Goal: Task Accomplishment & Management: Use online tool/utility

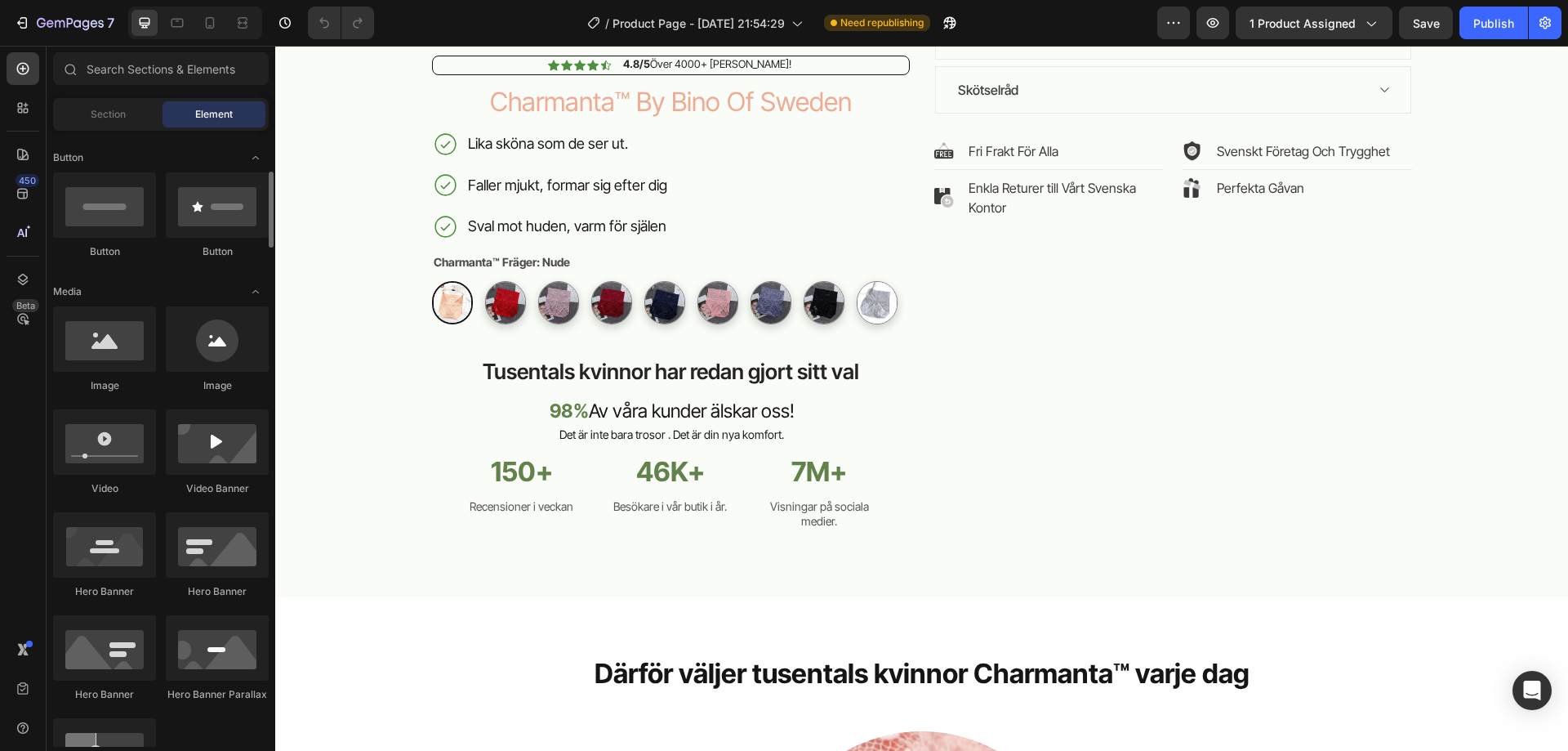
scroll to position [368, 0]
click at [20, 198] on icon at bounding box center [22, 194] width 11 height 11
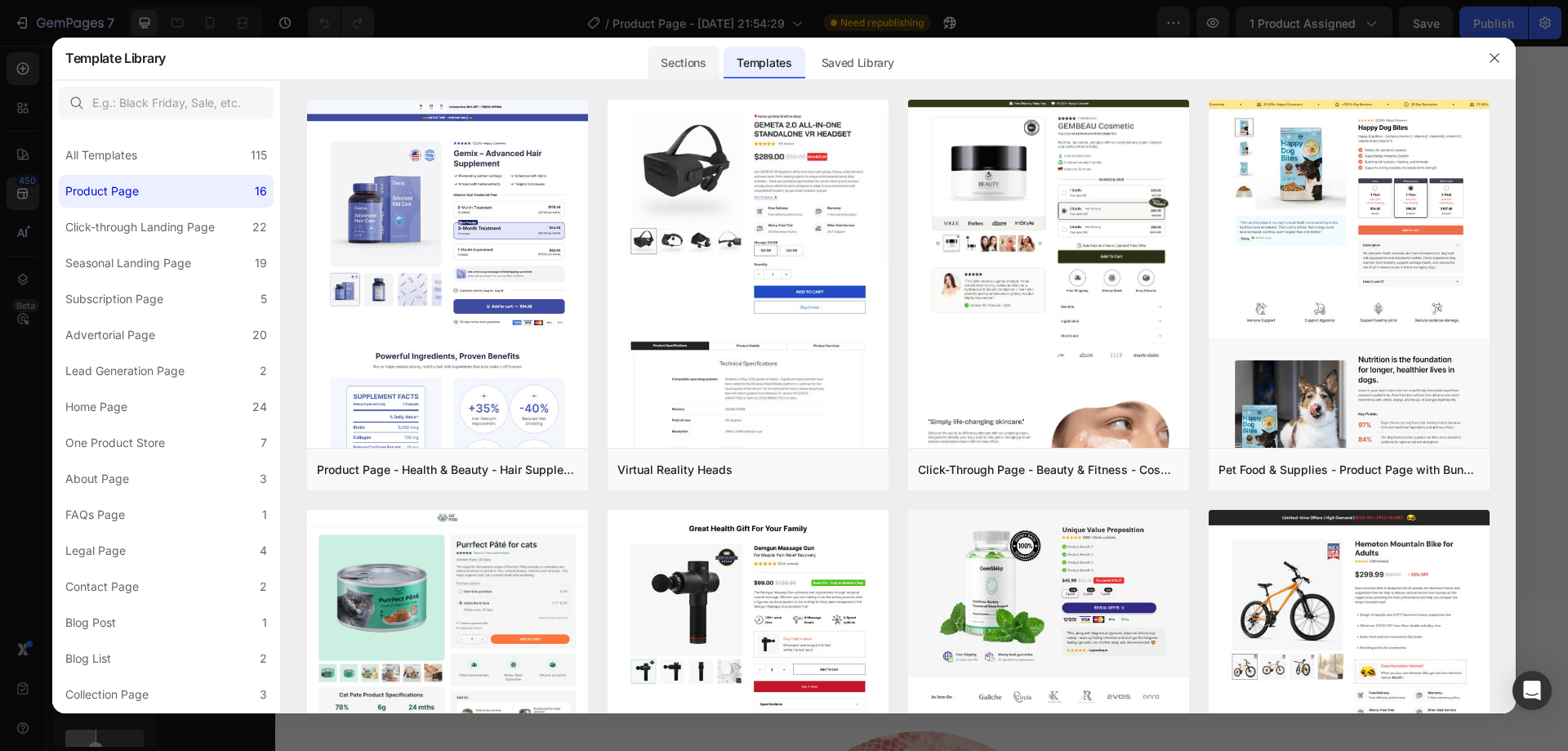
click at [680, 61] on div "Sections" at bounding box center [683, 63] width 71 height 33
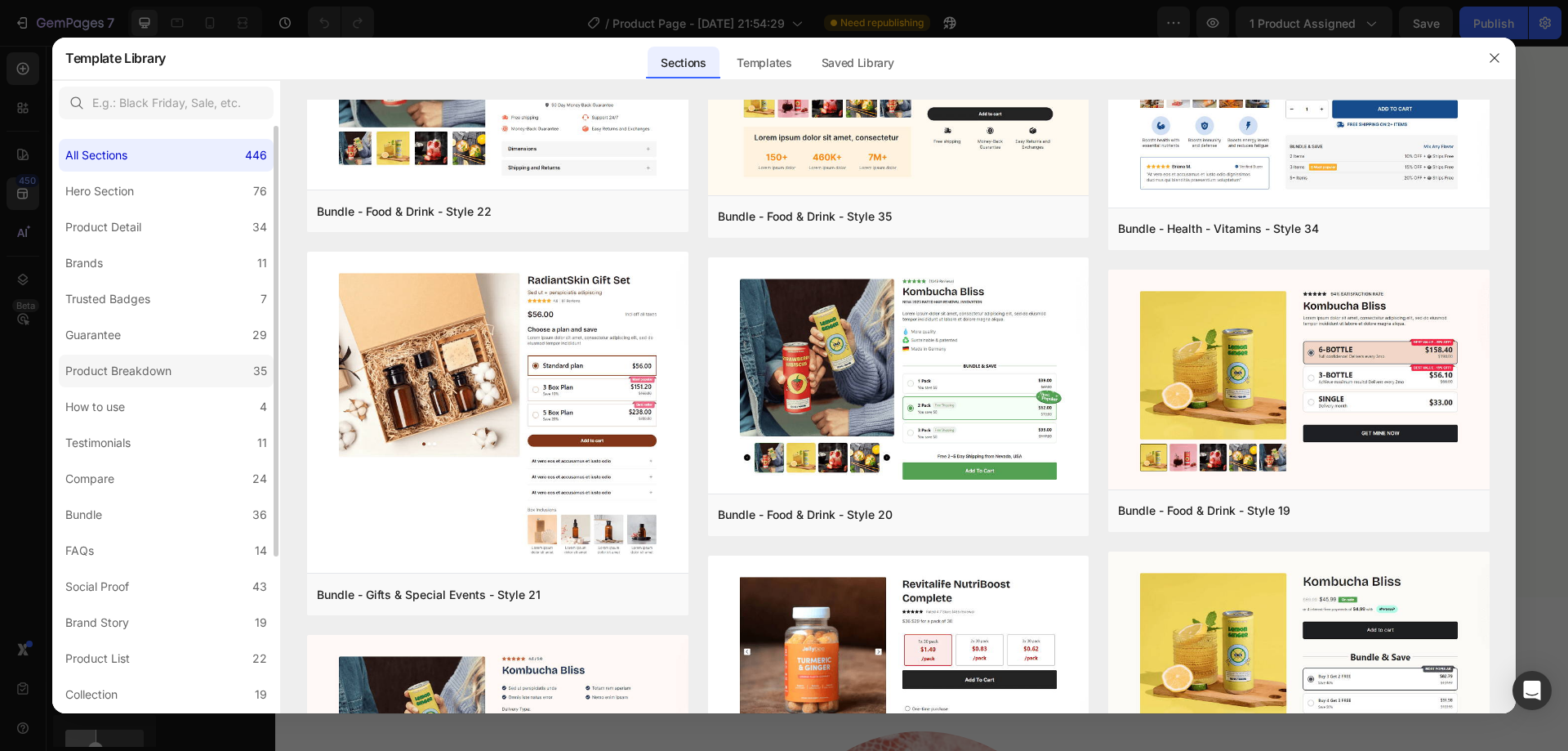
scroll to position [213, 0]
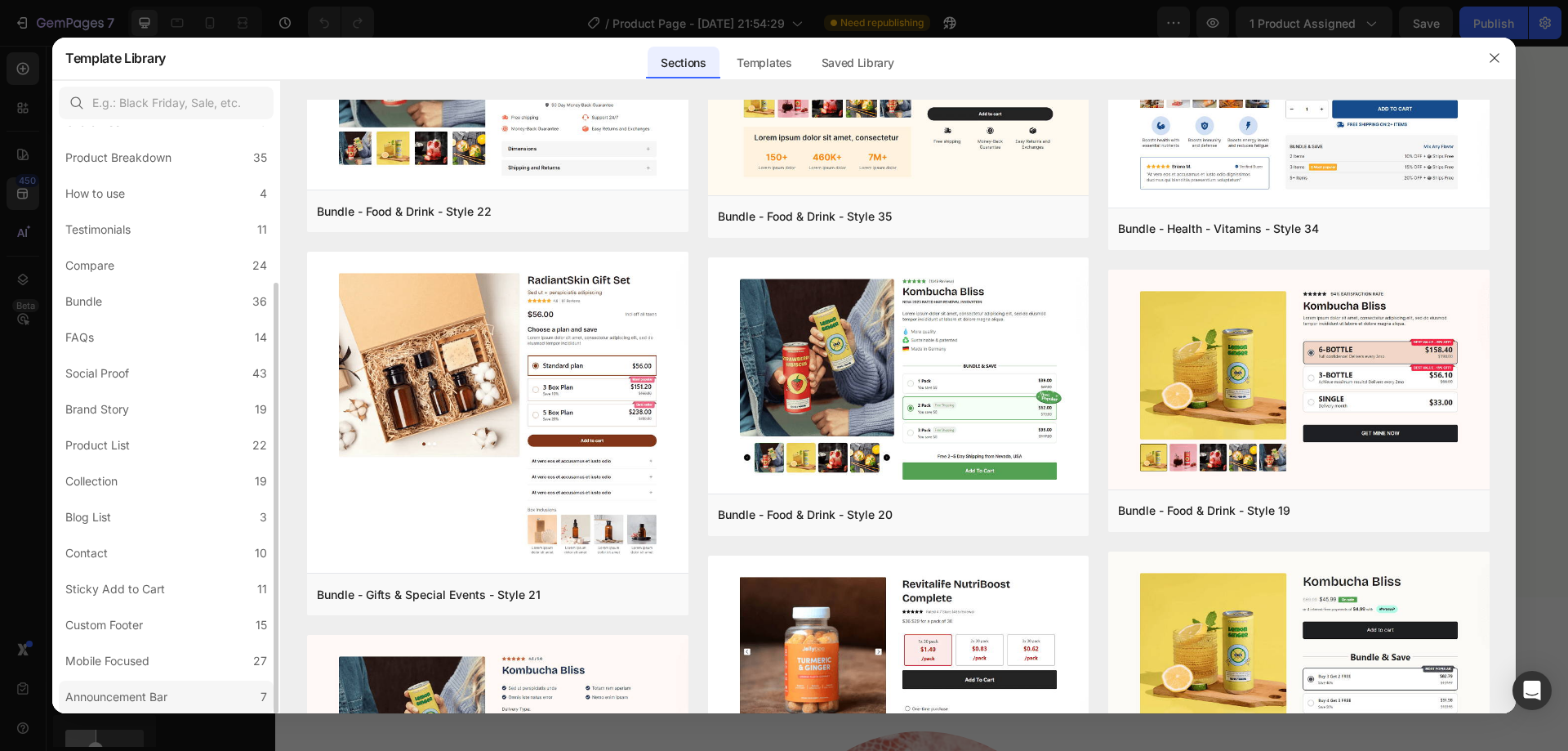
click at [150, 688] on div "Announcement Bar" at bounding box center [116, 696] width 102 height 19
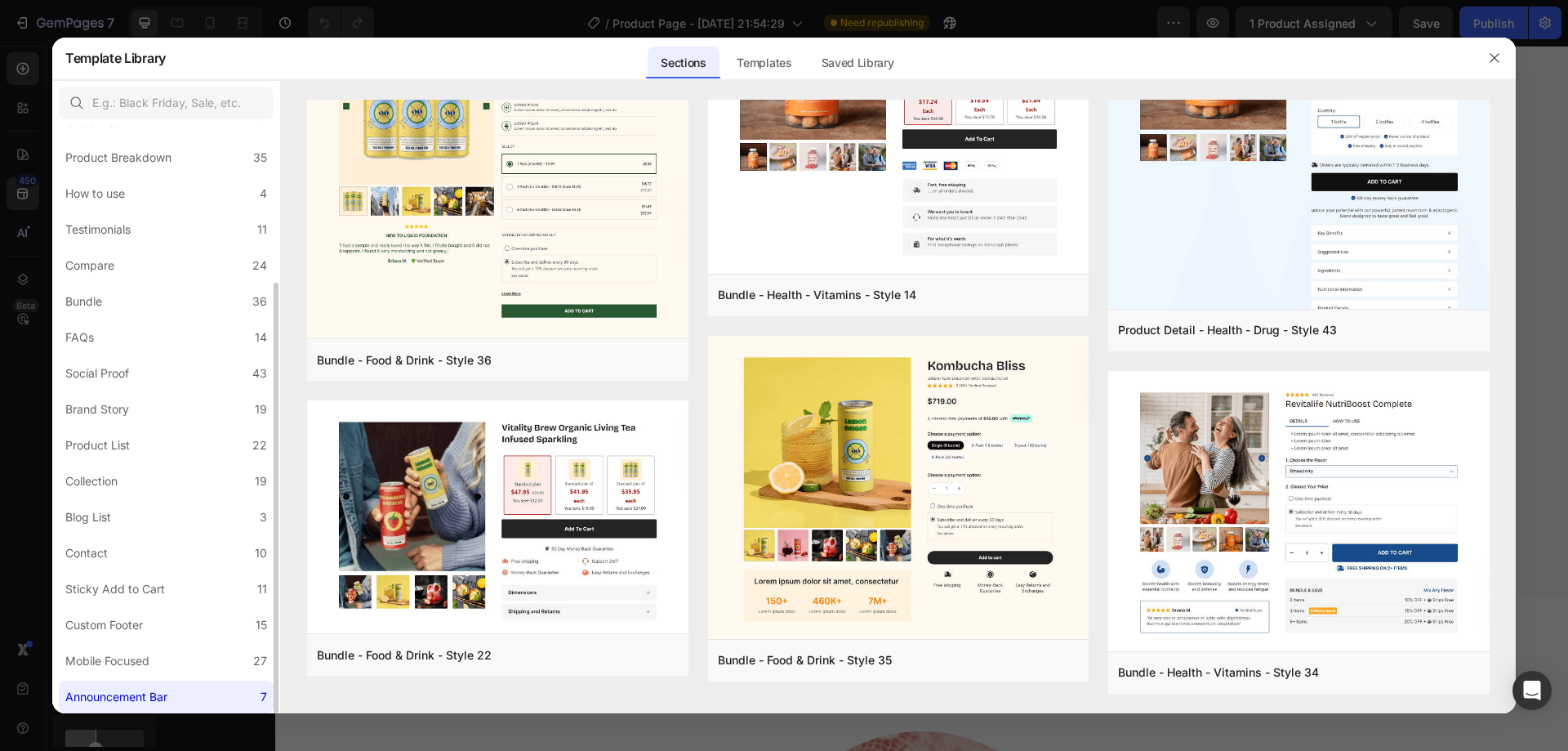
scroll to position [0, 0]
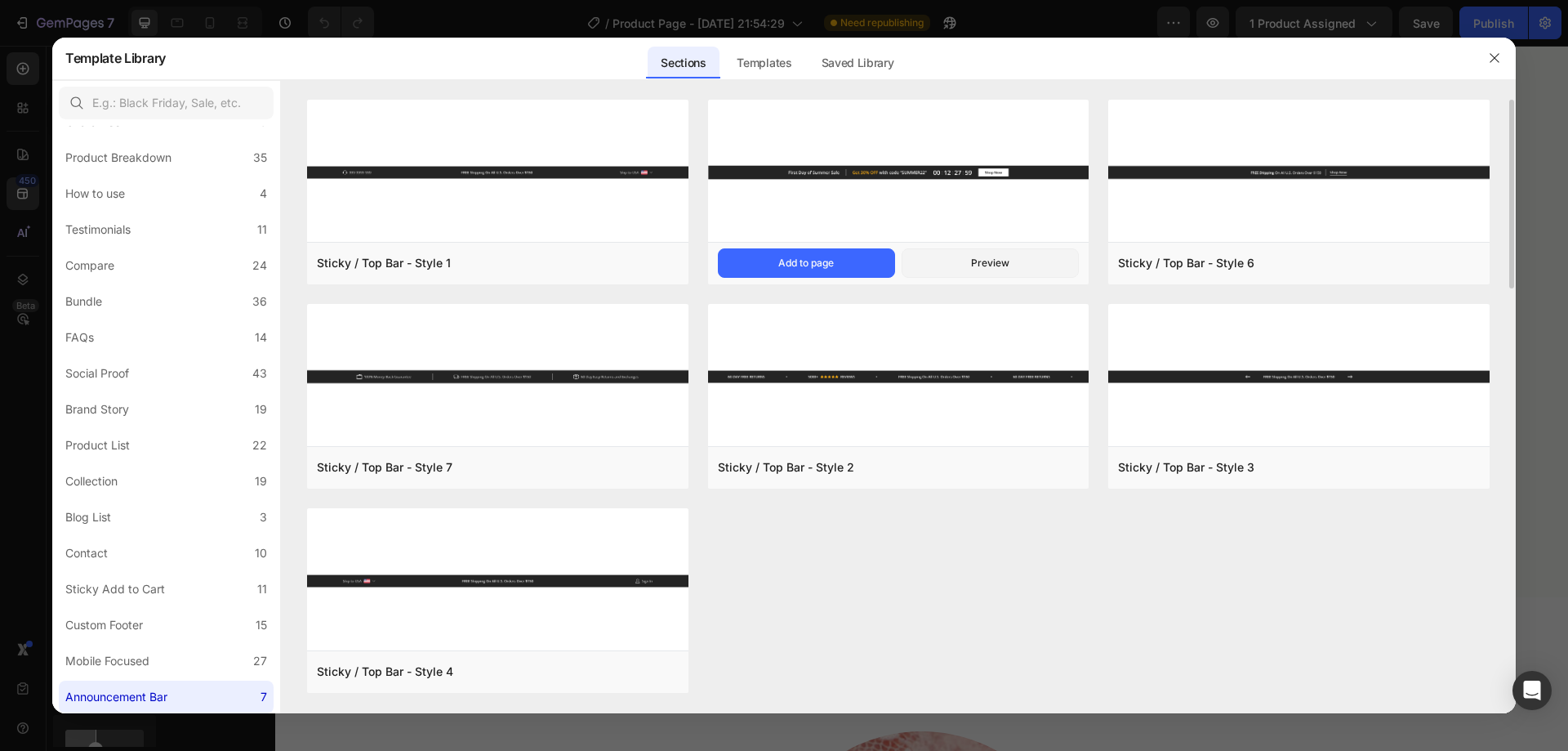
click at [791, 161] on img at bounding box center [898, 172] width 382 height 145
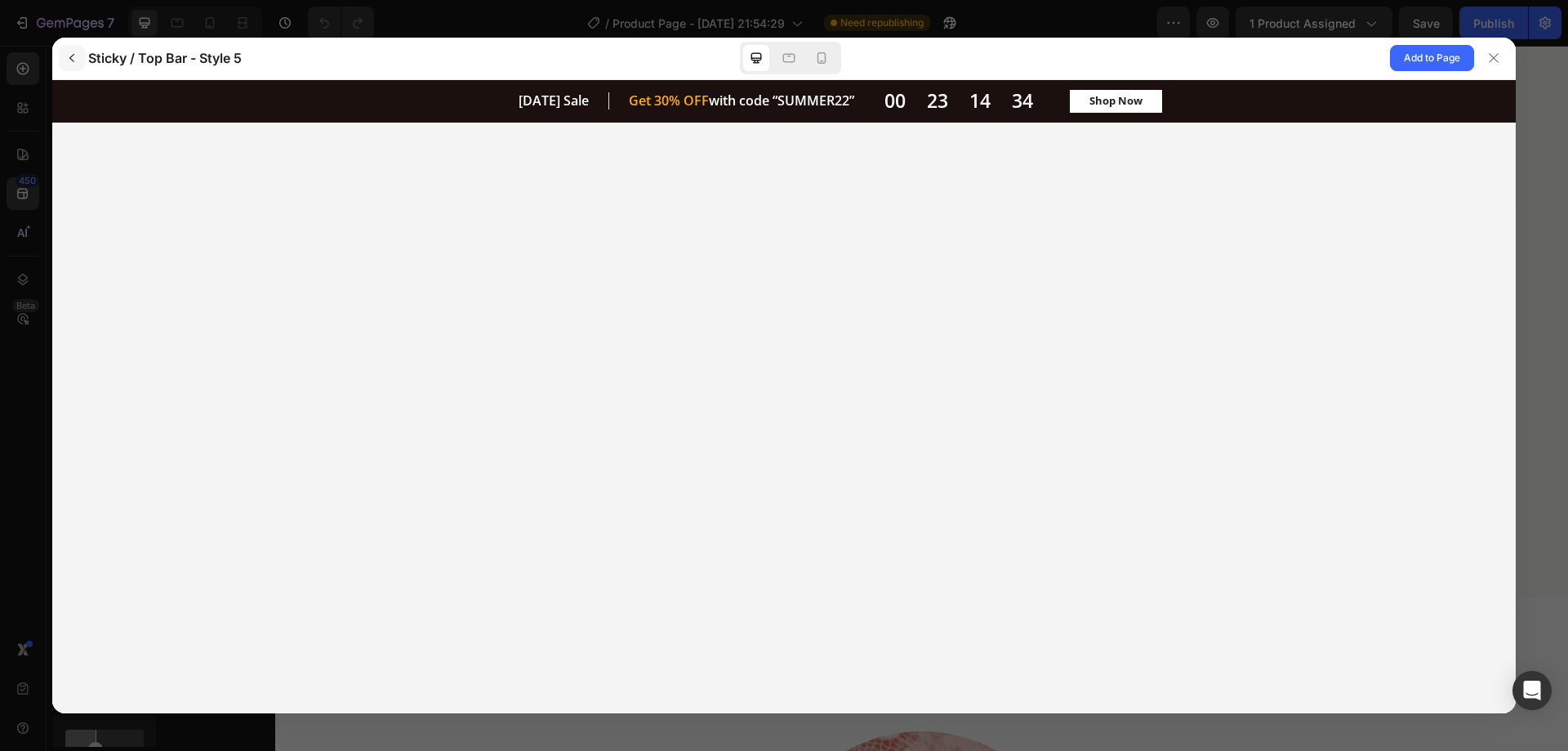
click at [72, 58] on icon "button" at bounding box center [71, 57] width 13 height 13
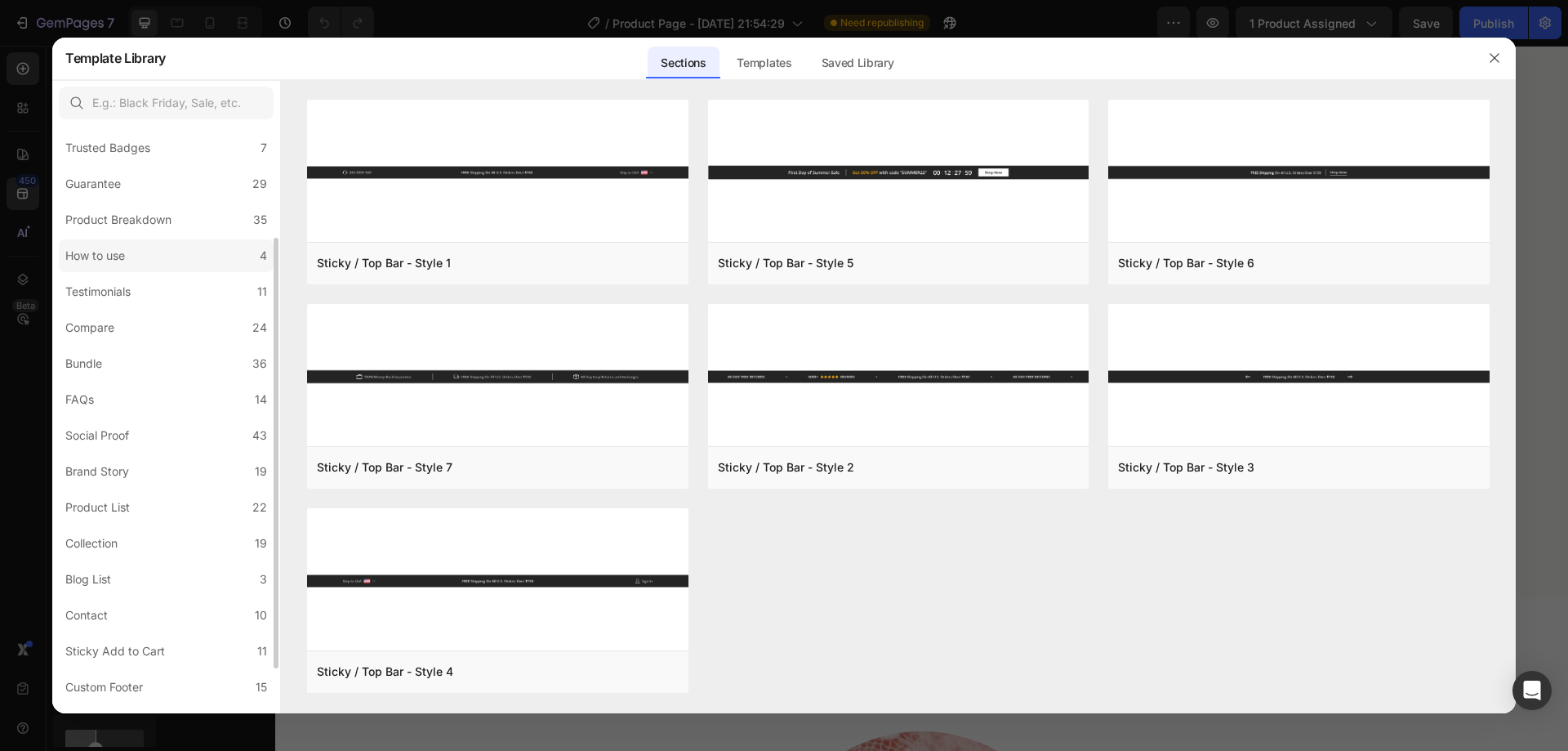
scroll to position [152, 0]
click at [161, 350] on label "Bundle 36" at bounding box center [167, 361] width 215 height 33
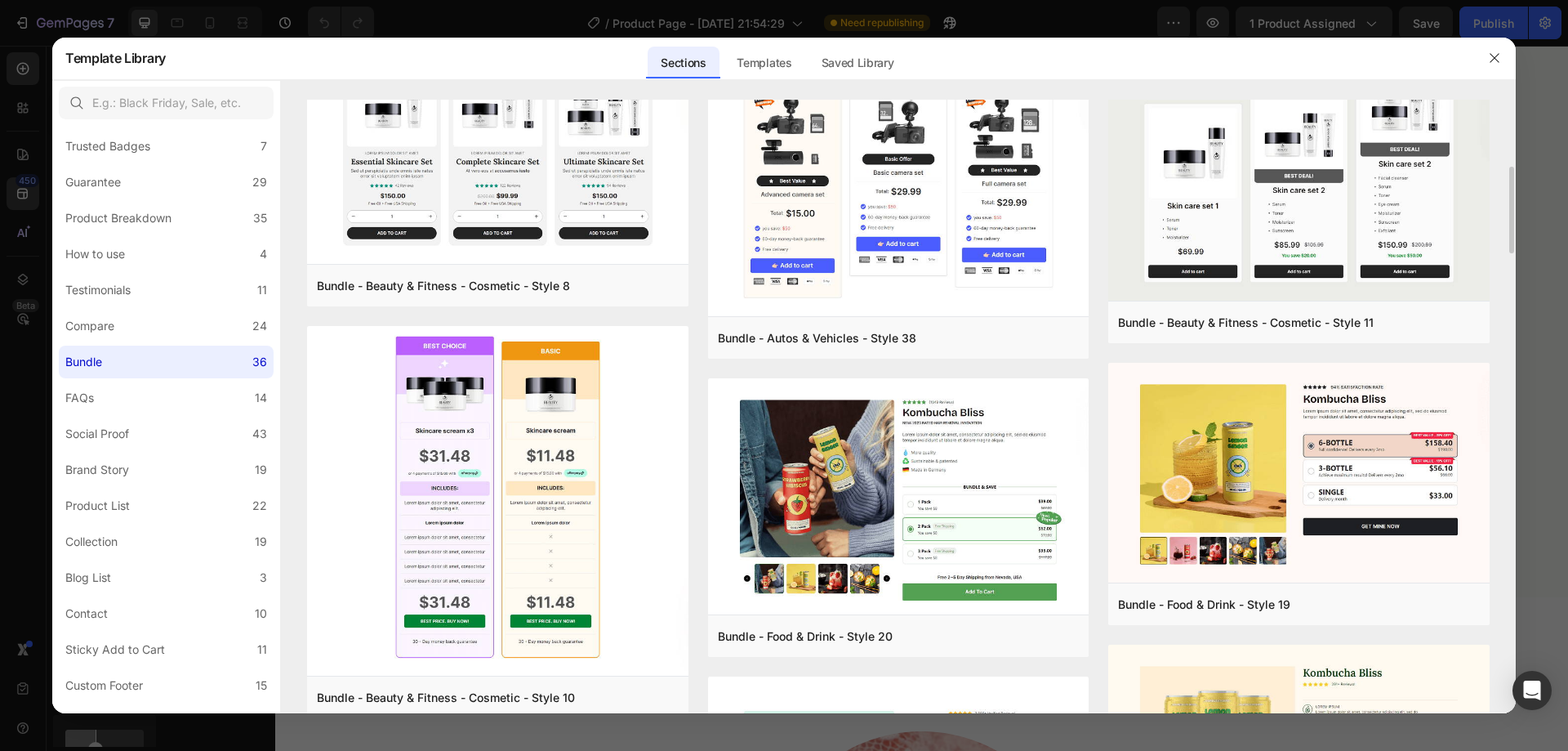
scroll to position [0, 0]
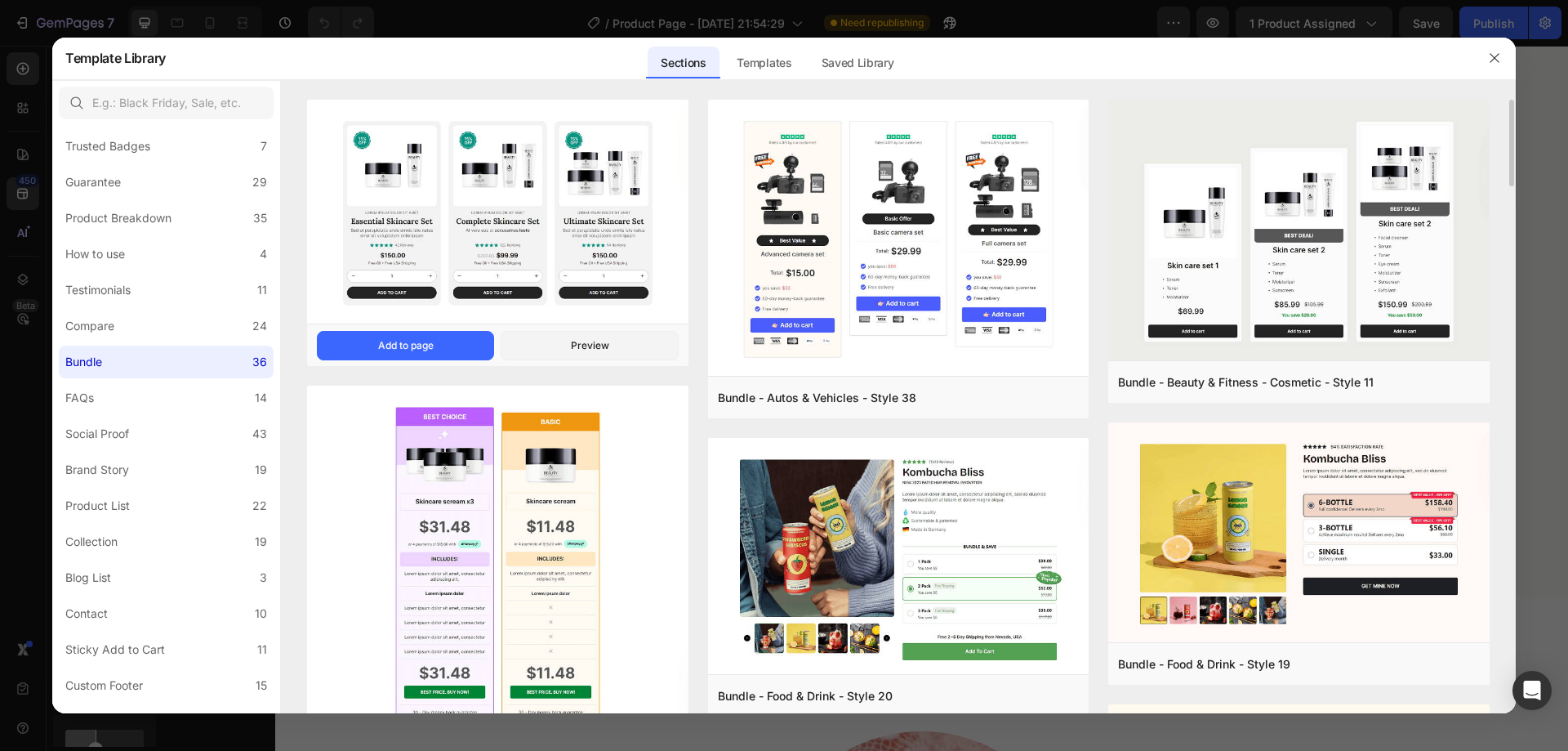
click at [531, 215] on img at bounding box center [497, 213] width 382 height 227
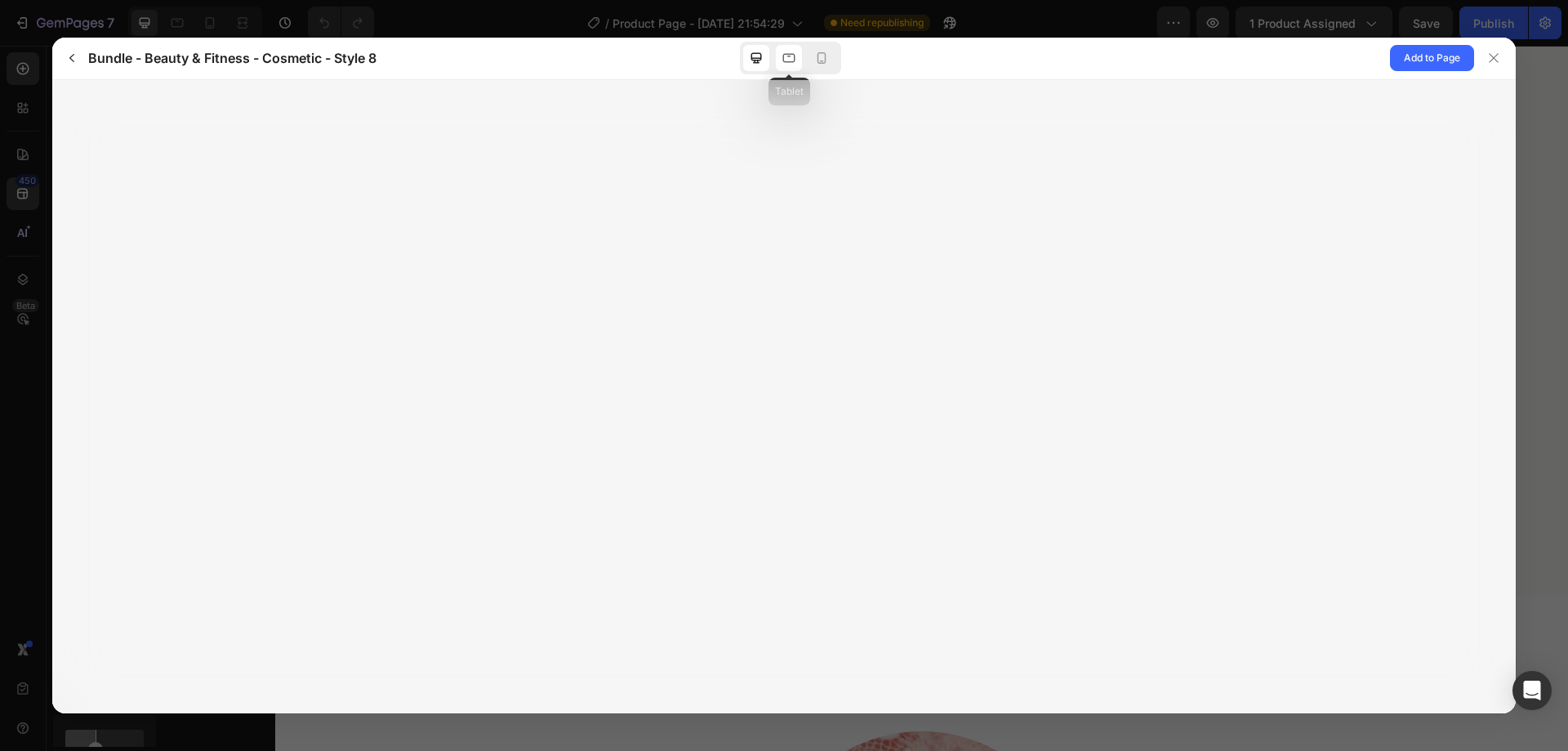
click at [787, 61] on icon at bounding box center [789, 58] width 17 height 17
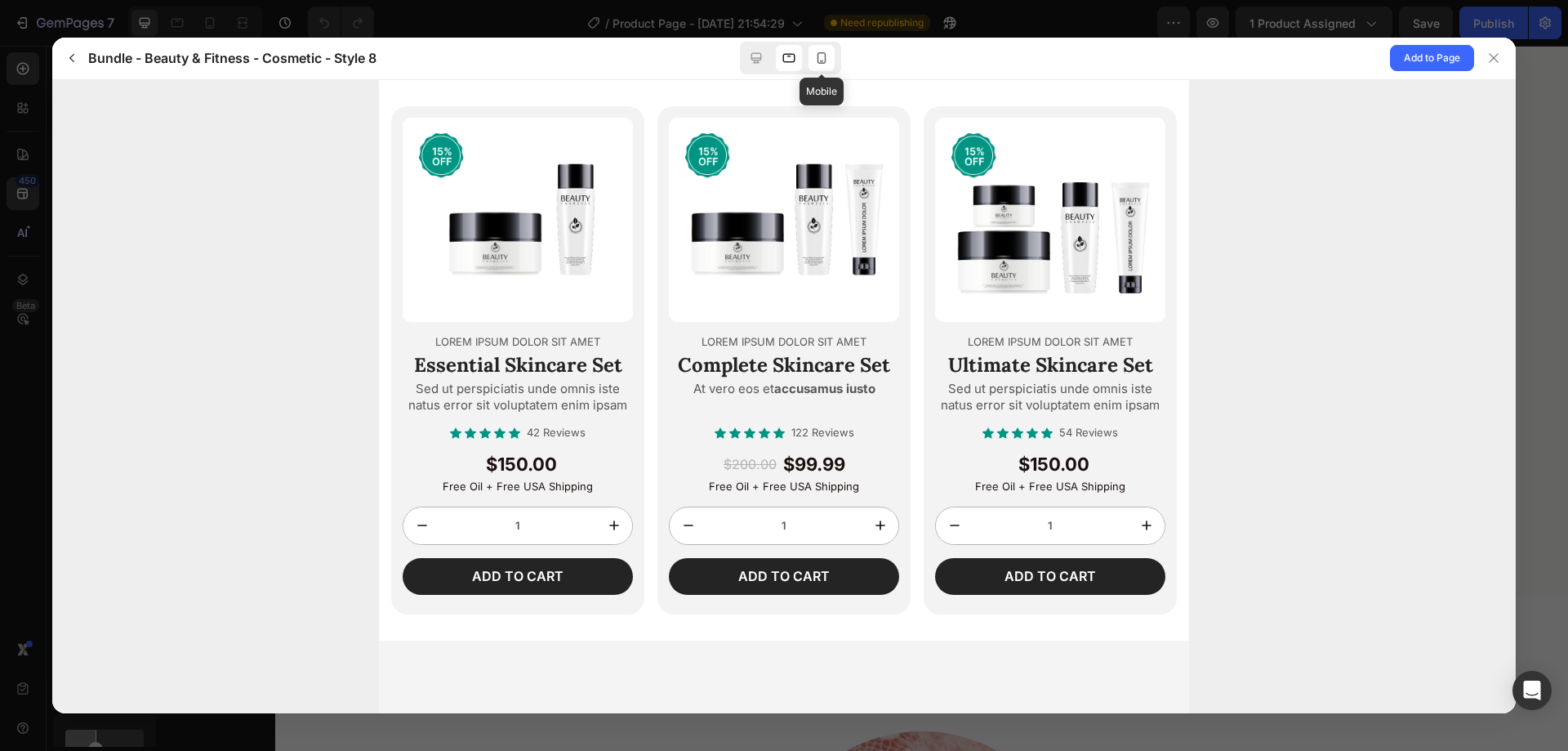
click at [820, 54] on icon at bounding box center [821, 58] width 17 height 17
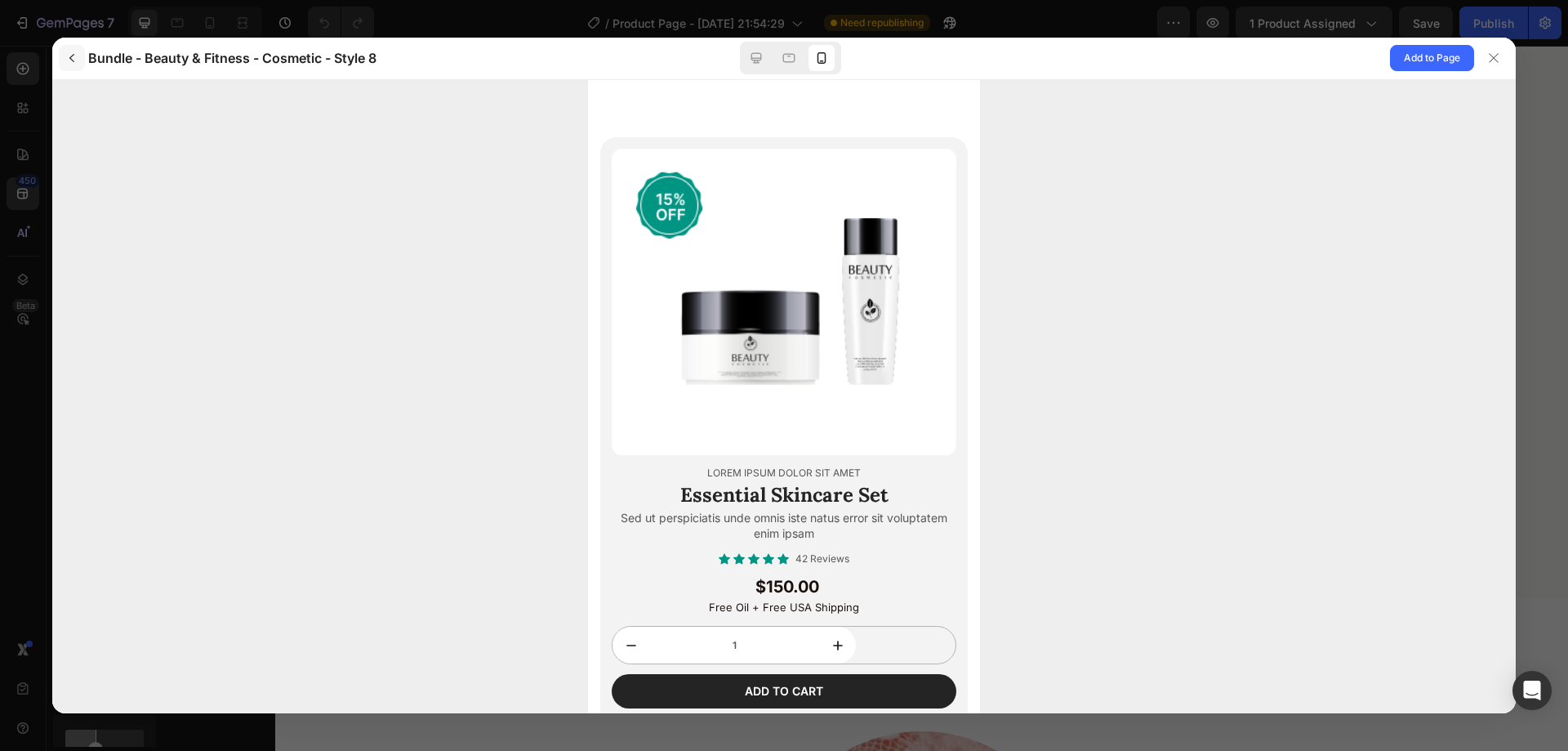
click at [71, 58] on icon "button" at bounding box center [71, 57] width 13 height 13
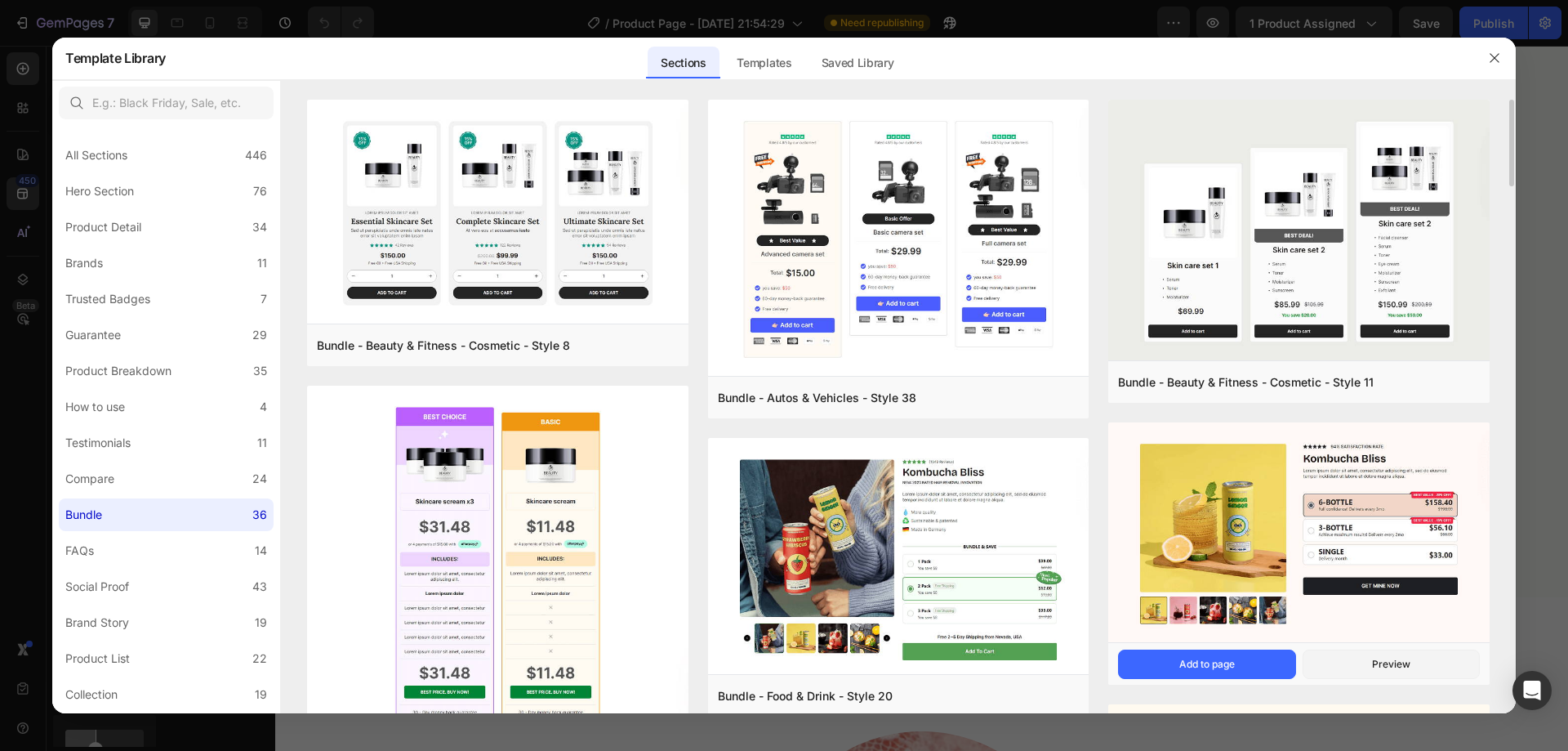
click at [1225, 509] on img at bounding box center [1298, 533] width 382 height 223
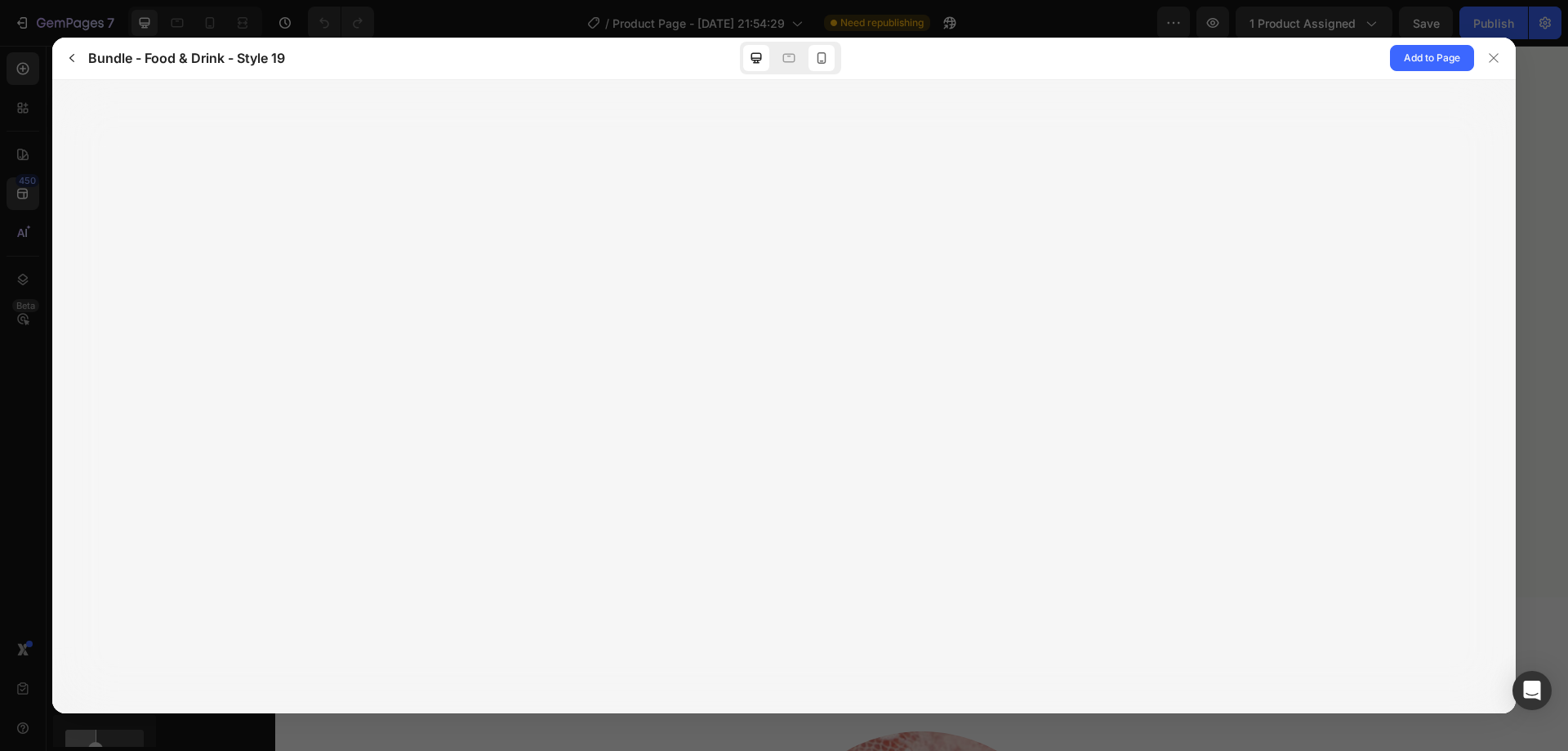
click at [826, 70] on div at bounding box center [821, 58] width 26 height 26
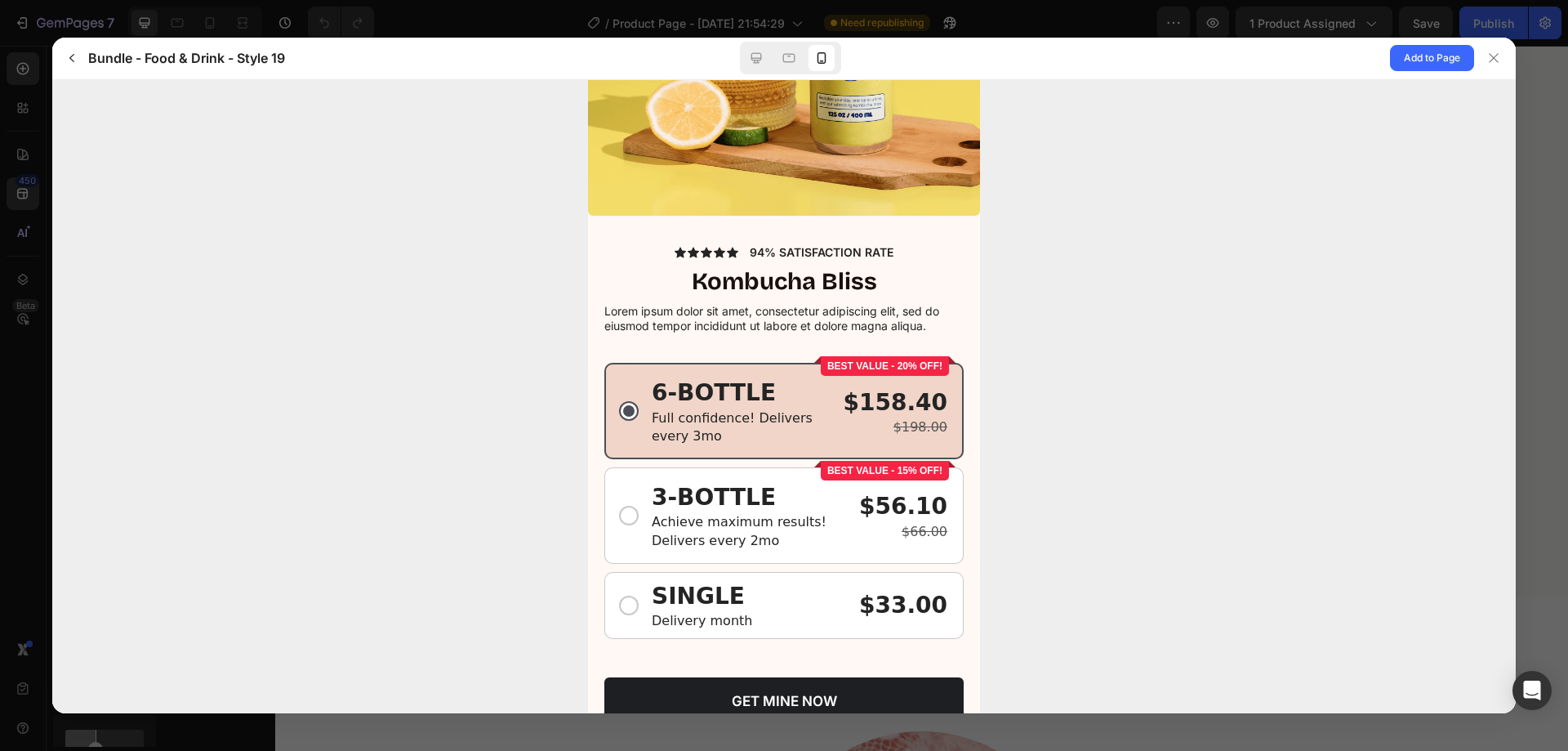
scroll to position [315, 0]
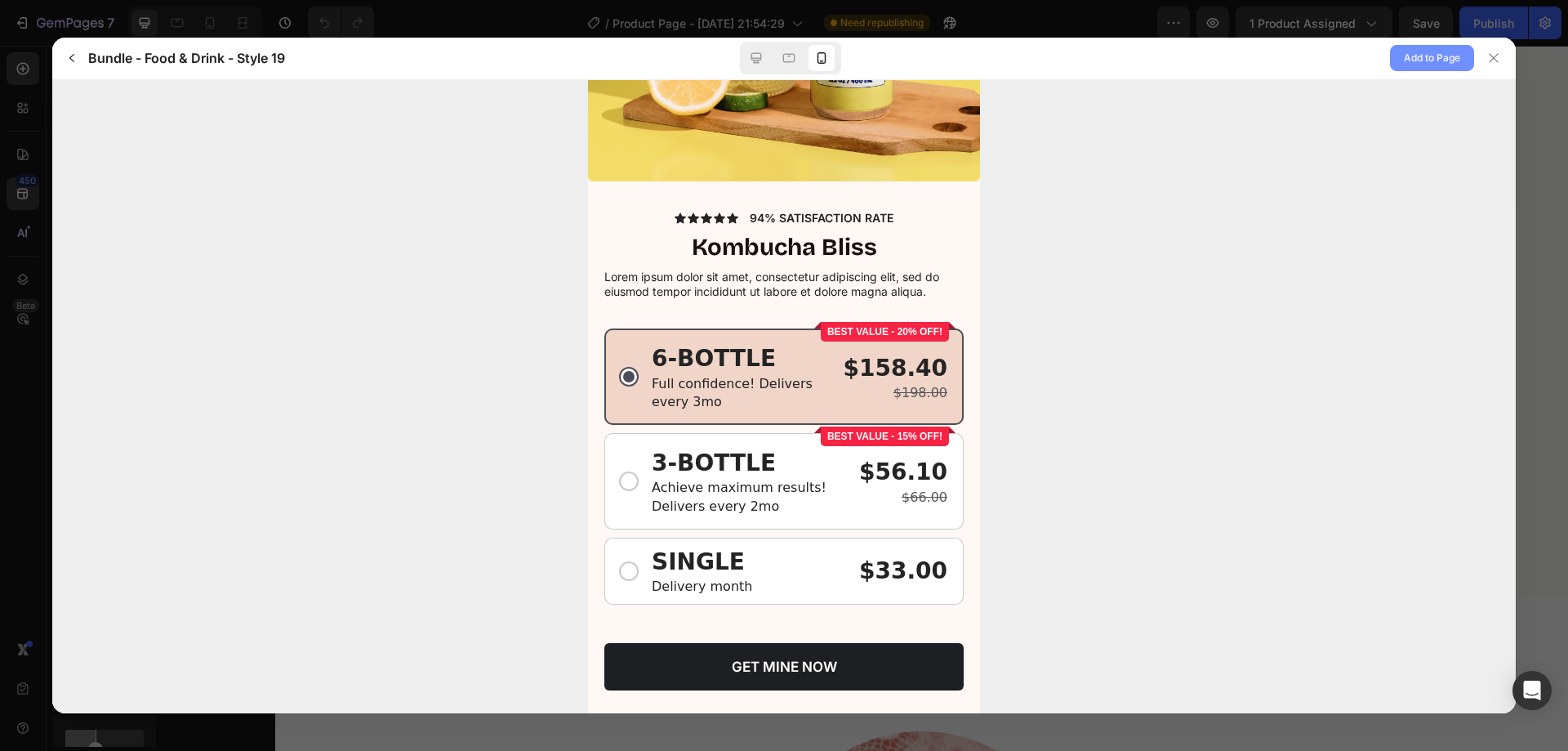
click at [1428, 57] on span "Add to Page" at bounding box center [1432, 58] width 56 height 19
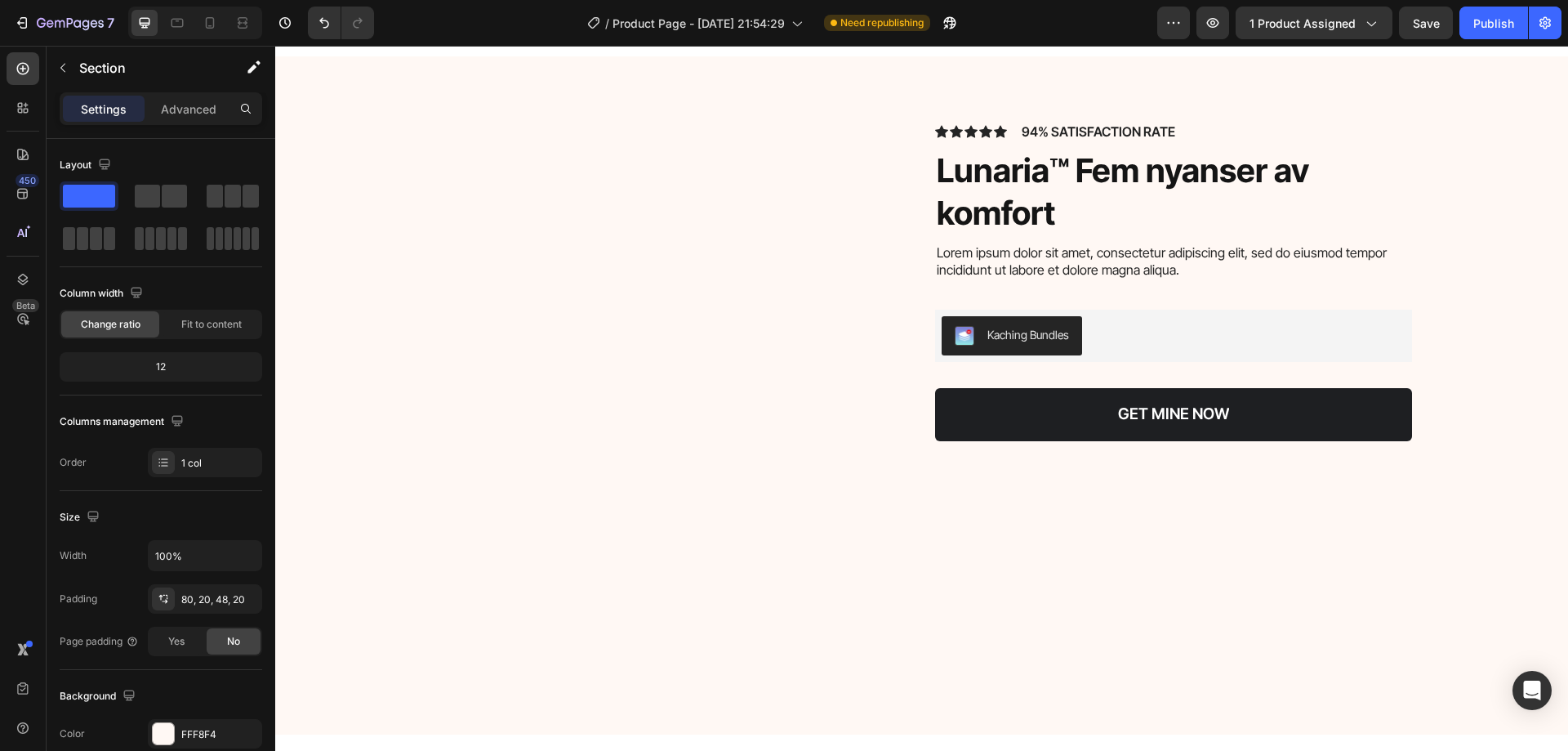
scroll to position [5048, 0]
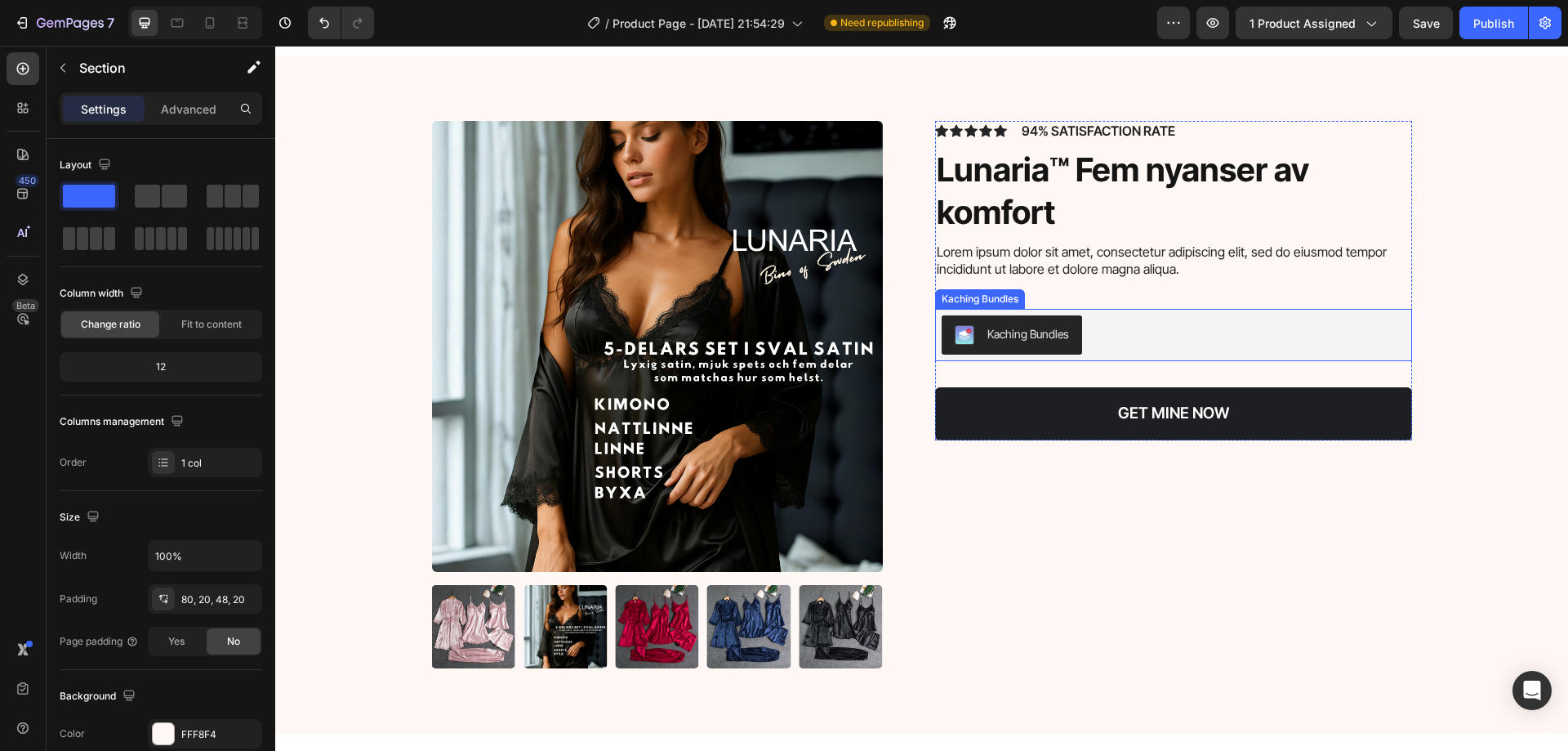
click at [987, 335] on div "Kaching Bundles" at bounding box center [1028, 333] width 82 height 17
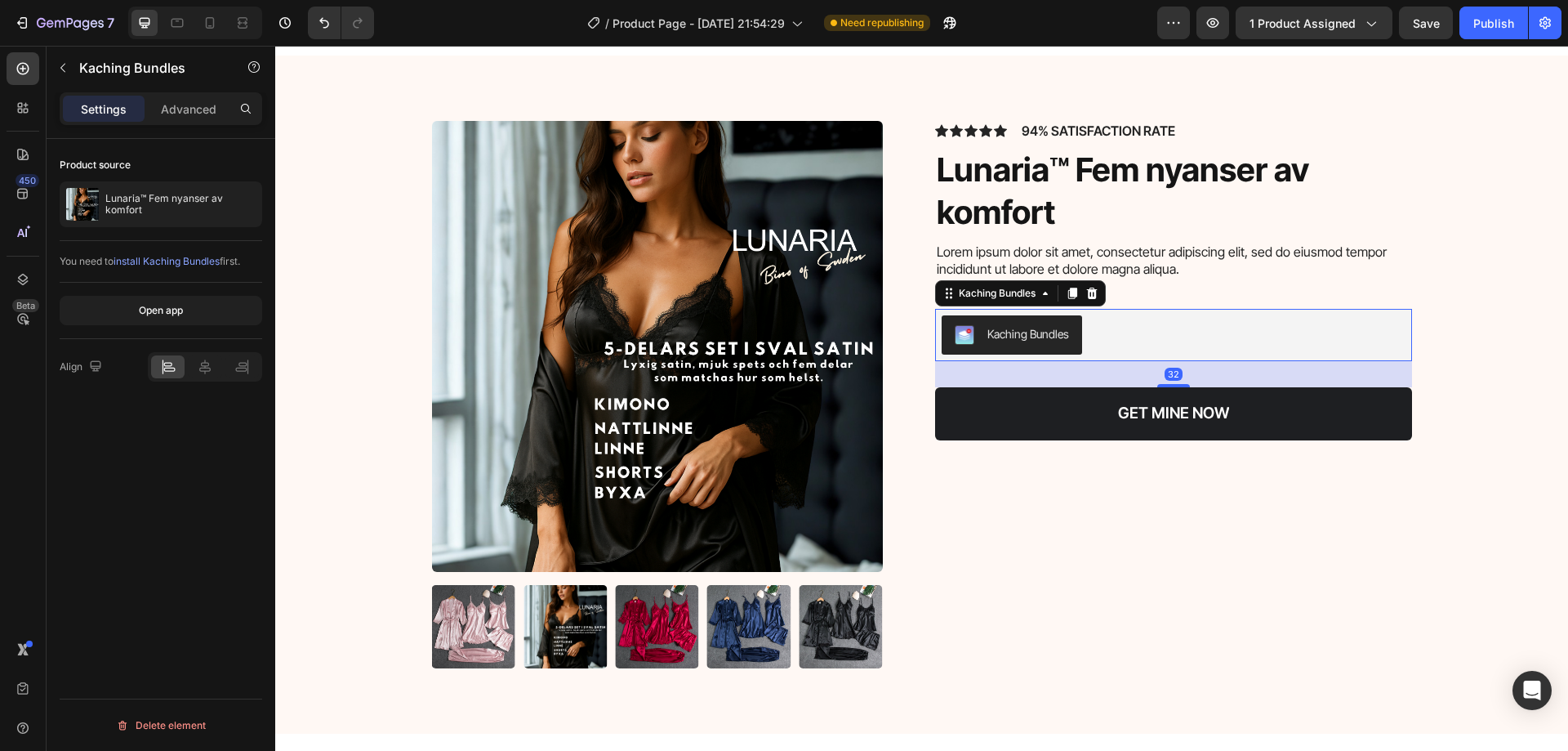
click at [198, 255] on span "install Kaching Bundles" at bounding box center [167, 261] width 106 height 12
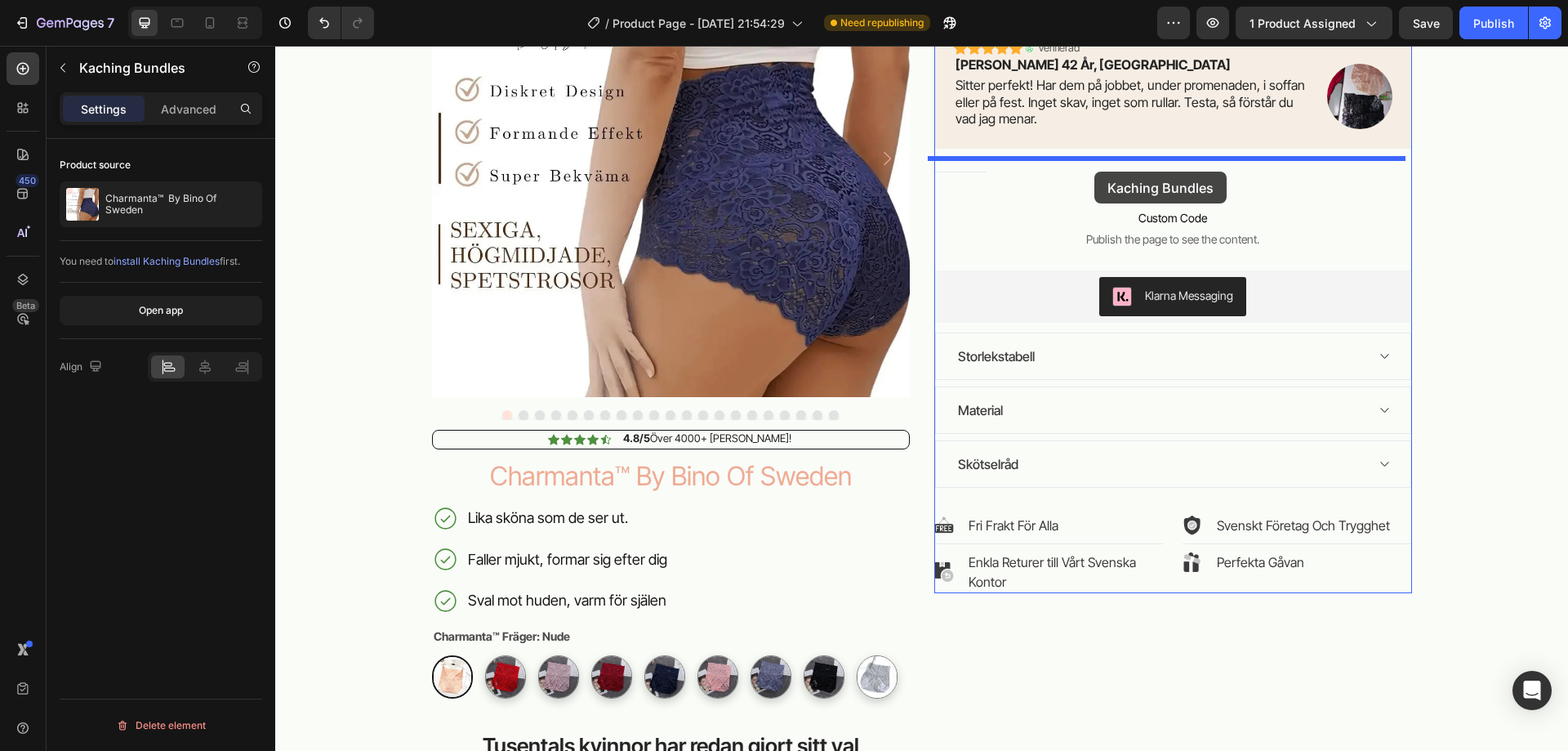
scroll to position [143, 0]
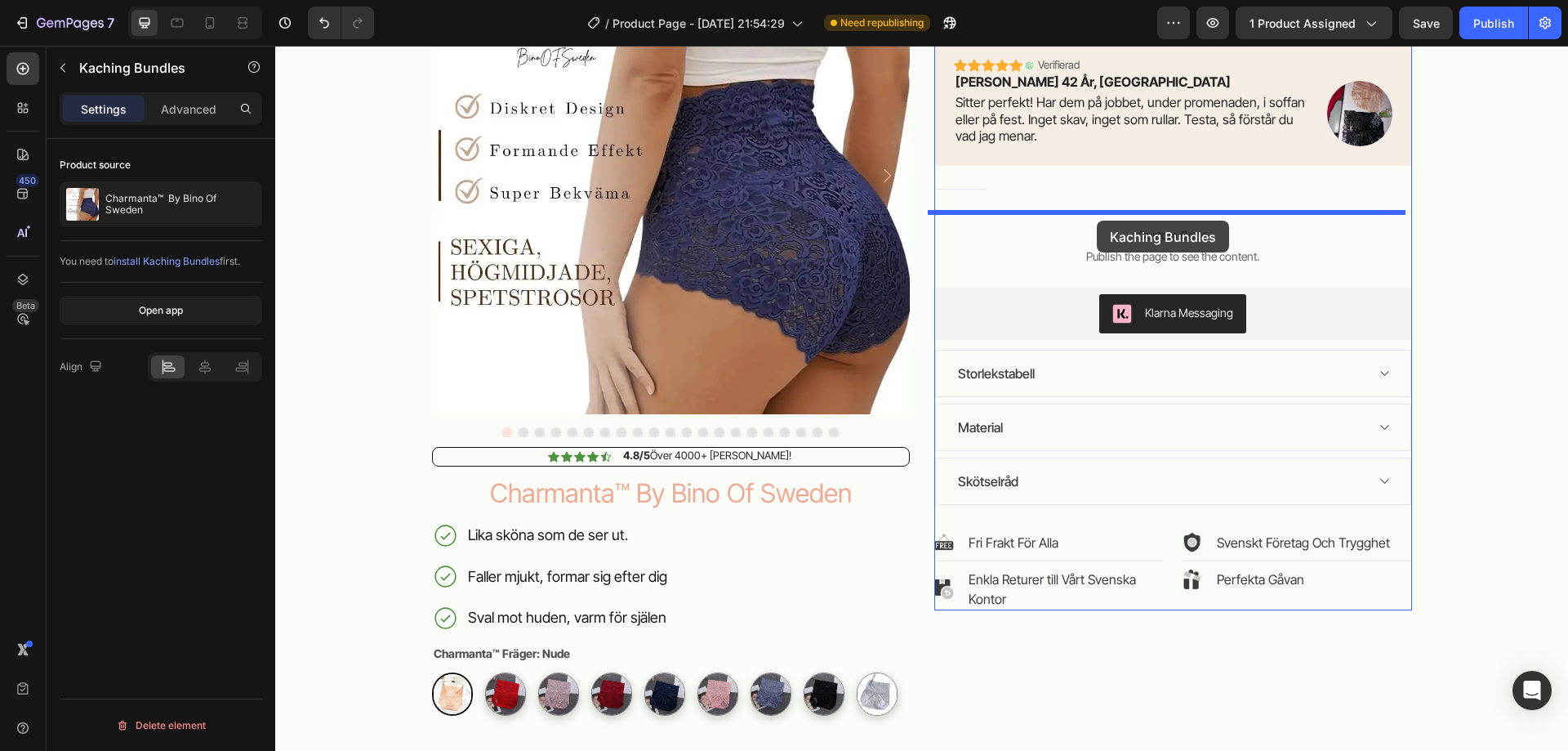
drag, startPoint x: 940, startPoint y: 296, endPoint x: 1096, endPoint y: 220, distance: 173.5
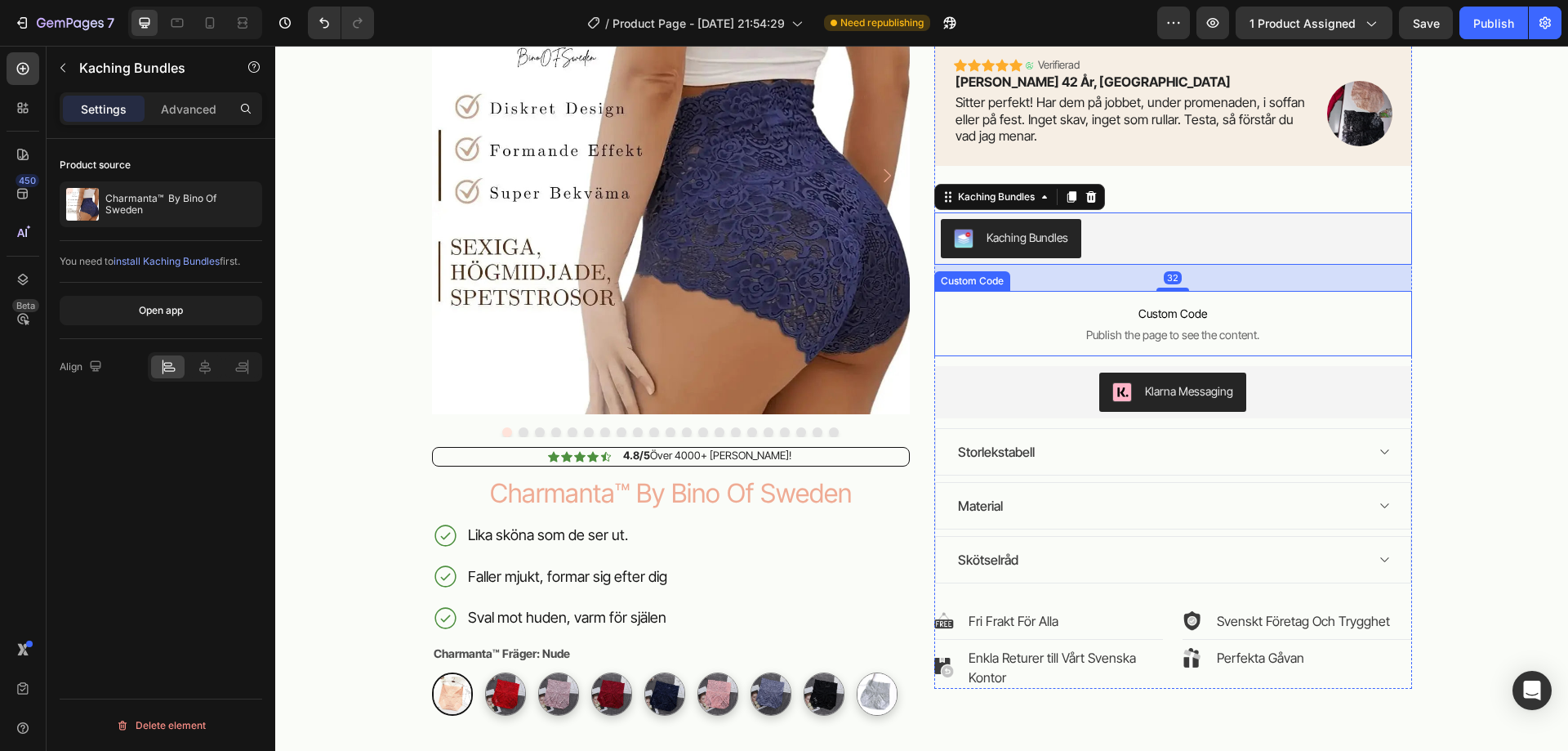
click at [1077, 323] on span "Custom Code" at bounding box center [1173, 314] width 478 height 19
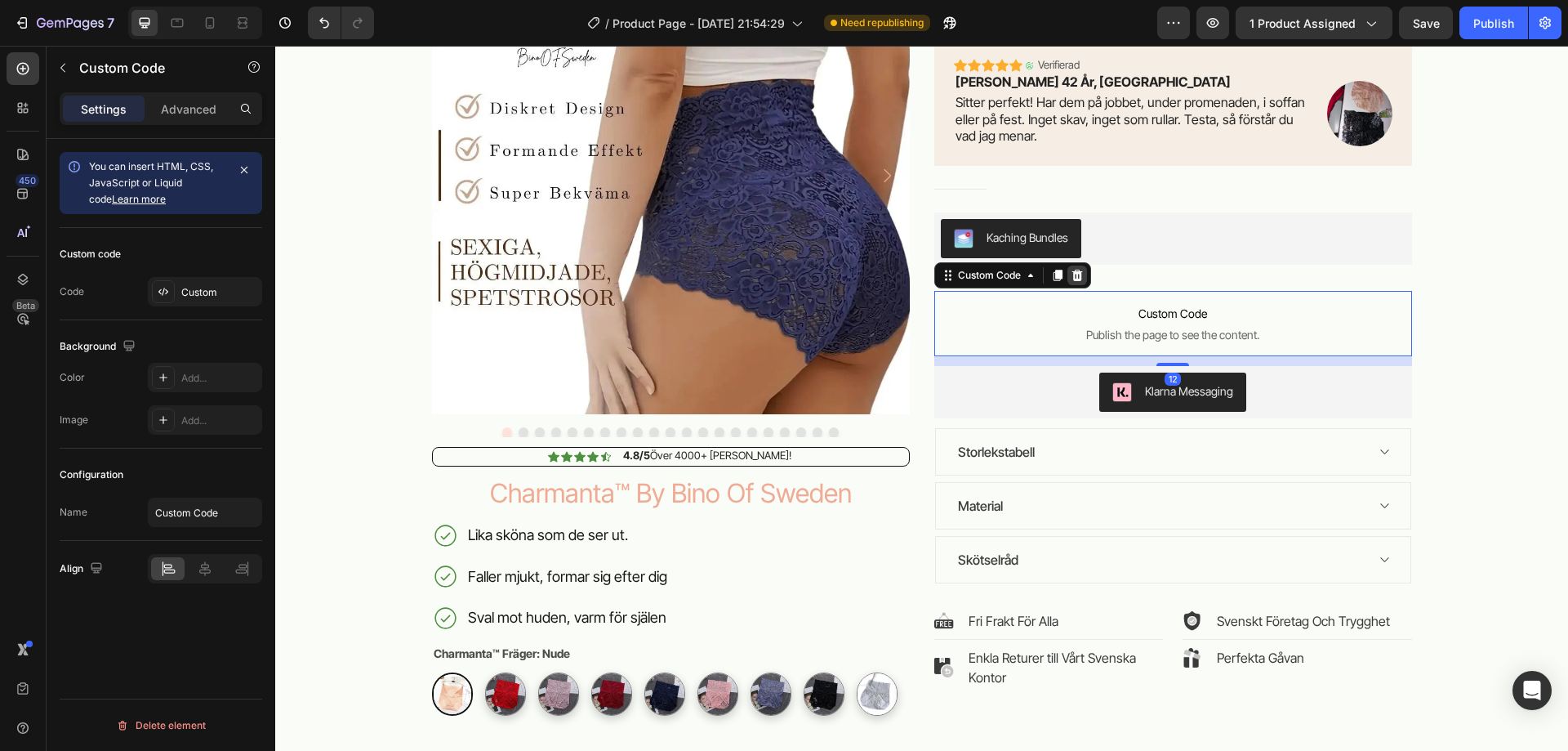
click at [1071, 276] on icon at bounding box center [1077, 275] width 13 height 13
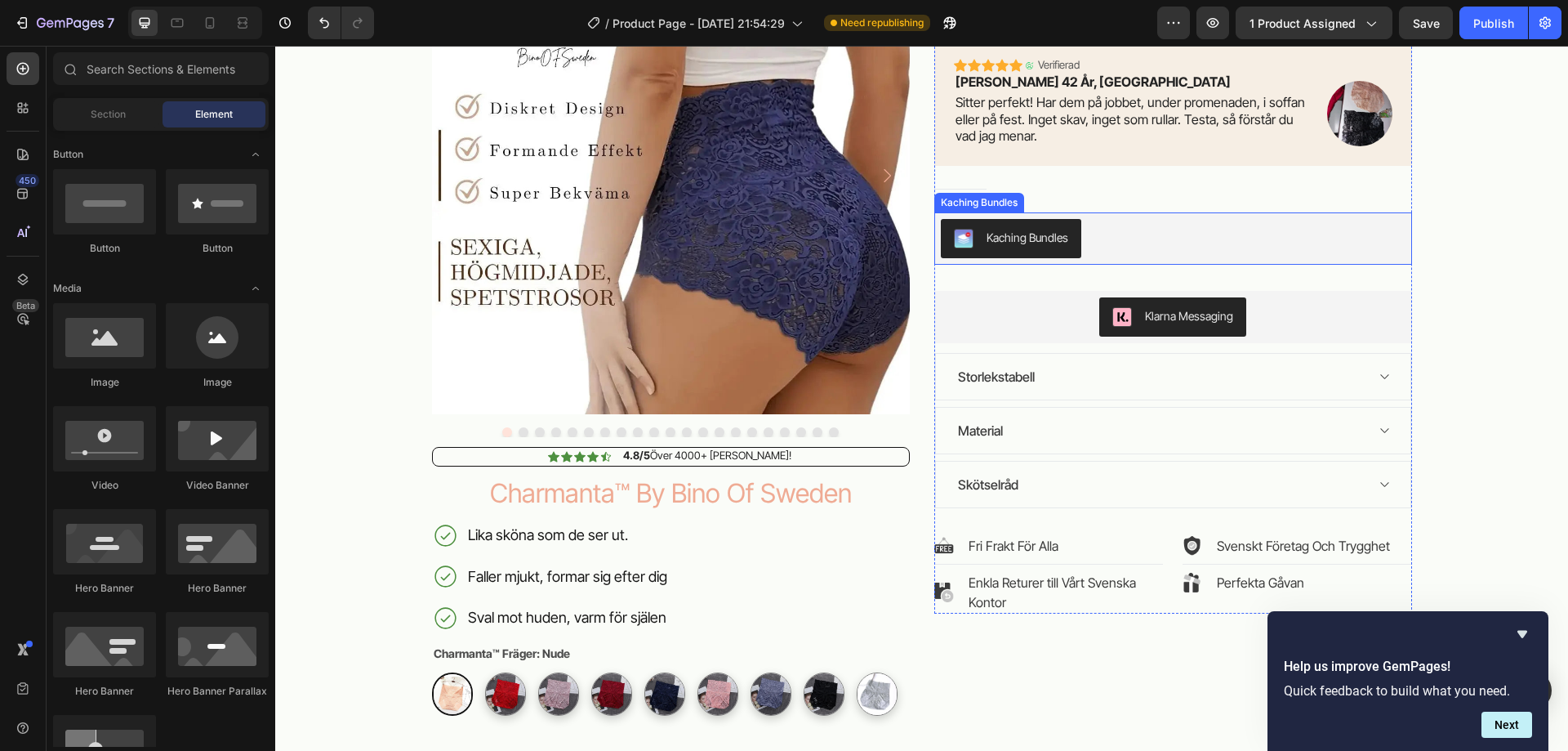
click at [993, 243] on div "Kaching Bundles" at bounding box center [1027, 236] width 82 height 17
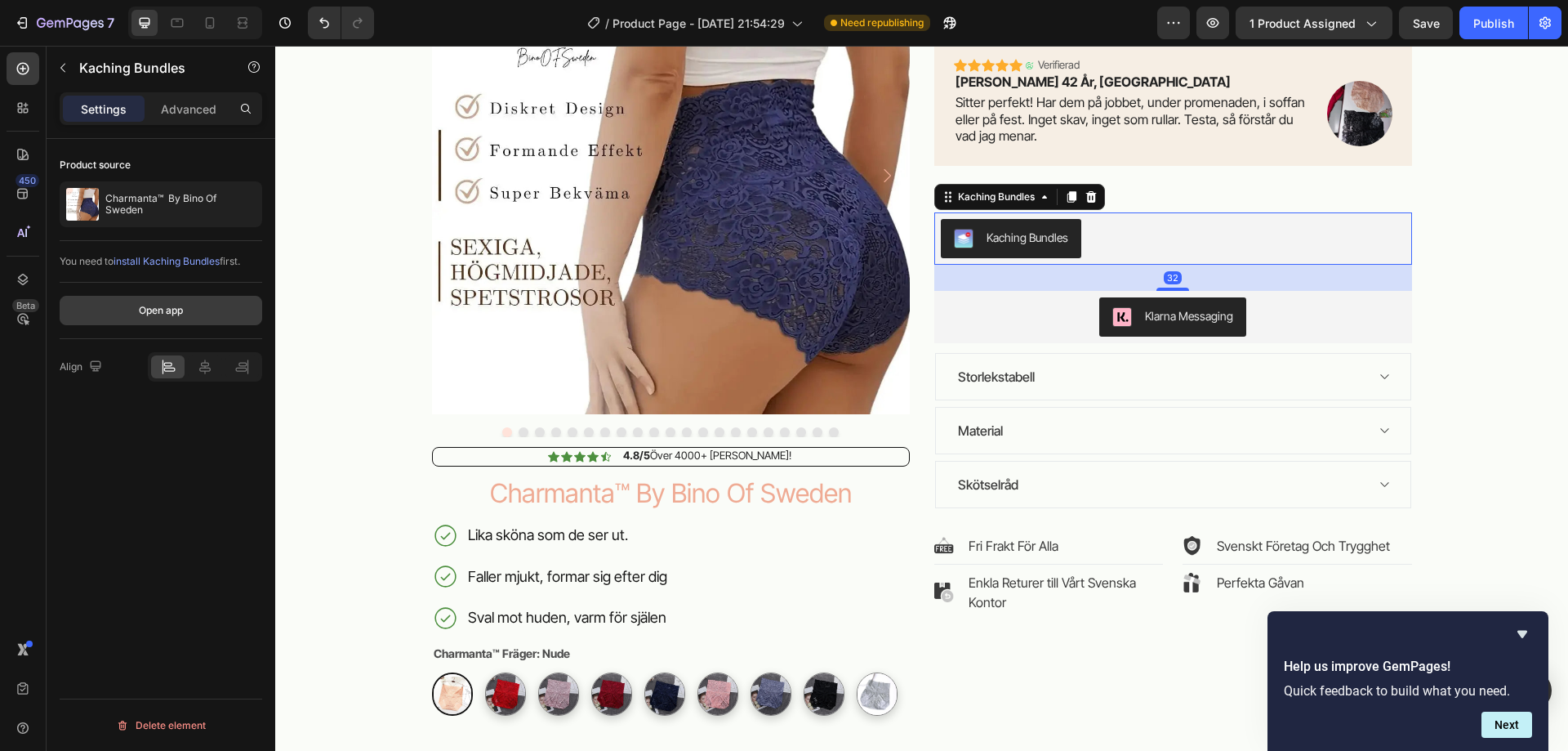
click at [165, 305] on div "Open app" at bounding box center [161, 310] width 44 height 15
click at [988, 234] on div "Kaching Bundles" at bounding box center [1027, 236] width 82 height 17
click at [211, 366] on icon at bounding box center [204, 367] width 17 height 17
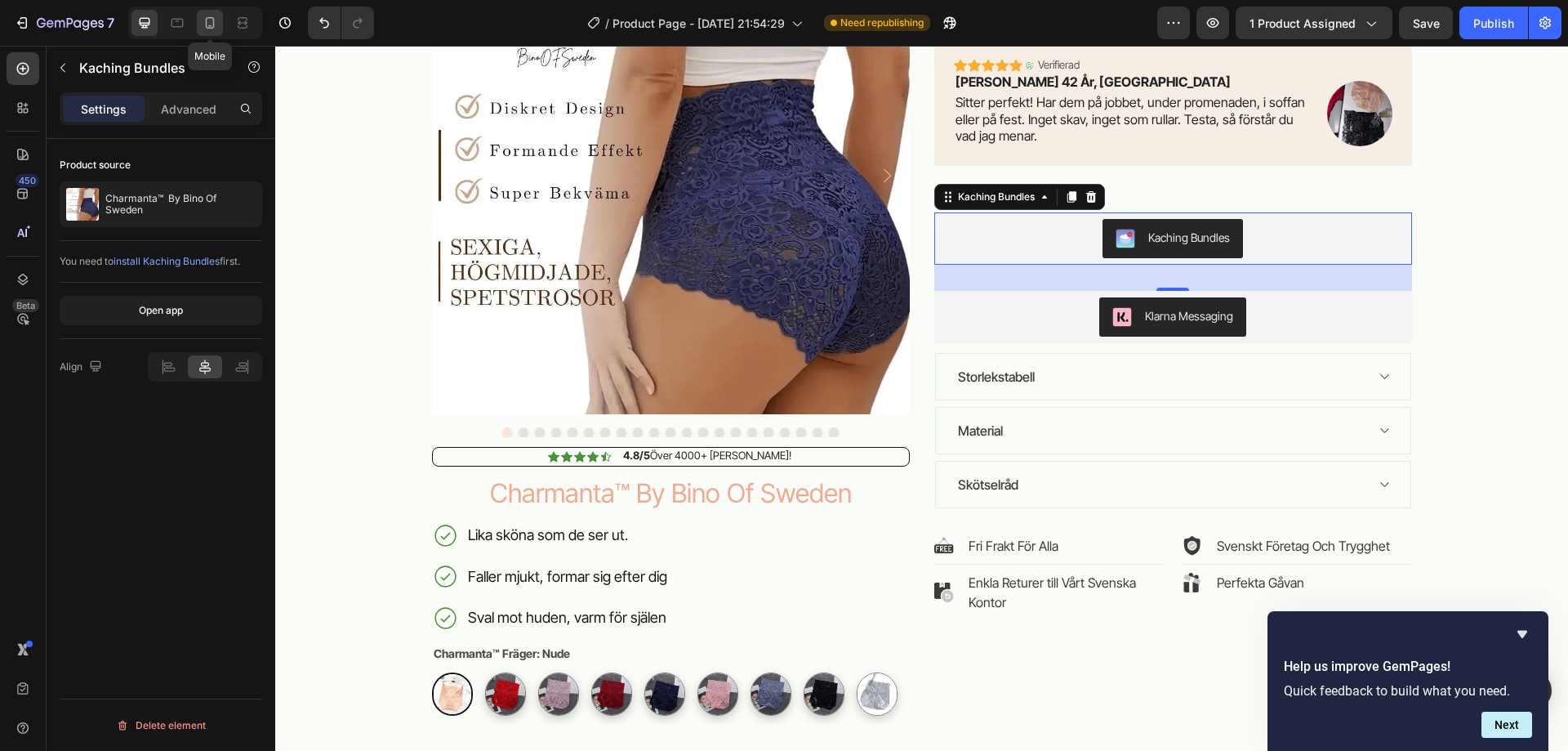
click at [217, 24] on icon at bounding box center [210, 23] width 17 height 17
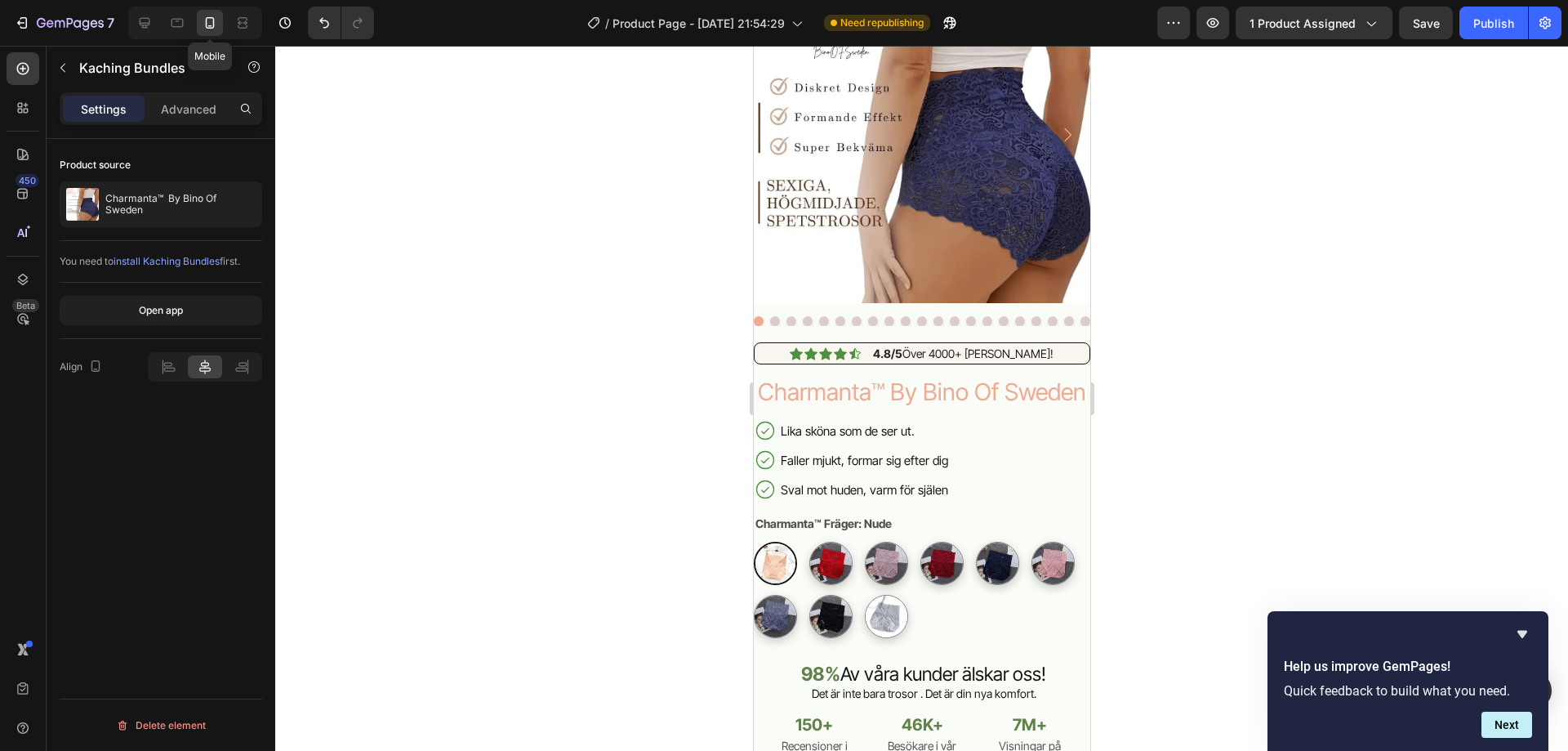
scroll to position [1003, 0]
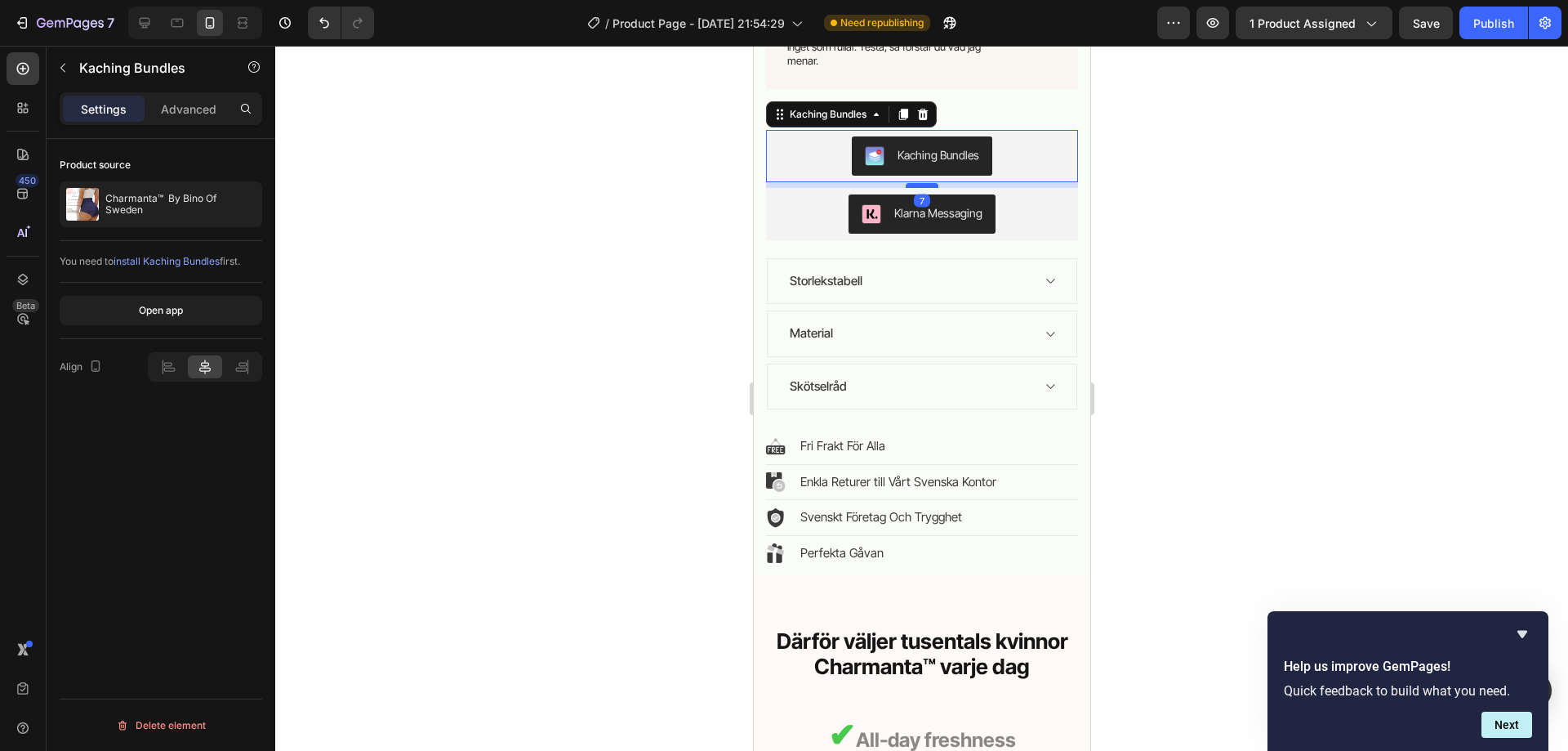
drag, startPoint x: 922, startPoint y: 180, endPoint x: 921, endPoint y: 160, distance: 20.0
click at [921, 183] on div at bounding box center [921, 186] width 33 height 5
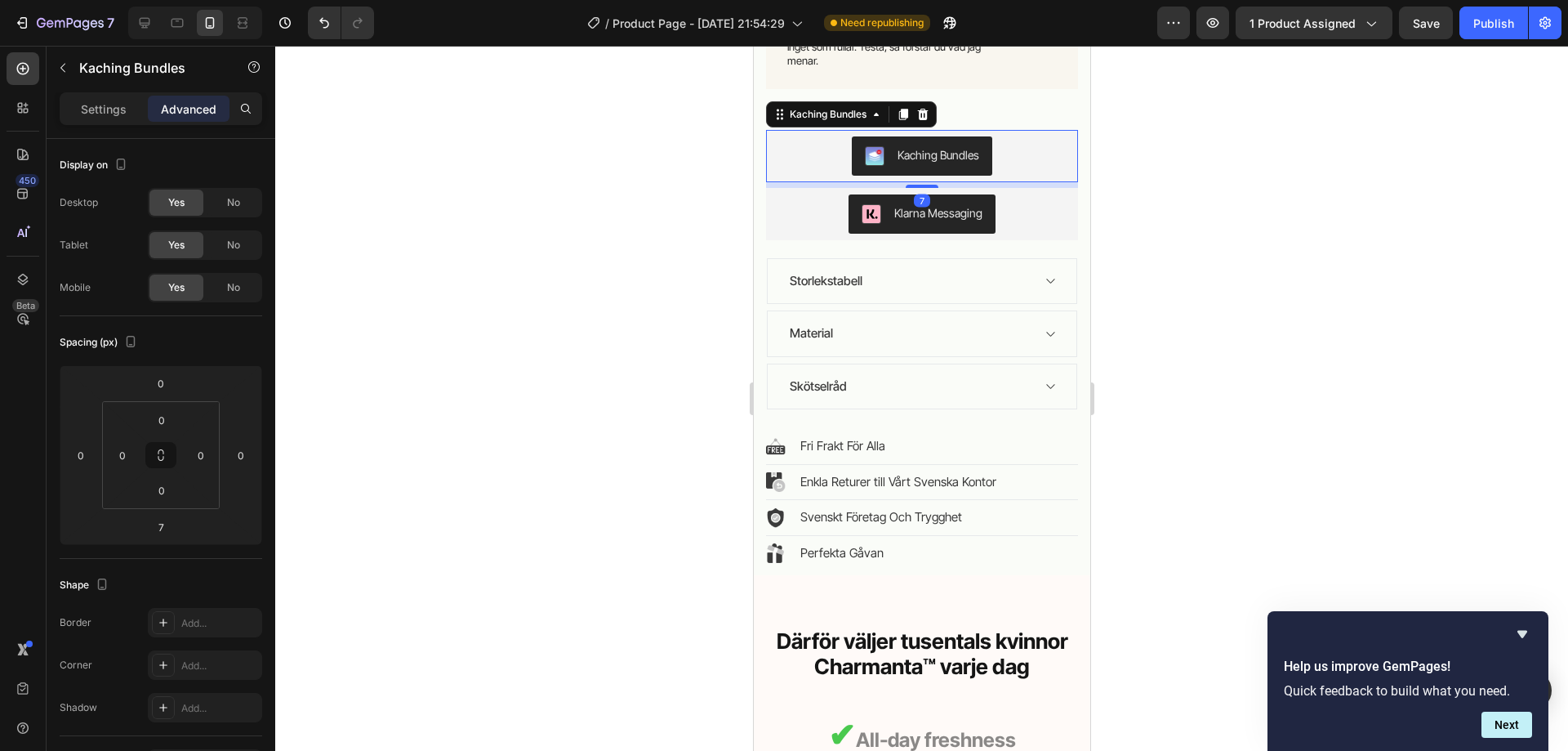
click at [1208, 227] on div at bounding box center [921, 398] width 1293 height 705
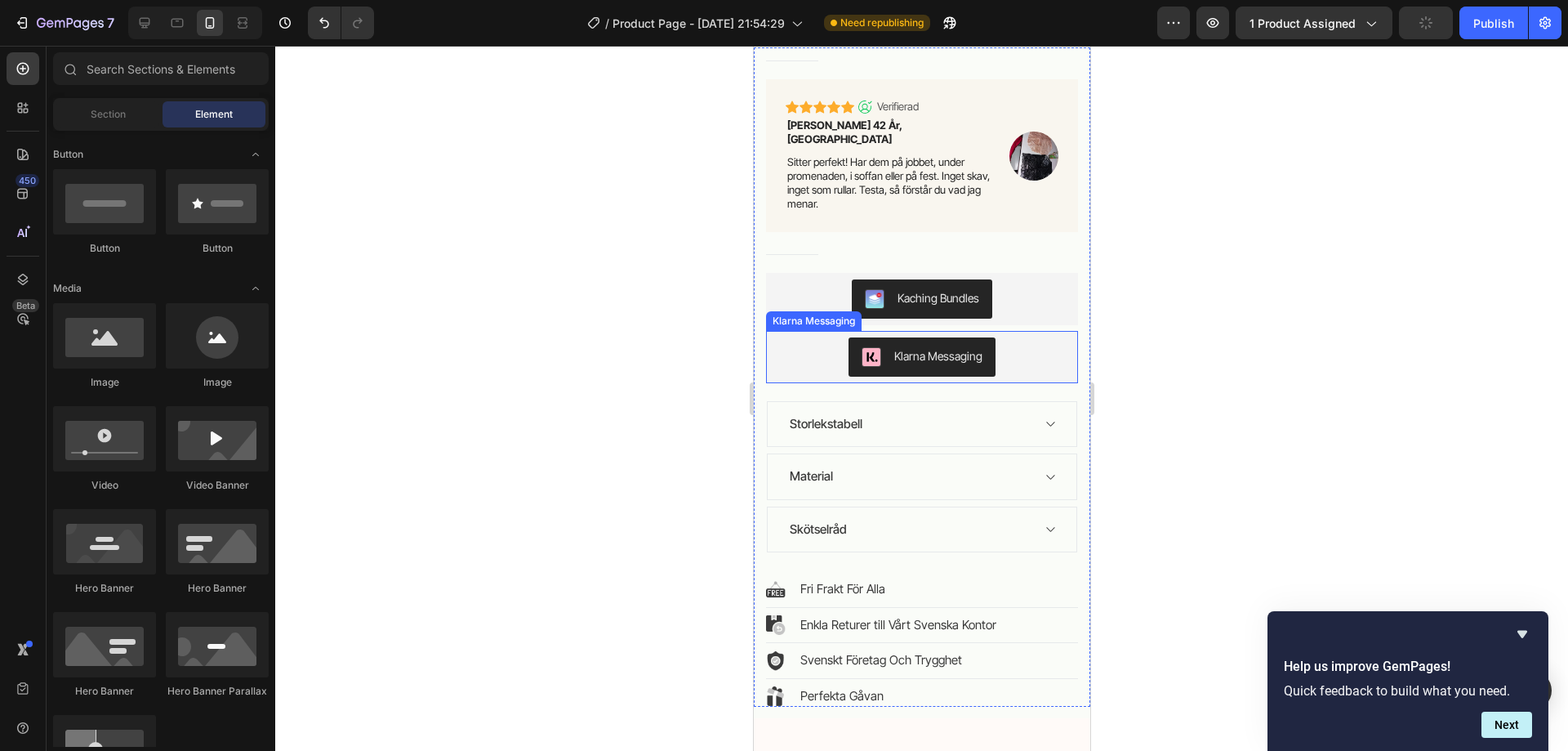
scroll to position [859, 0]
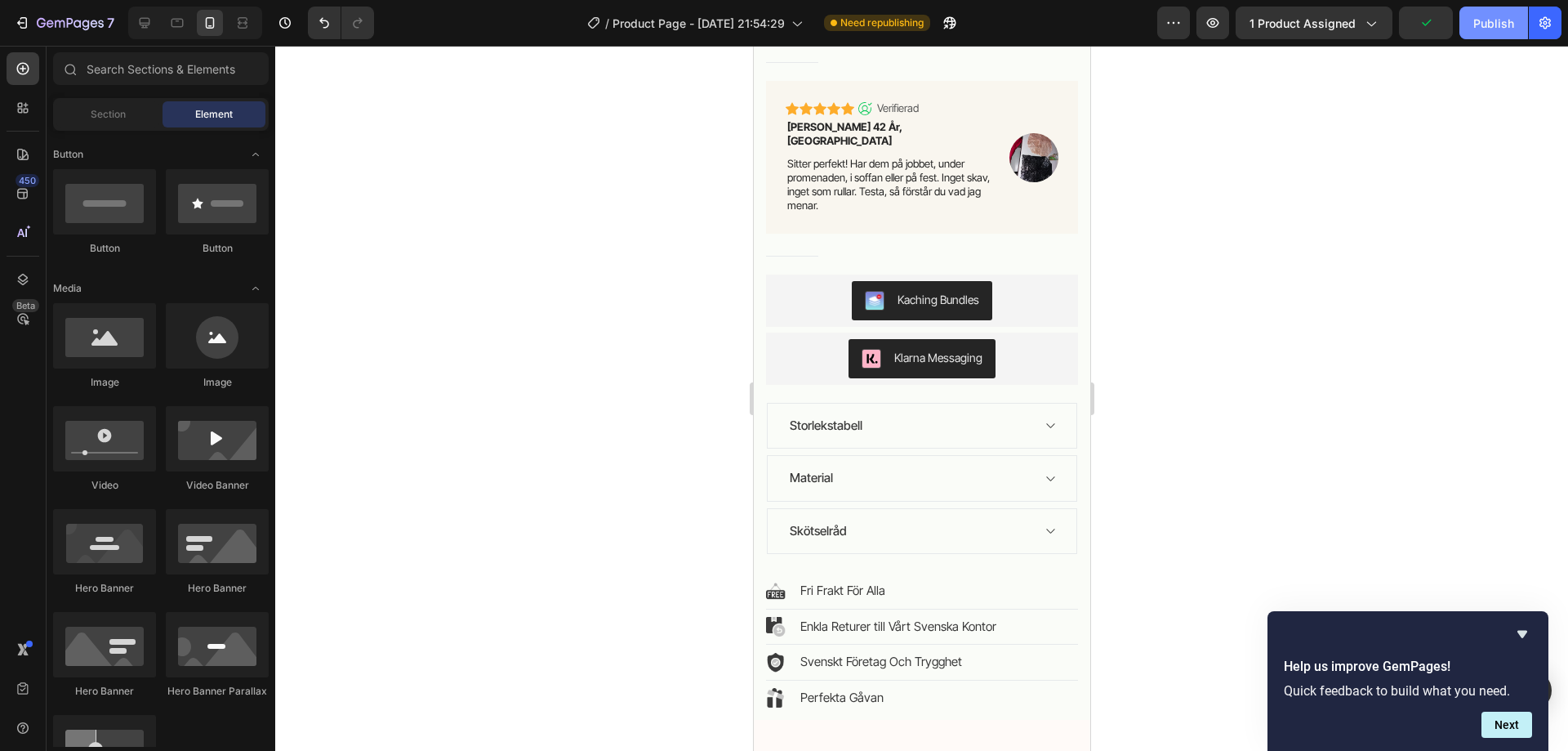
click at [1487, 18] on div "Publish" at bounding box center [1494, 23] width 41 height 17
click at [1025, 281] on div "Kaching Bundles" at bounding box center [921, 301] width 299 height 39
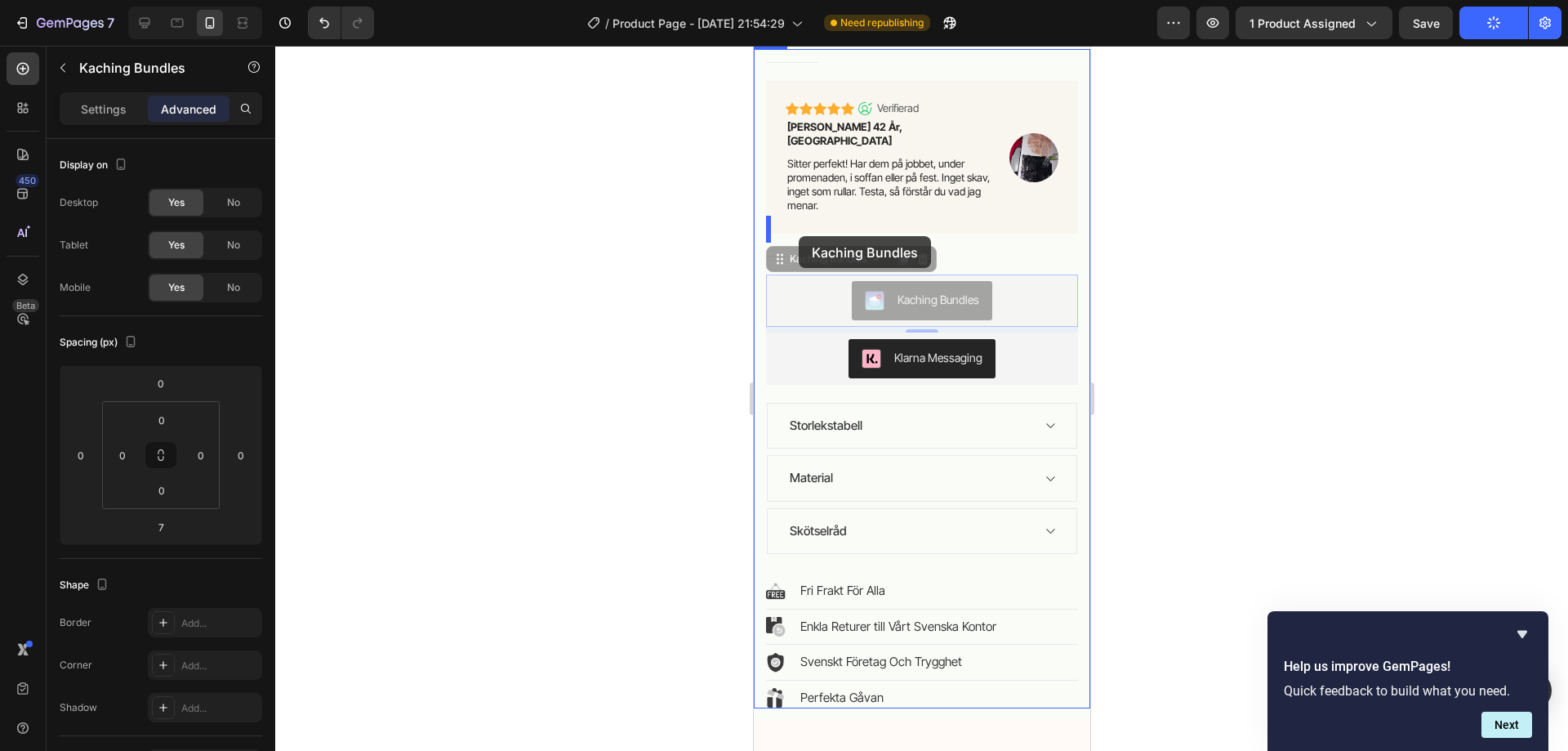
drag, startPoint x: 781, startPoint y: 232, endPoint x: 798, endPoint y: 236, distance: 17.5
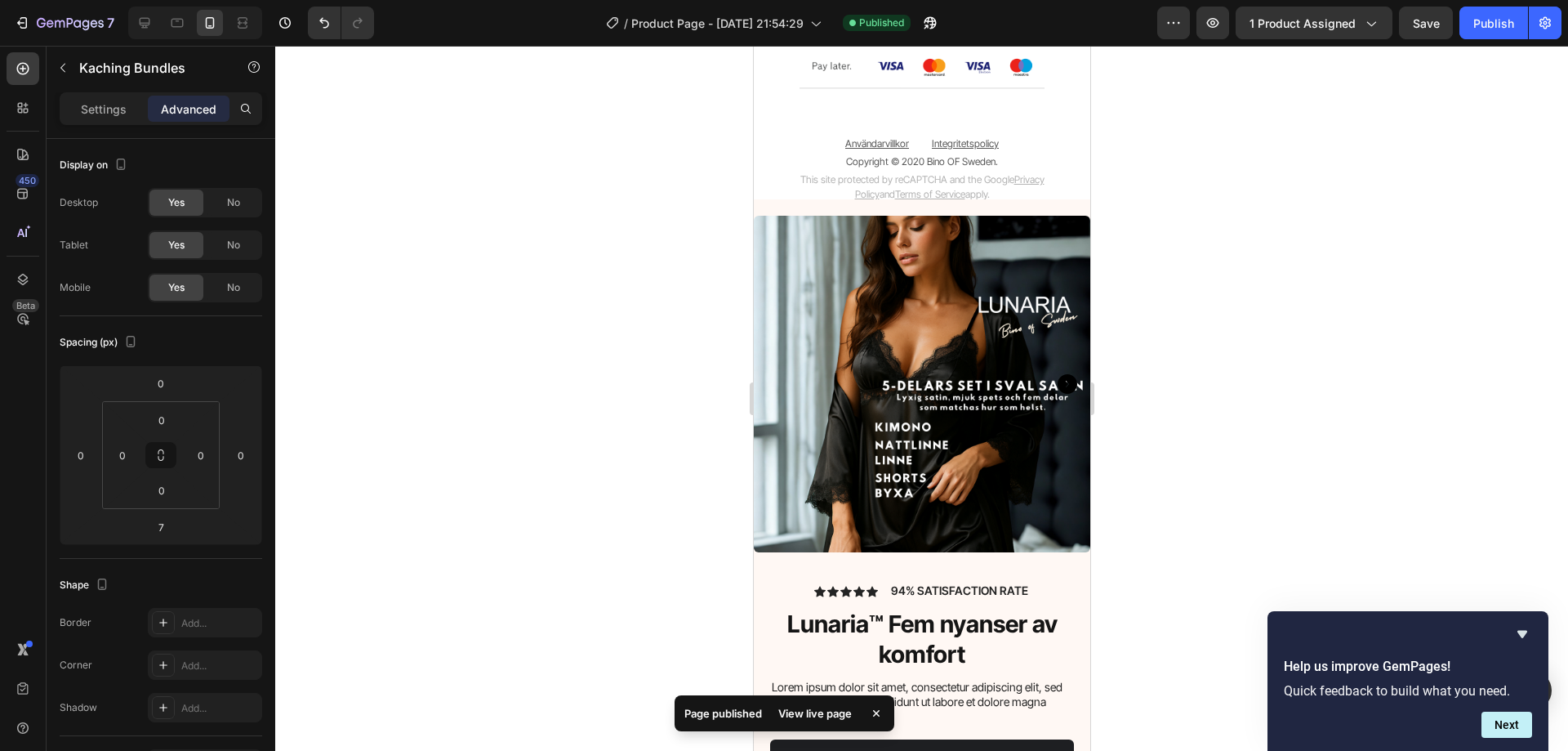
scroll to position [6035, 0]
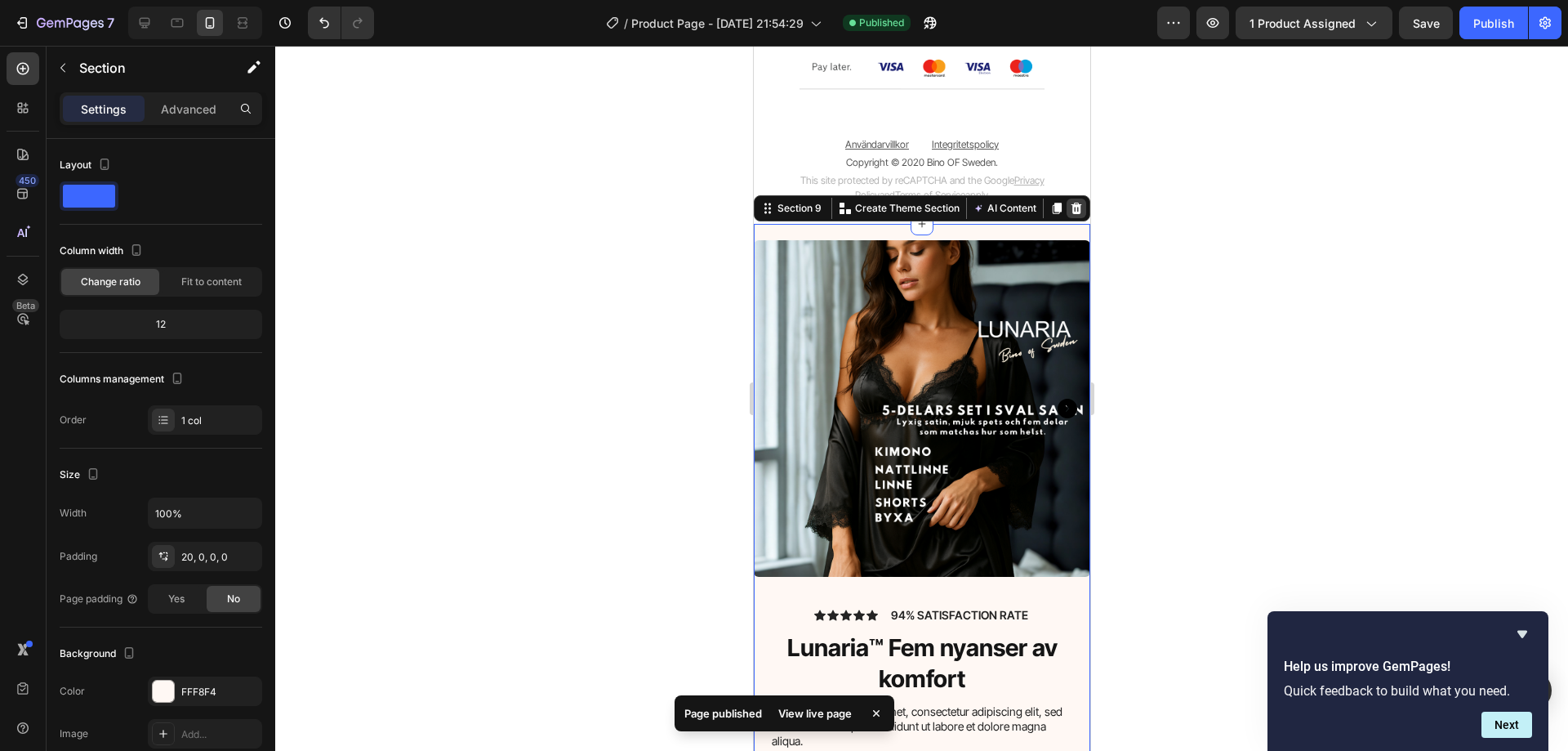
click at [1069, 202] on icon at bounding box center [1075, 208] width 13 height 13
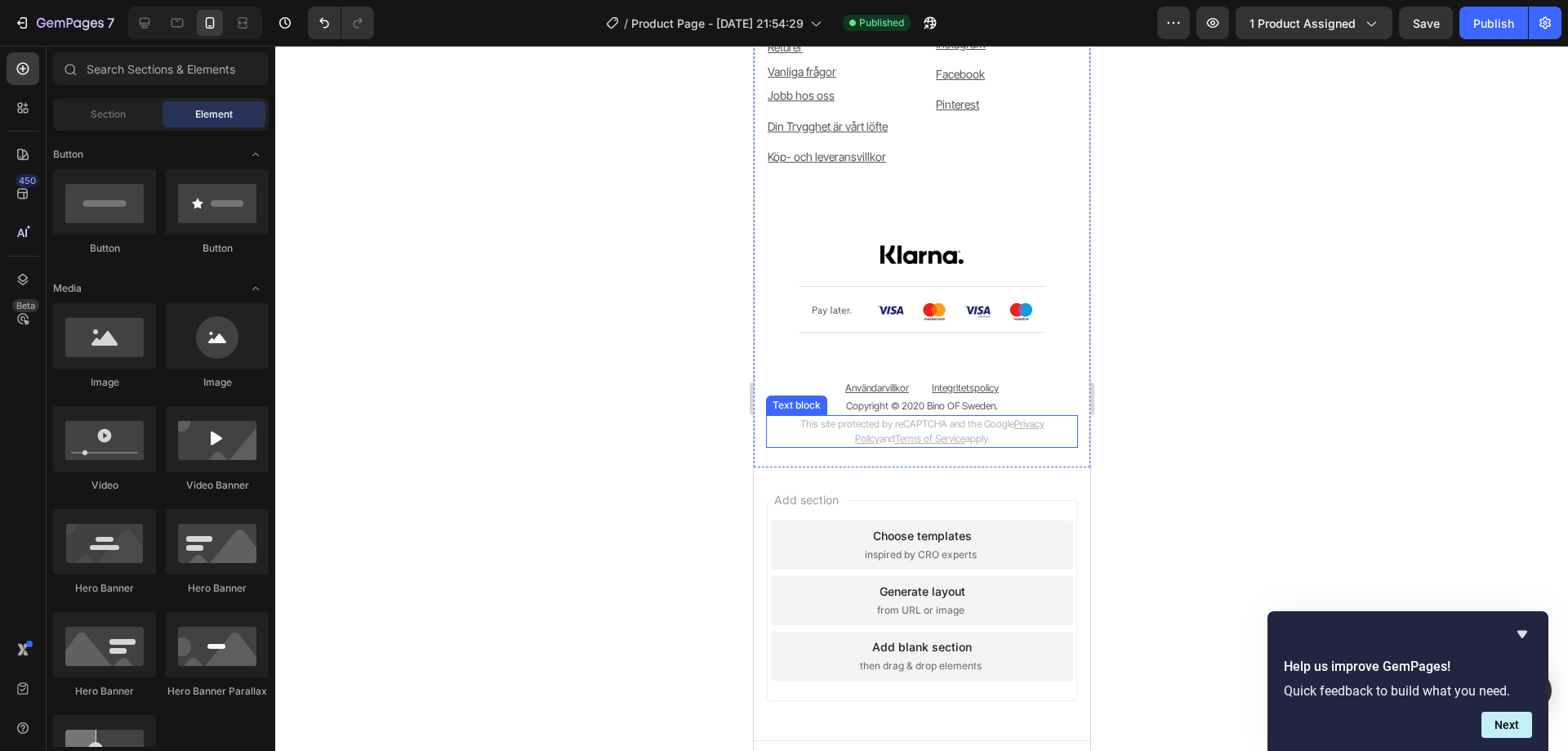
scroll to position [4779, 0]
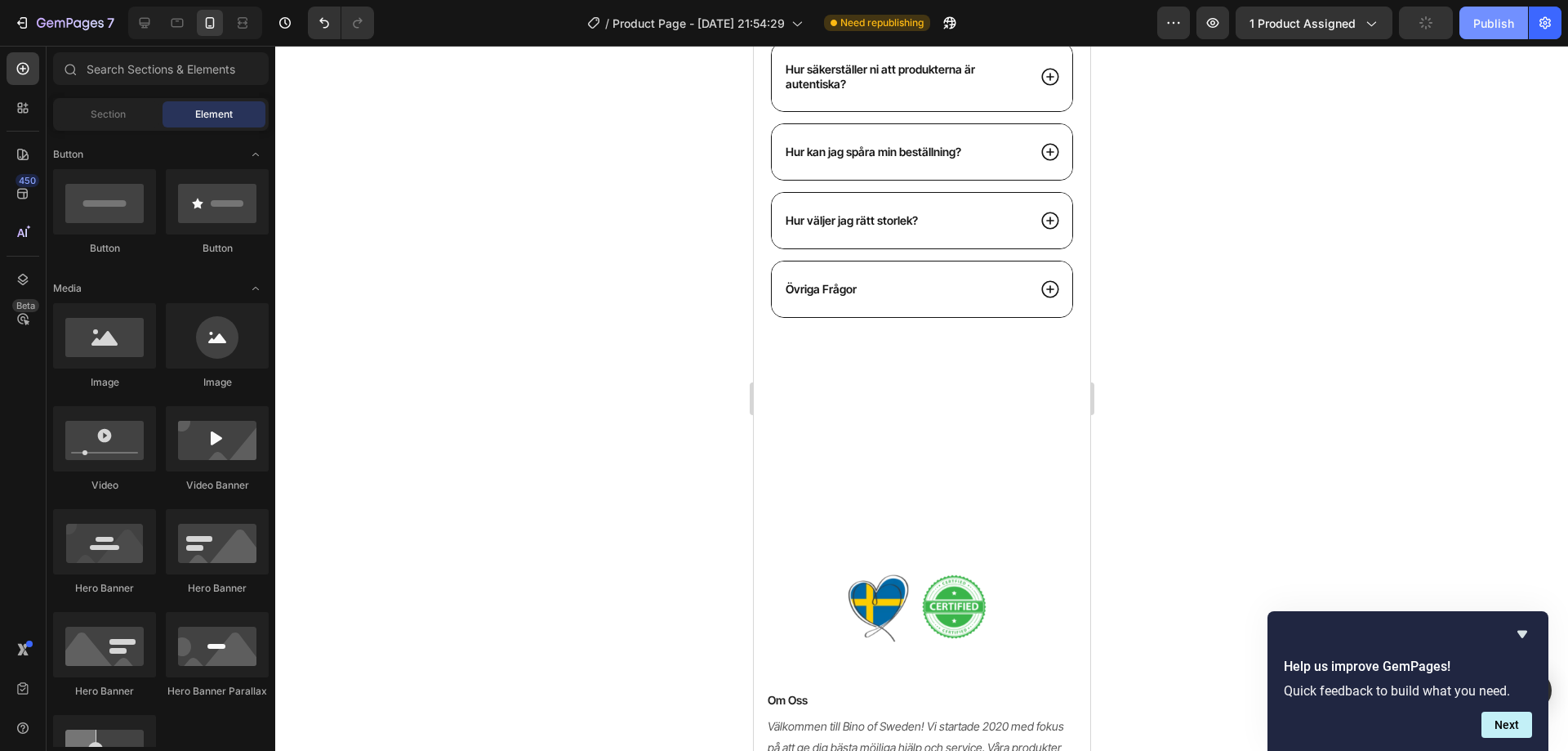
click at [1473, 24] on button "Publish" at bounding box center [1494, 22] width 69 height 33
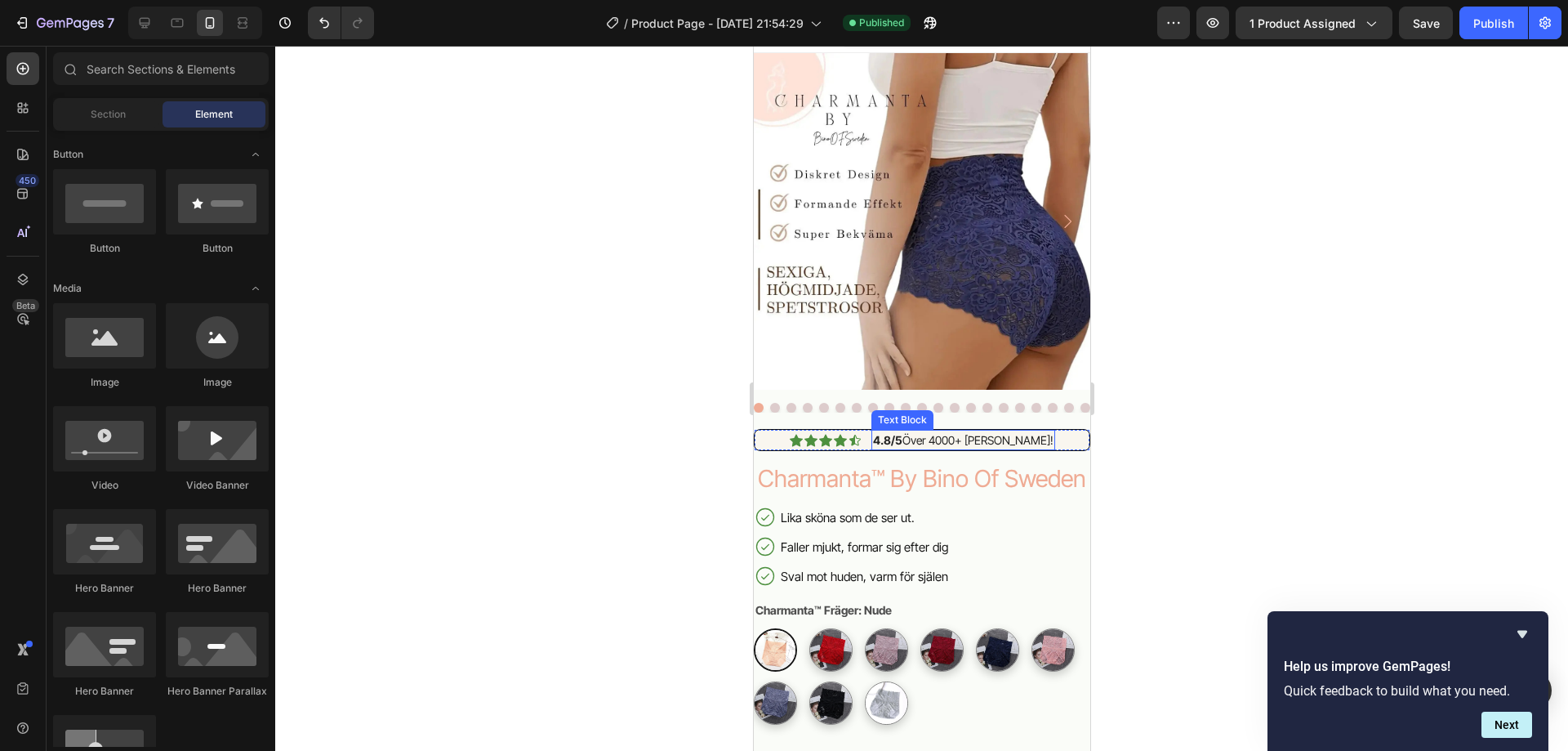
scroll to position [26, 0]
click at [179, 23] on icon at bounding box center [177, 23] width 17 height 17
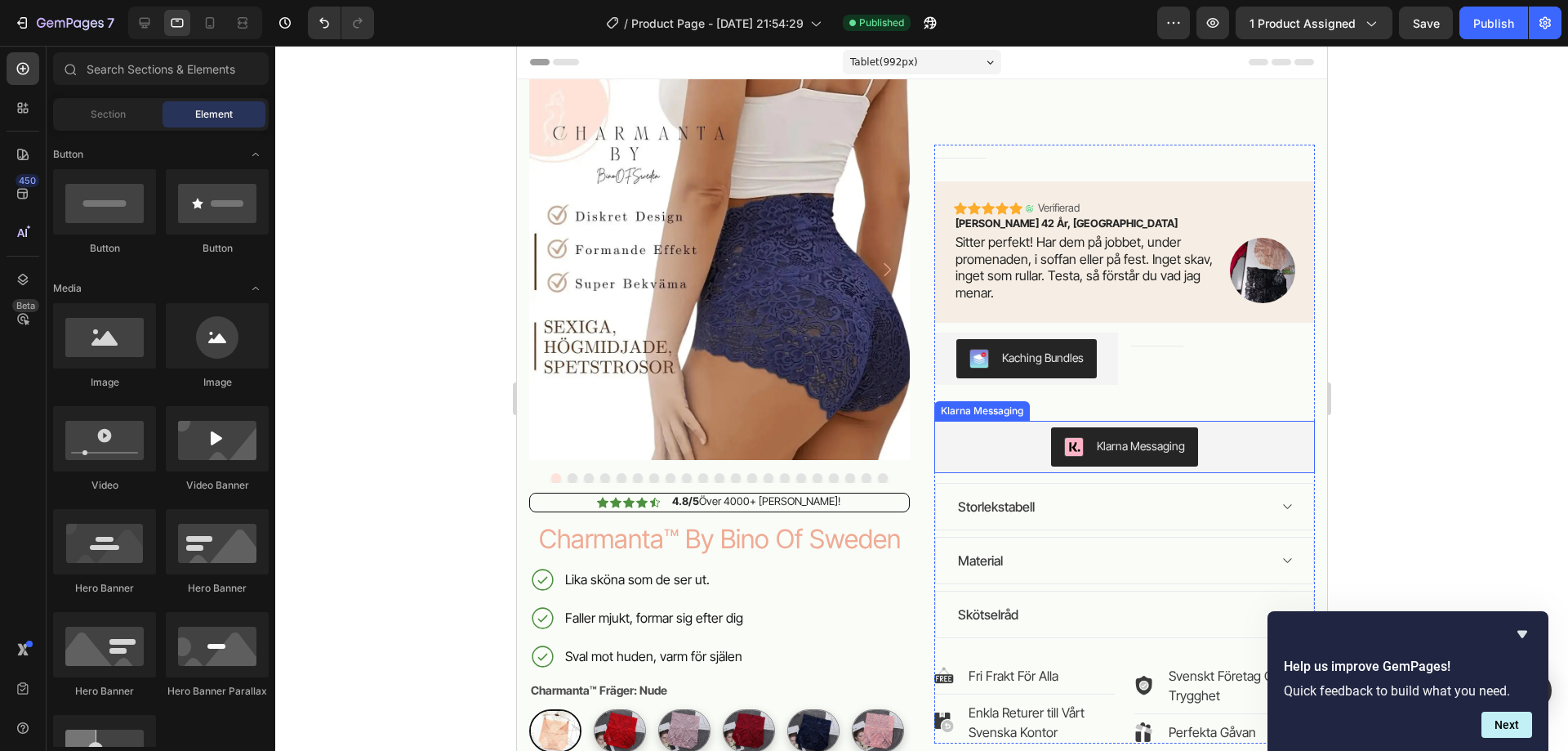
click at [992, 439] on div "Klarna Messaging" at bounding box center [1124, 447] width 368 height 39
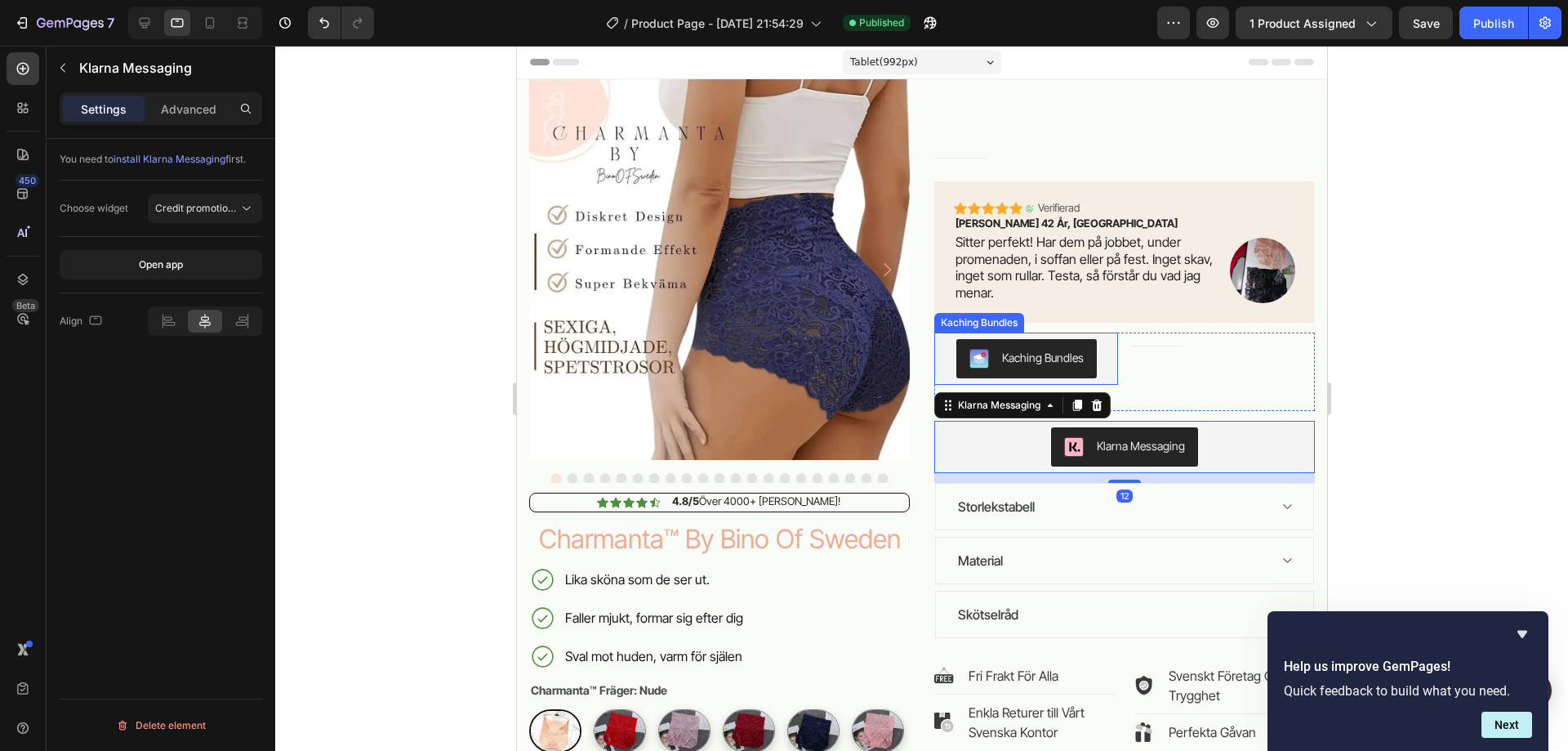
click at [1001, 351] on div "Kaching Bundles" at bounding box center [1042, 357] width 82 height 17
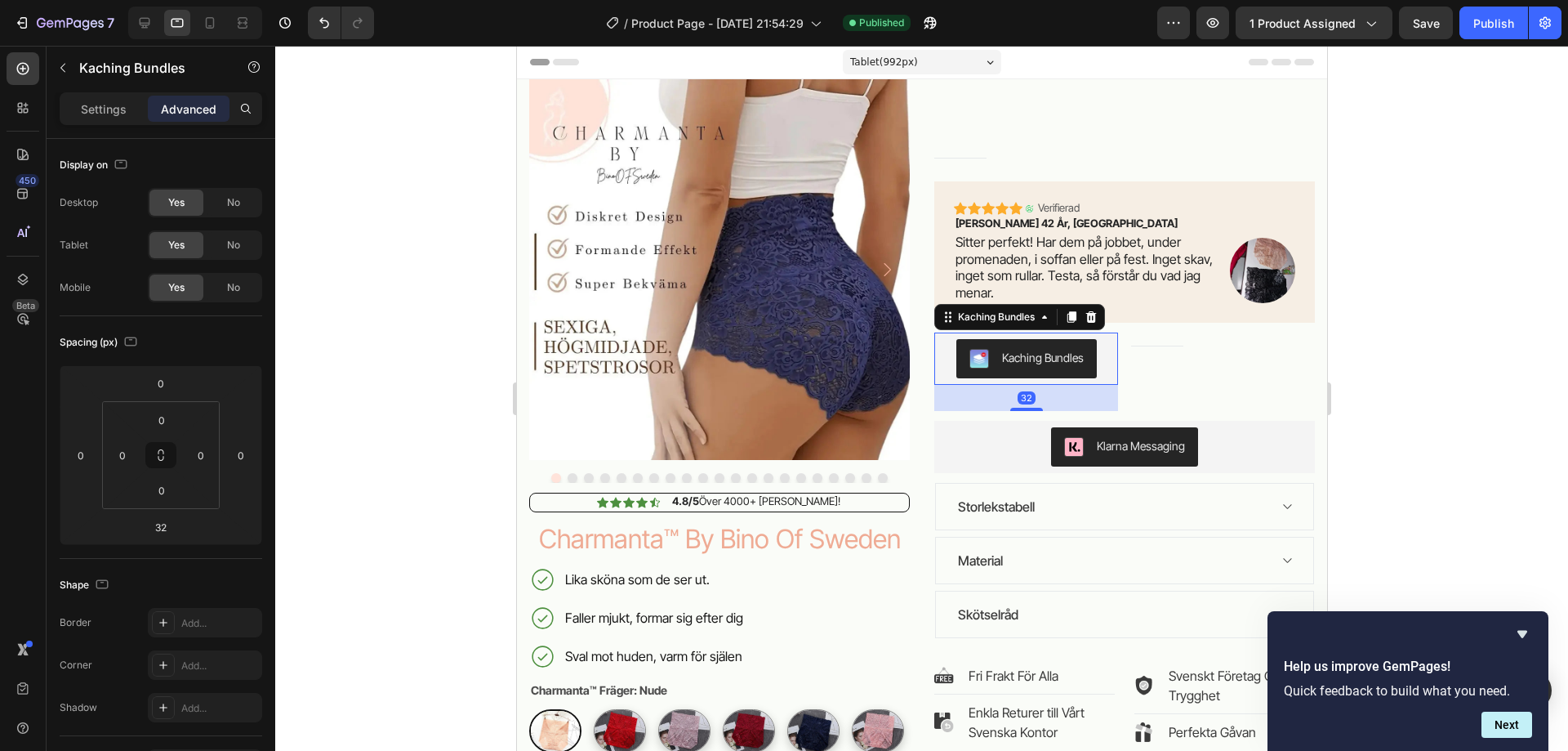
click at [1026, 356] on div "Kaching Bundles" at bounding box center [1042, 357] width 82 height 17
click at [102, 107] on p "Settings" at bounding box center [104, 108] width 46 height 17
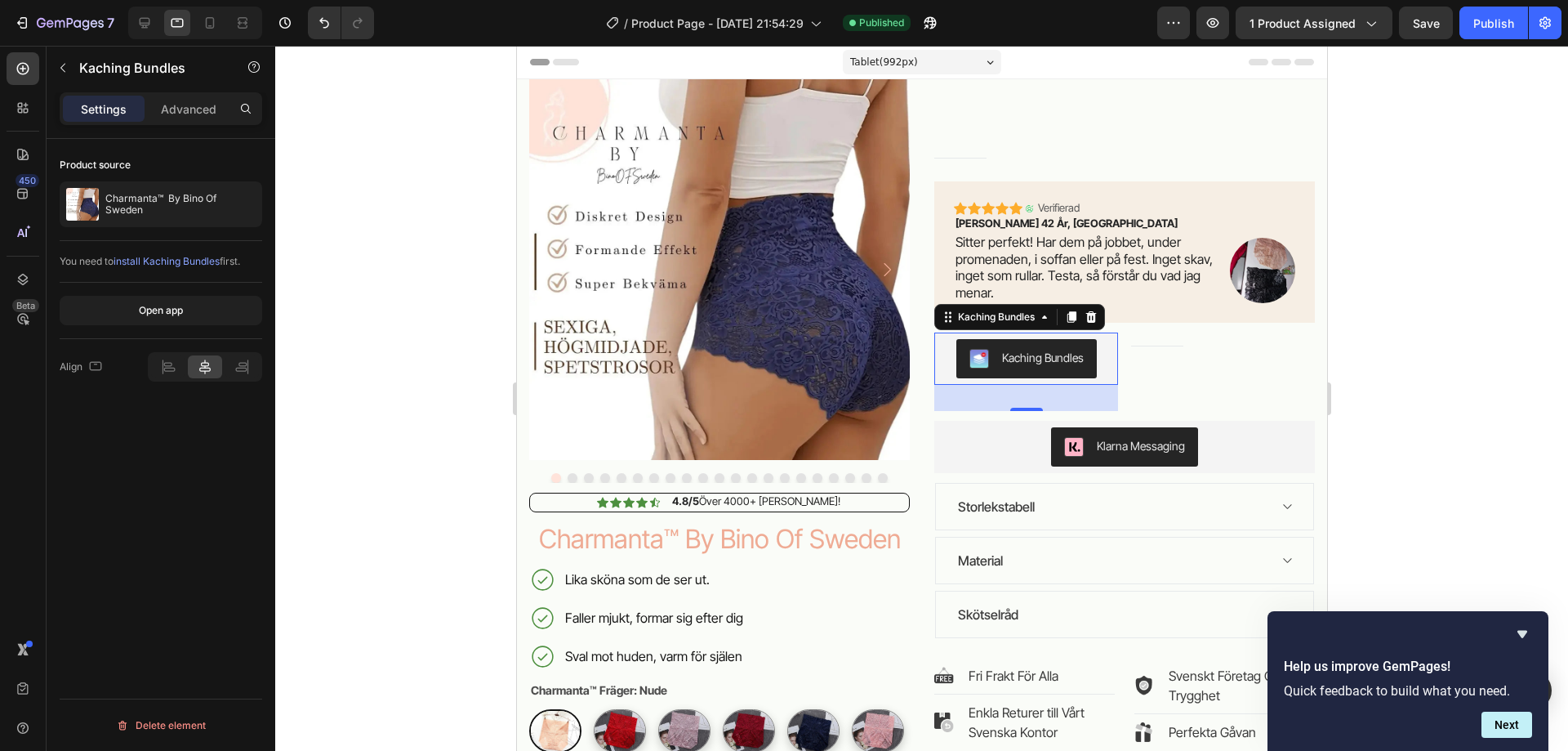
click at [188, 263] on span "install Kaching Bundles" at bounding box center [167, 261] width 106 height 12
click at [68, 72] on icon "button" at bounding box center [63, 67] width 13 height 13
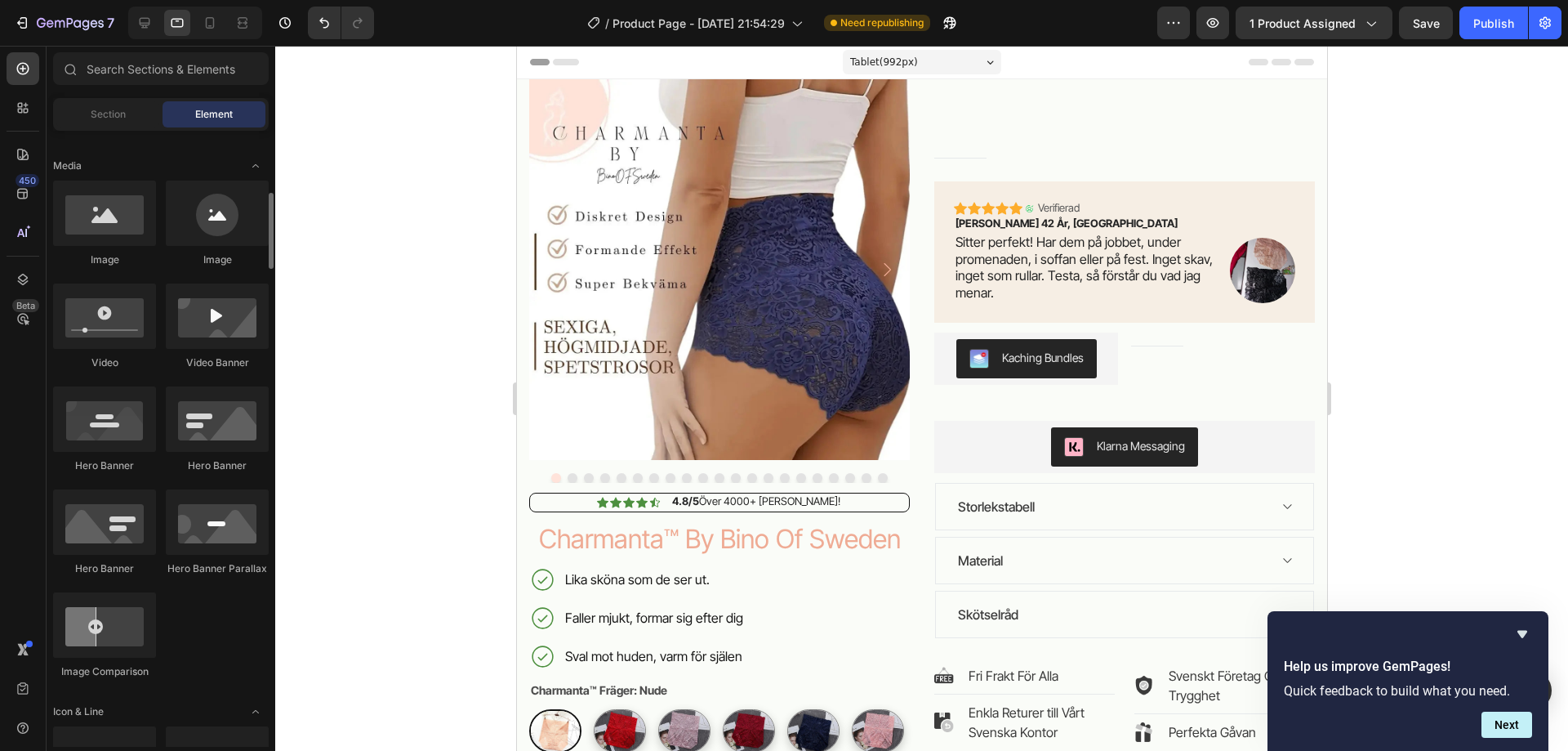
scroll to position [550, 0]
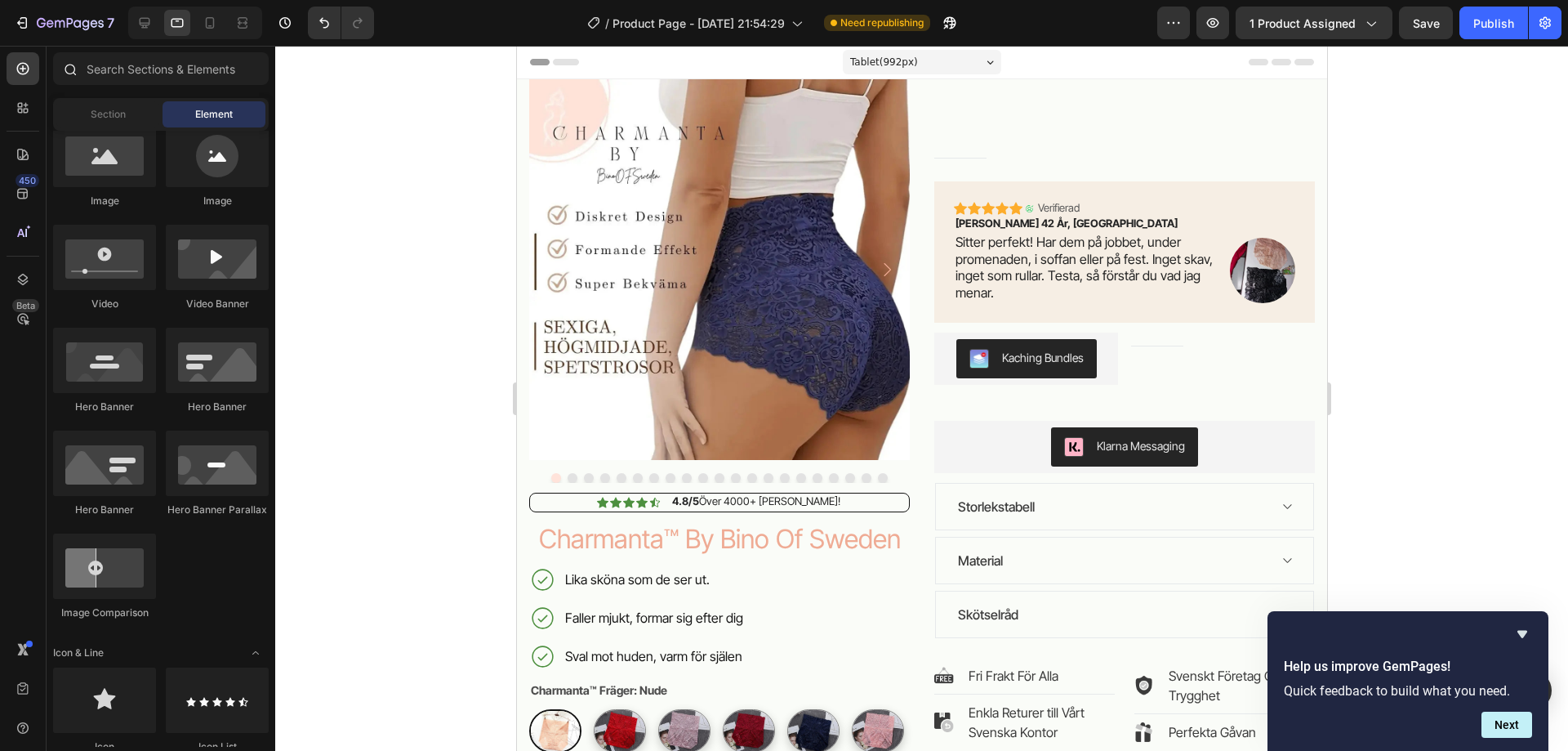
click at [75, 63] on div at bounding box center [69, 68] width 33 height 33
click at [66, 67] on icon at bounding box center [71, 71] width 12 height 12
click at [143, 69] on input "text" at bounding box center [160, 68] width 216 height 33
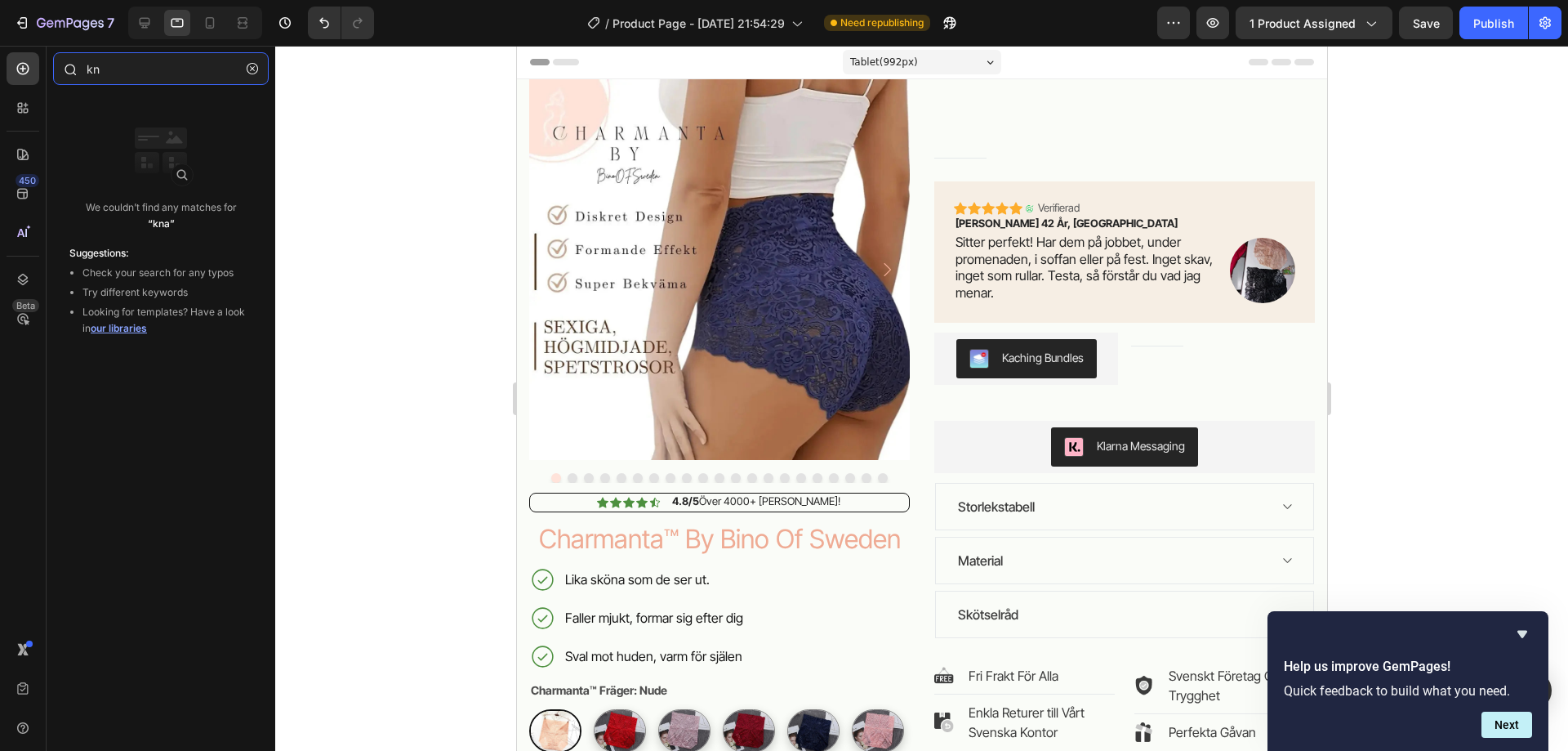
type input "k"
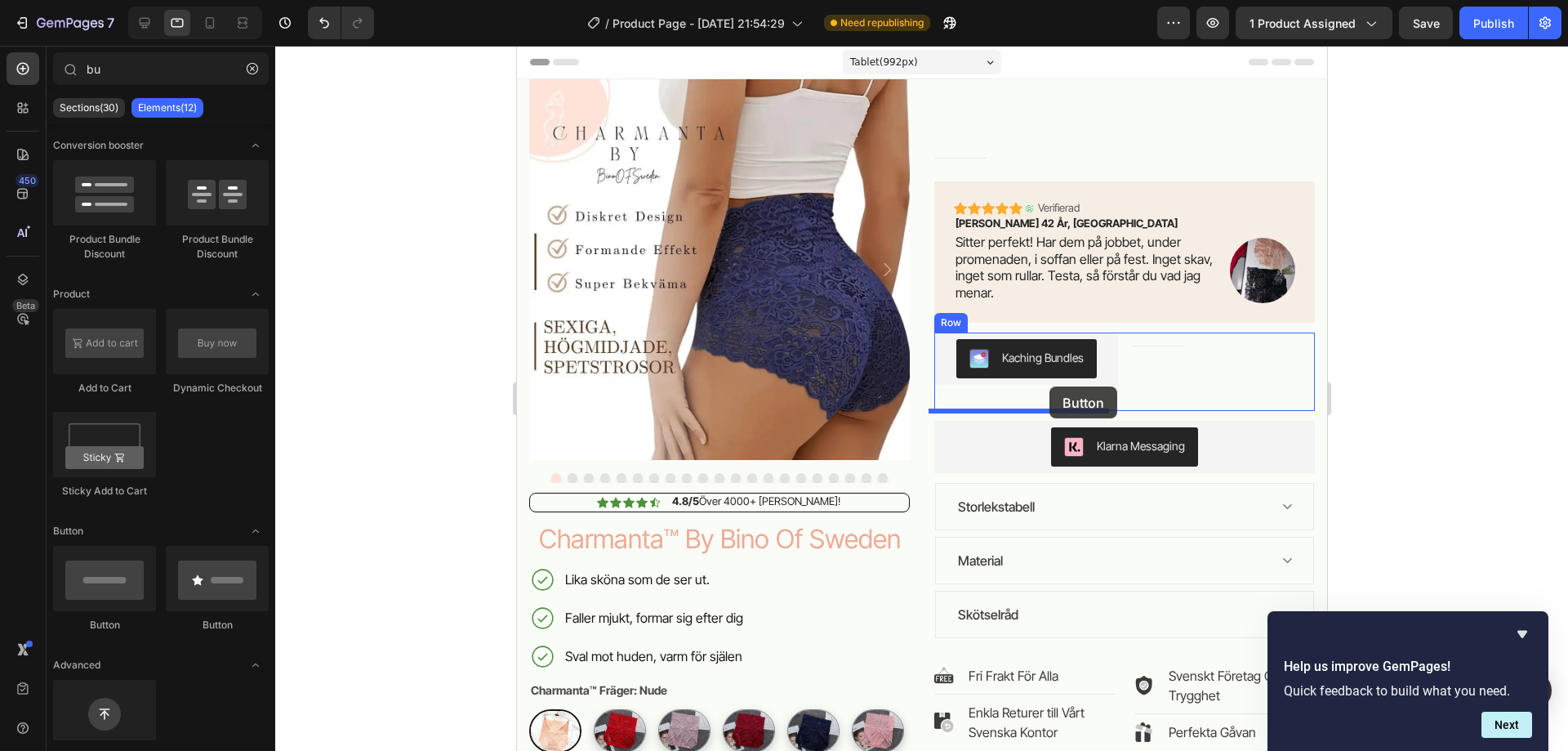
drag, startPoint x: 750, startPoint y: 648, endPoint x: 1049, endPoint y: 398, distance: 389.7
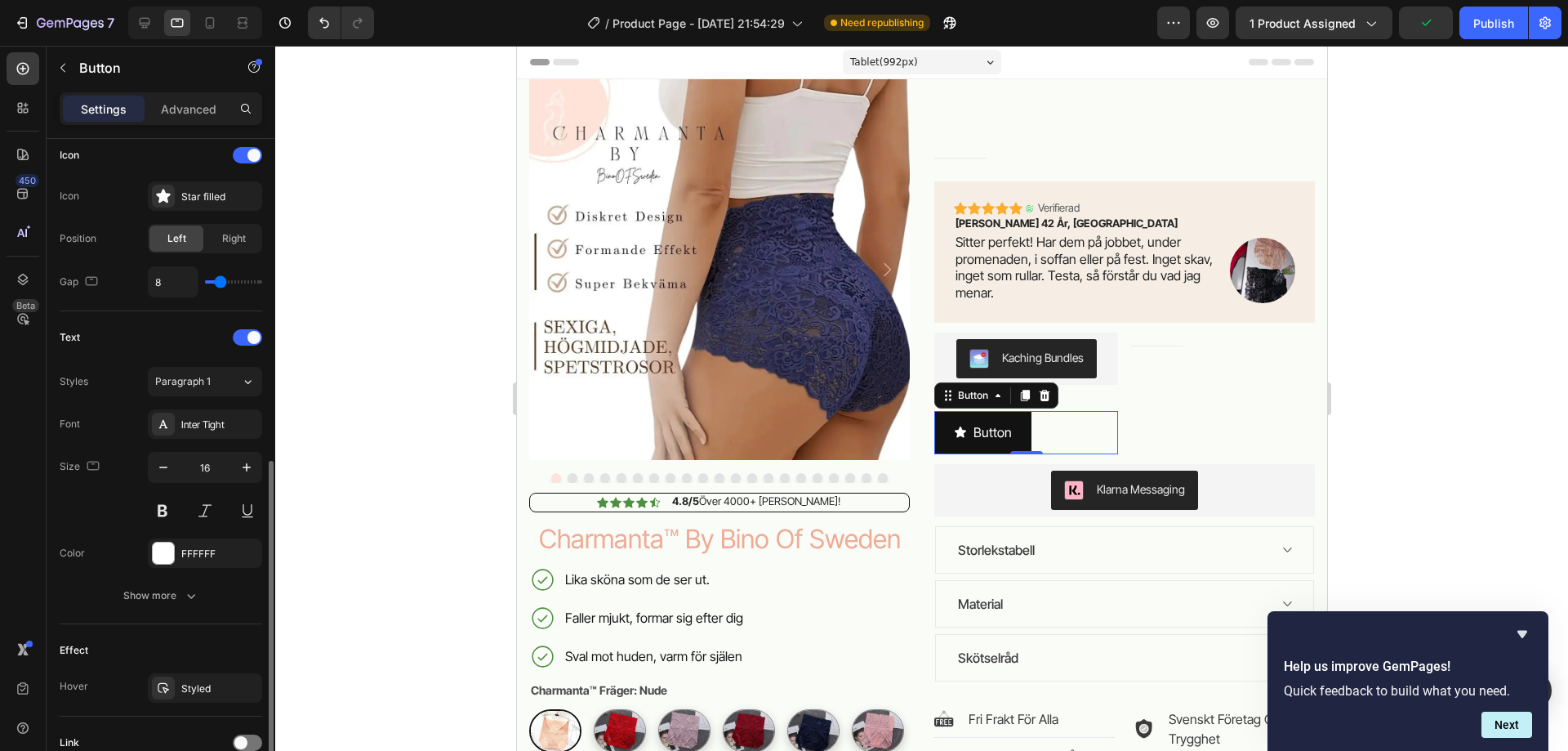
scroll to position [547, 0]
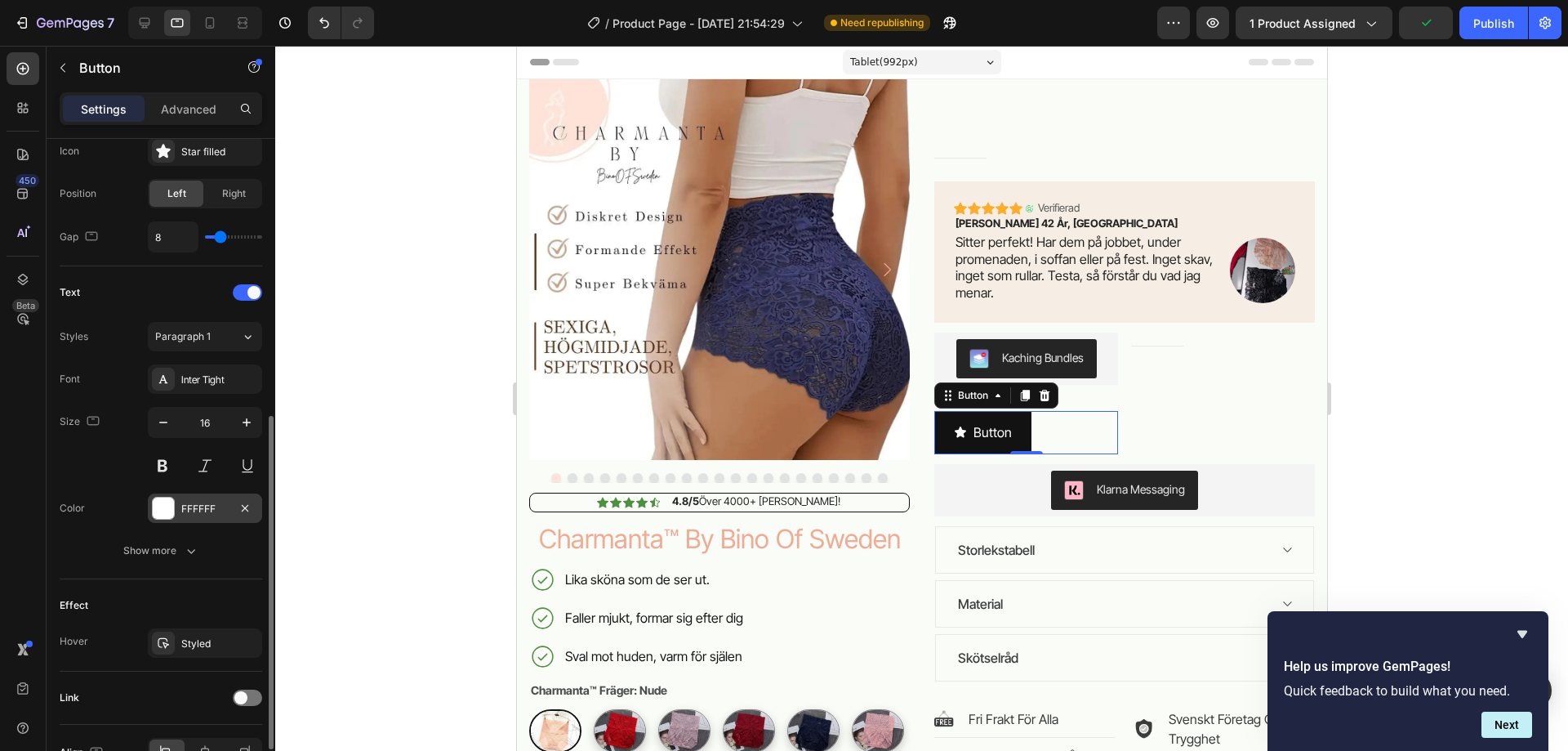
click at [167, 512] on div at bounding box center [163, 508] width 21 height 21
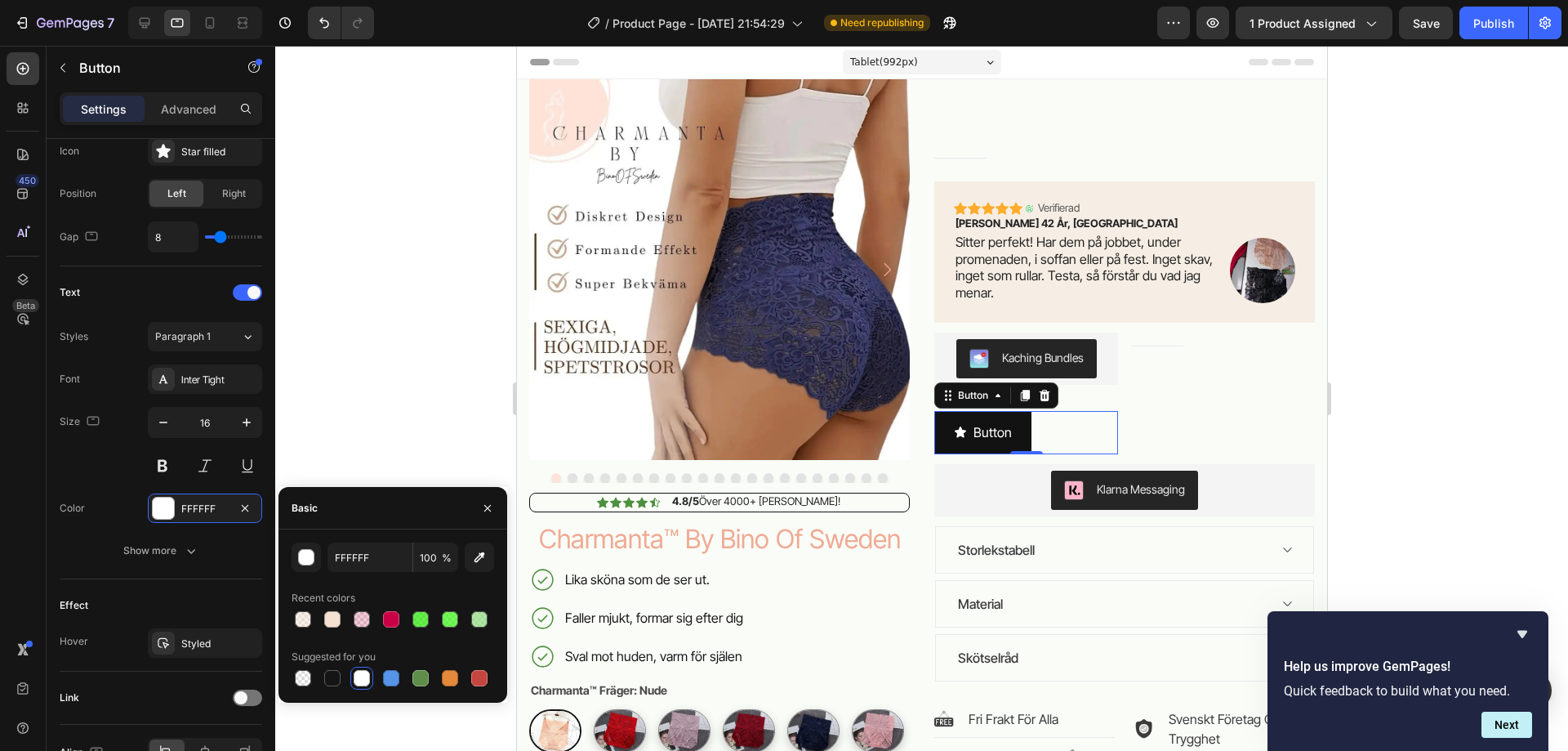
click at [43, 498] on div "450 Beta" at bounding box center [23, 398] width 47 height 705
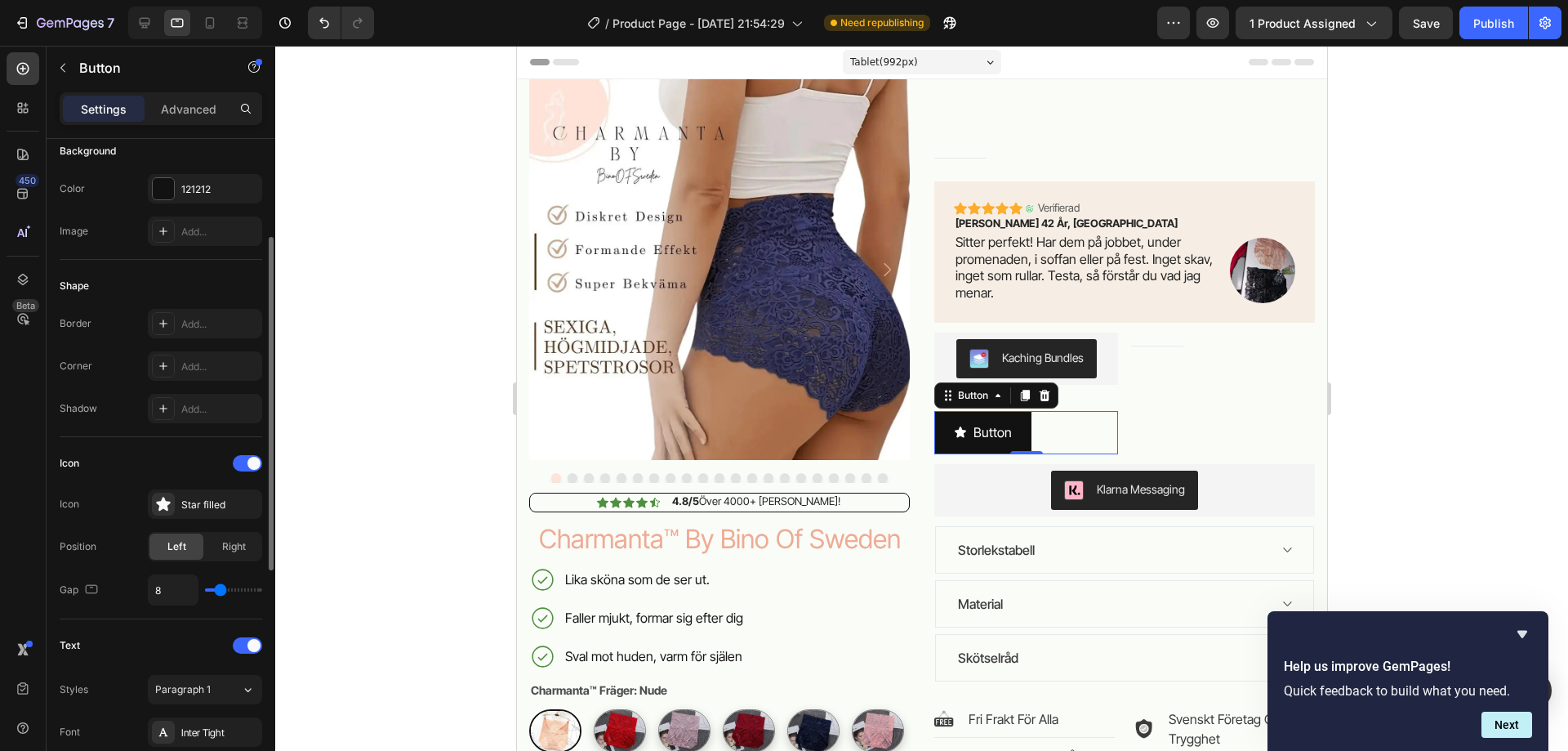
scroll to position [0, 0]
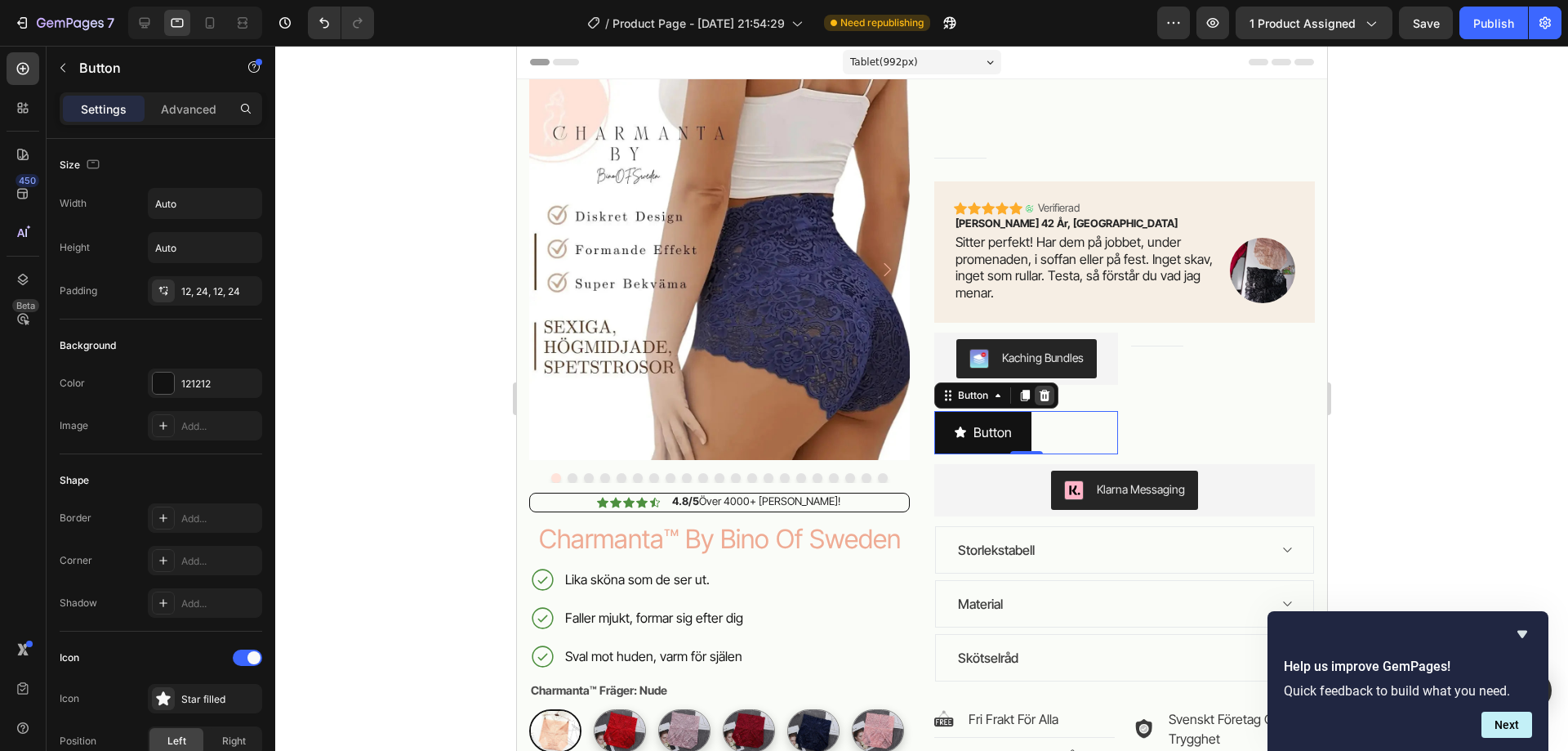
click at [1039, 392] on icon at bounding box center [1044, 395] width 11 height 11
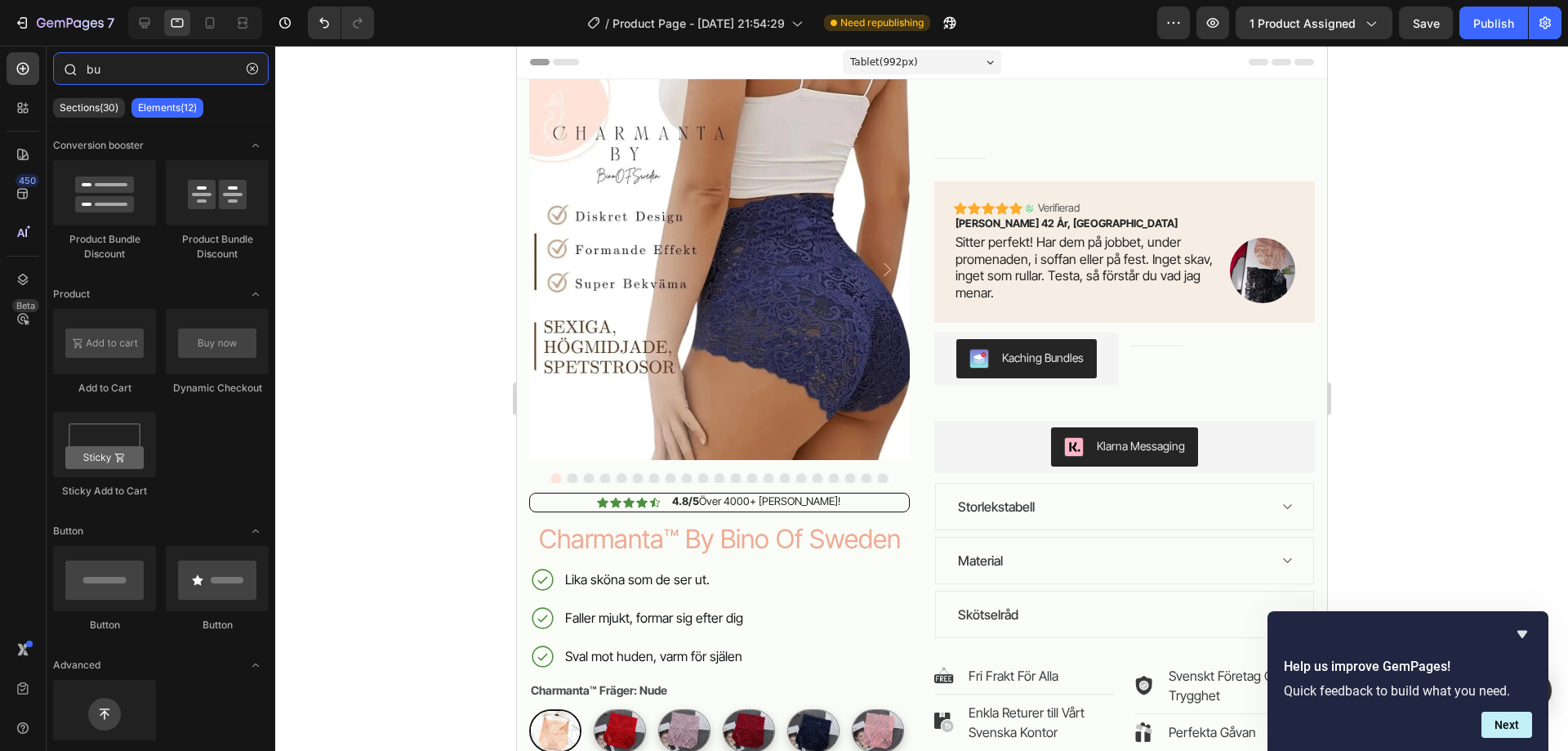
click at [108, 70] on input "bu" at bounding box center [160, 68] width 216 height 33
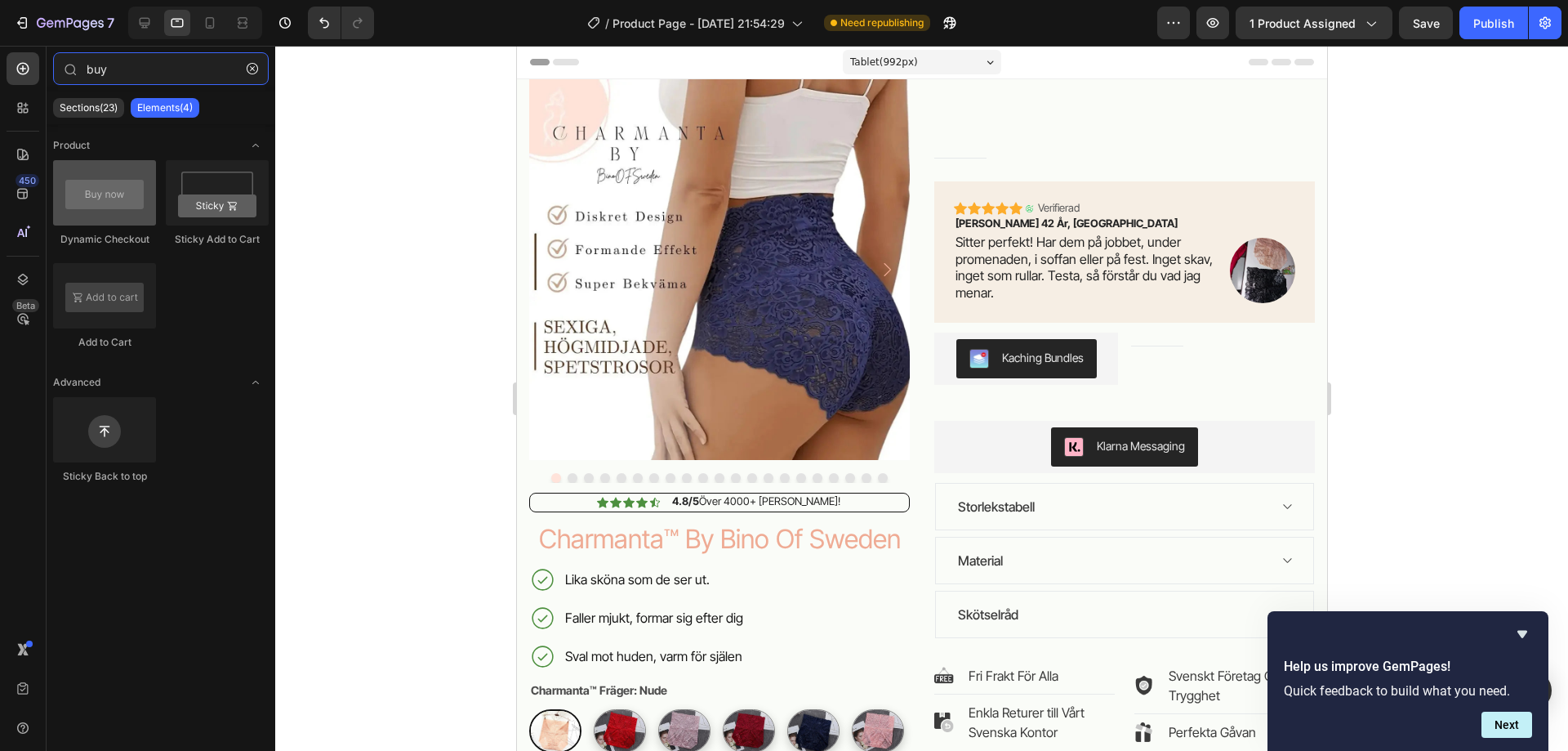
type input "buy"
click at [87, 212] on div at bounding box center [104, 193] width 103 height 65
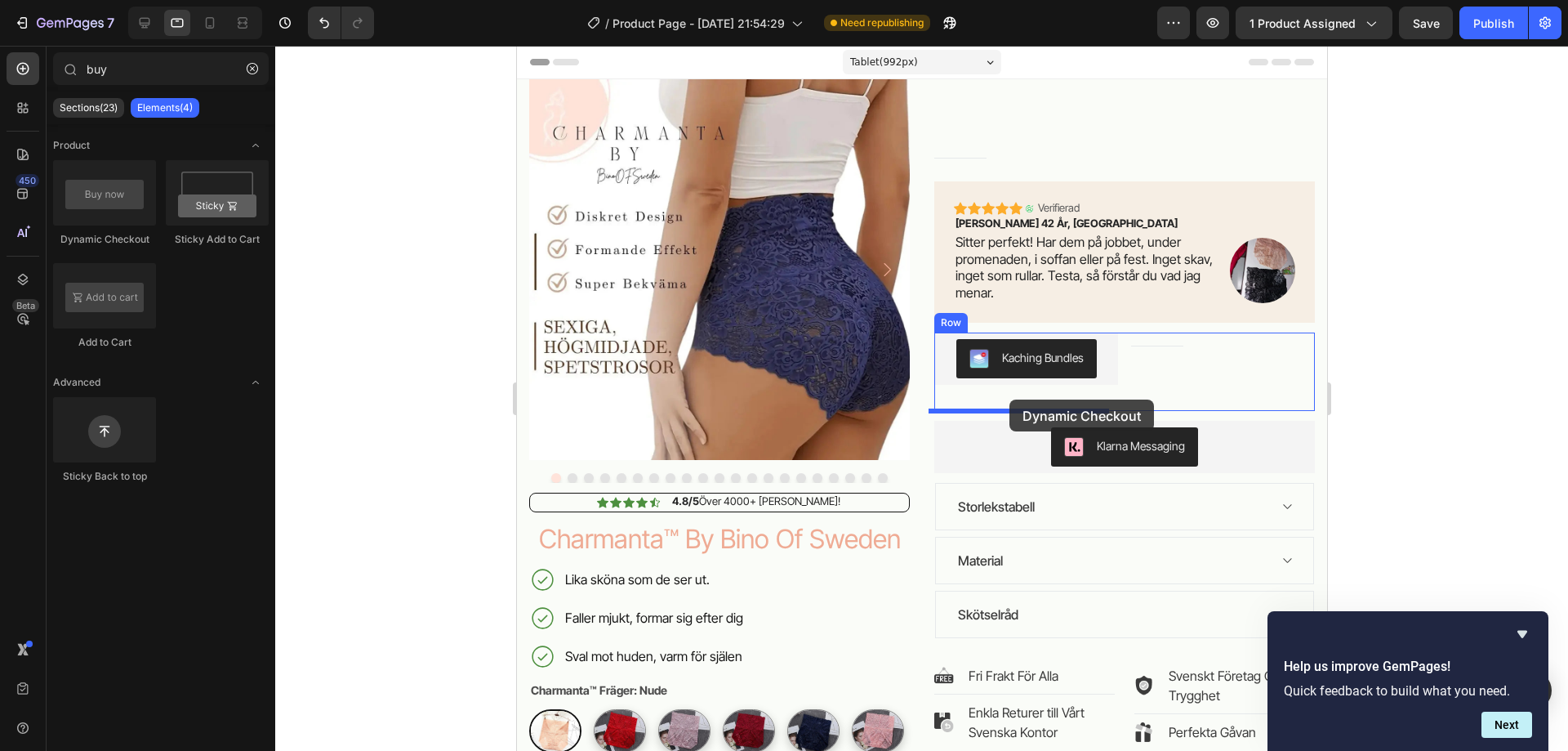
drag, startPoint x: 618, startPoint y: 254, endPoint x: 1008, endPoint y: 399, distance: 416.1
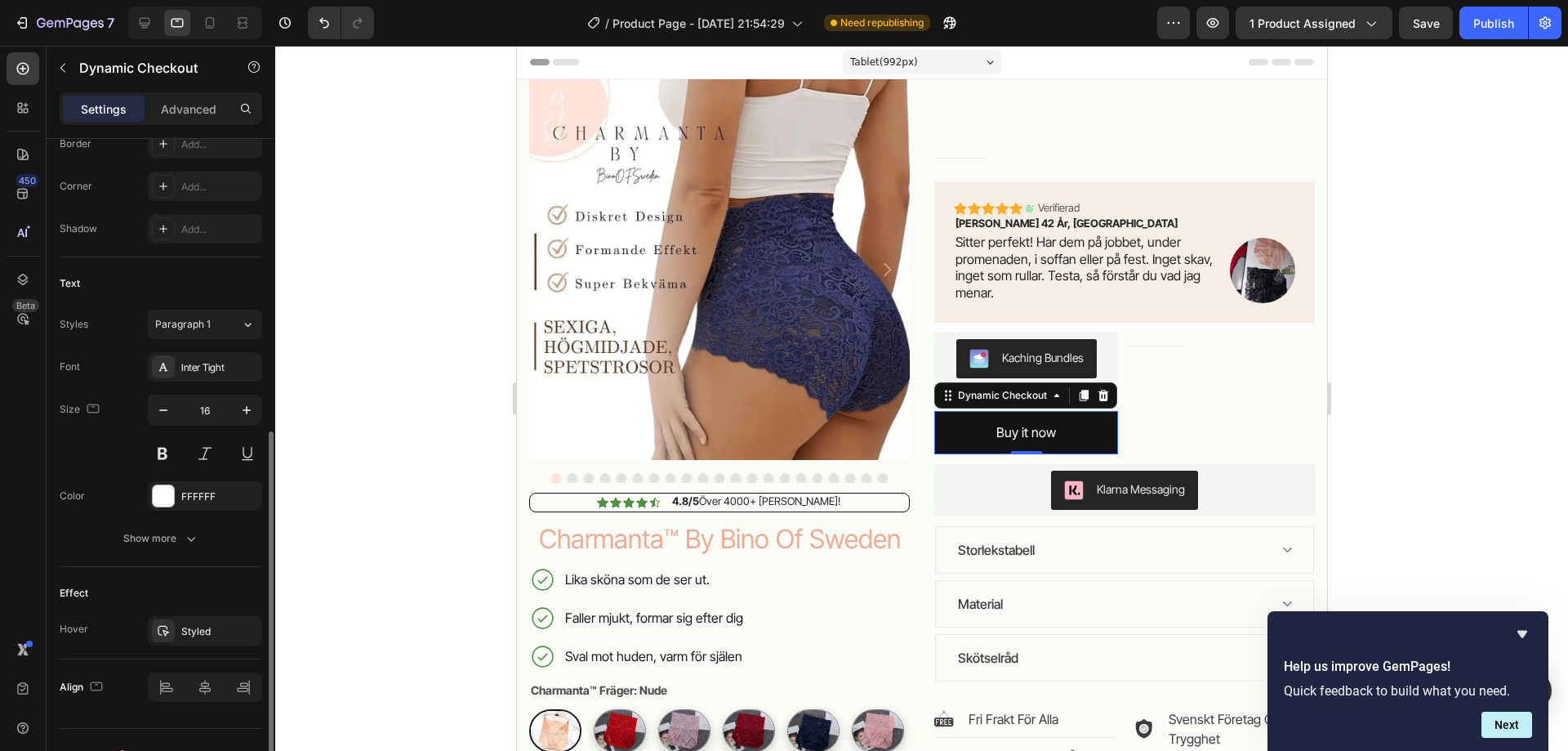
scroll to position [580, 0]
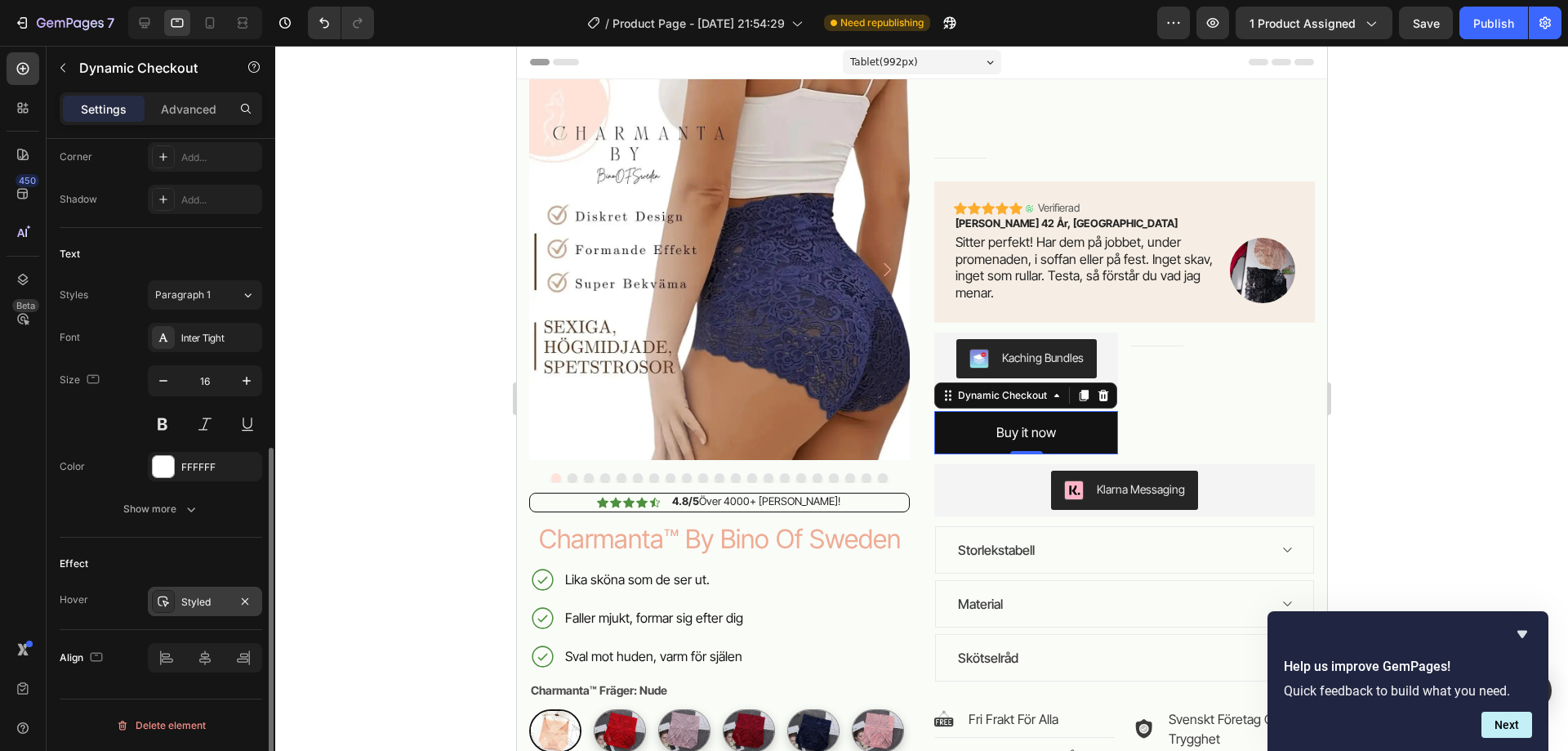
click at [191, 603] on div "Styled" at bounding box center [205, 602] width 48 height 15
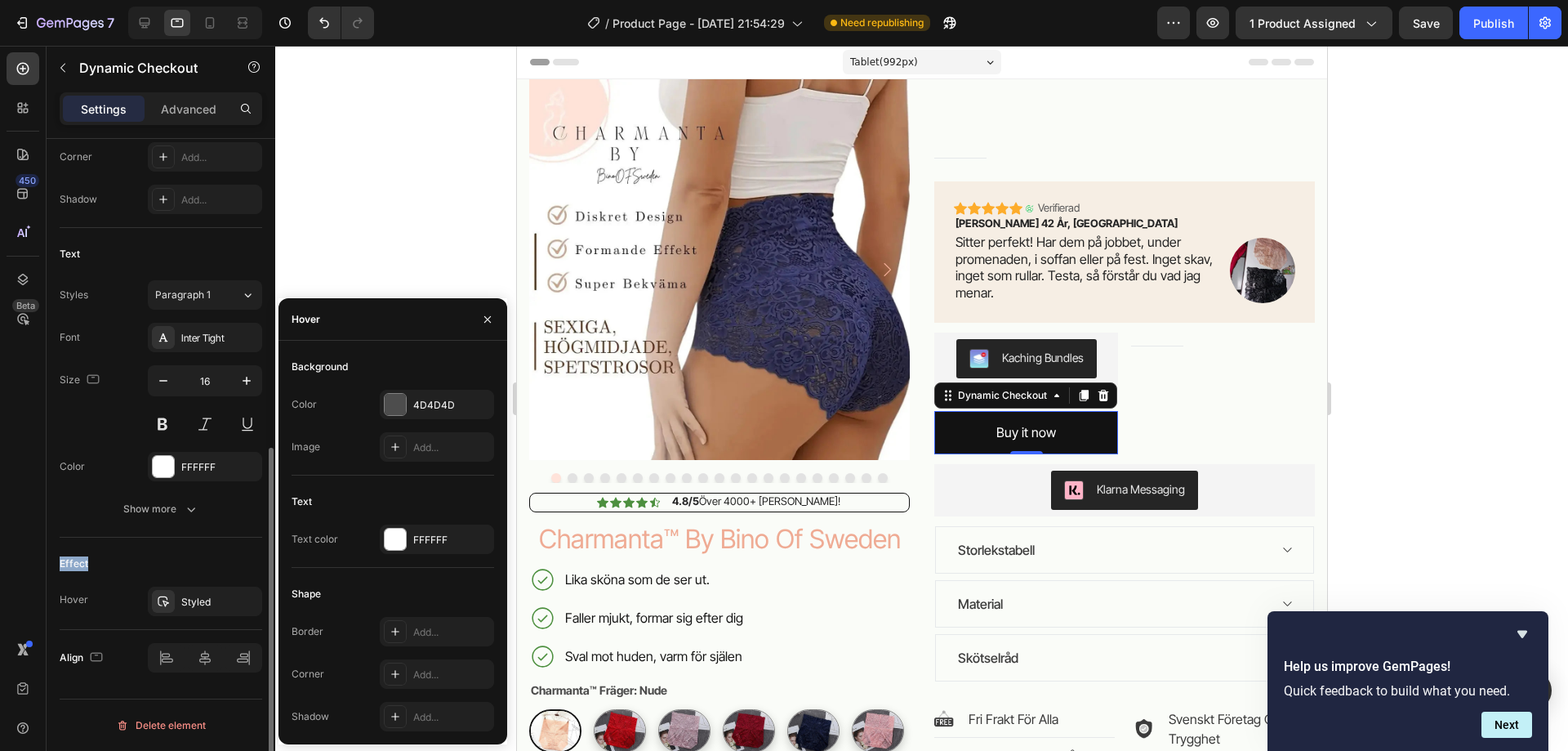
click at [123, 539] on div "Product source Charmanta™ By Bino Of Sweden Size Width 100% Height Auto Padding…" at bounding box center [161, 157] width 203 height 1055
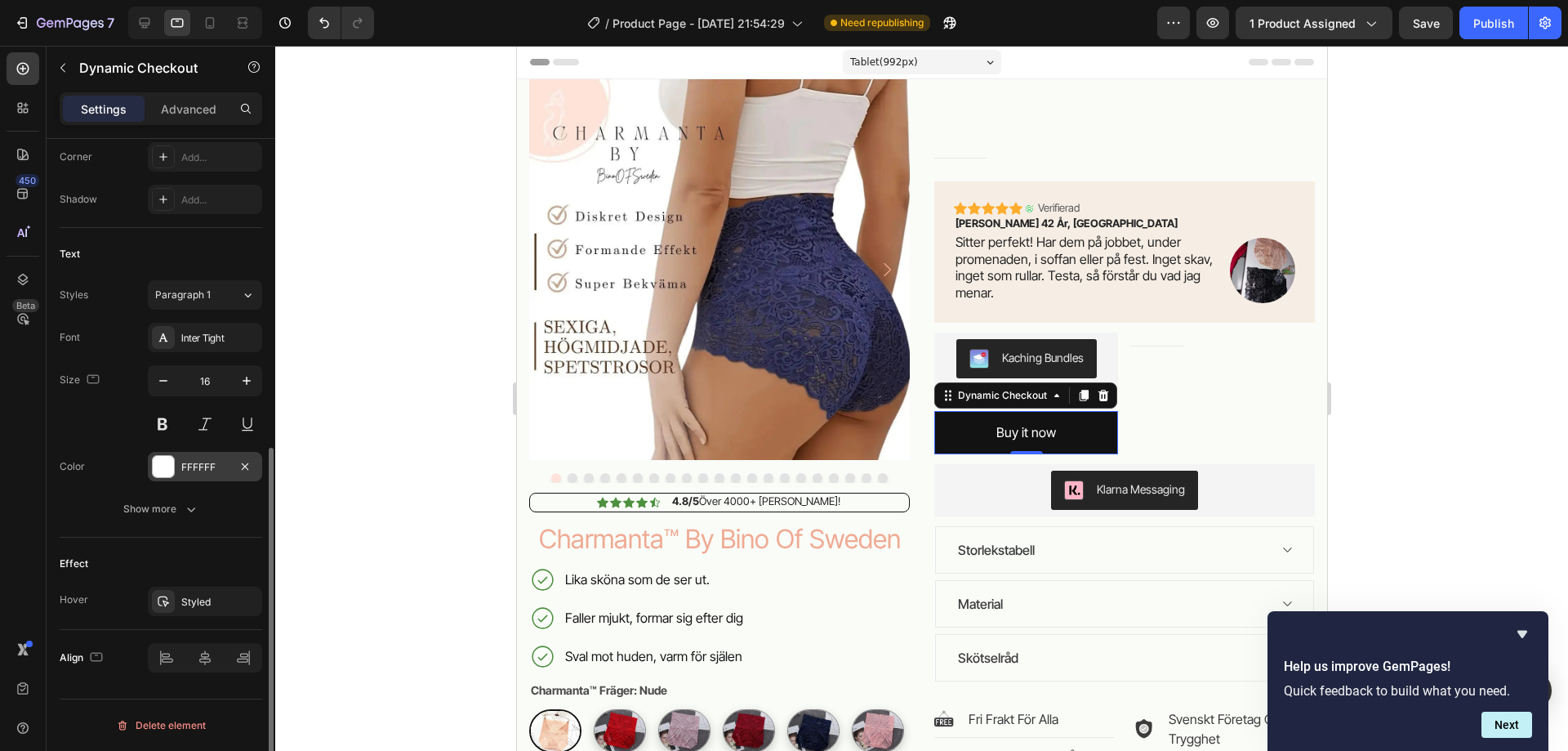
click at [168, 466] on div at bounding box center [163, 466] width 21 height 21
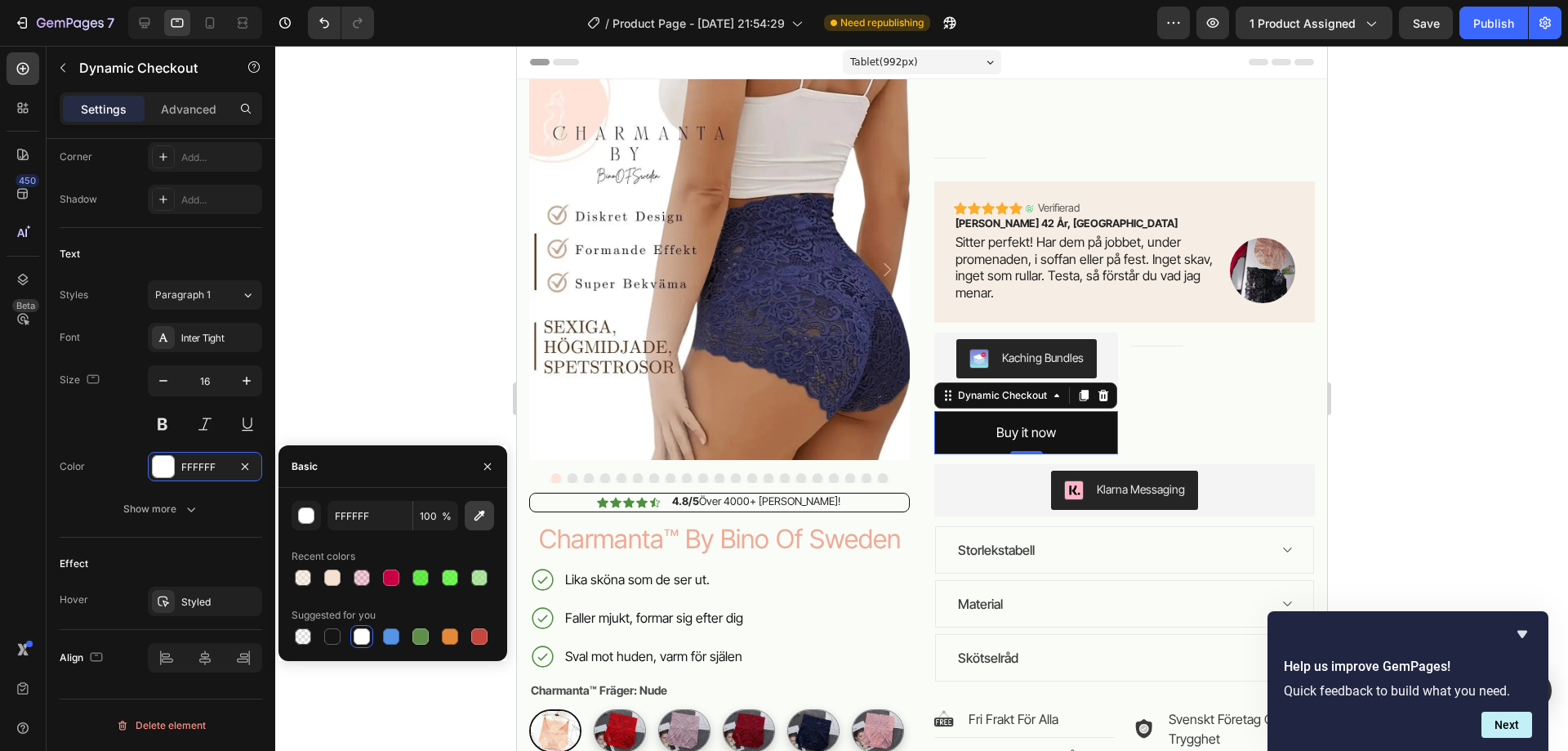
click at [479, 516] on icon "button" at bounding box center [479, 515] width 17 height 17
click at [334, 637] on div at bounding box center [332, 636] width 17 height 17
type input "151515"
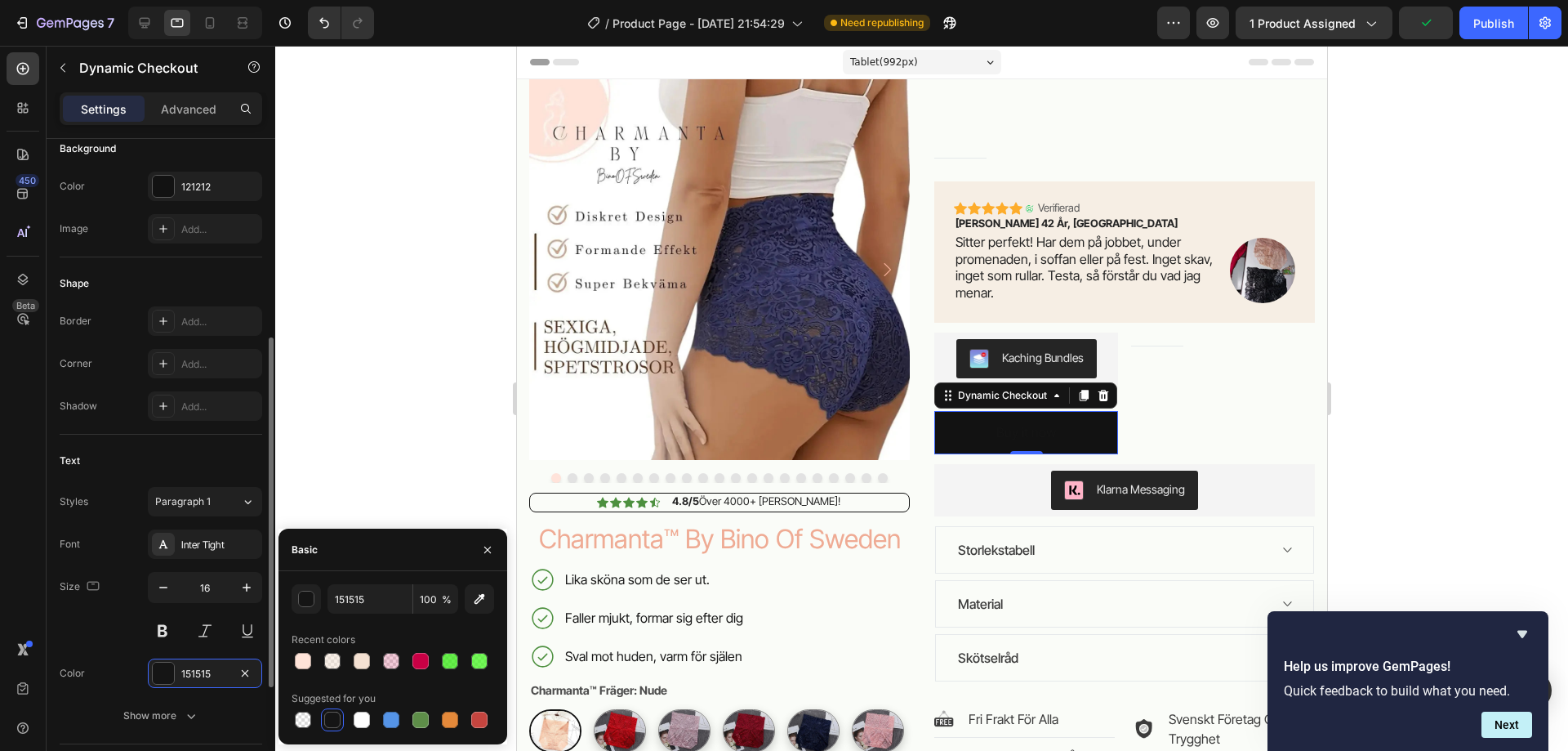
scroll to position [368, 0]
click at [164, 195] on div at bounding box center [163, 192] width 21 height 21
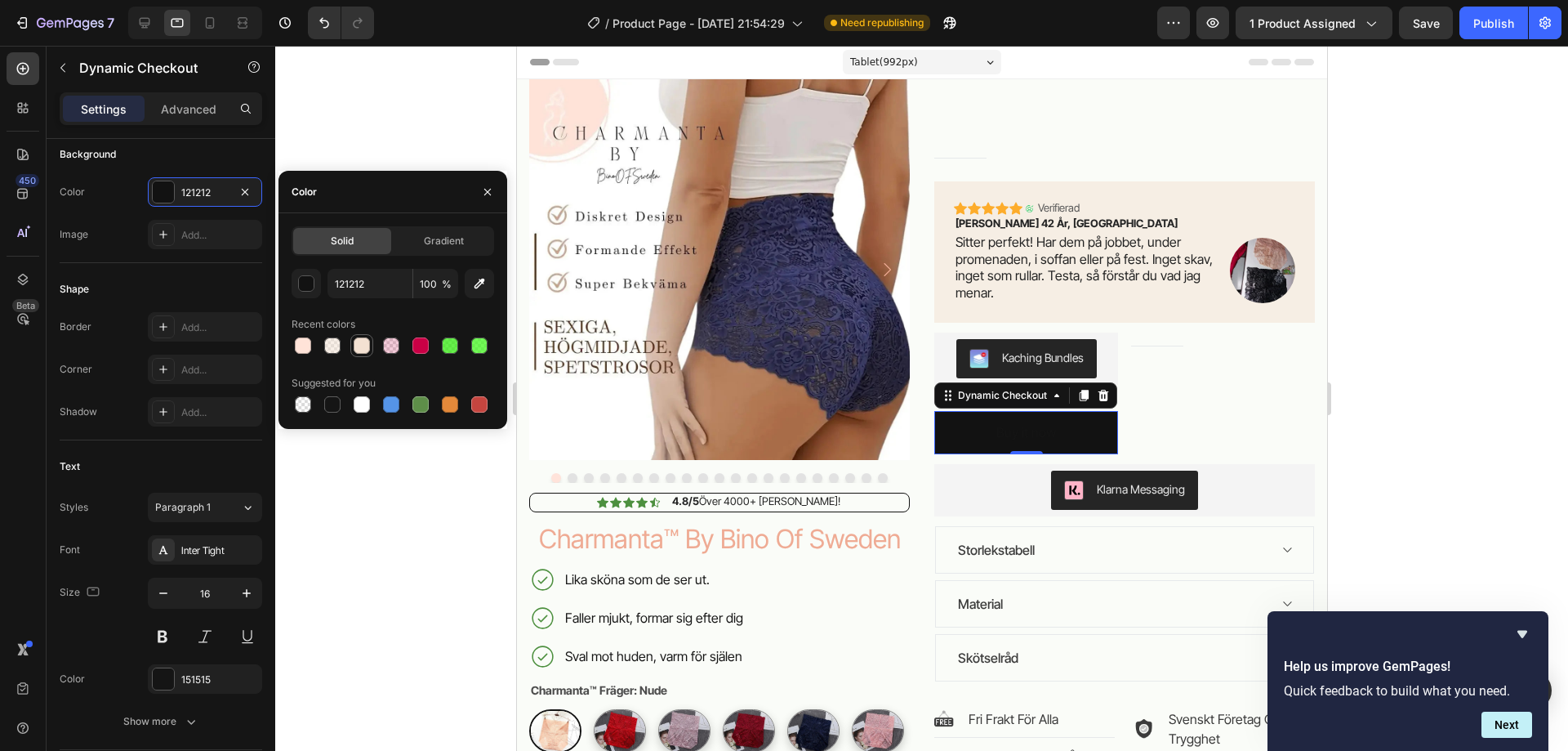
click at [359, 353] on div at bounding box center [361, 346] width 19 height 19
type input "F4E1D2"
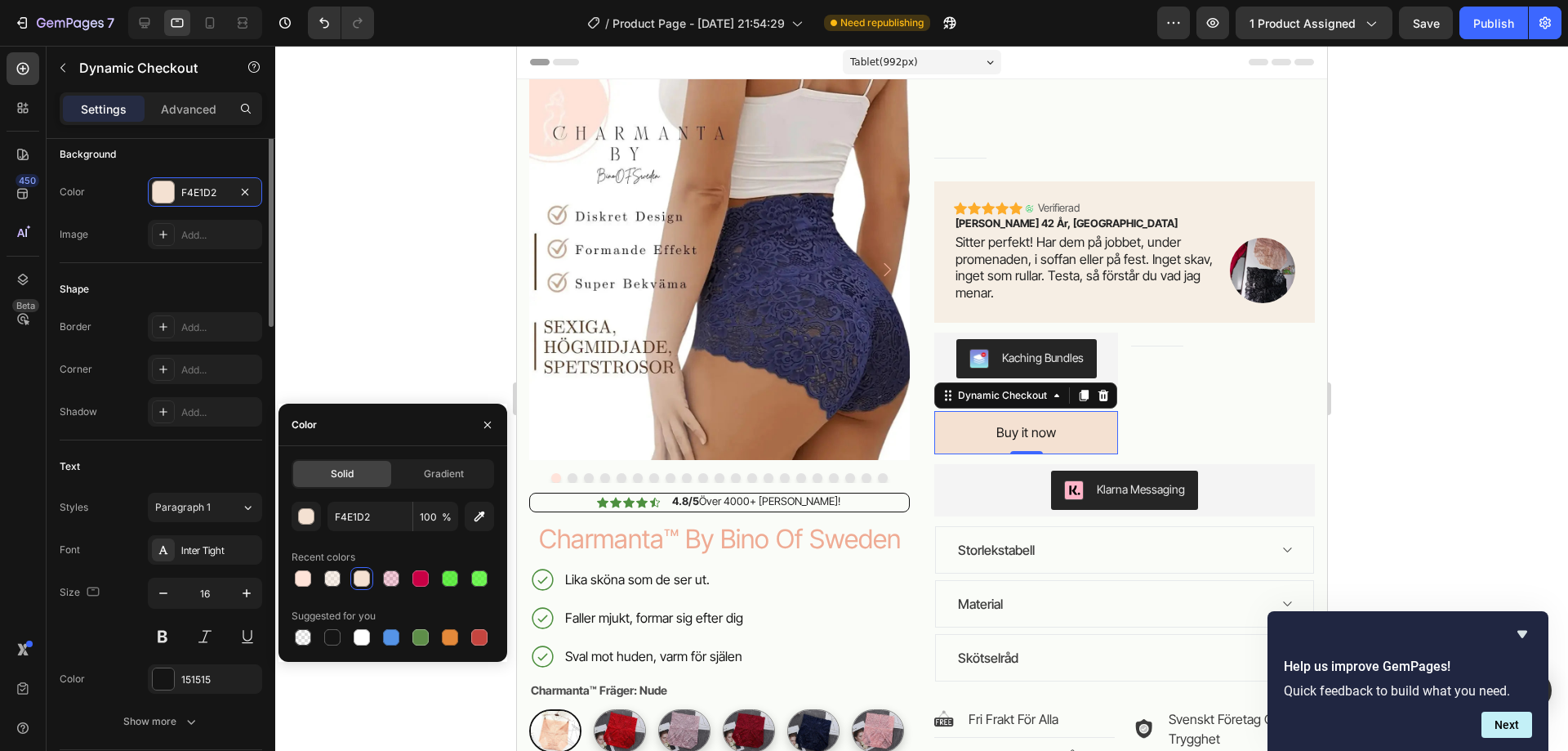
scroll to position [0, 0]
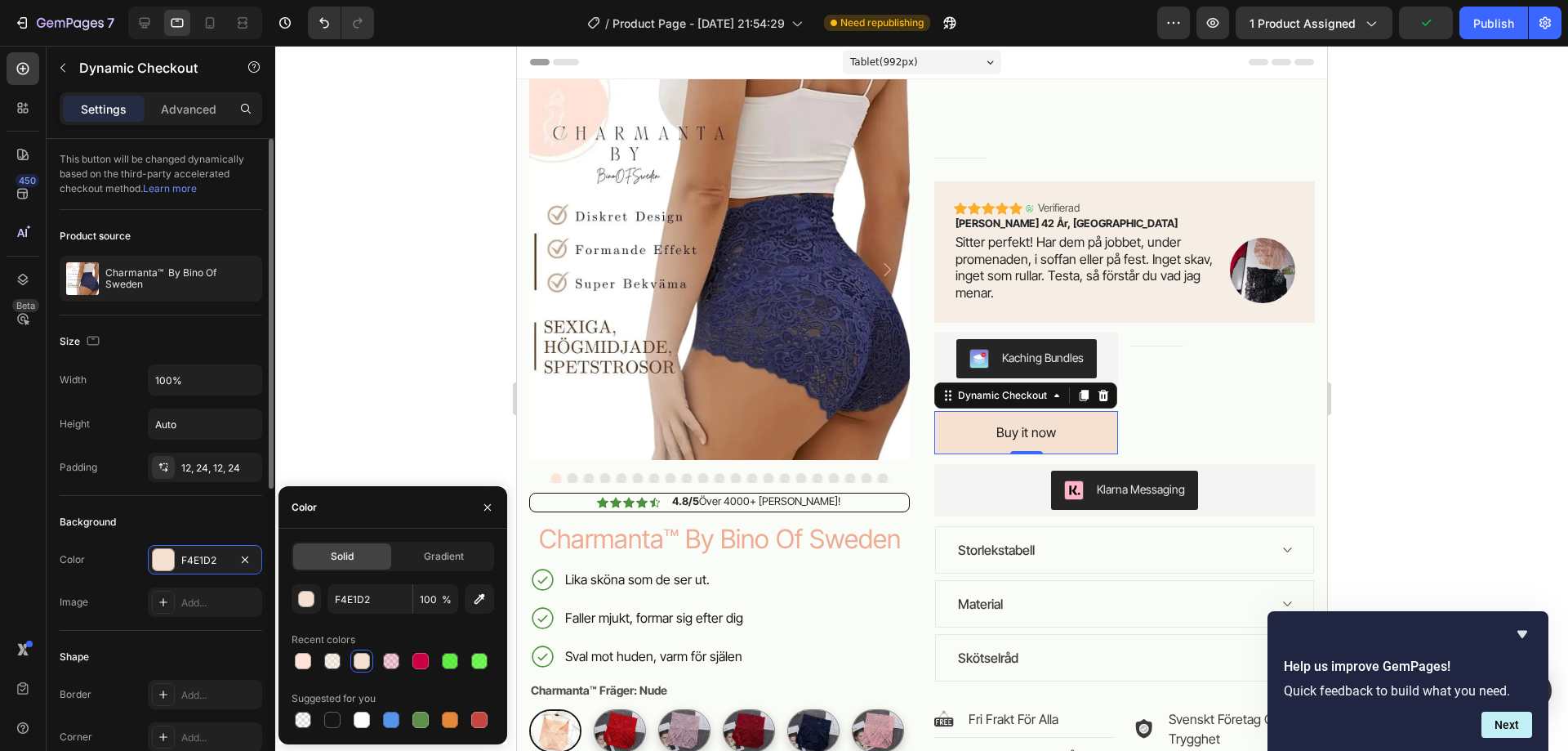
click at [179, 219] on div "Product source Charmanta™ By Bino Of [GEOGRAPHIC_DATA]" at bounding box center [161, 263] width 203 height 106
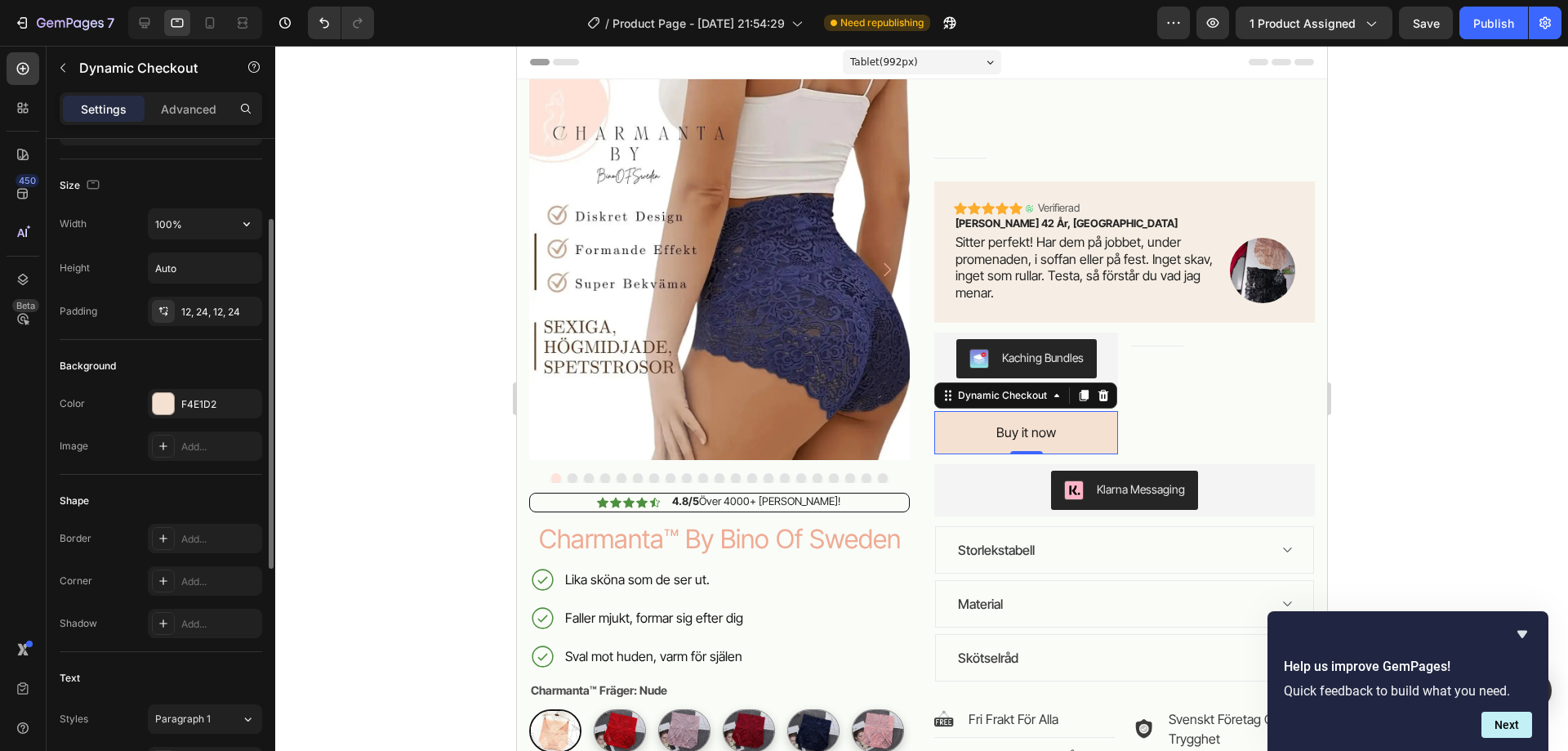
scroll to position [157, 0]
click at [227, 219] on input "100%" at bounding box center [205, 222] width 113 height 29
click at [259, 219] on button "button" at bounding box center [246, 222] width 29 height 29
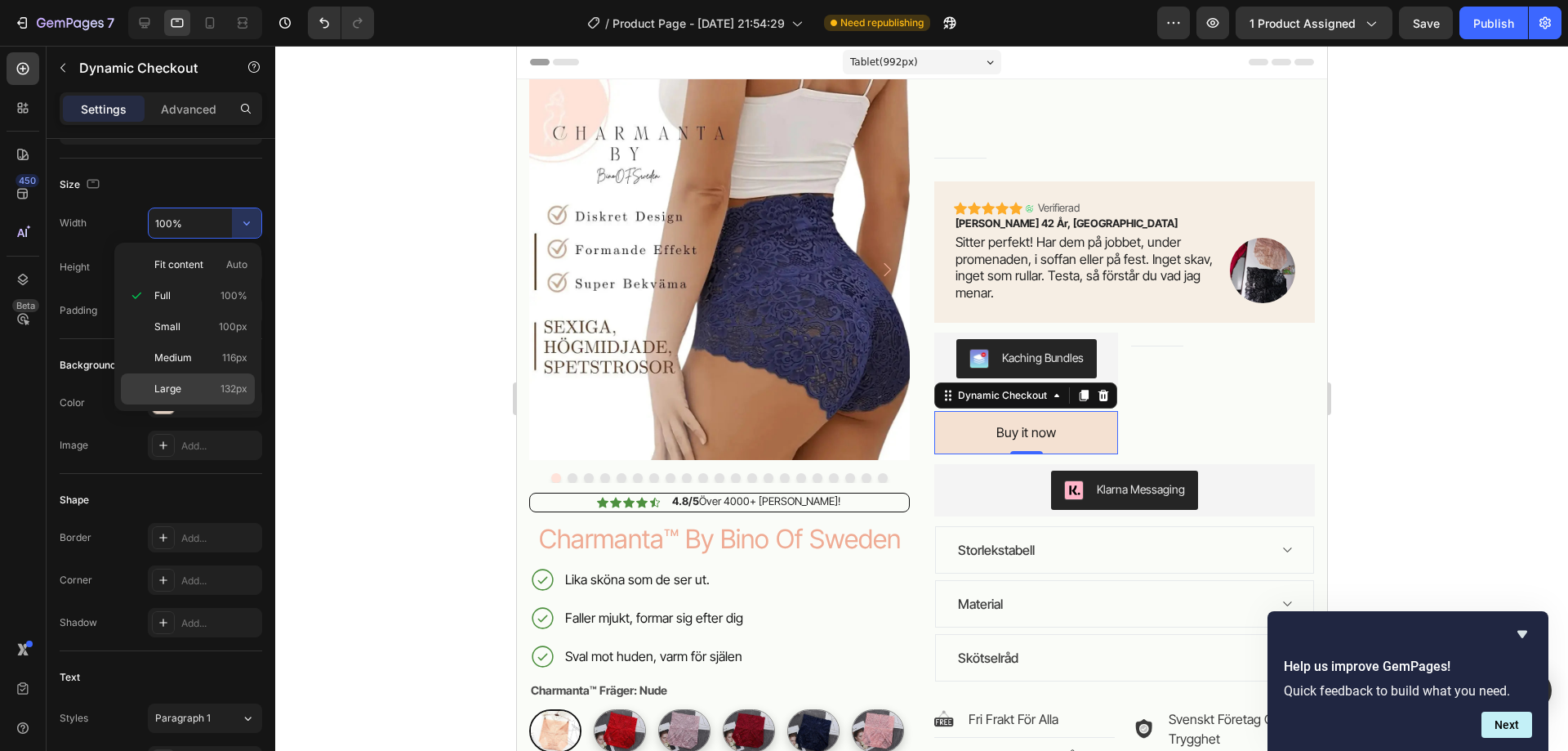
click at [195, 388] on p "Large 132px" at bounding box center [201, 389] width 93 height 15
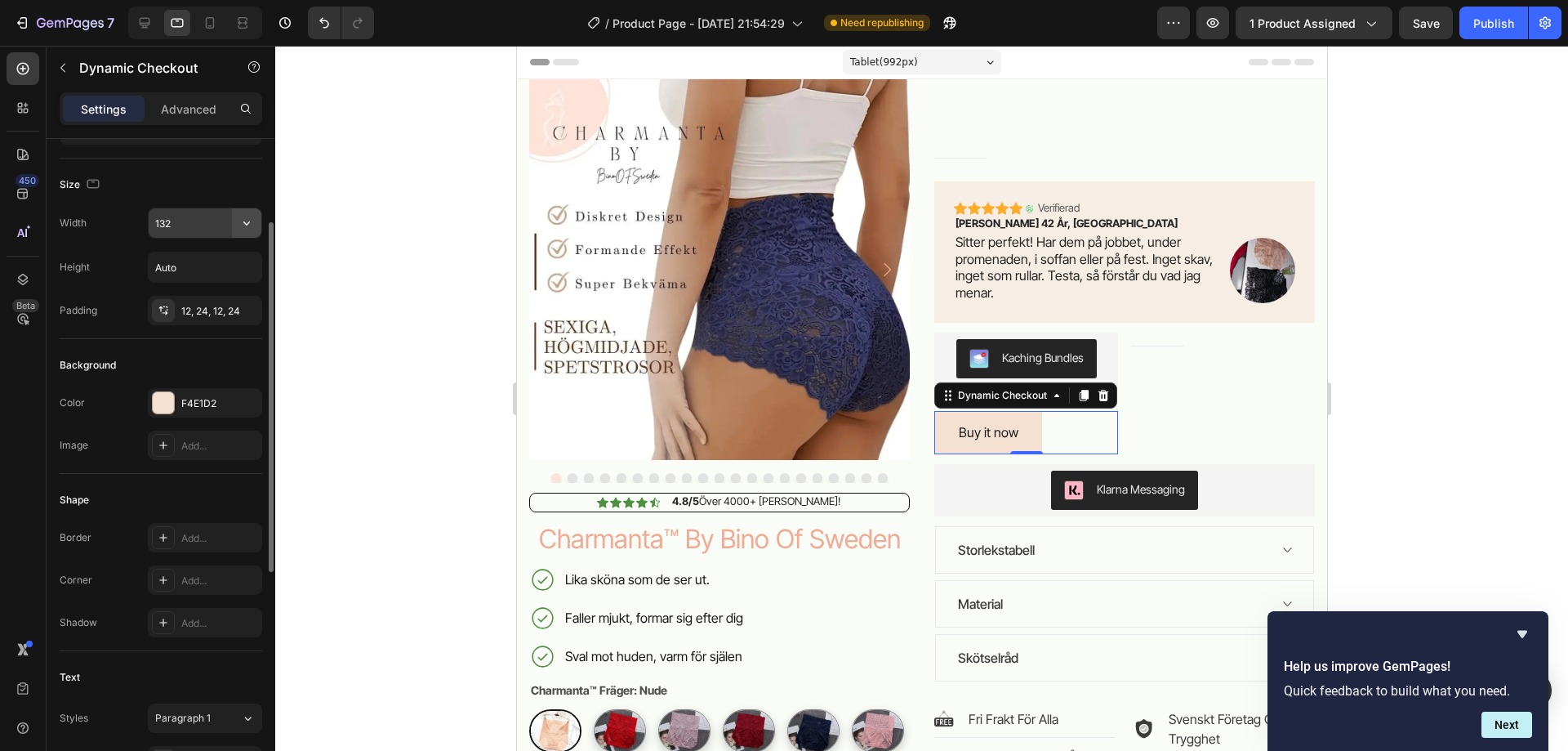
click at [236, 225] on button "button" at bounding box center [246, 222] width 29 height 29
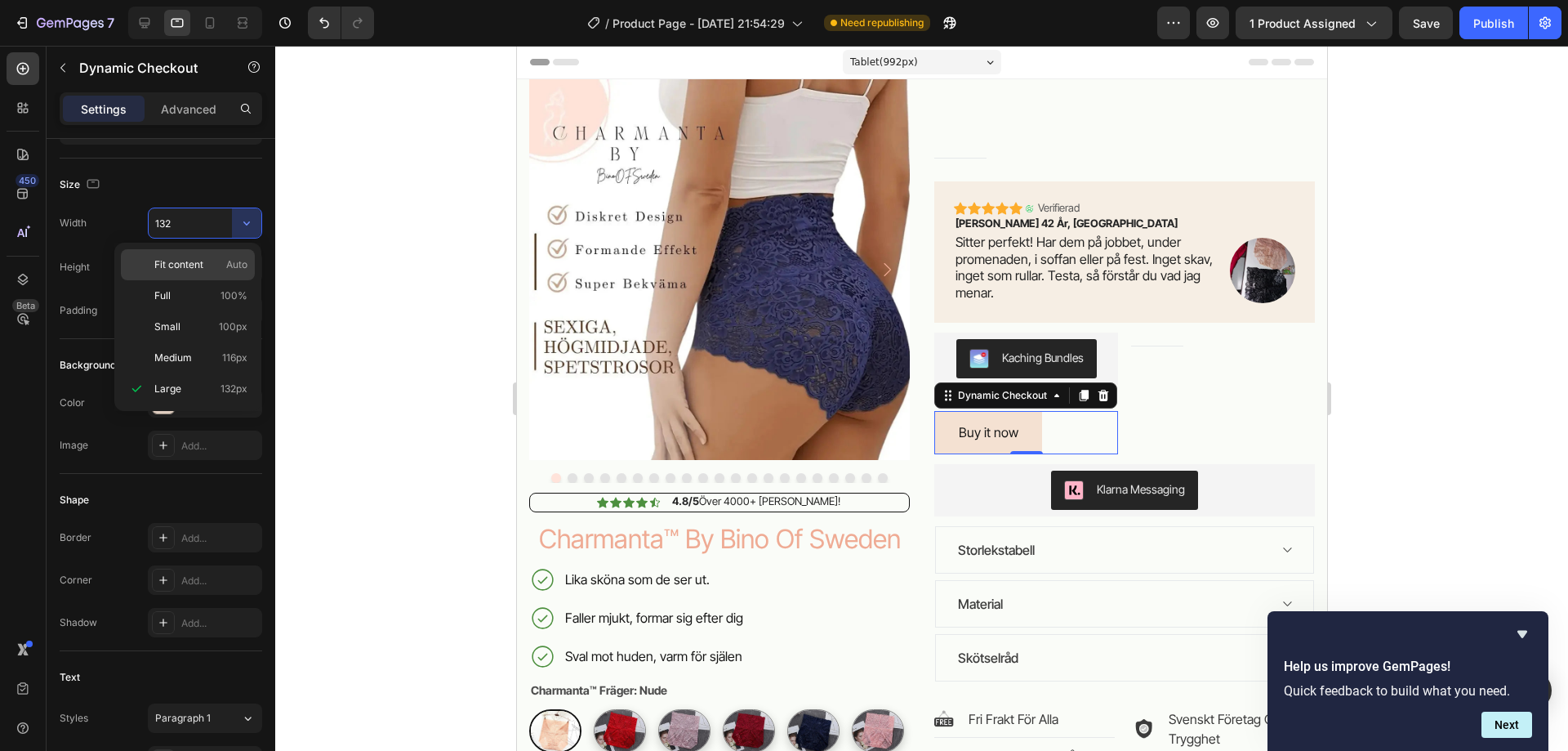
click at [203, 264] on span "Fit content" at bounding box center [179, 264] width 49 height 15
type input "Auto"
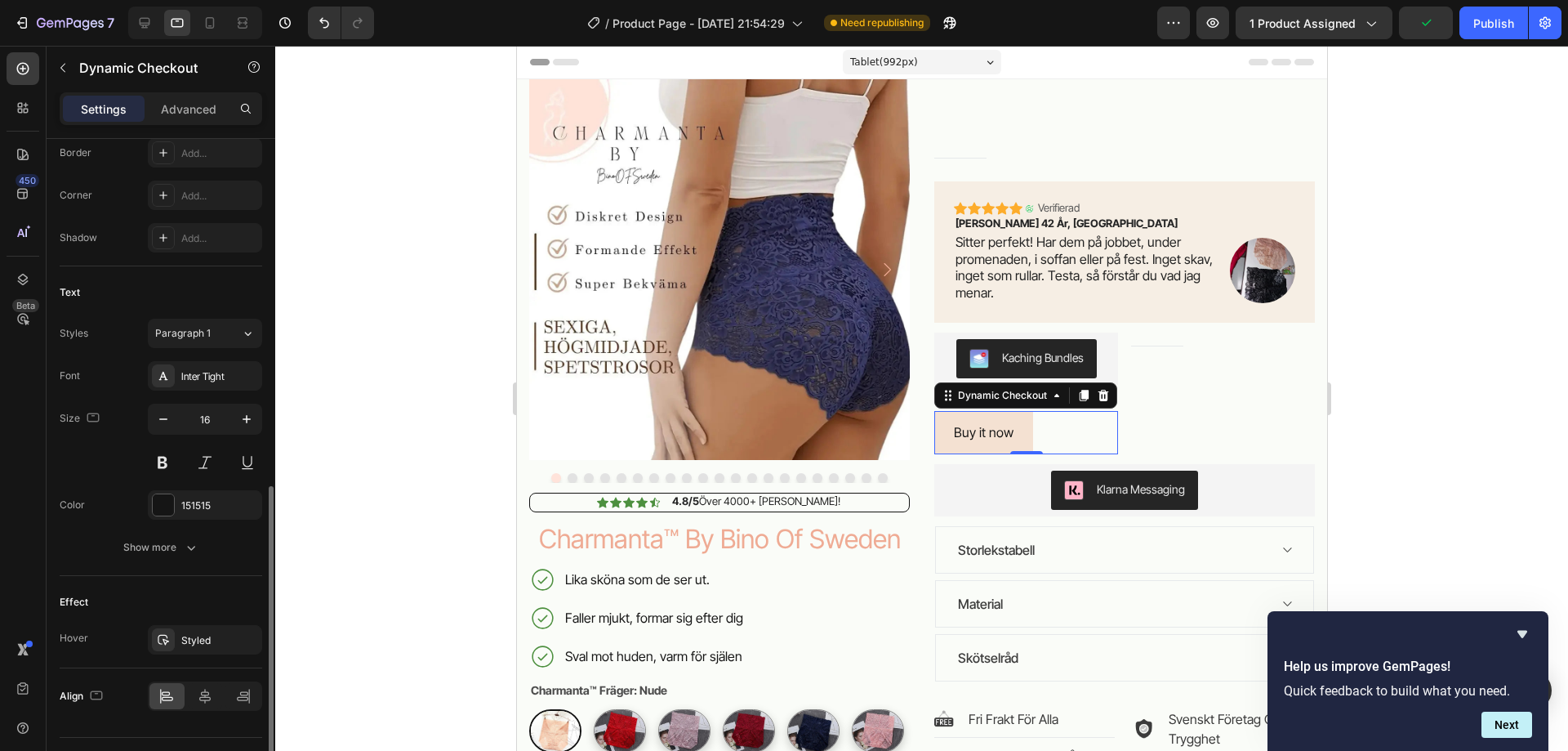
scroll to position [580, 0]
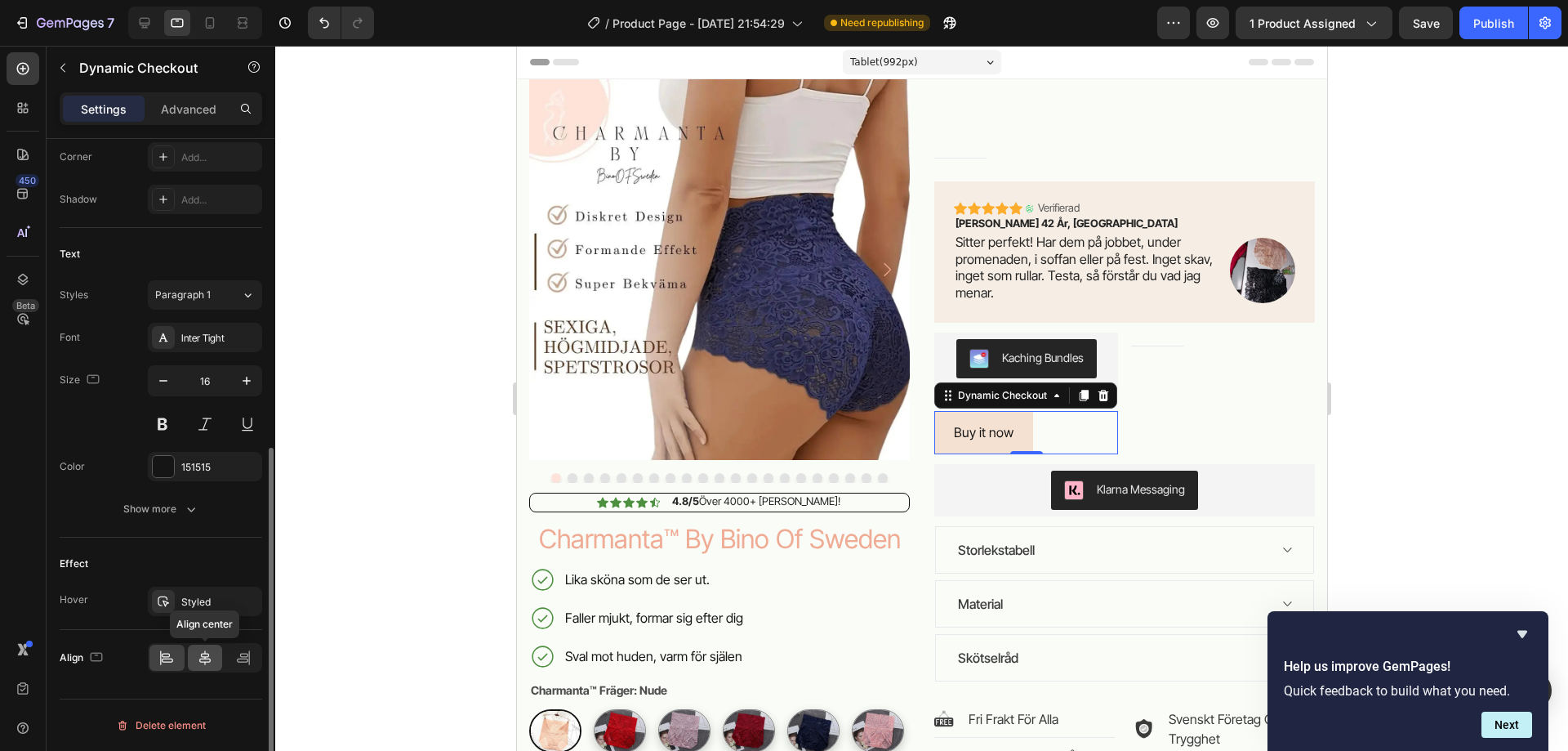
click at [200, 662] on icon at bounding box center [204, 658] width 11 height 15
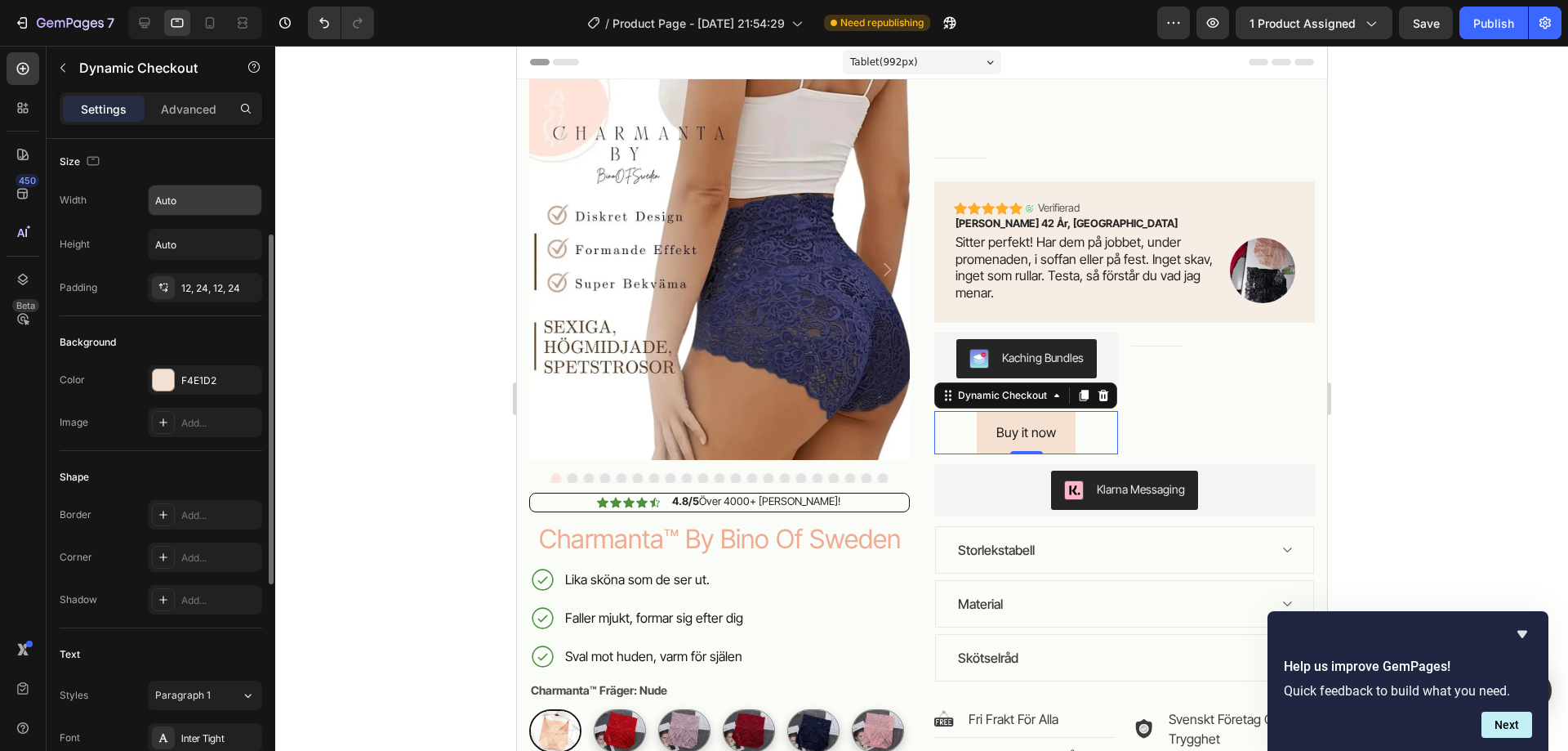
scroll to position [0, 0]
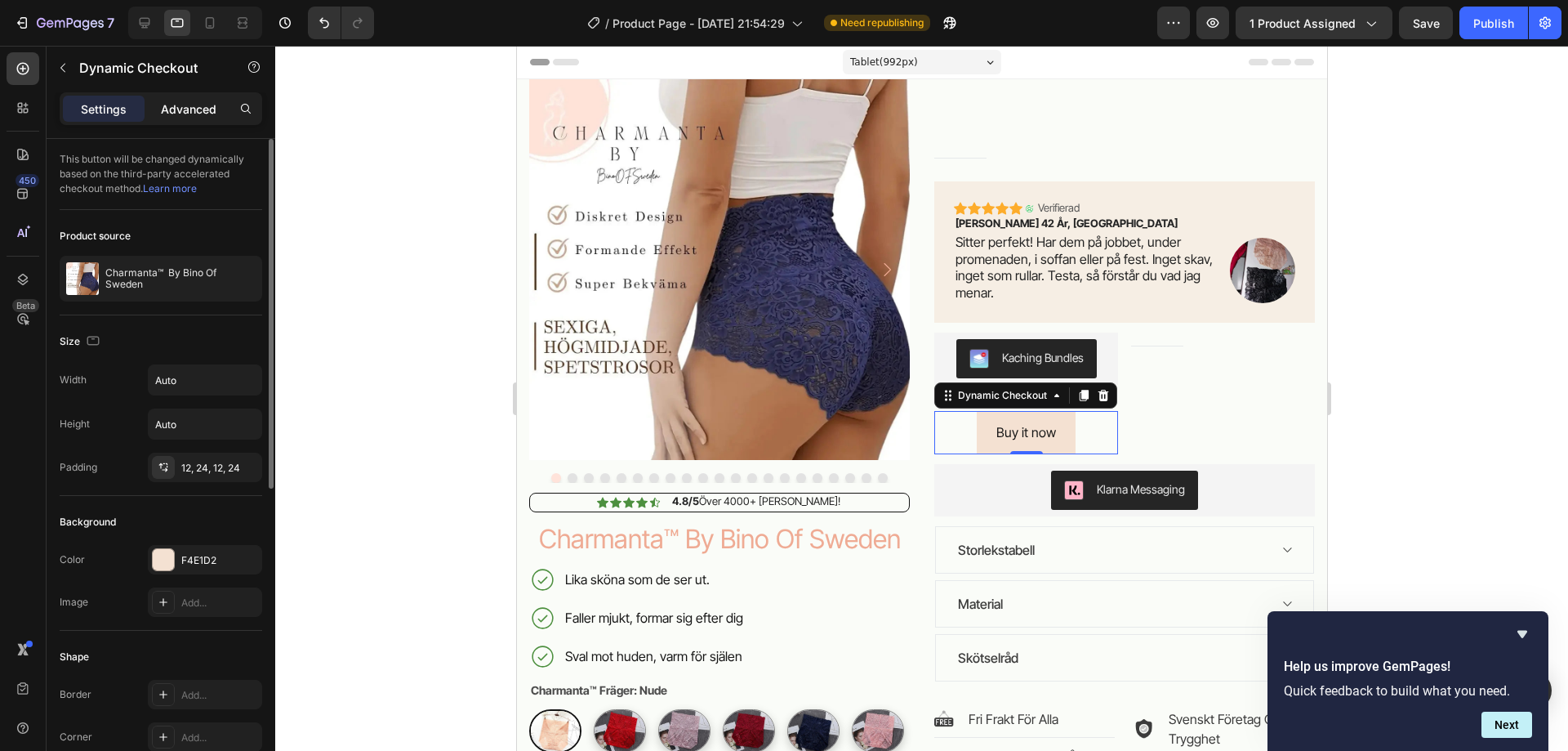
click at [163, 103] on p "Advanced" at bounding box center [189, 108] width 56 height 17
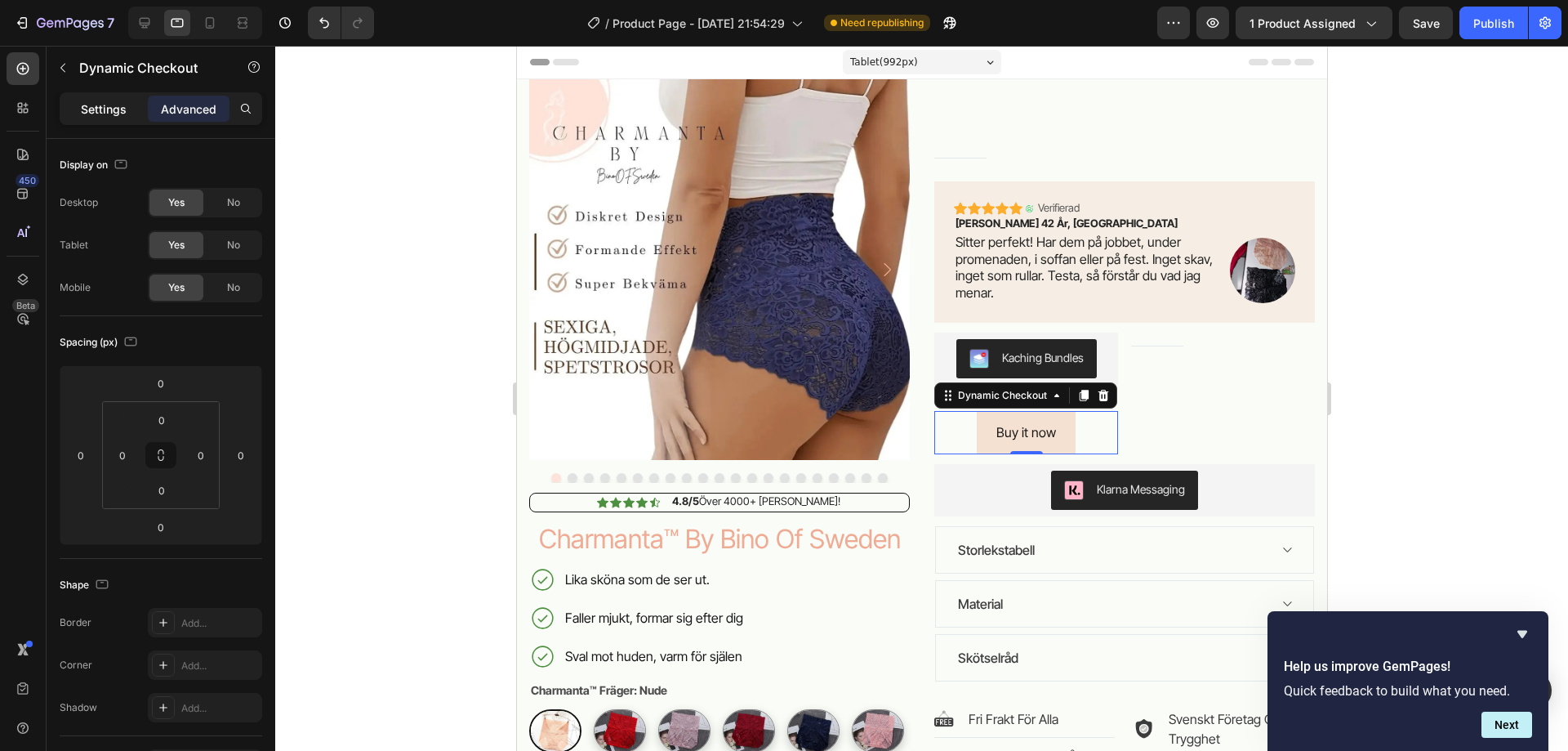
click at [106, 106] on p "Settings" at bounding box center [104, 108] width 46 height 17
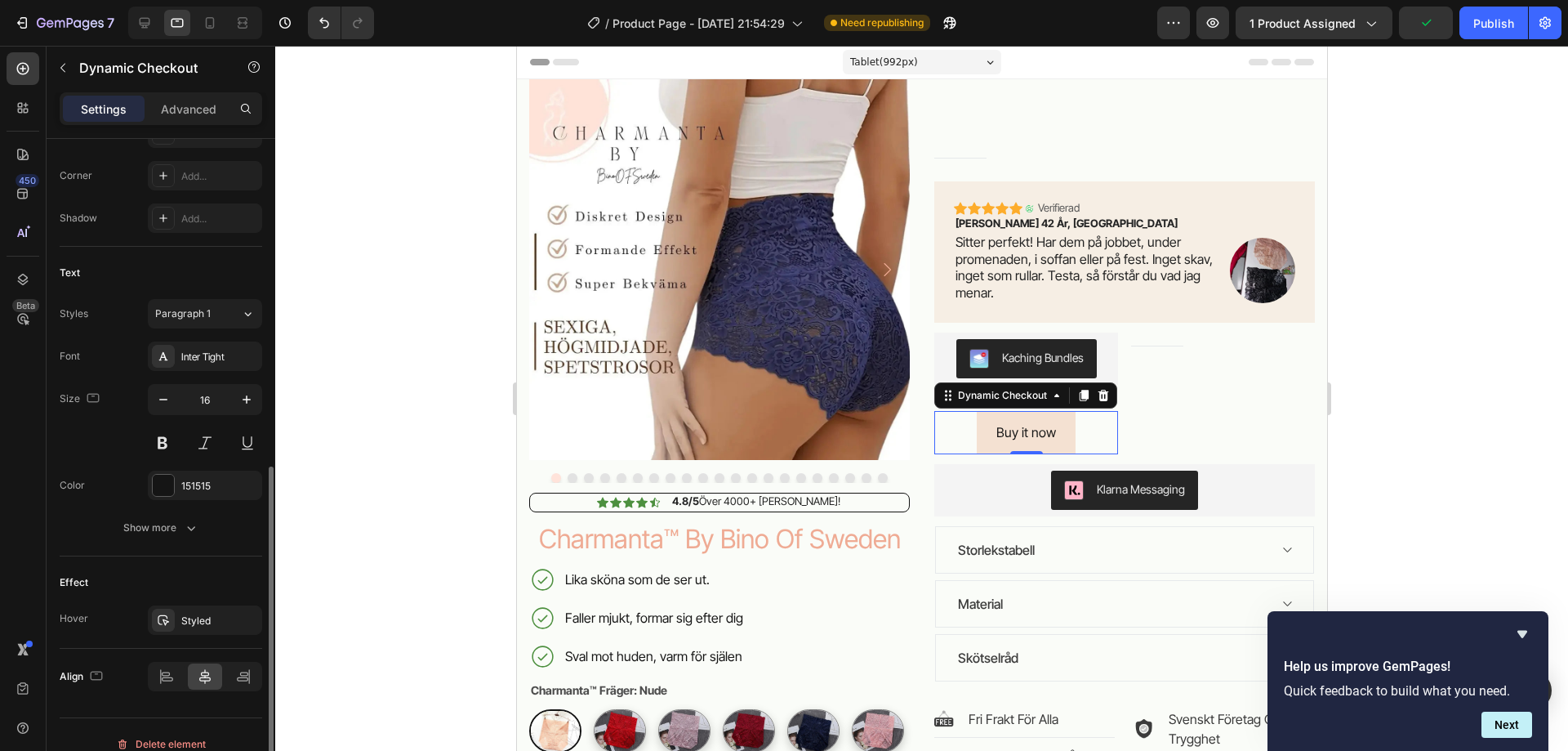
scroll to position [580, 0]
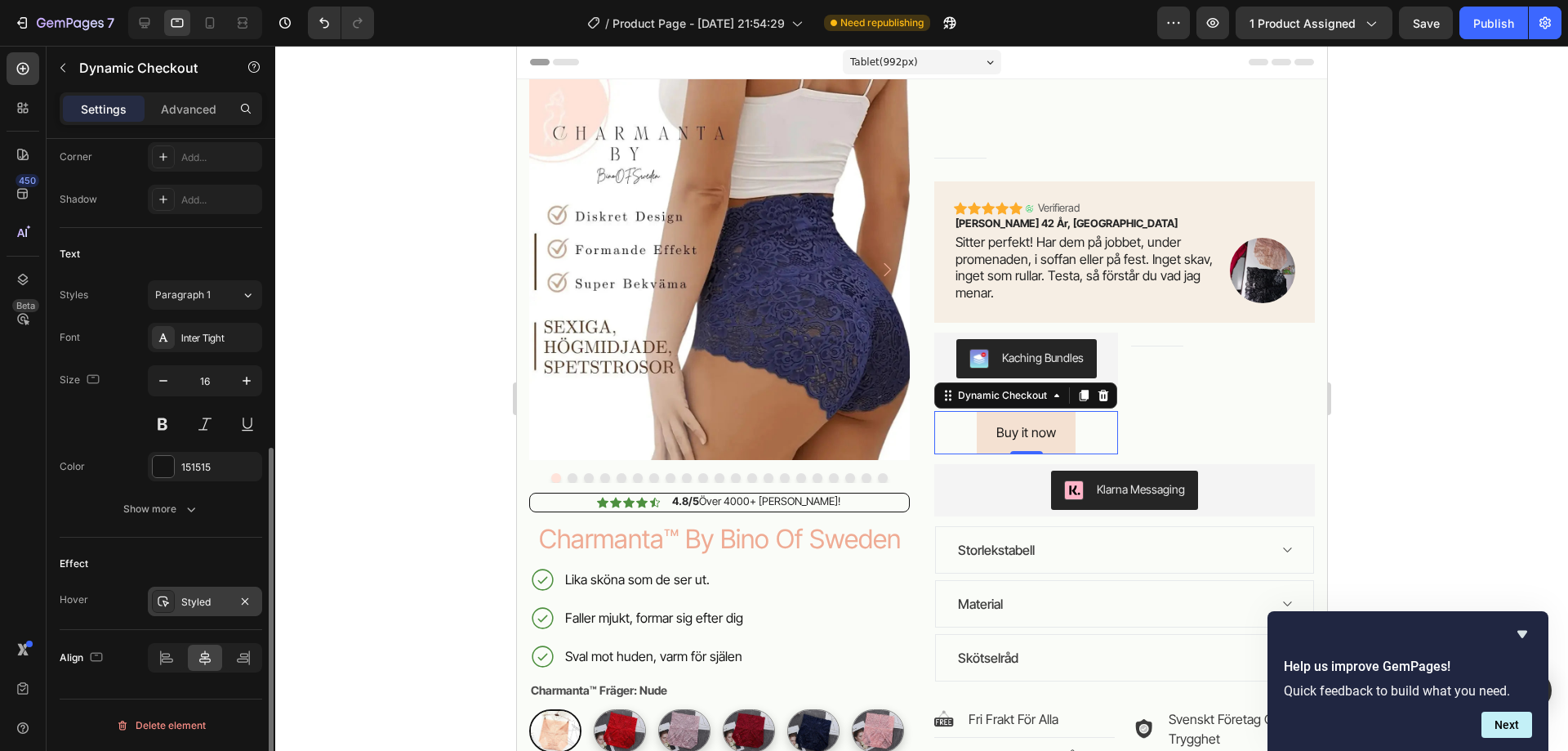
click at [183, 593] on div "Styled" at bounding box center [205, 600] width 115 height 29
click at [106, 549] on div "Effect Hover Styled" at bounding box center [161, 584] width 203 height 93
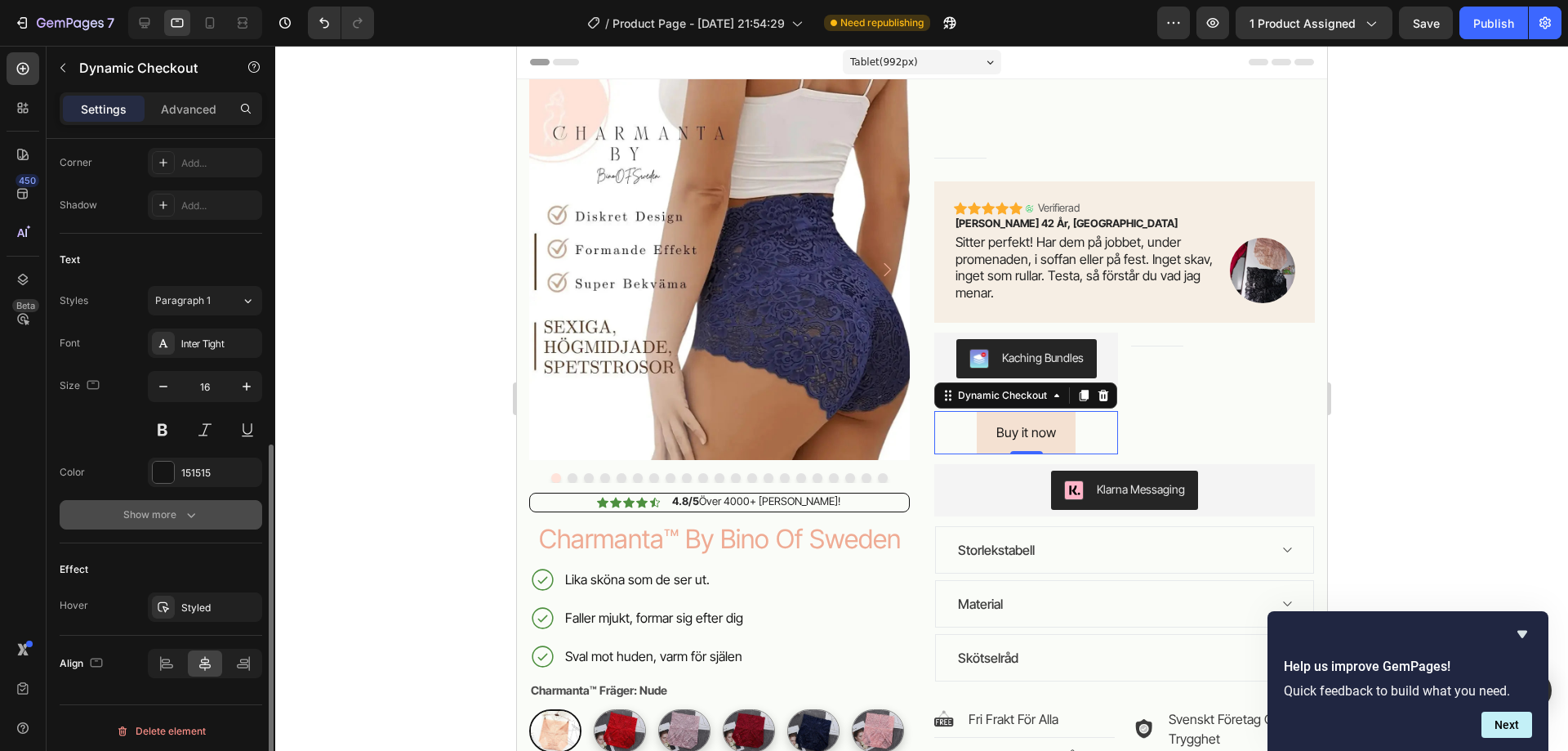
click at [167, 513] on div "Show more" at bounding box center [161, 514] width 76 height 17
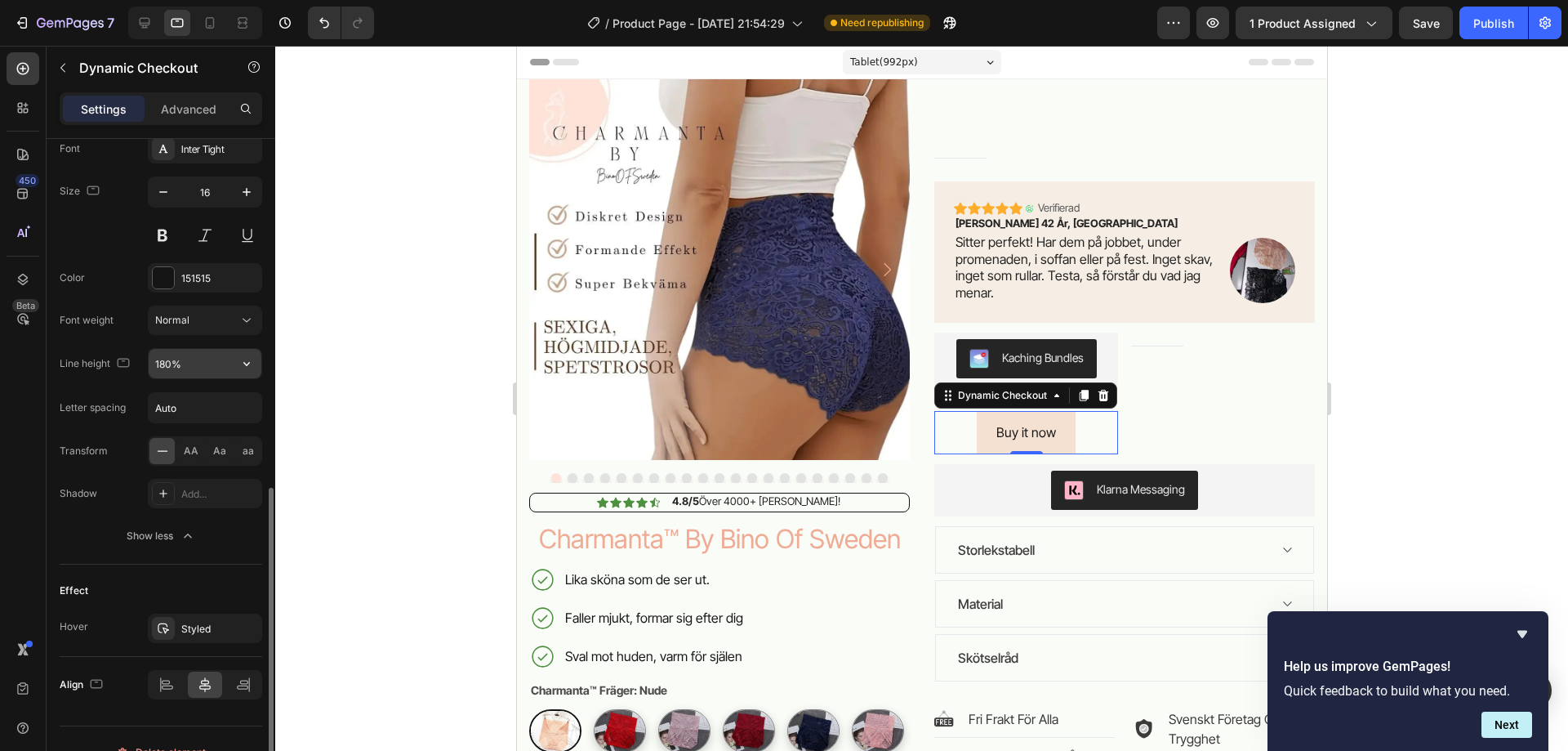
scroll to position [795, 0]
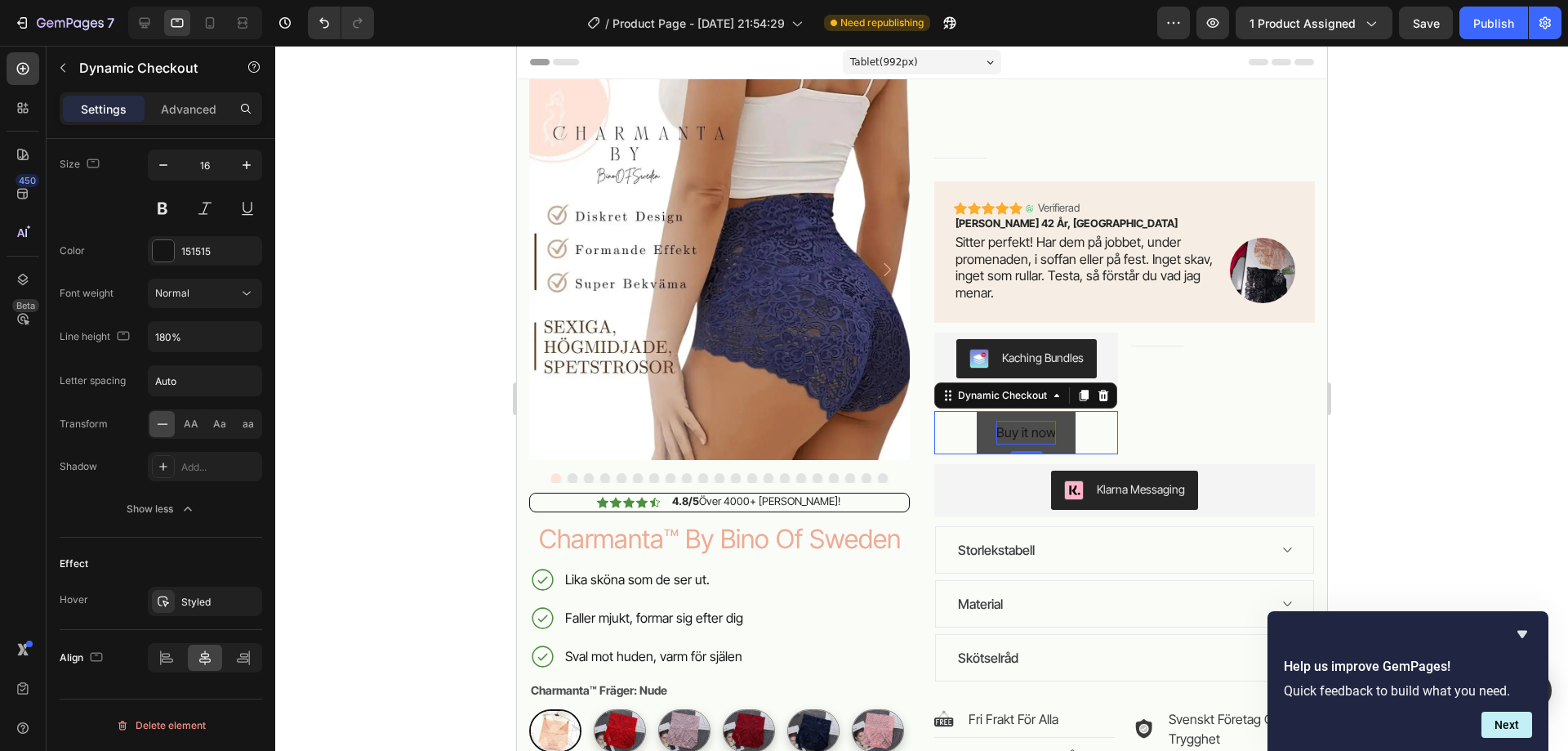
click at [1044, 436] on div "Buy it now" at bounding box center [1026, 432] width 60 height 24
click at [957, 411] on button "[PERSON_NAME]" at bounding box center [1025, 432] width 137 height 43
click at [988, 411] on button "Ja tacj" at bounding box center [1025, 432] width 75 height 43
click at [957, 411] on button "[PERSON_NAME]" at bounding box center [1025, 432] width 137 height 43
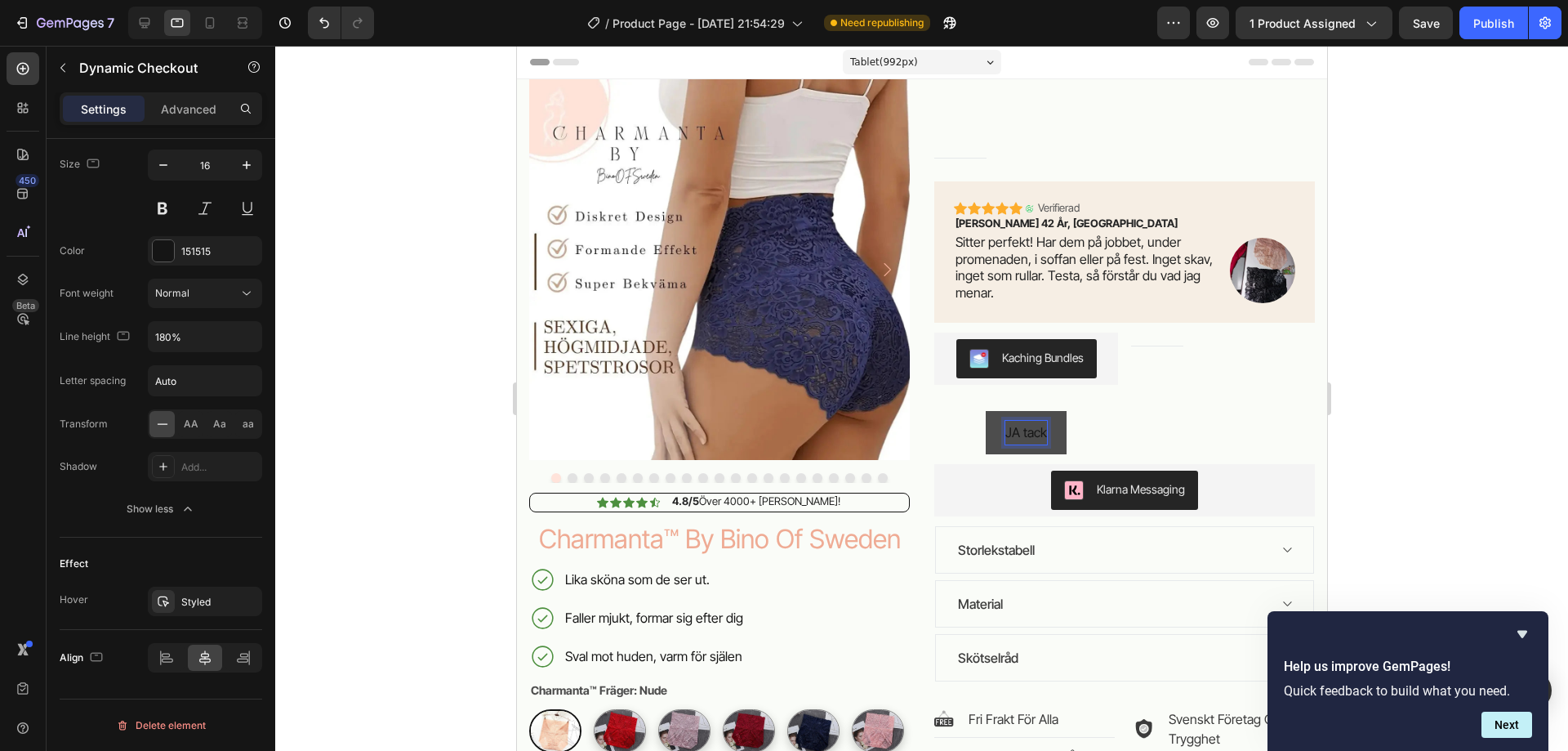
click at [1022, 433] on p "JA tack" at bounding box center [1025, 432] width 41 height 24
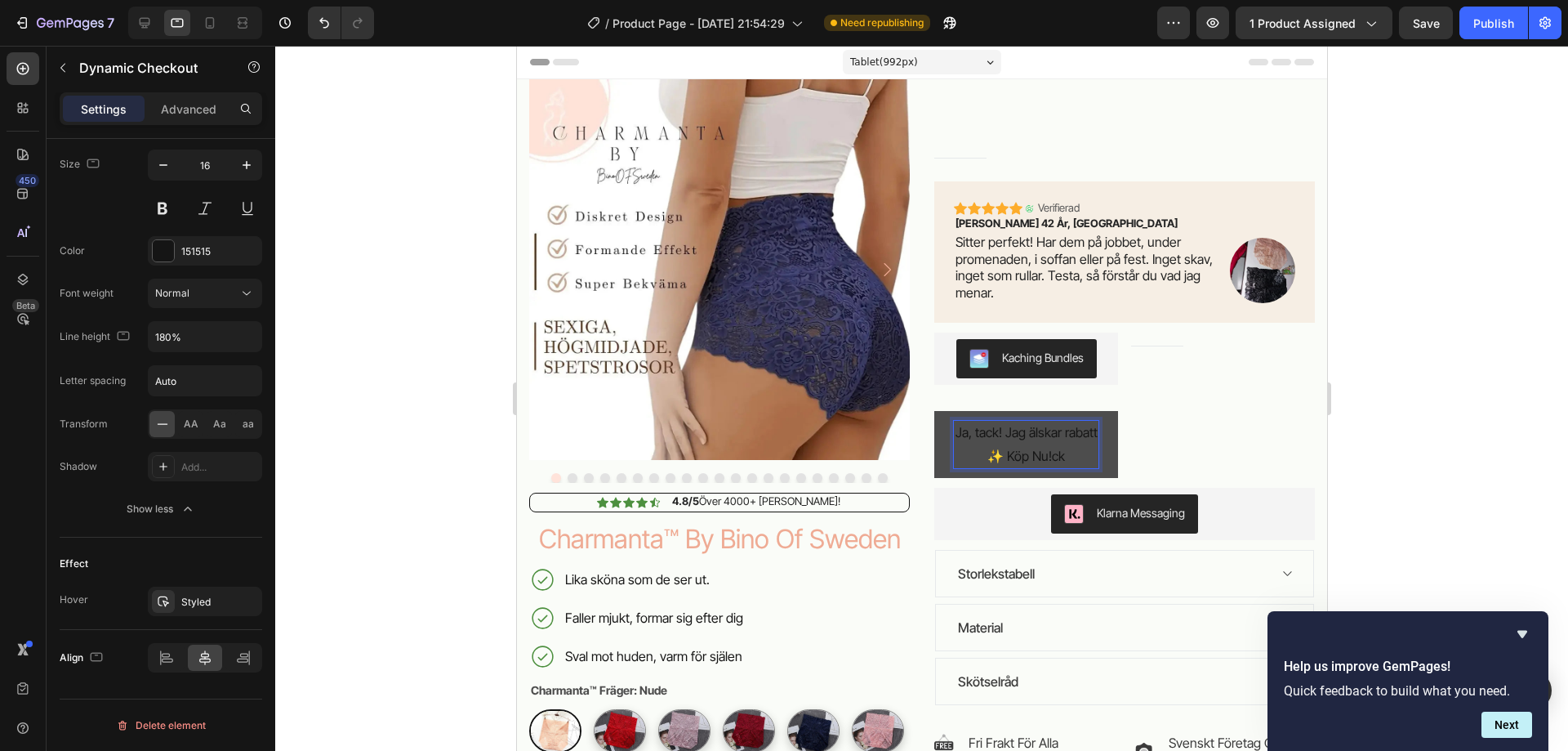
click at [1080, 459] on p "Ja, tack! Jag älskar rabatt ✨ Köp Nu!ck" at bounding box center [1025, 444] width 145 height 48
click at [1387, 456] on div at bounding box center [921, 398] width 1293 height 705
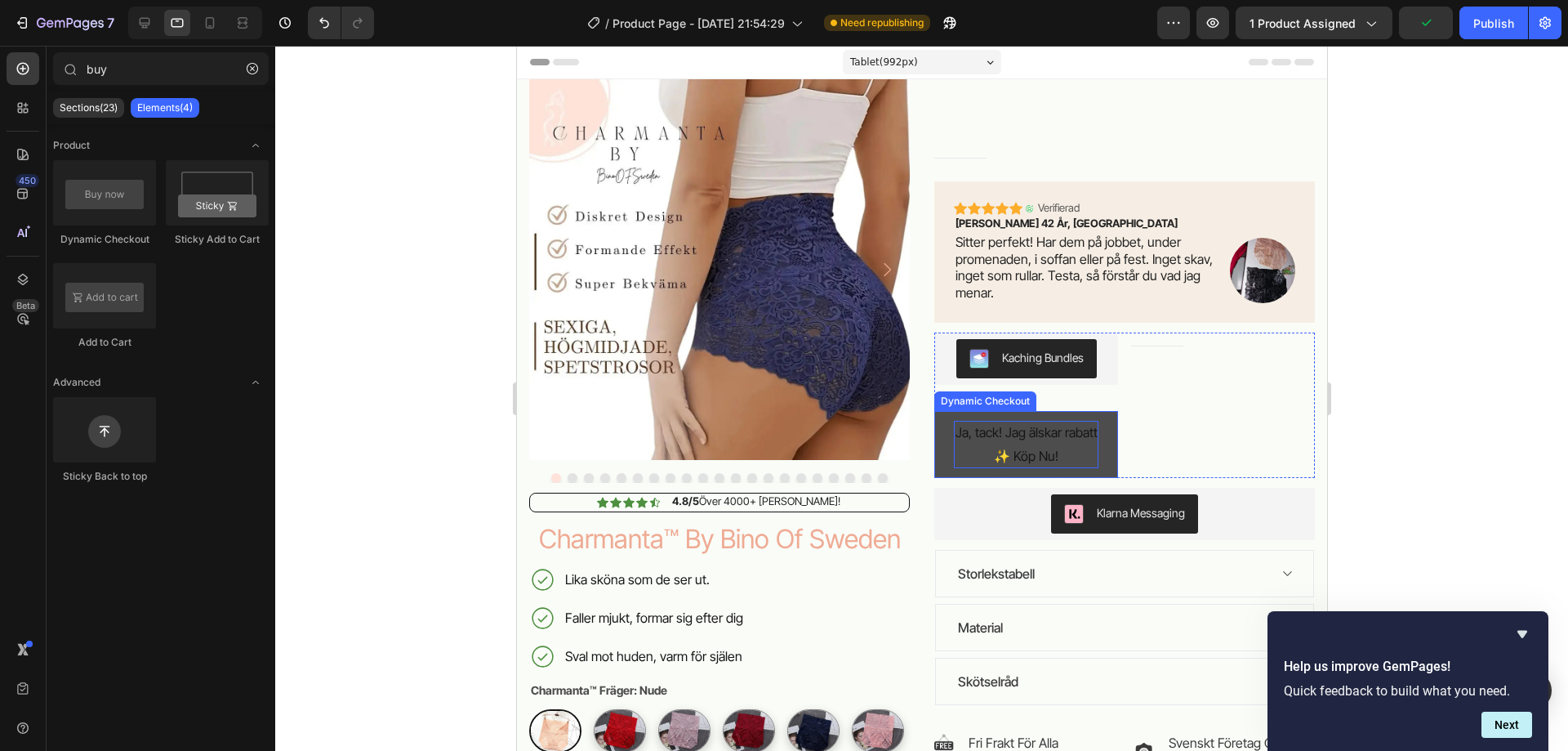
click at [1096, 454] on button "Ja, tack! Jag älskar rabatt ✨ Köp Nu!" at bounding box center [1025, 444] width 183 height 67
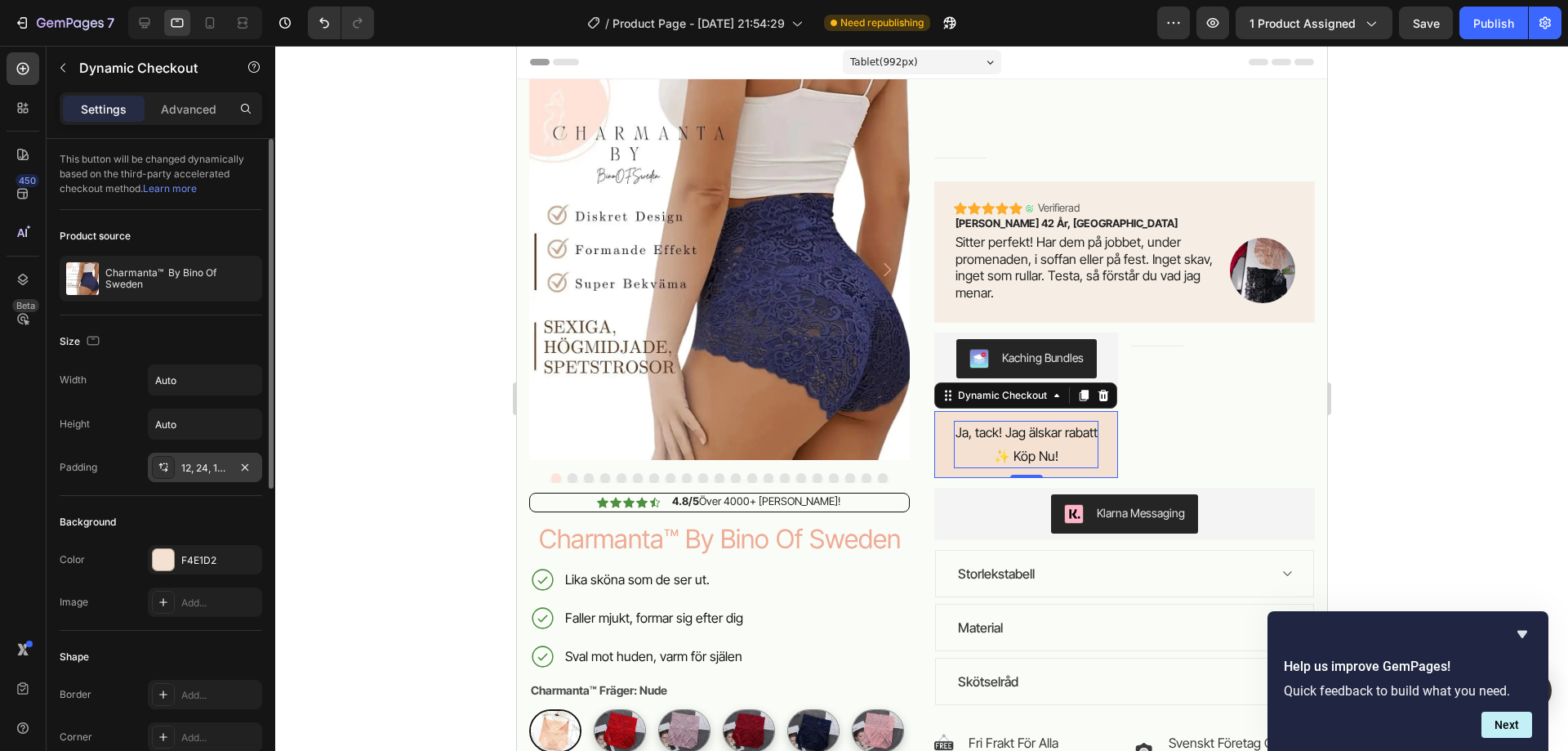
click at [191, 470] on div "12, 24, 12, 24" at bounding box center [205, 468] width 48 height 15
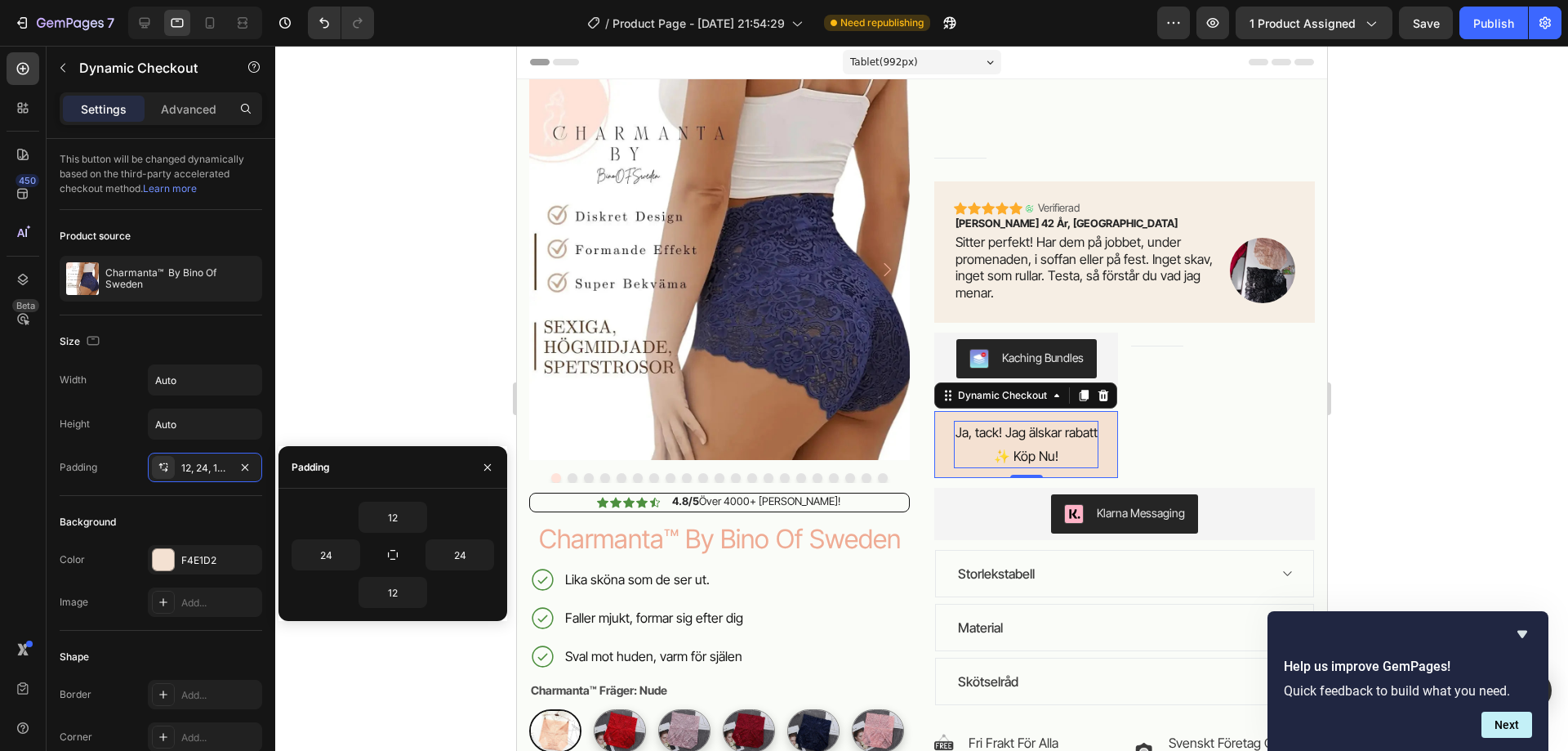
click at [43, 450] on div "450 Beta" at bounding box center [23, 398] width 47 height 705
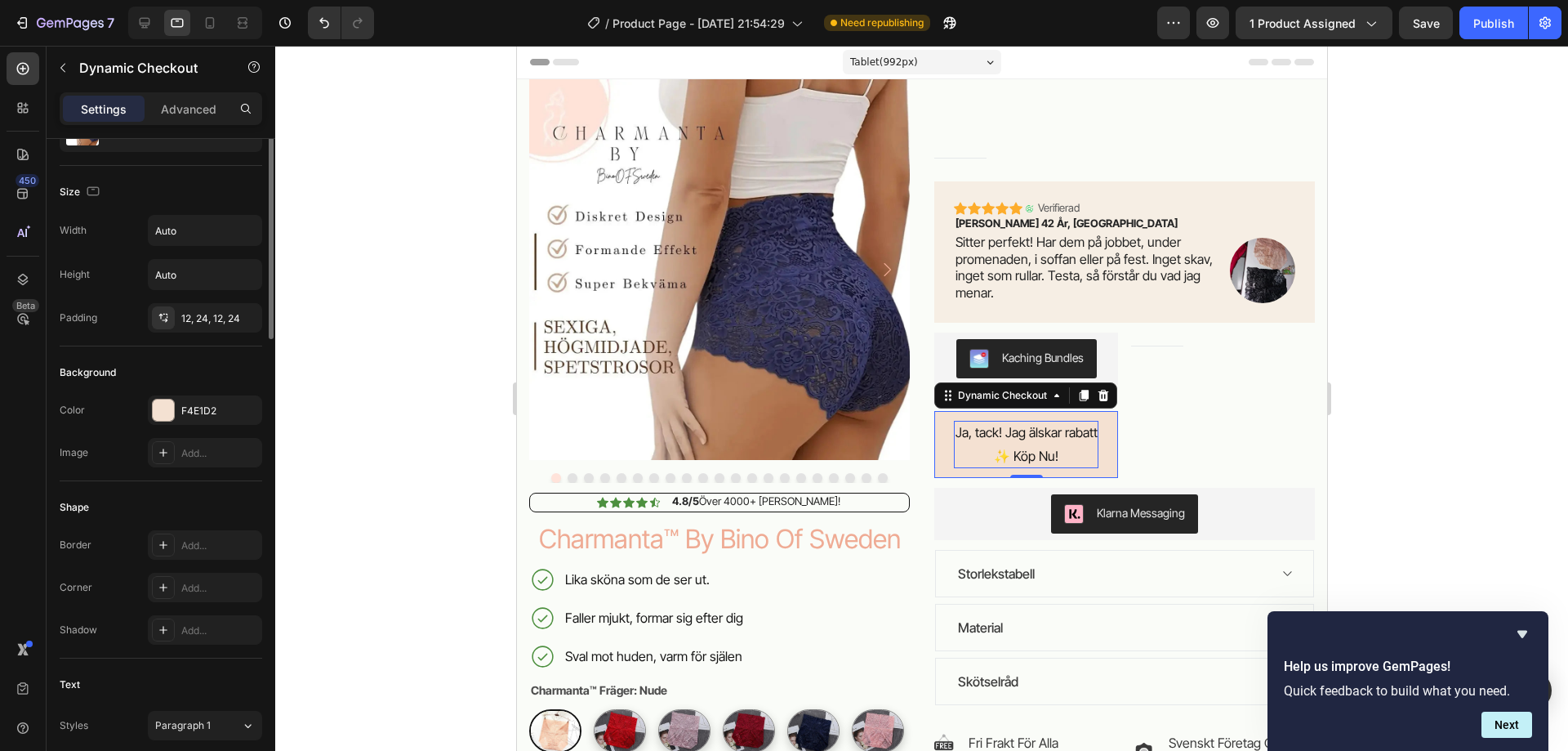
scroll to position [0, 0]
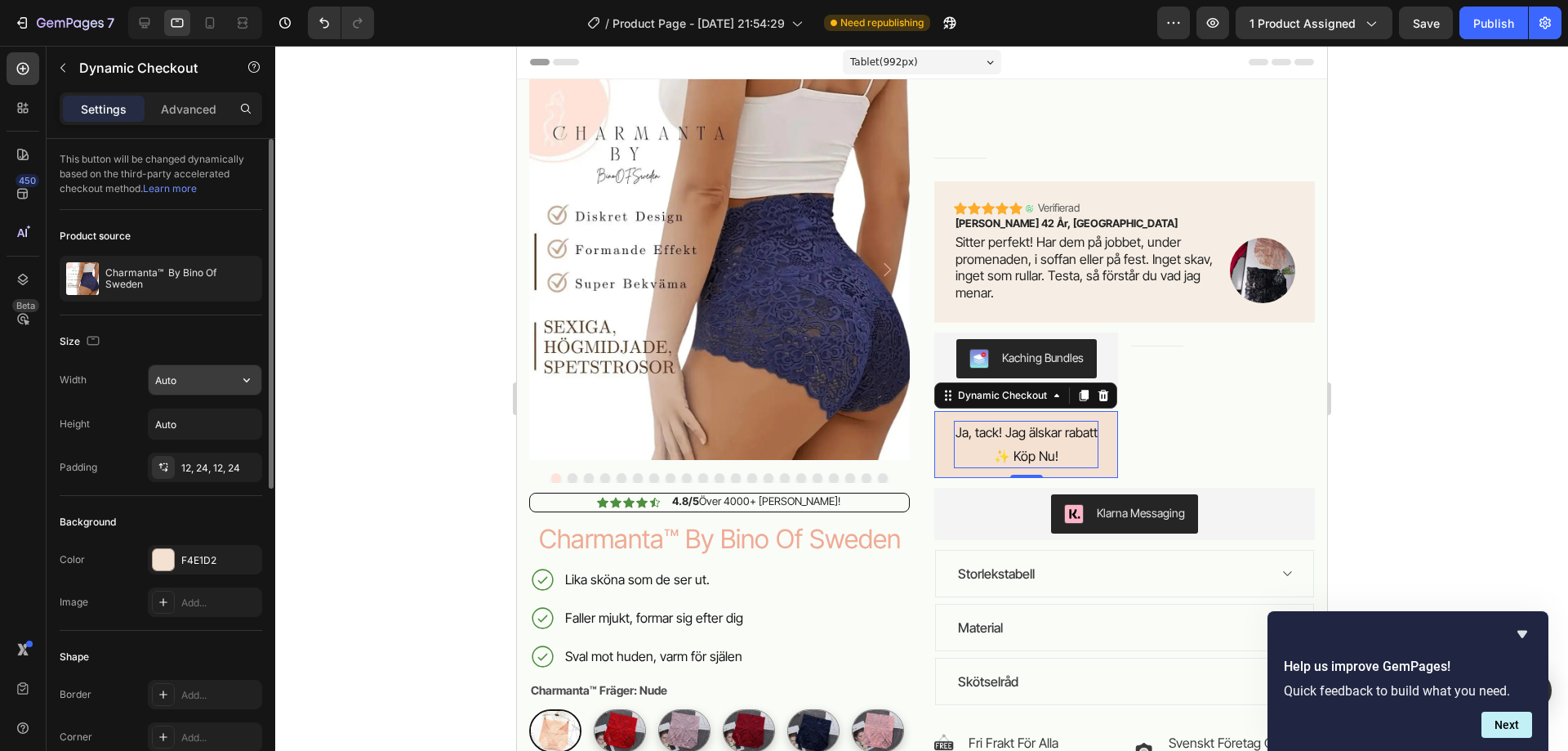
click at [228, 372] on input "Auto" at bounding box center [205, 379] width 113 height 29
click at [249, 379] on icon "button" at bounding box center [246, 380] width 6 height 4
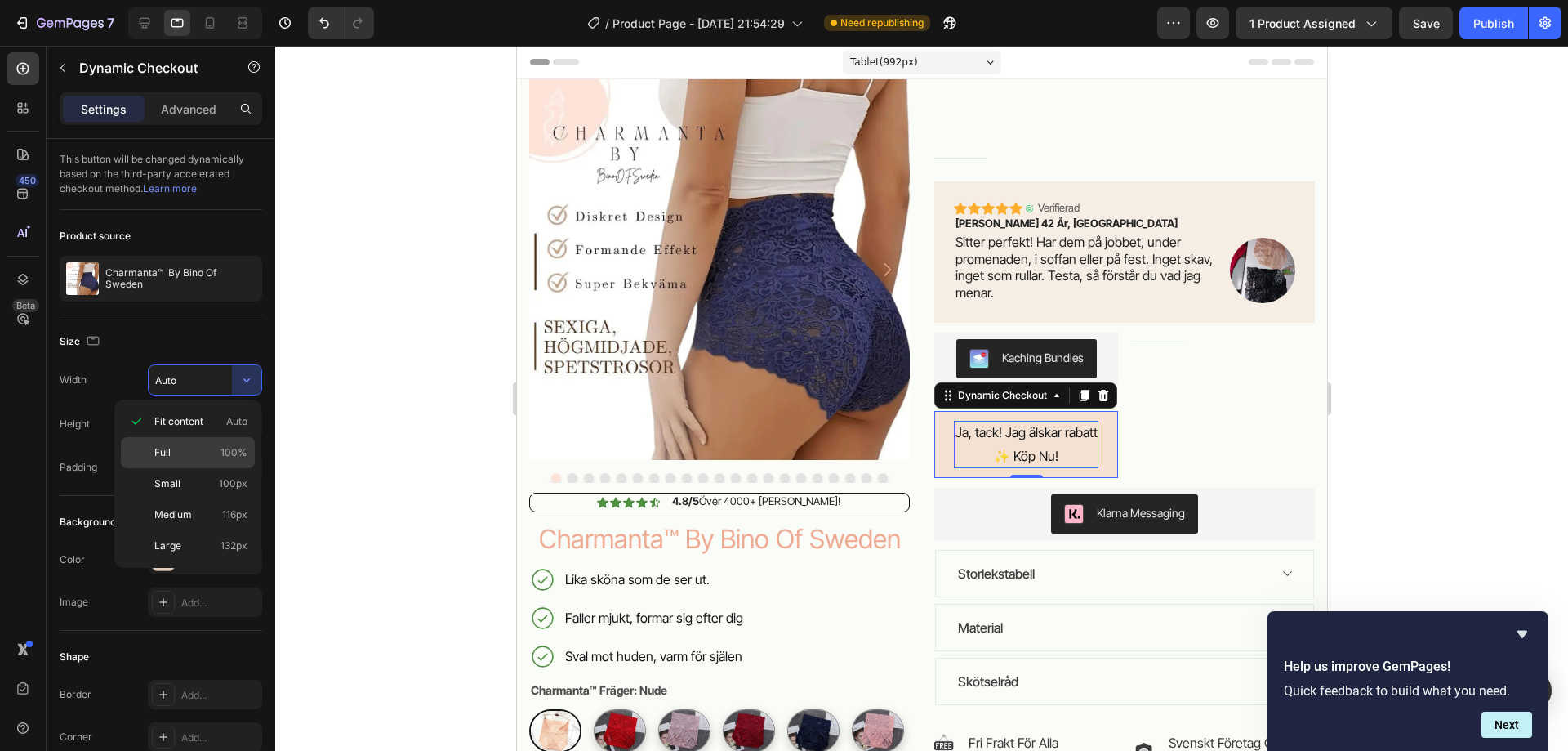
click at [212, 453] on p "Full 100%" at bounding box center [201, 452] width 93 height 15
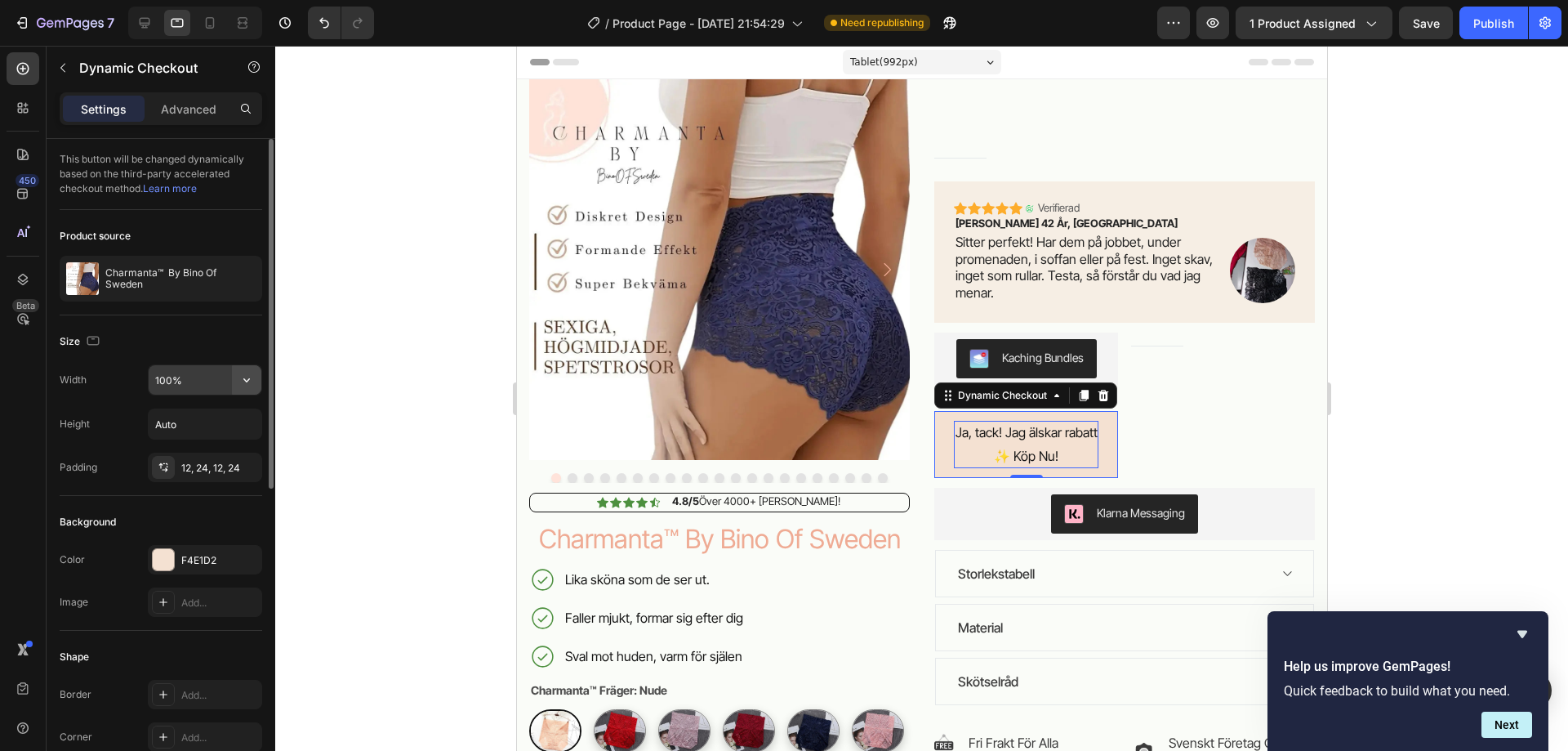
click at [245, 373] on icon "button" at bounding box center [247, 380] width 17 height 17
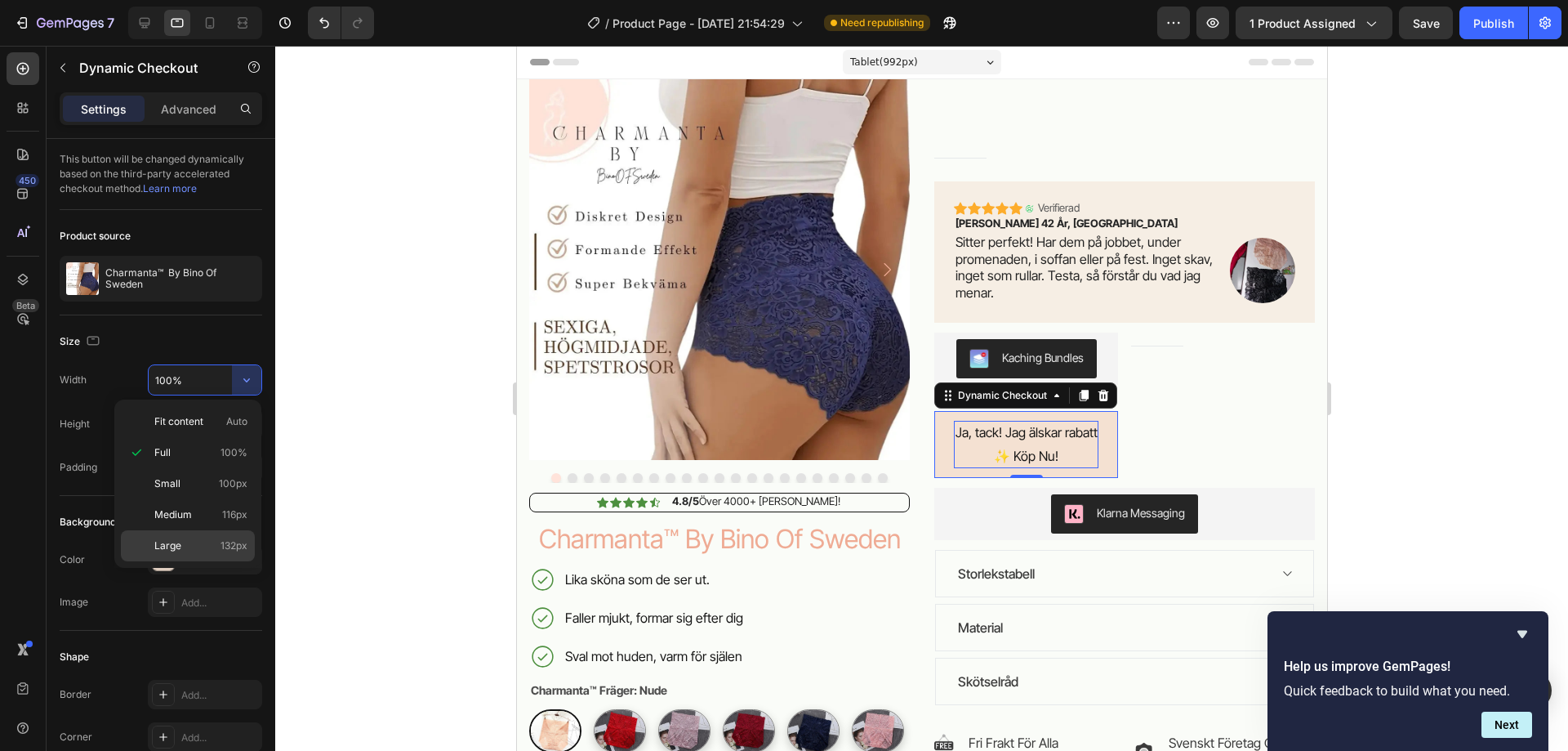
click at [176, 544] on span "Large" at bounding box center [167, 546] width 27 height 15
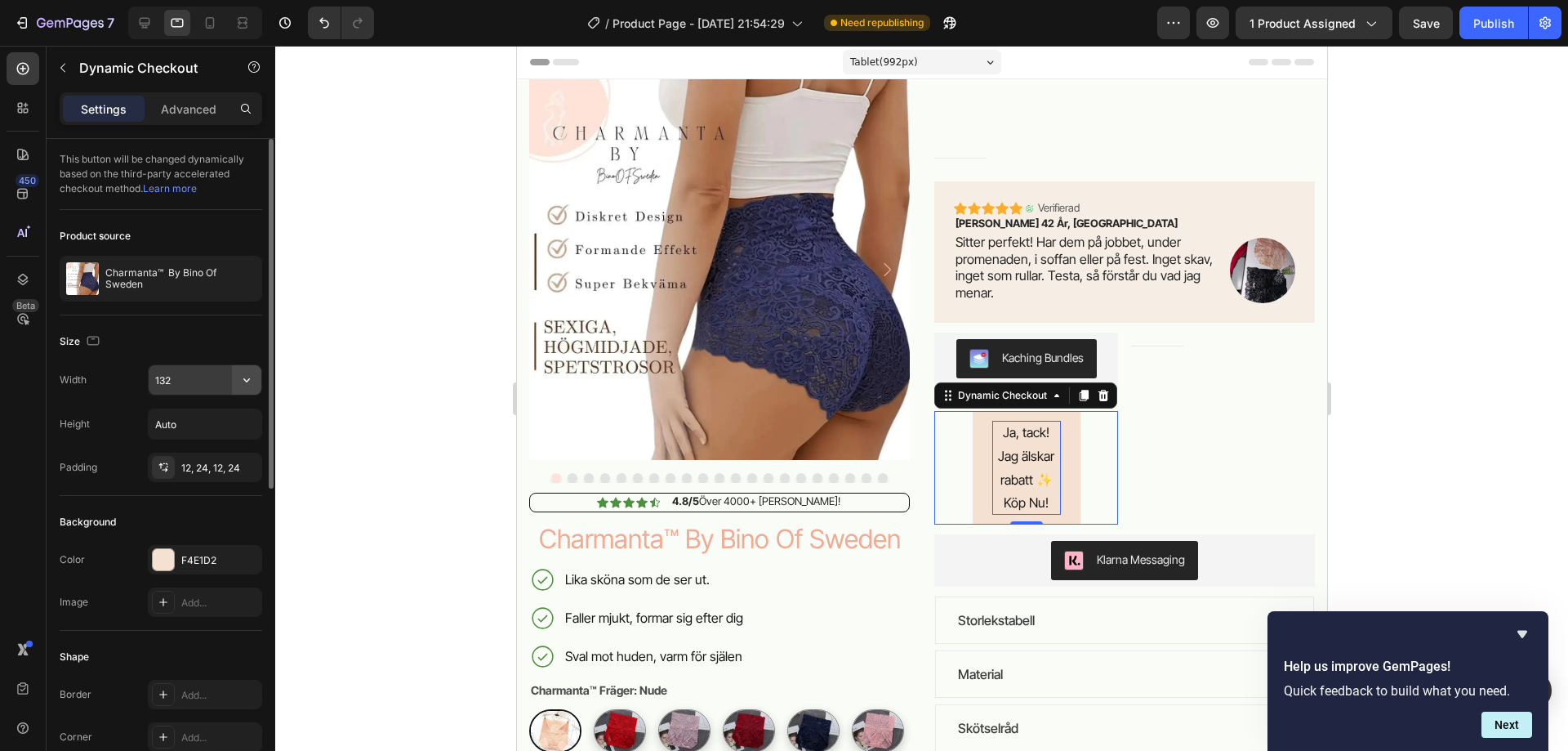
click at [251, 379] on icon "button" at bounding box center [247, 380] width 17 height 17
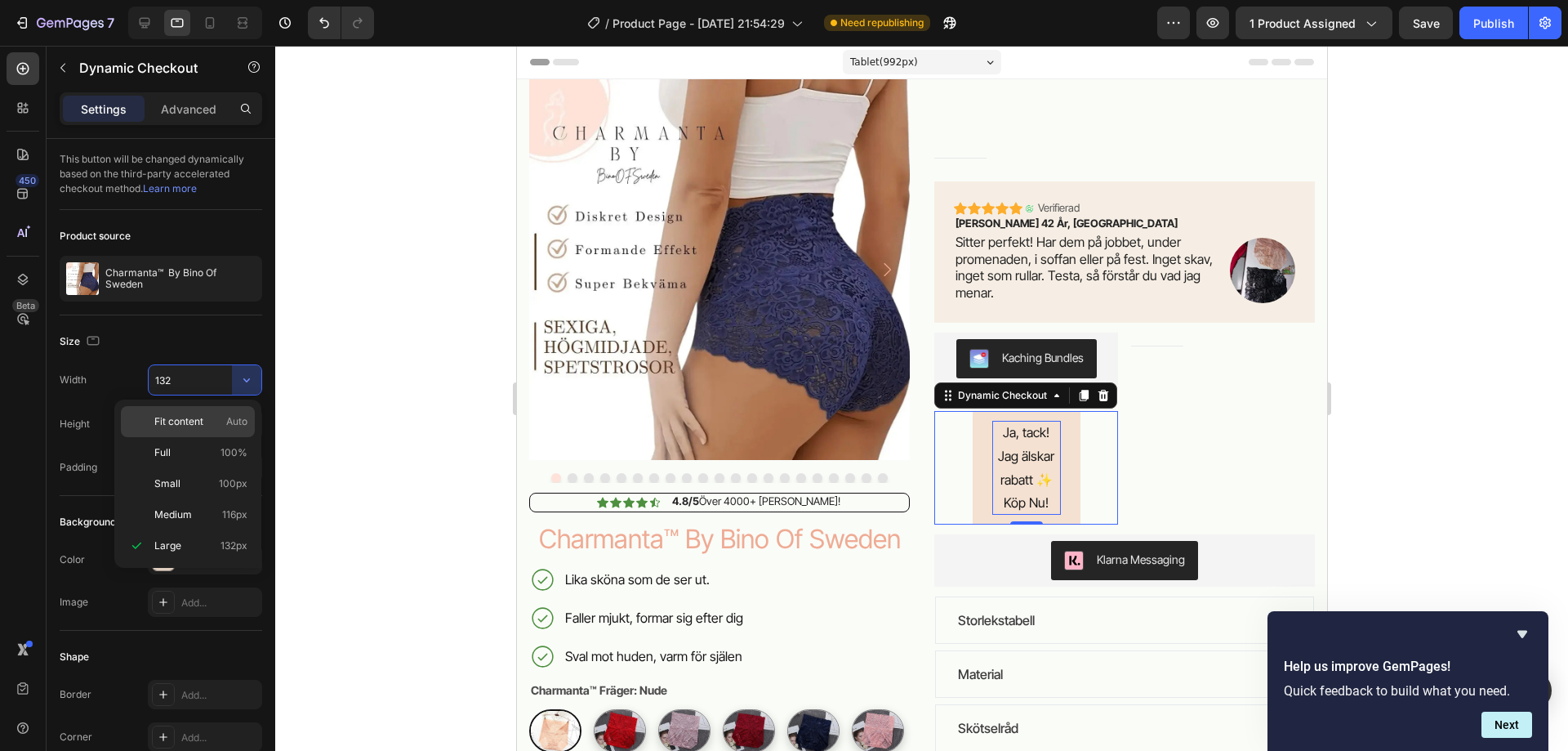
click at [206, 420] on p "Fit content Auto" at bounding box center [201, 421] width 93 height 15
type input "Auto"
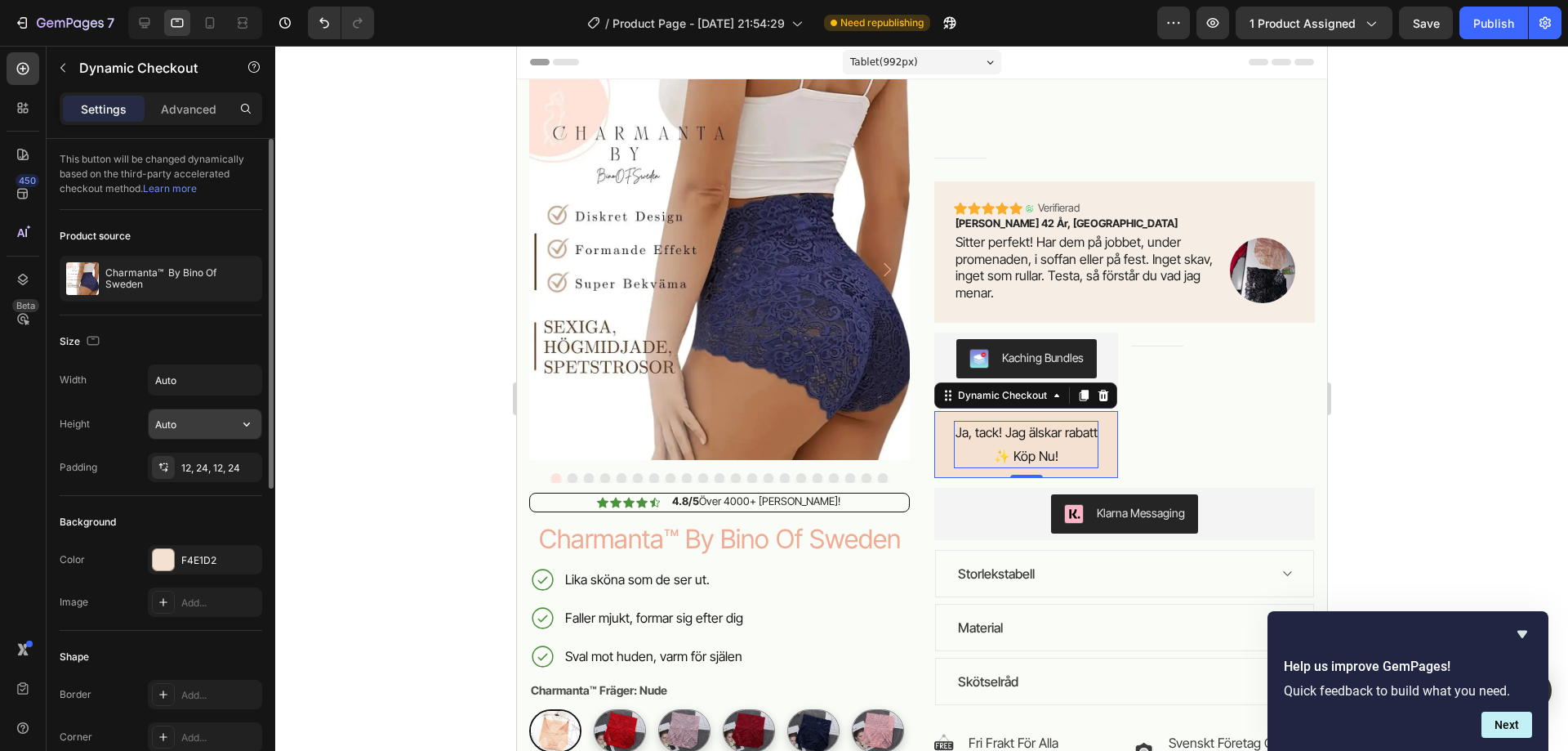
click at [207, 420] on input "Auto" at bounding box center [205, 423] width 113 height 29
click at [248, 423] on icon "button" at bounding box center [247, 424] width 17 height 17
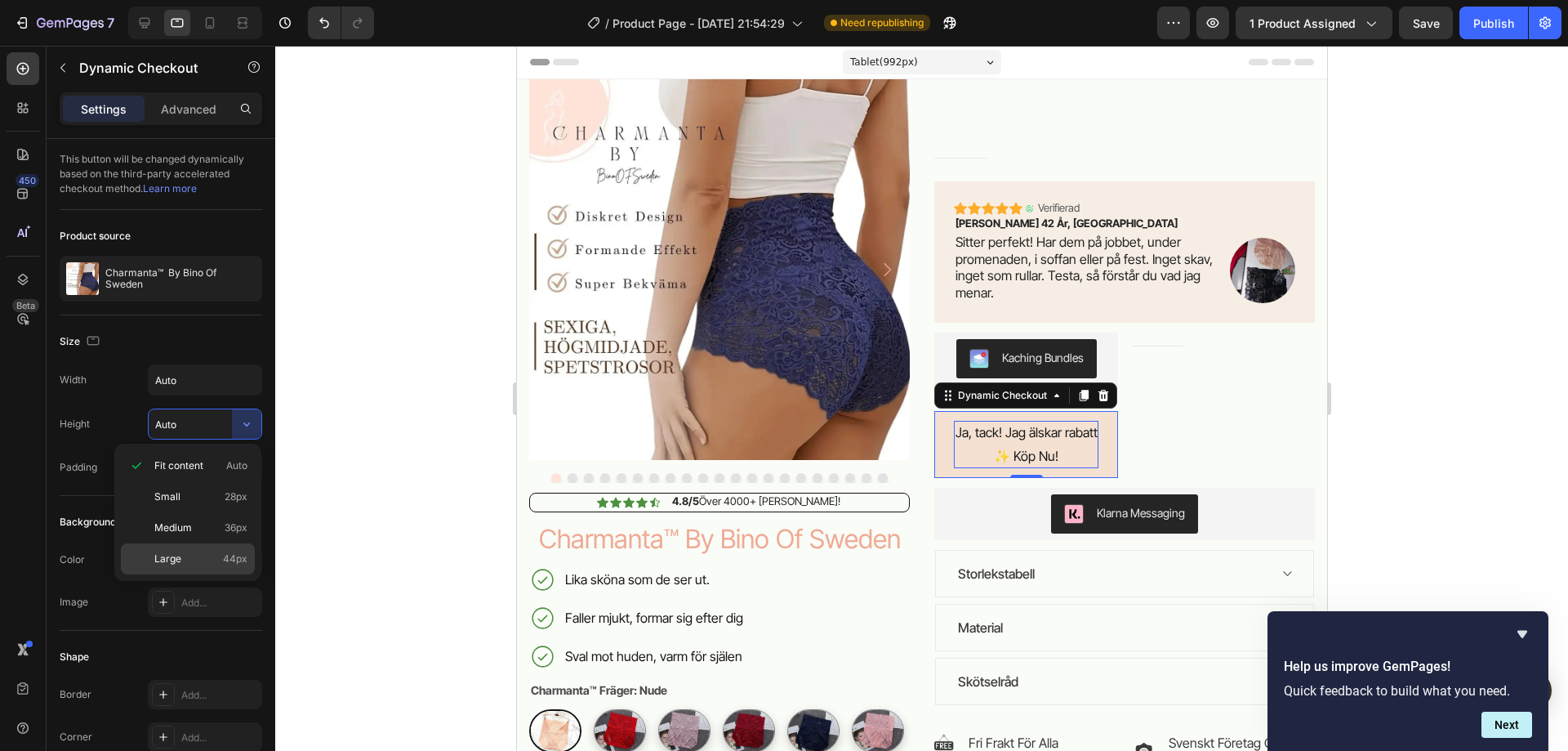
click at [228, 551] on span "44px" at bounding box center [235, 558] width 25 height 15
type input "44"
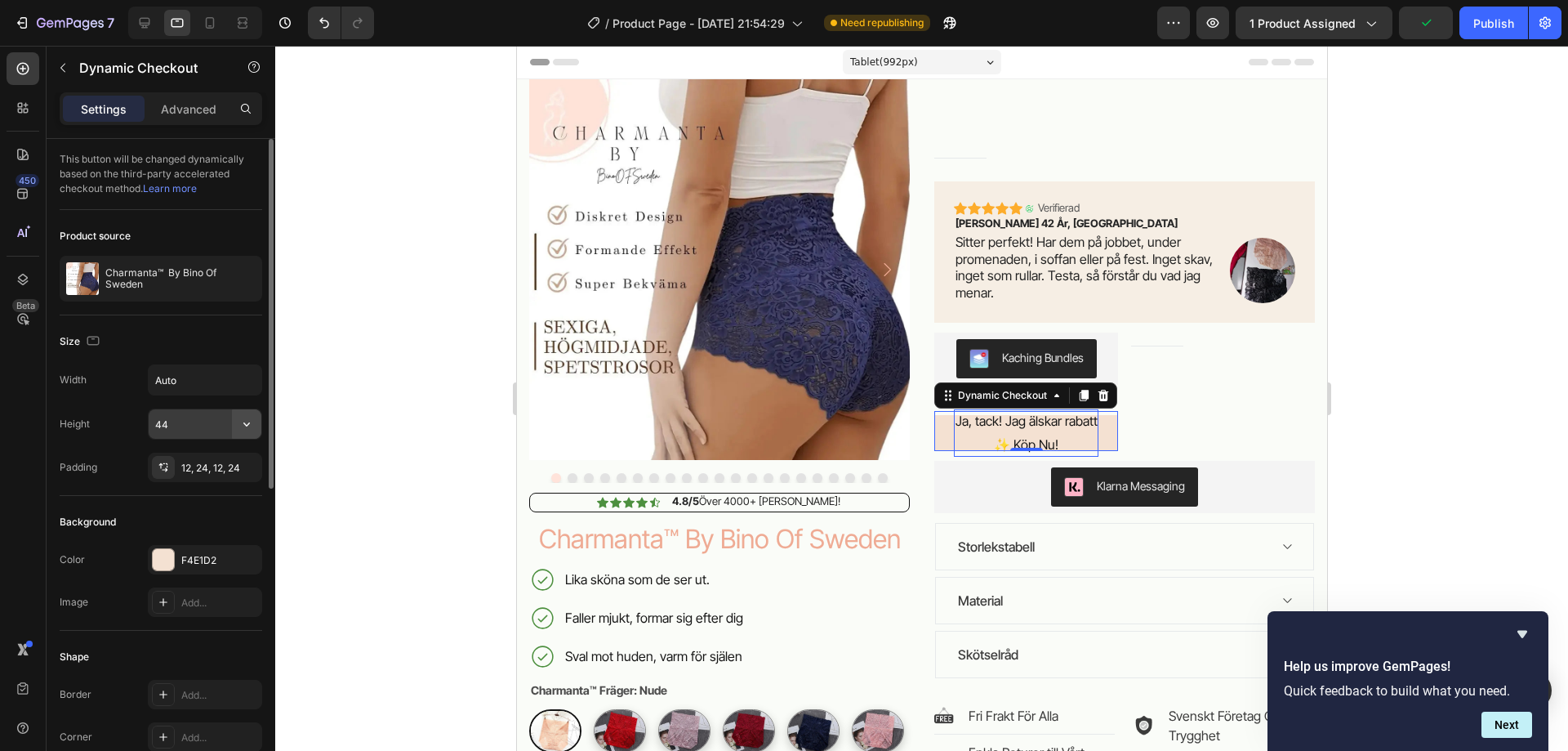
click at [234, 419] on button "button" at bounding box center [246, 423] width 29 height 29
click at [210, 432] on input "44" at bounding box center [205, 423] width 113 height 29
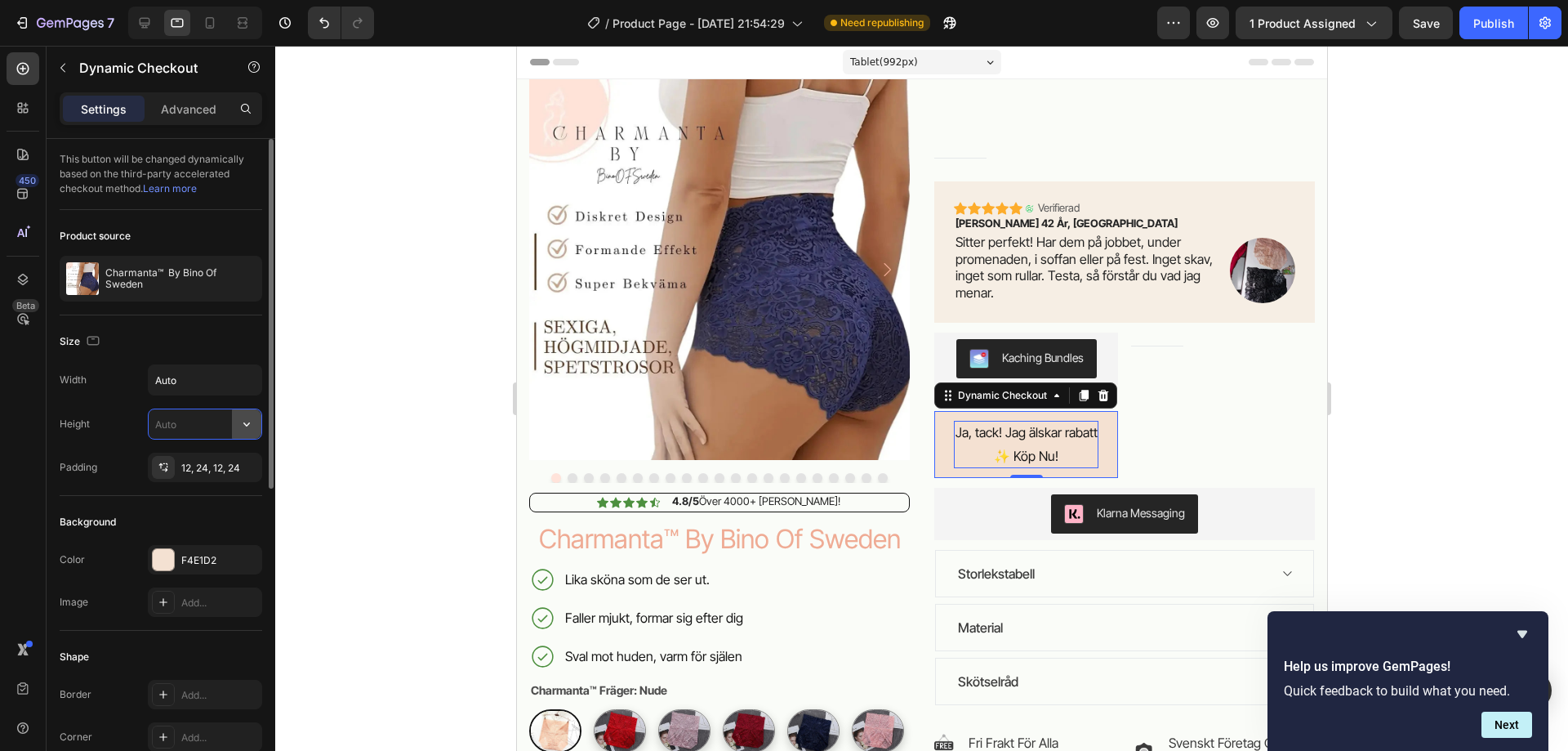
click at [249, 417] on icon "button" at bounding box center [247, 424] width 17 height 17
type input "Auto"
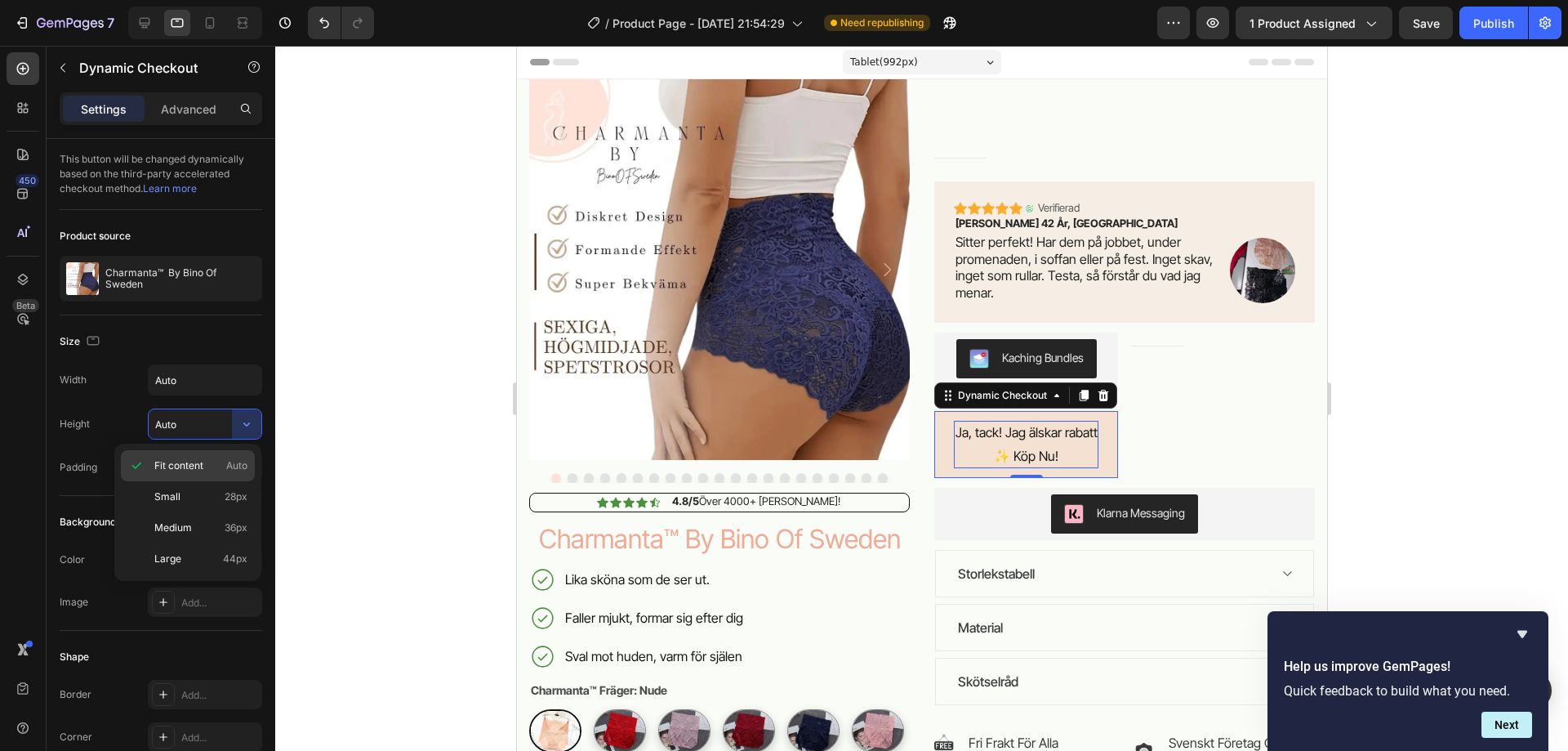
click at [211, 468] on p "Fit content Auto" at bounding box center [201, 465] width 93 height 15
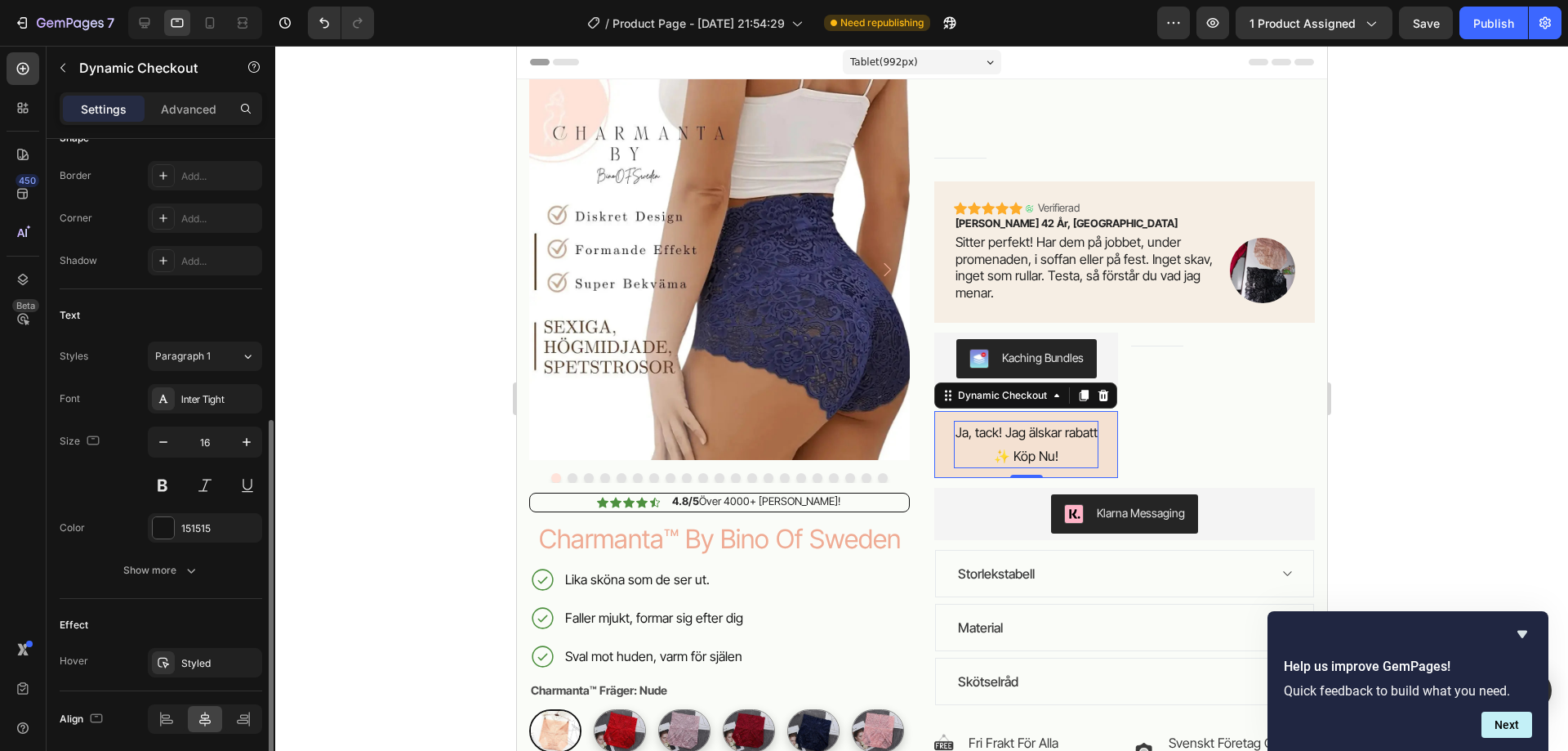
scroll to position [580, 0]
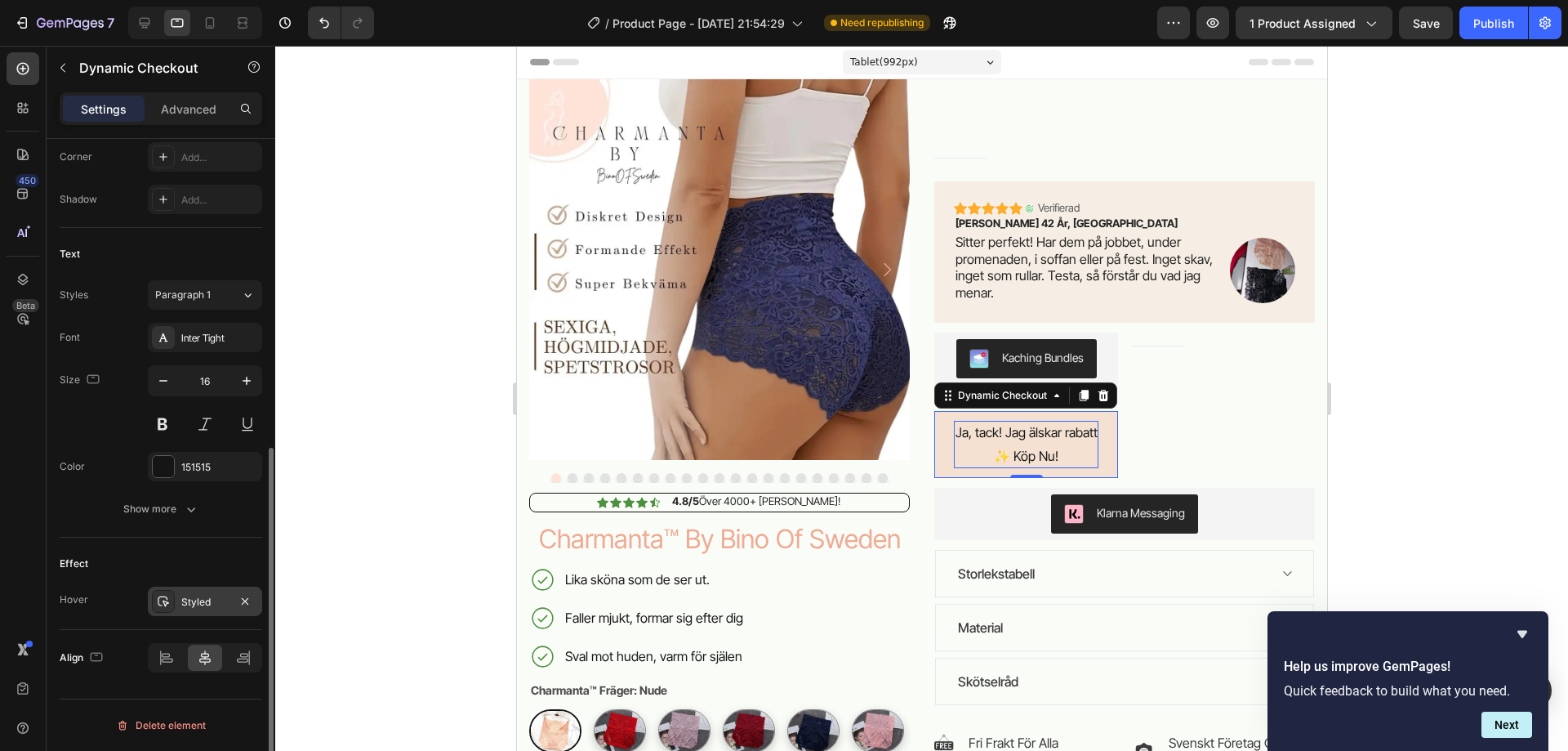
click at [211, 608] on div "Styled" at bounding box center [205, 602] width 48 height 15
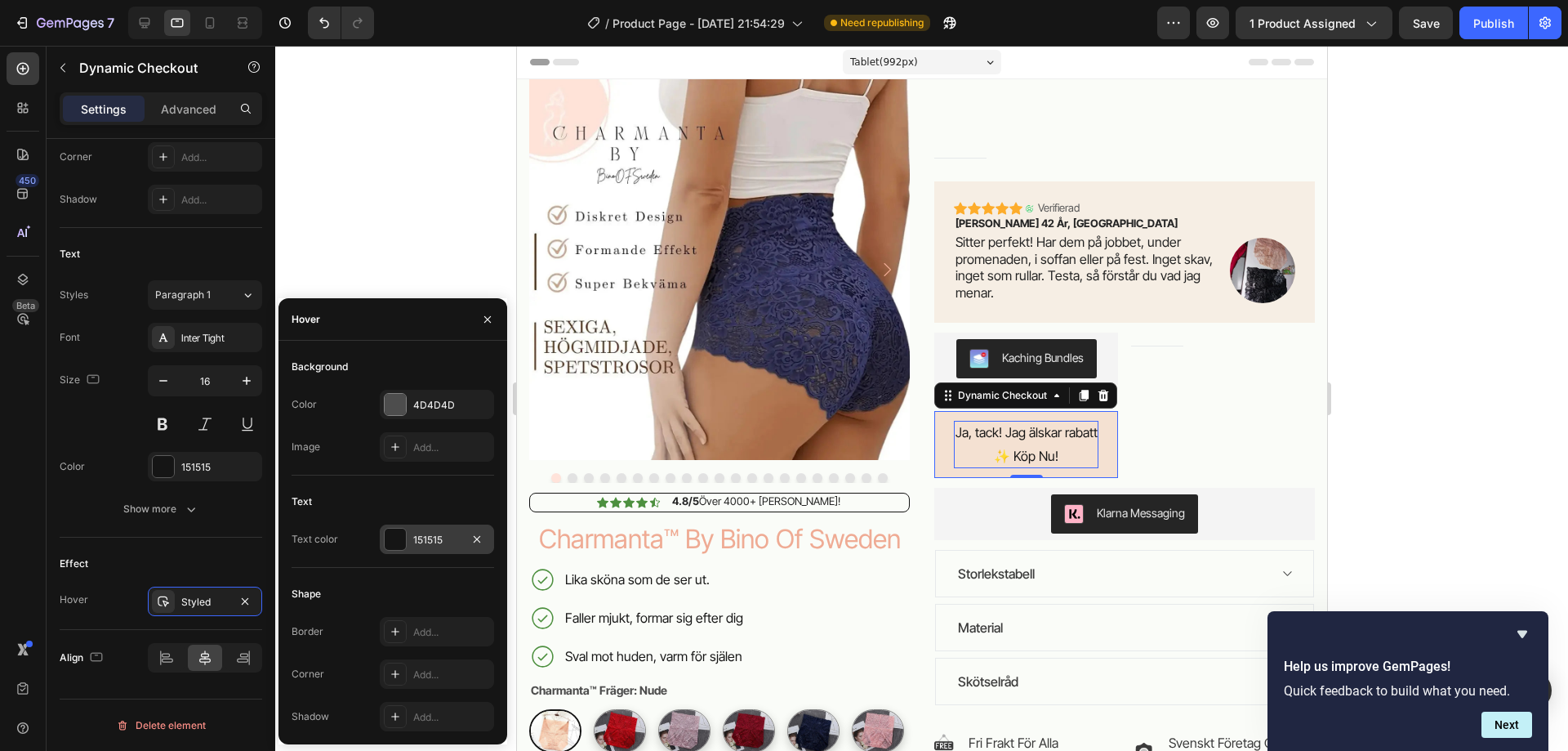
click at [393, 539] on div at bounding box center [395, 539] width 21 height 21
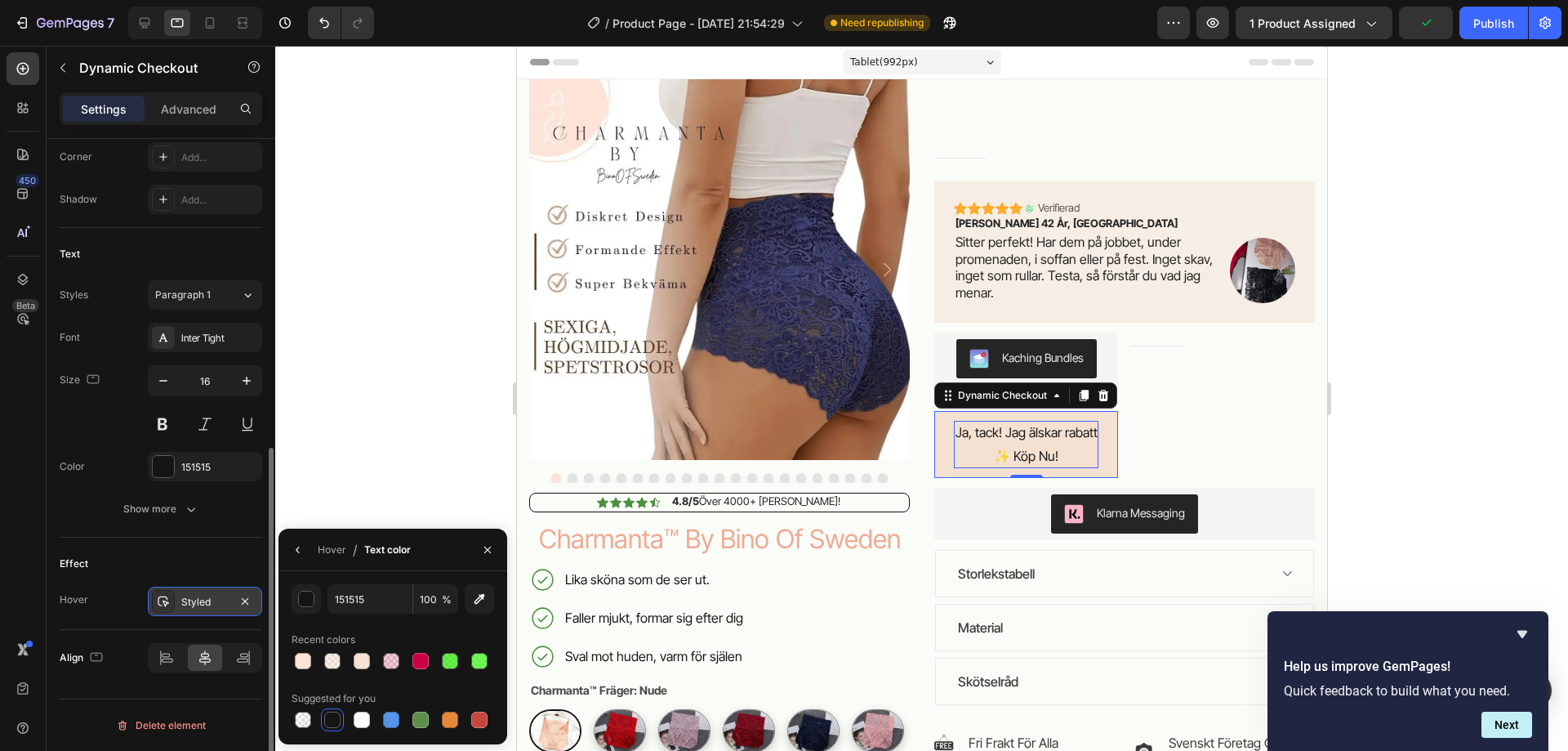
click at [195, 593] on div "Styled" at bounding box center [205, 600] width 115 height 29
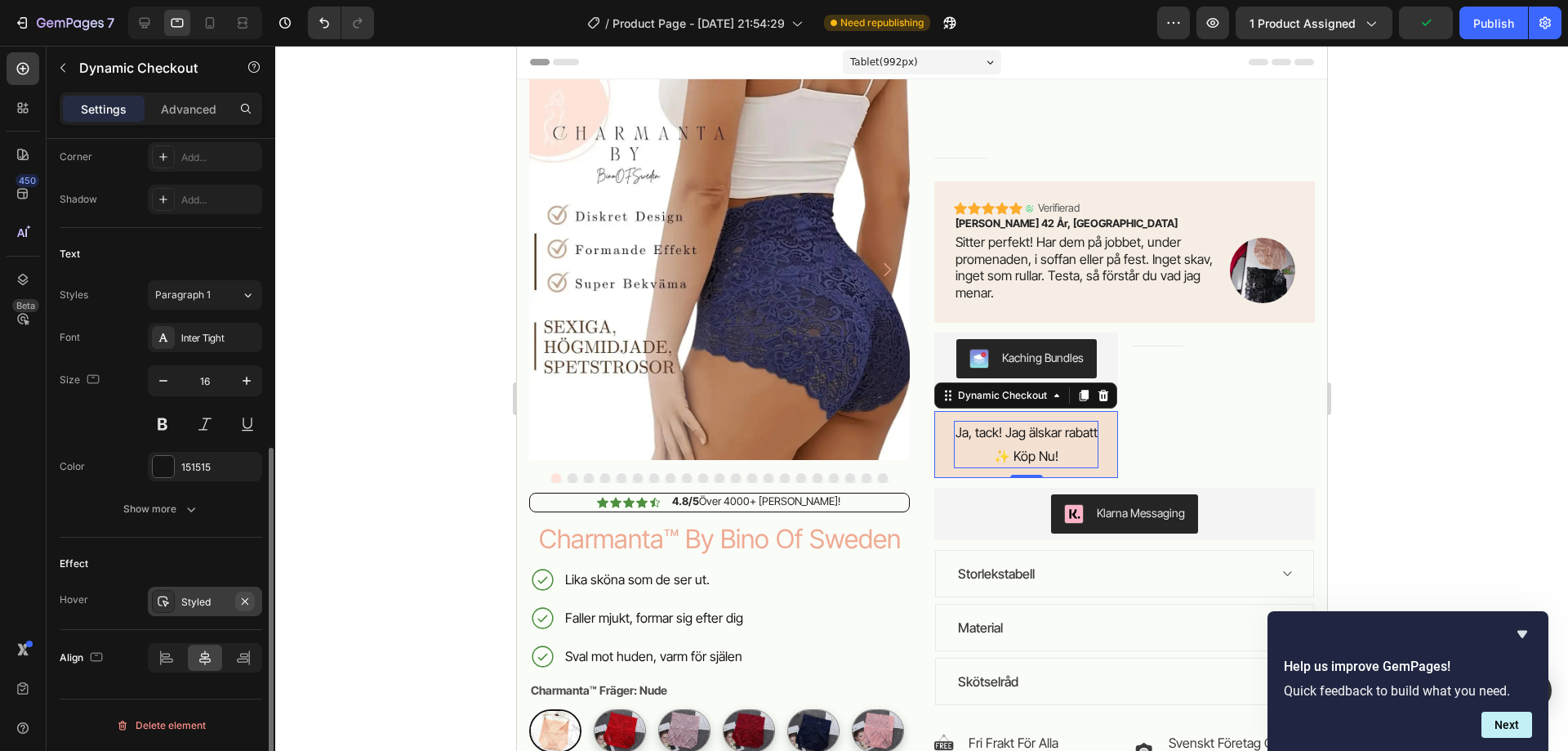
click at [247, 597] on icon "button" at bounding box center [245, 601] width 13 height 13
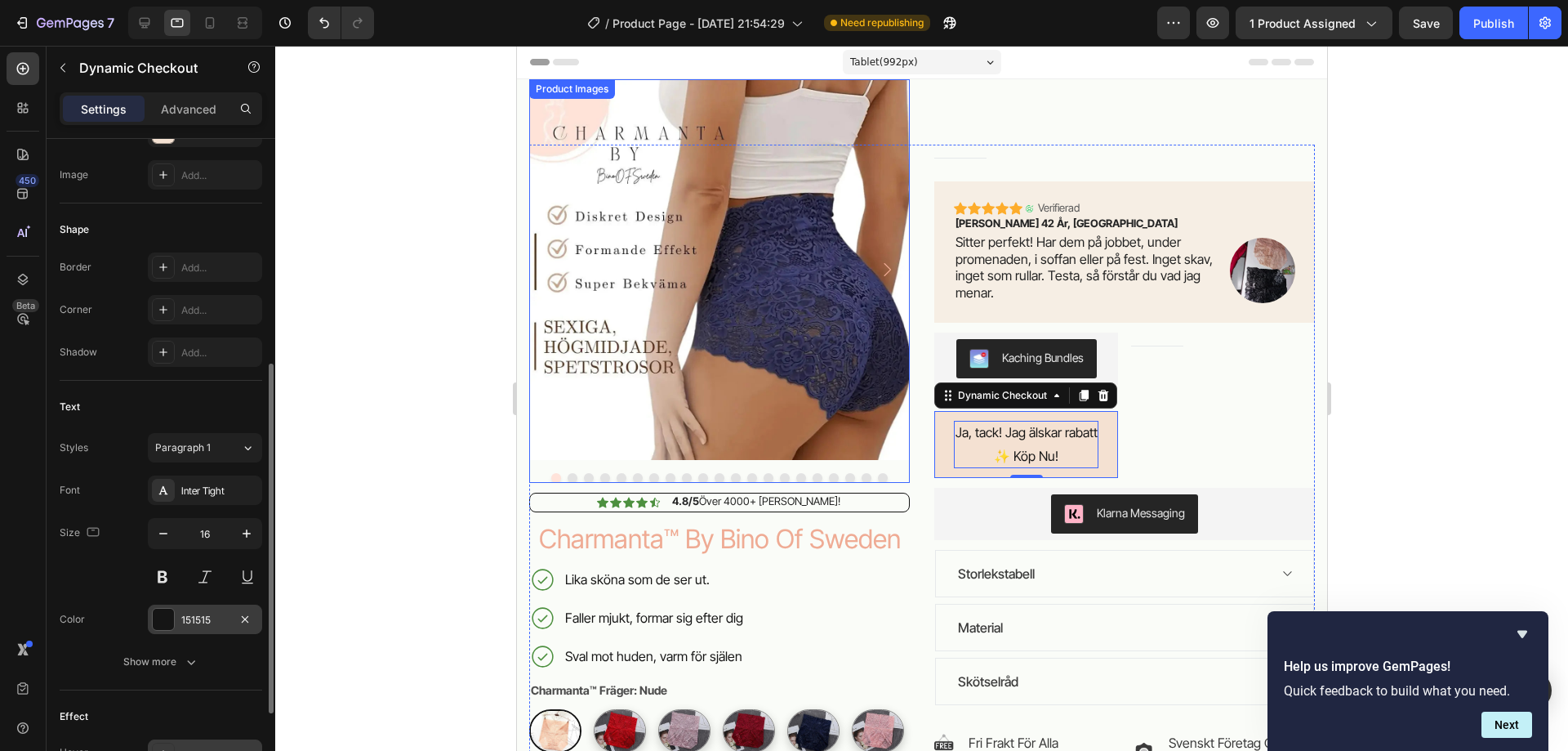
scroll to position [425, 0]
click at [167, 270] on icon at bounding box center [163, 269] width 13 height 13
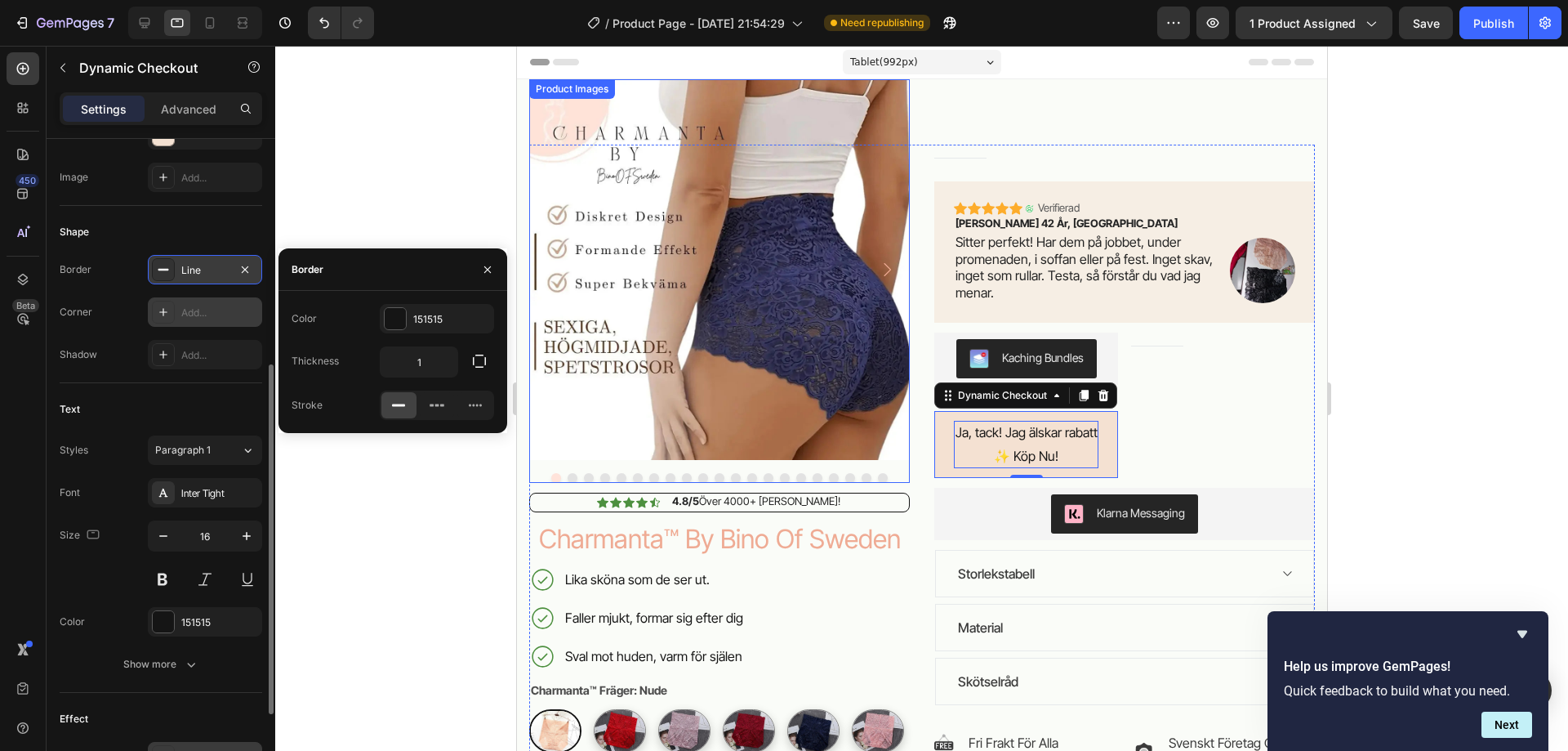
click at [160, 315] on icon at bounding box center [163, 312] width 13 height 13
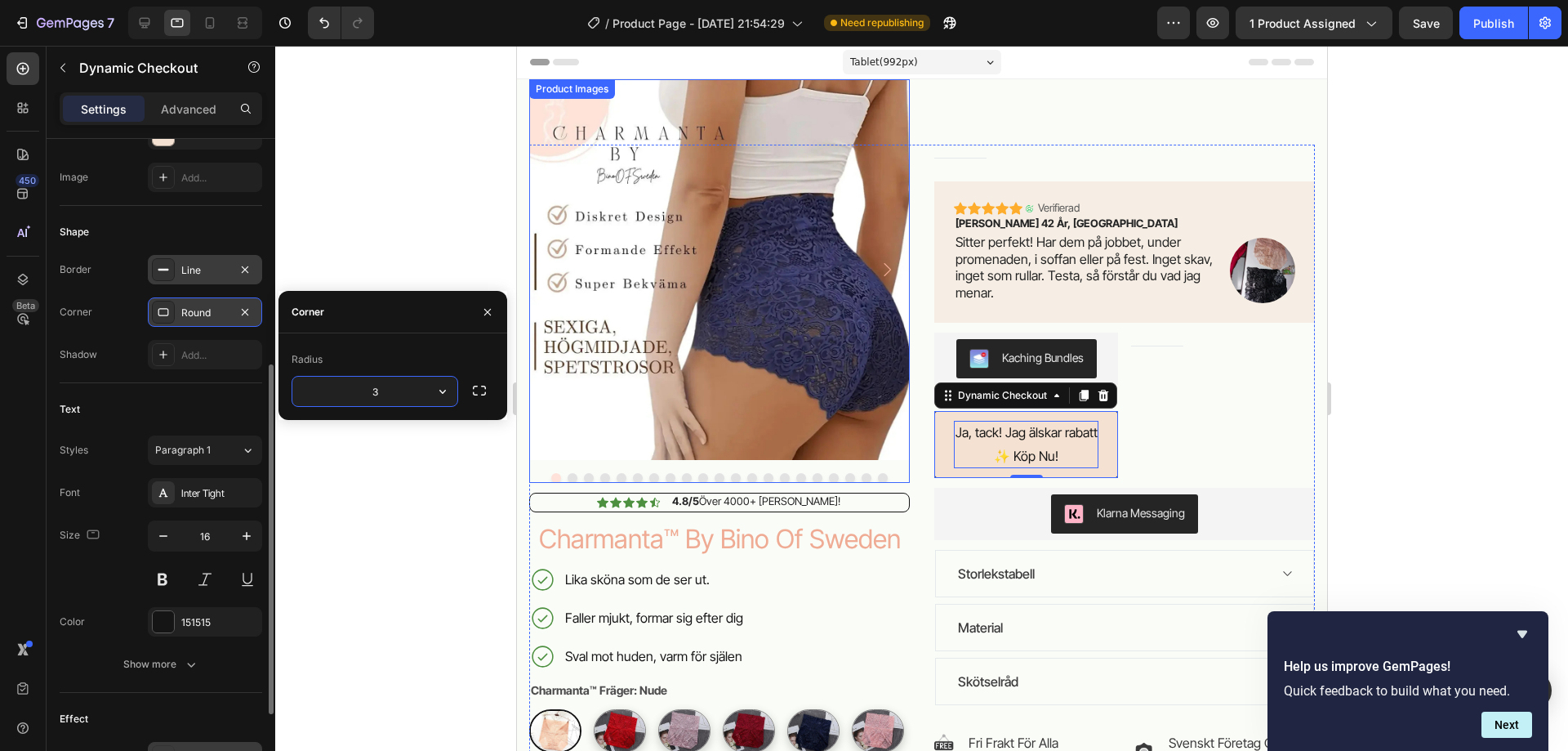
type input "32"
click at [120, 410] on div "Text" at bounding box center [161, 409] width 203 height 26
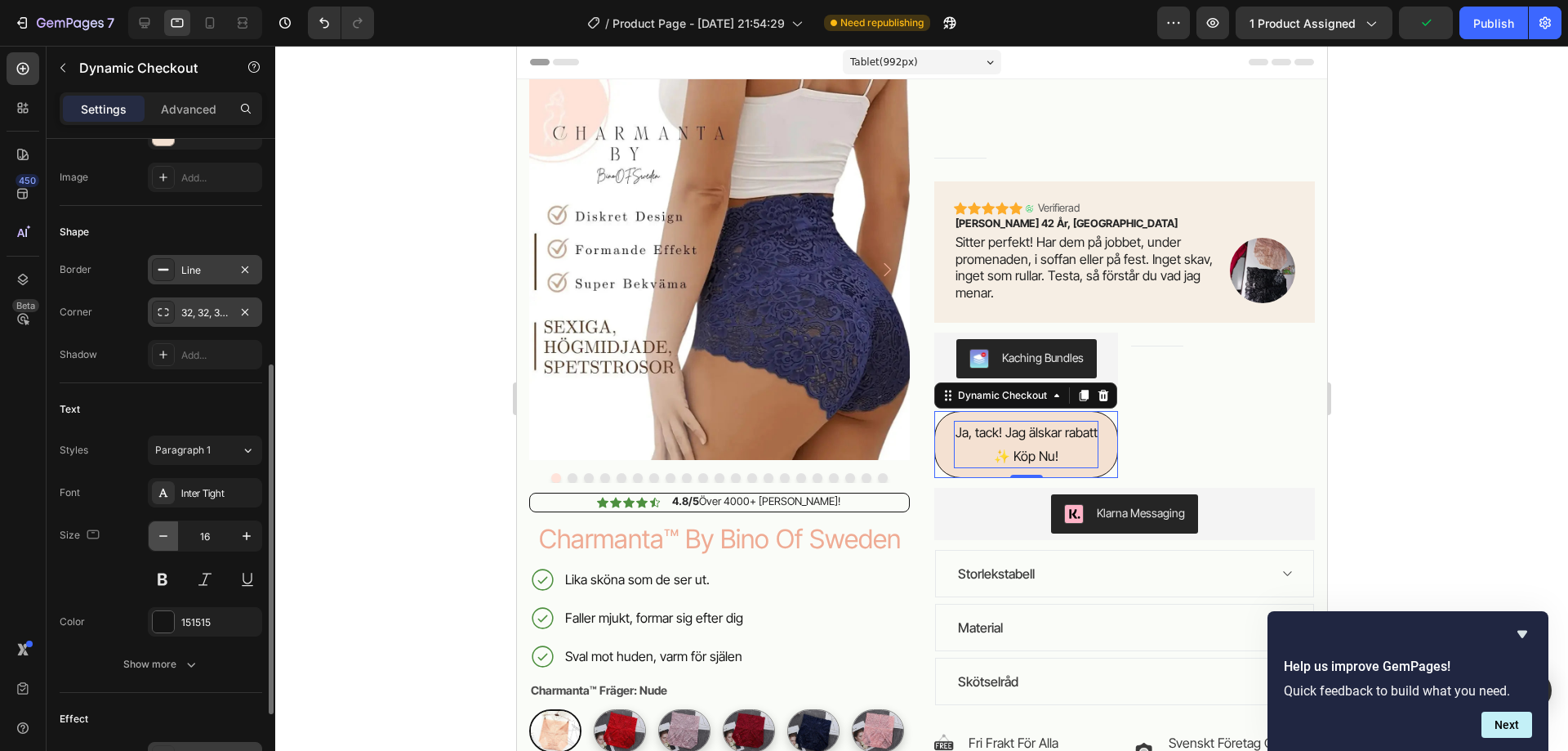
click at [160, 534] on icon "button" at bounding box center [163, 536] width 17 height 17
click at [251, 533] on icon "button" at bounding box center [247, 536] width 17 height 17
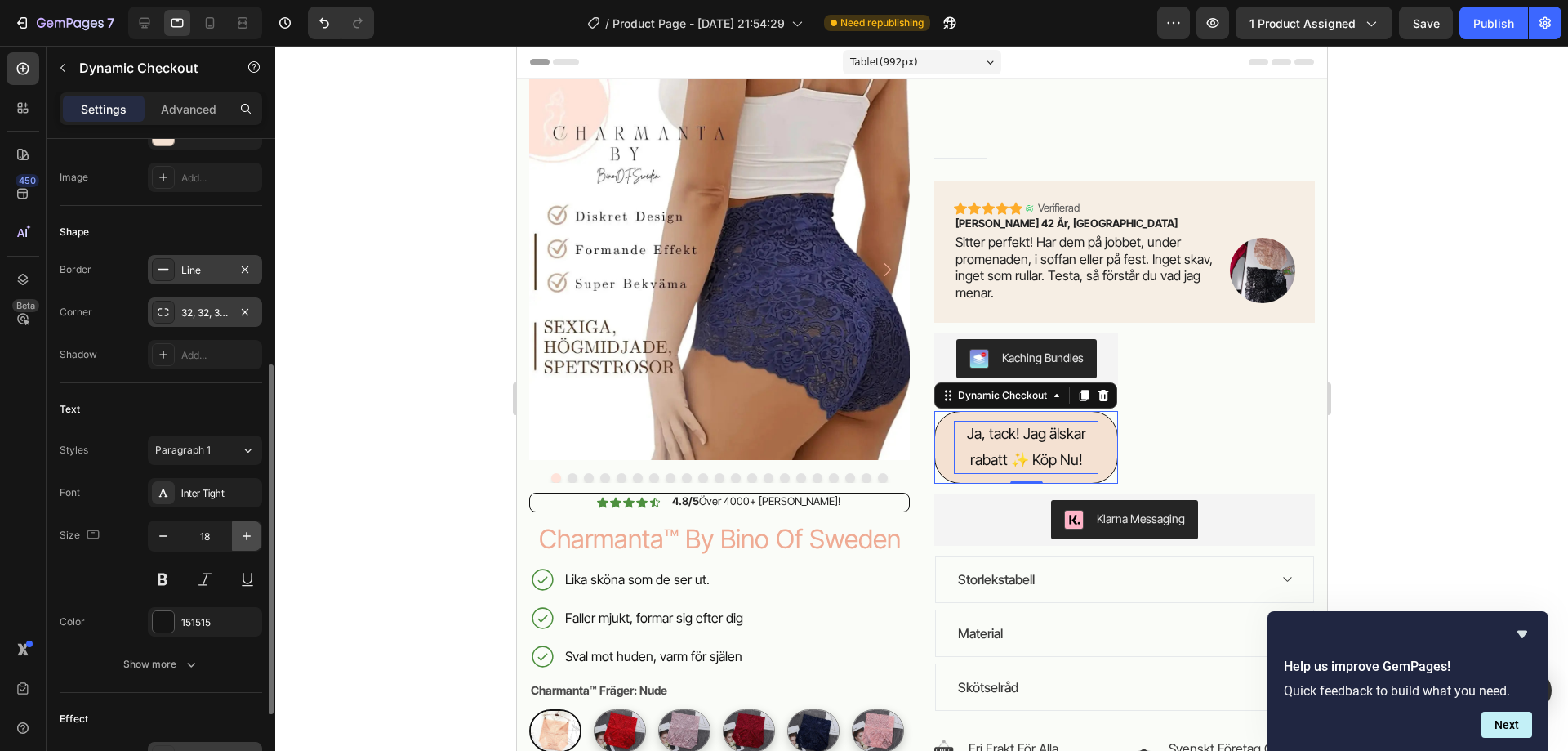
click at [251, 533] on icon "button" at bounding box center [247, 536] width 17 height 17
type input "19"
click at [168, 580] on button at bounding box center [162, 578] width 29 height 29
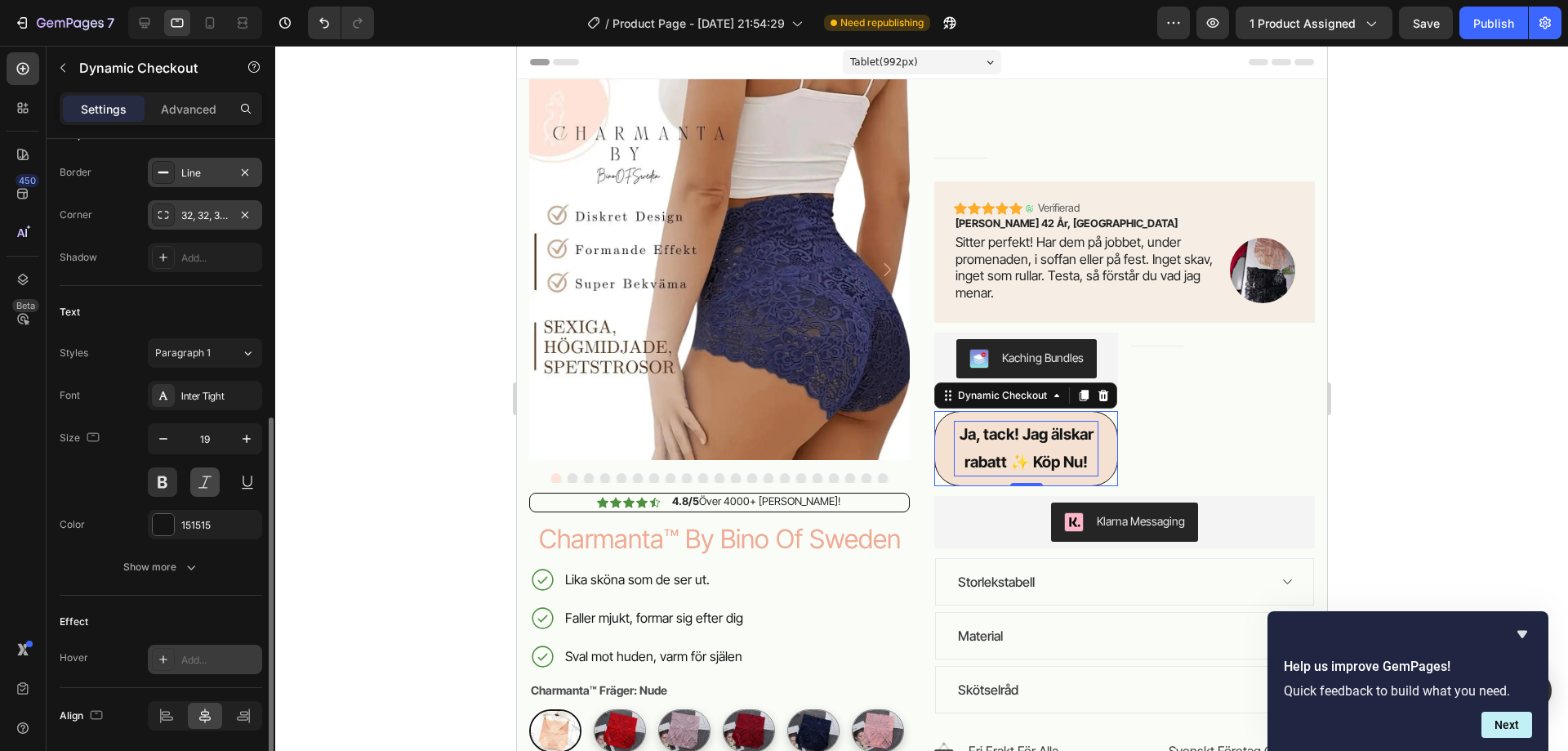
scroll to position [523, 0]
click at [203, 576] on button "Show more" at bounding box center [161, 565] width 203 height 29
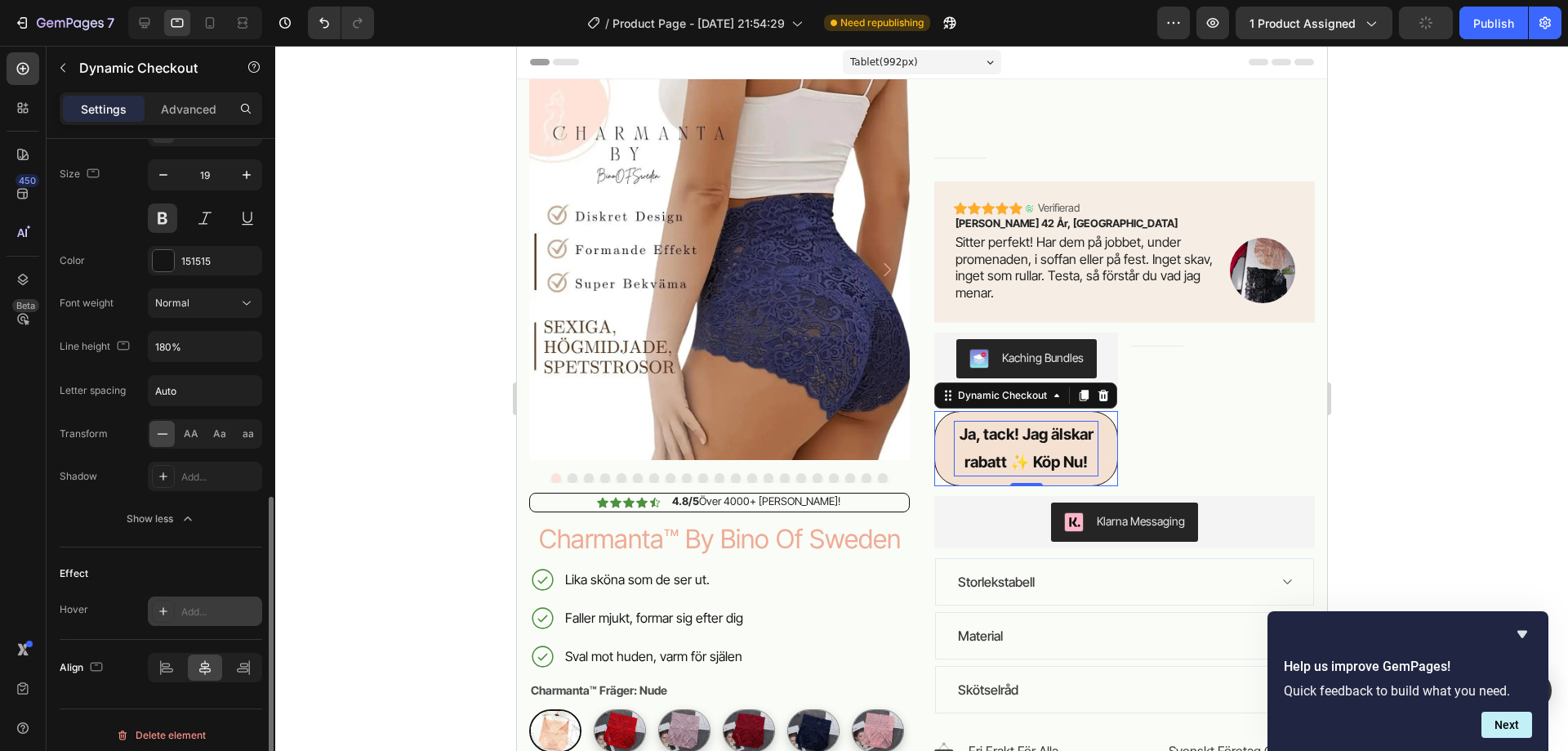
scroll to position [786, 0]
click at [219, 346] on input "180%" at bounding box center [205, 345] width 113 height 29
click at [253, 344] on icon "button" at bounding box center [247, 346] width 17 height 17
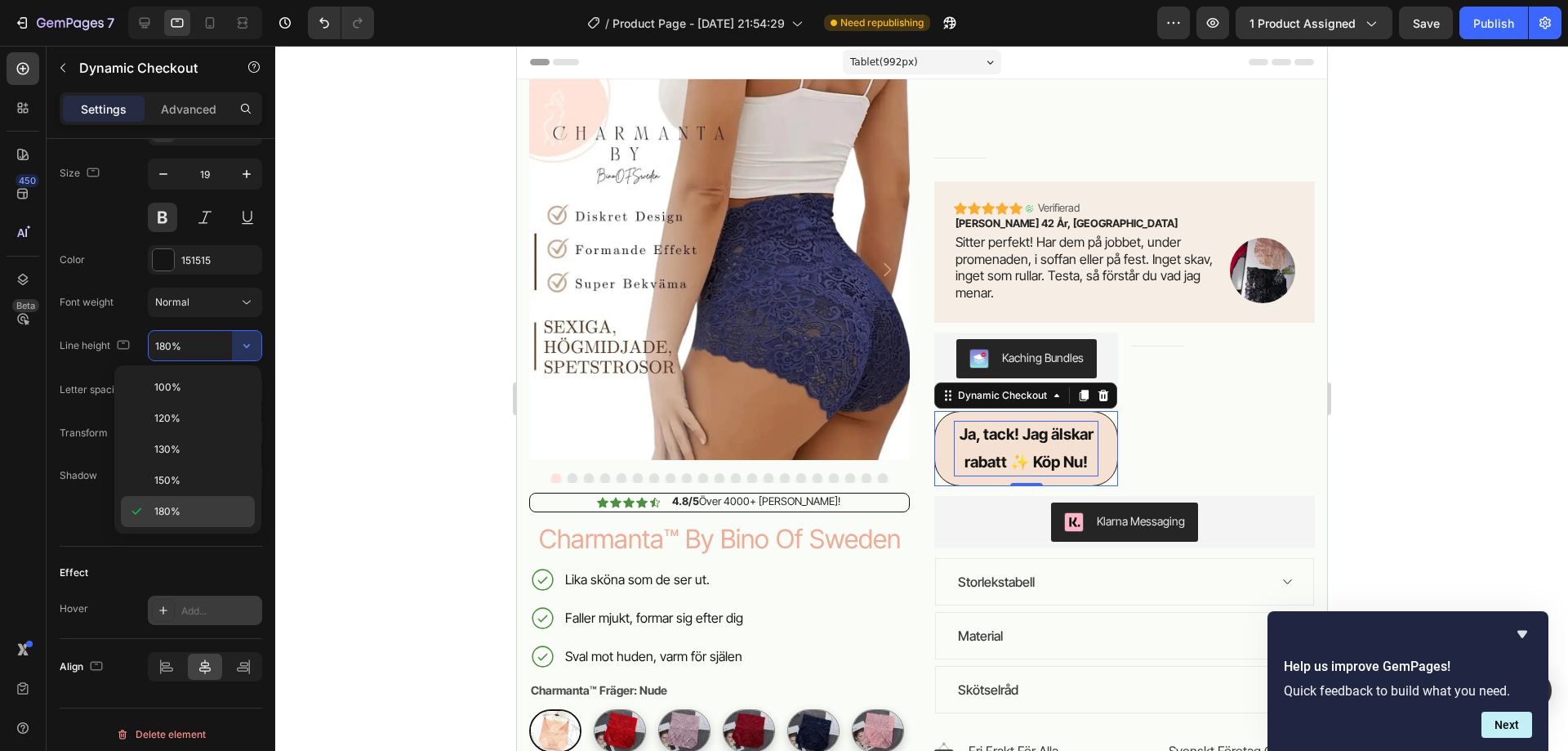
click at [195, 505] on p "180%" at bounding box center [201, 511] width 93 height 15
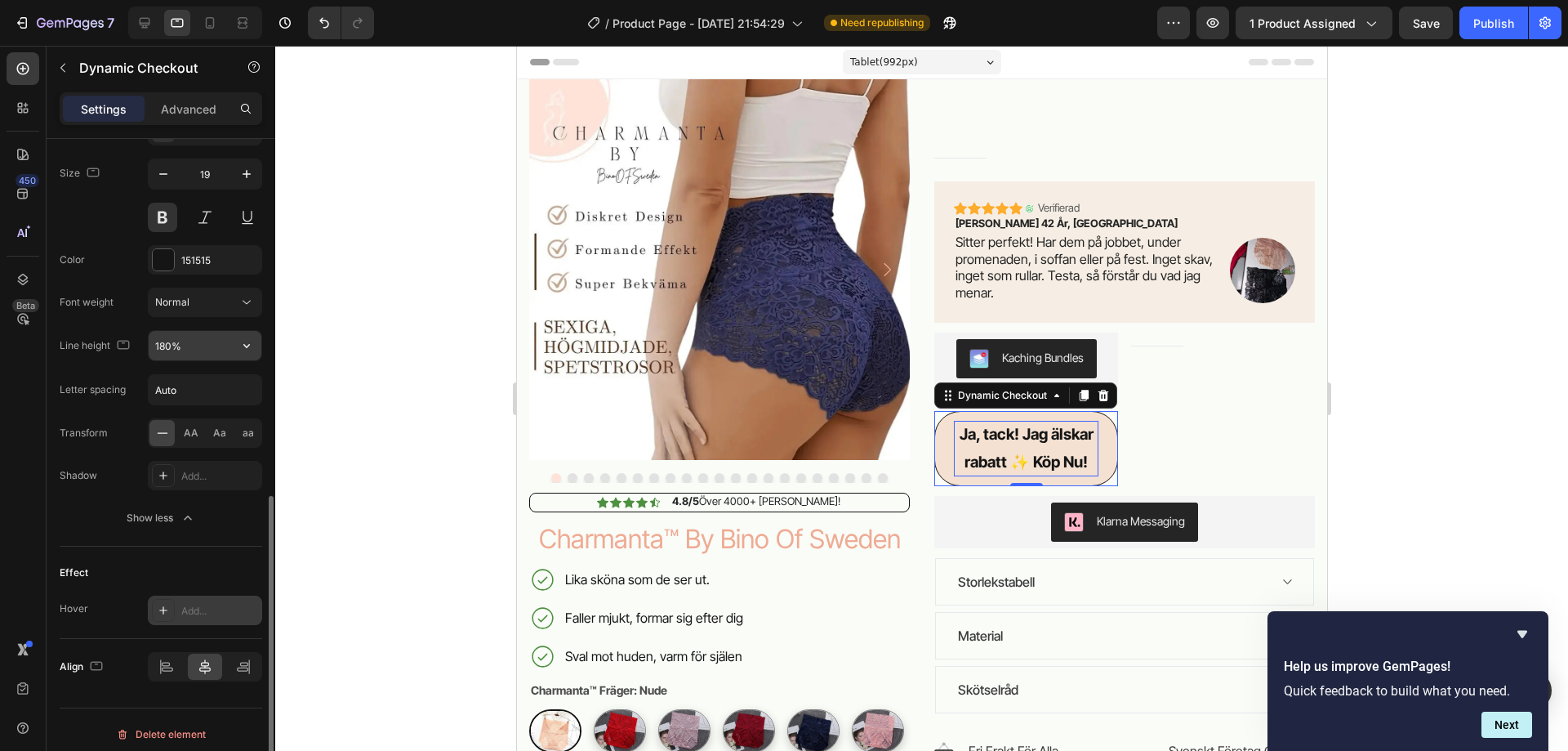
click at [224, 335] on input "180%" at bounding box center [205, 345] width 113 height 29
click at [251, 339] on icon "button" at bounding box center [247, 346] width 17 height 17
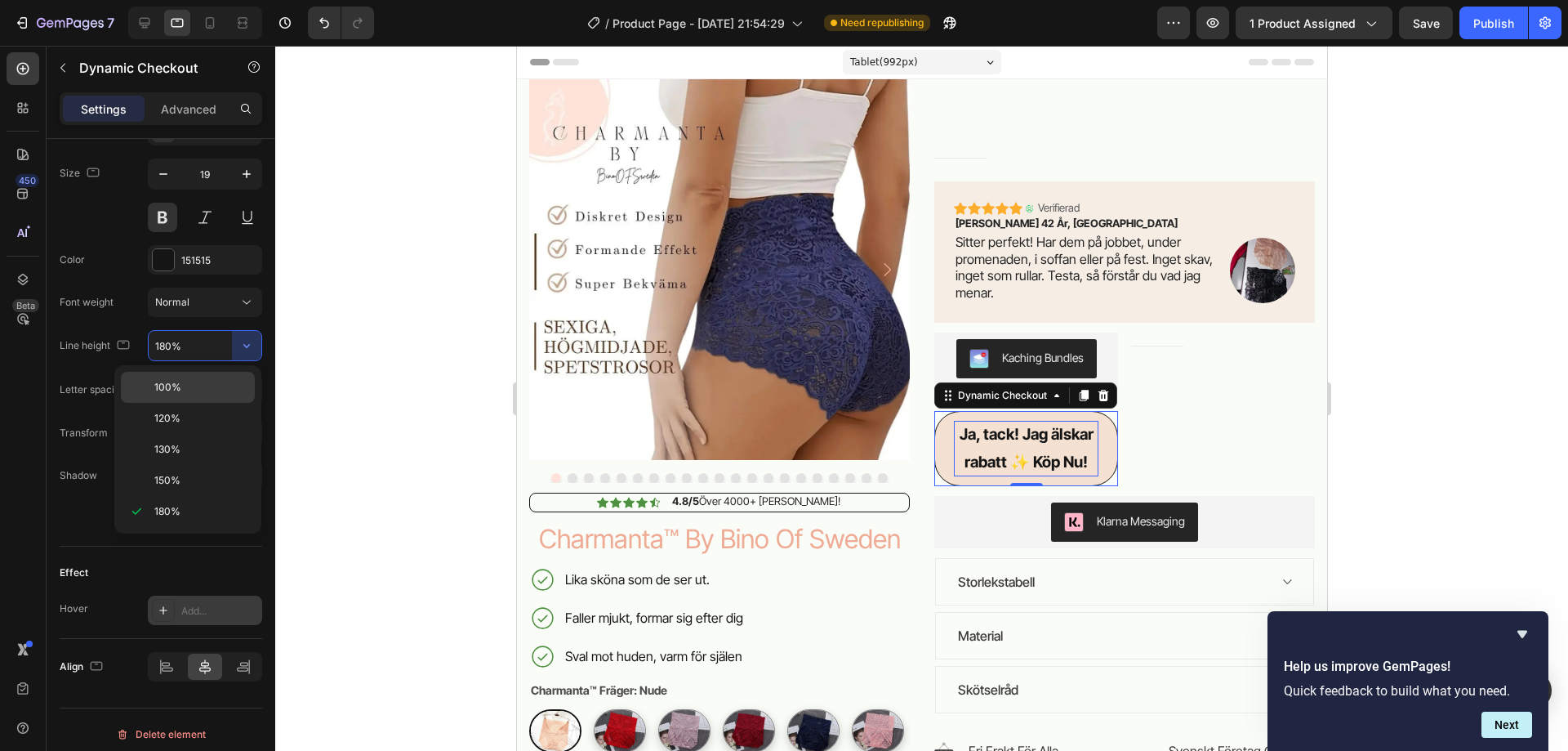
click at [207, 383] on p "100%" at bounding box center [201, 387] width 93 height 15
type input "100%"
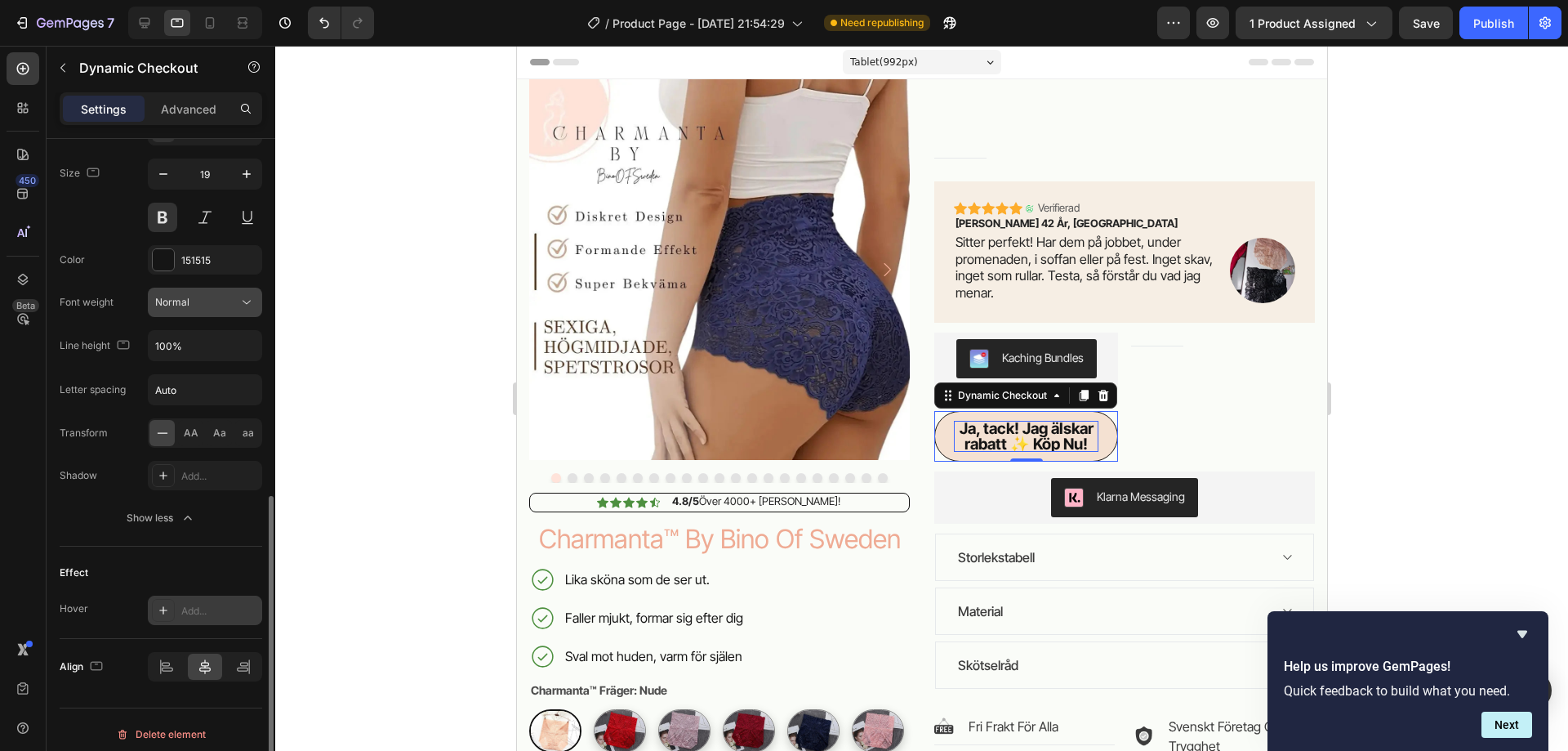
click at [240, 301] on icon at bounding box center [247, 302] width 17 height 17
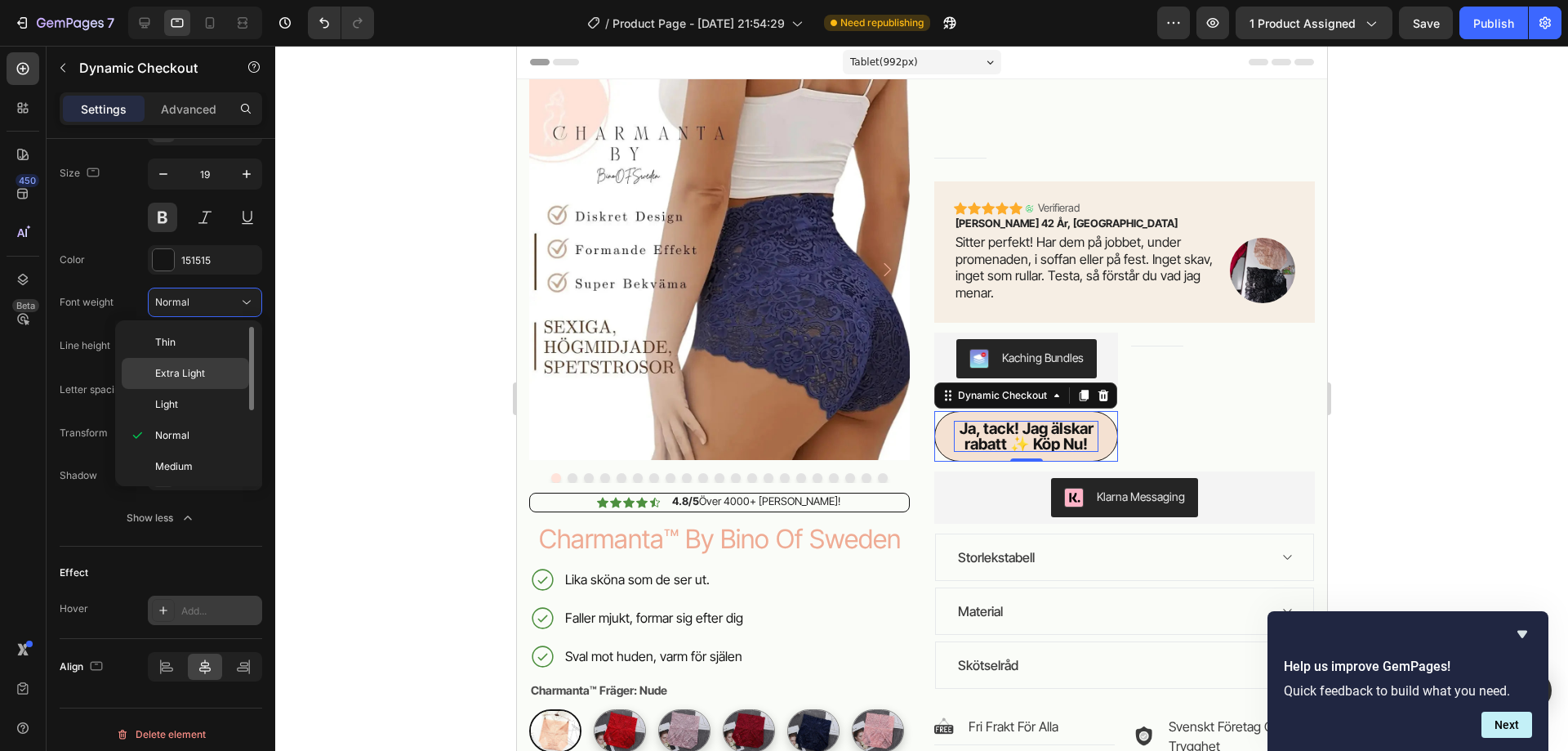
click at [212, 363] on div "Extra Light" at bounding box center [185, 373] width 128 height 31
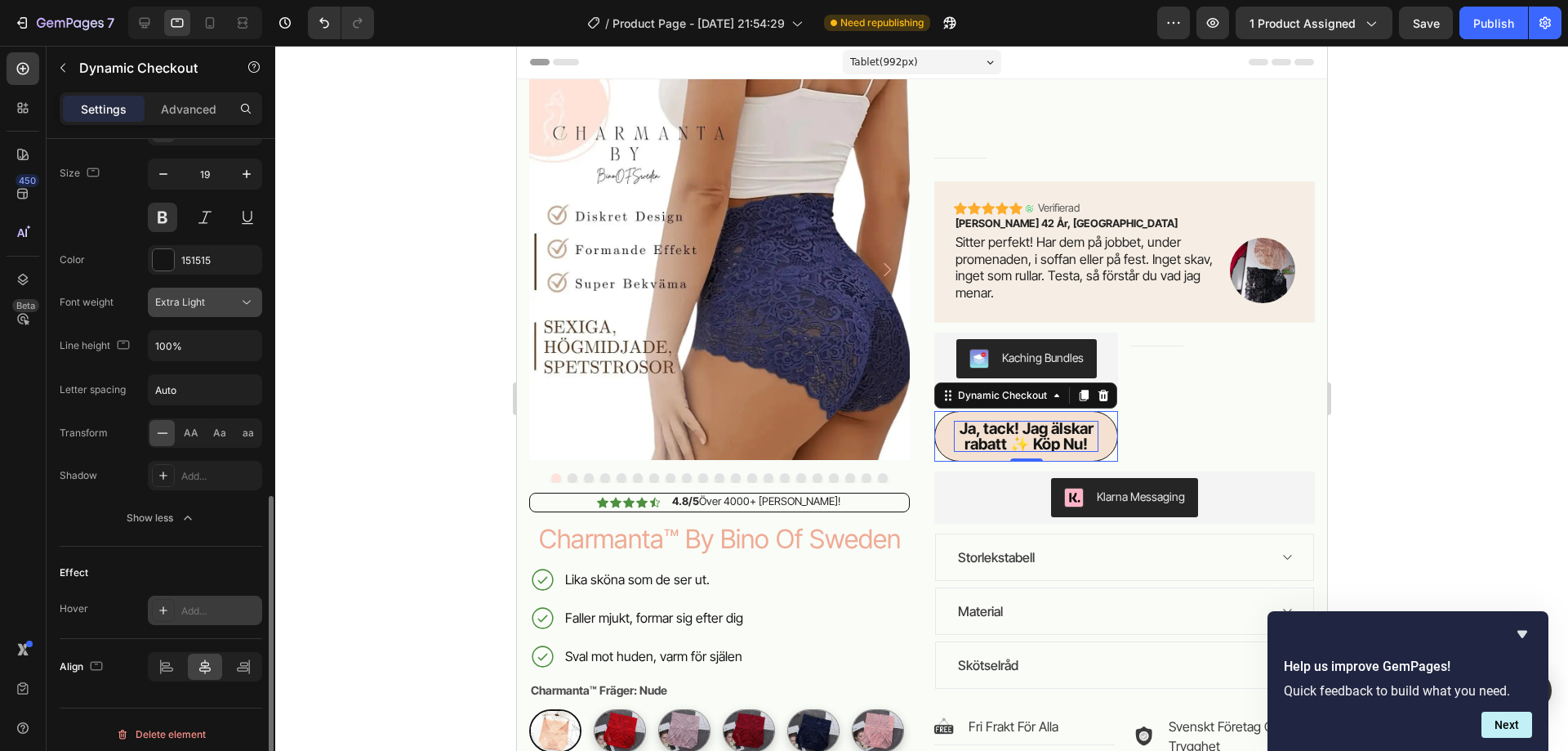
click at [244, 309] on icon at bounding box center [247, 302] width 17 height 17
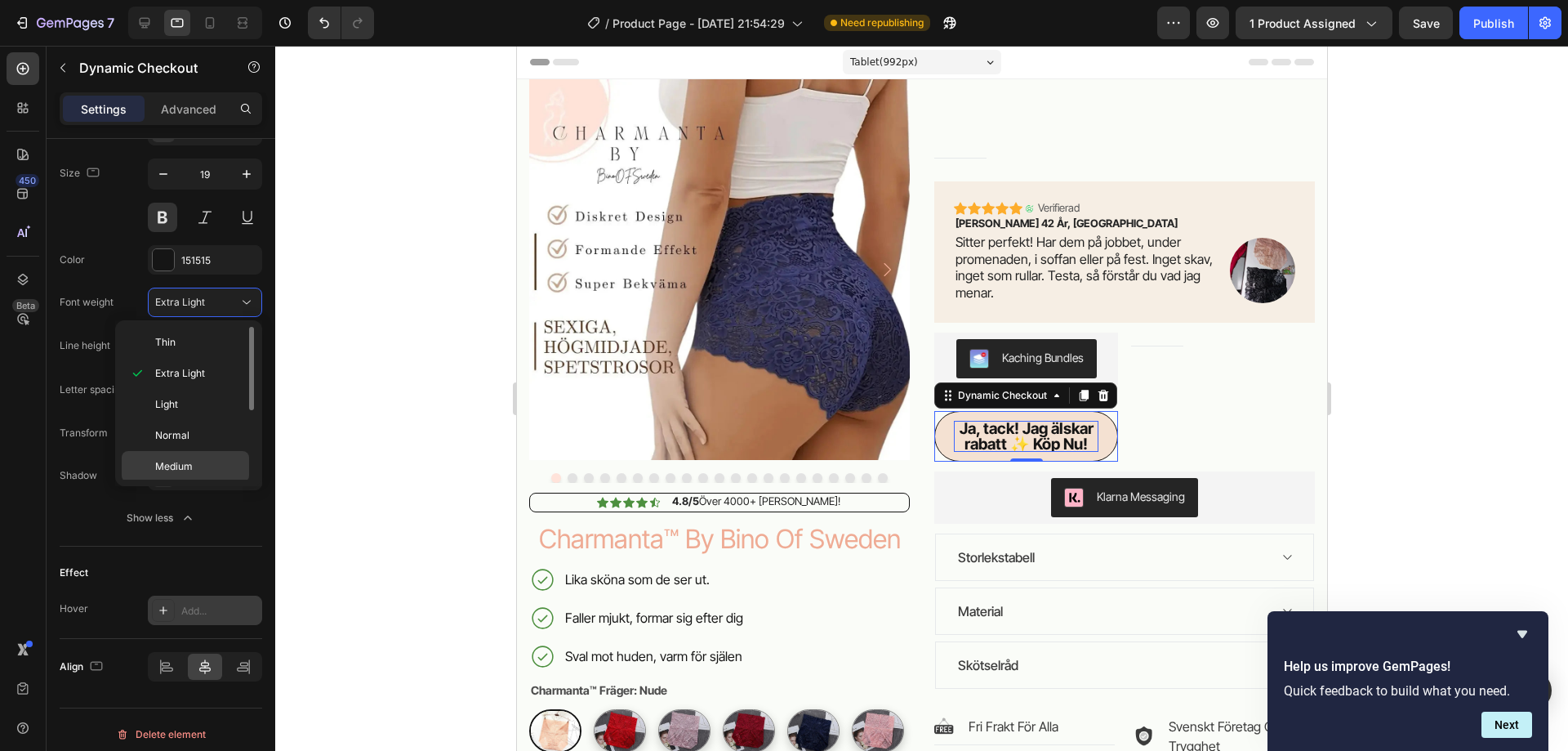
click at [191, 462] on span "Medium" at bounding box center [174, 466] width 38 height 15
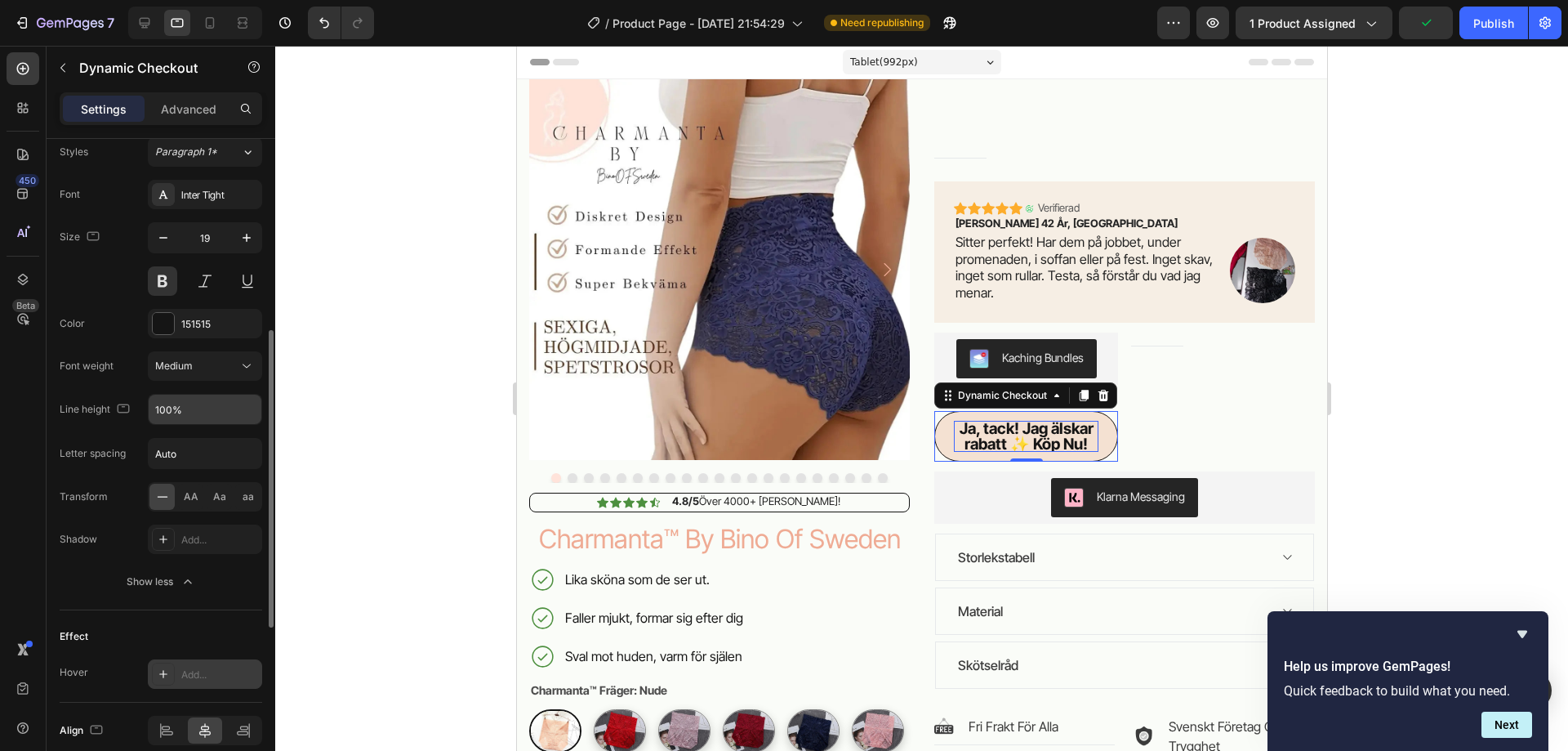
scroll to position [623, 0]
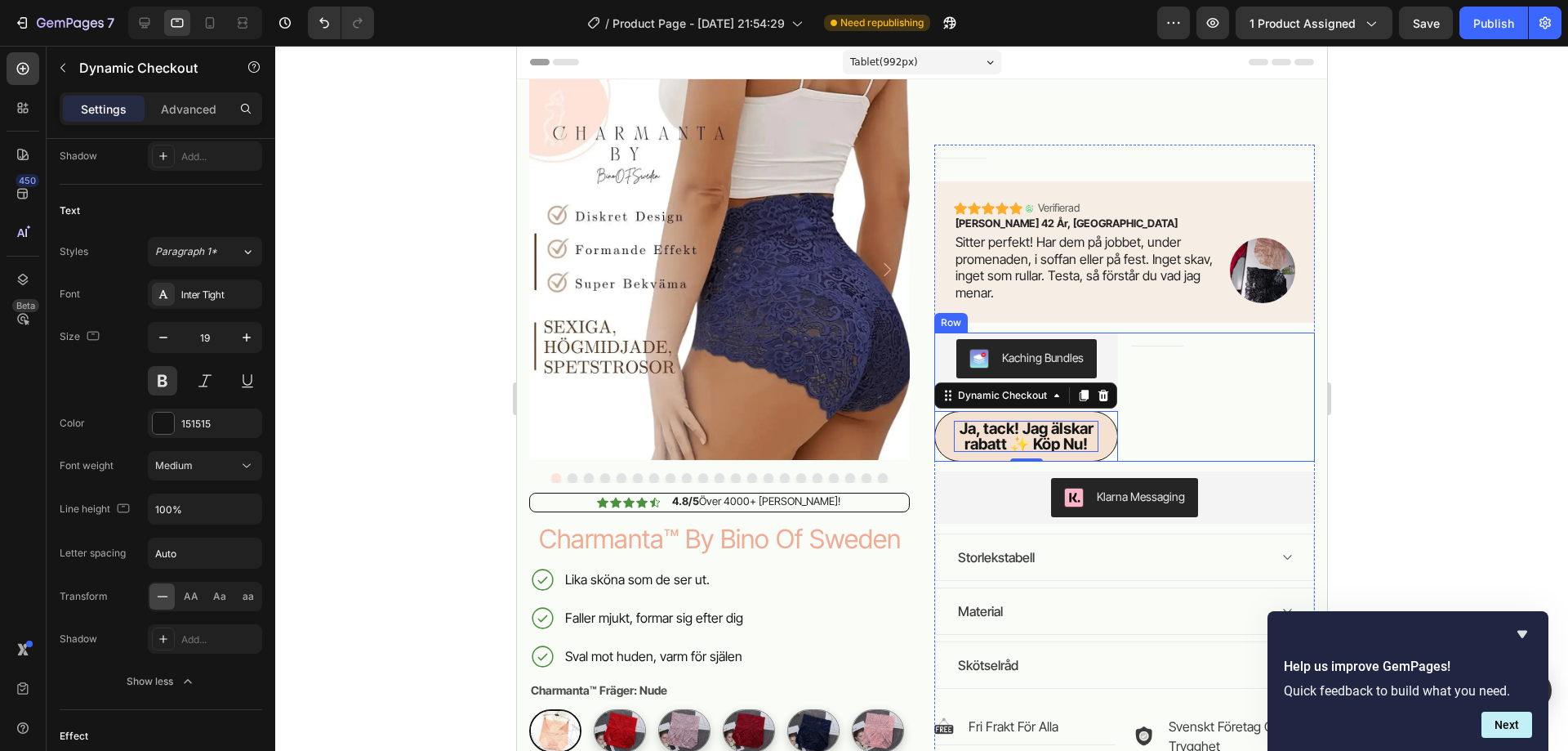
click at [1141, 442] on div "Title Line" at bounding box center [1222, 397] width 183 height 129
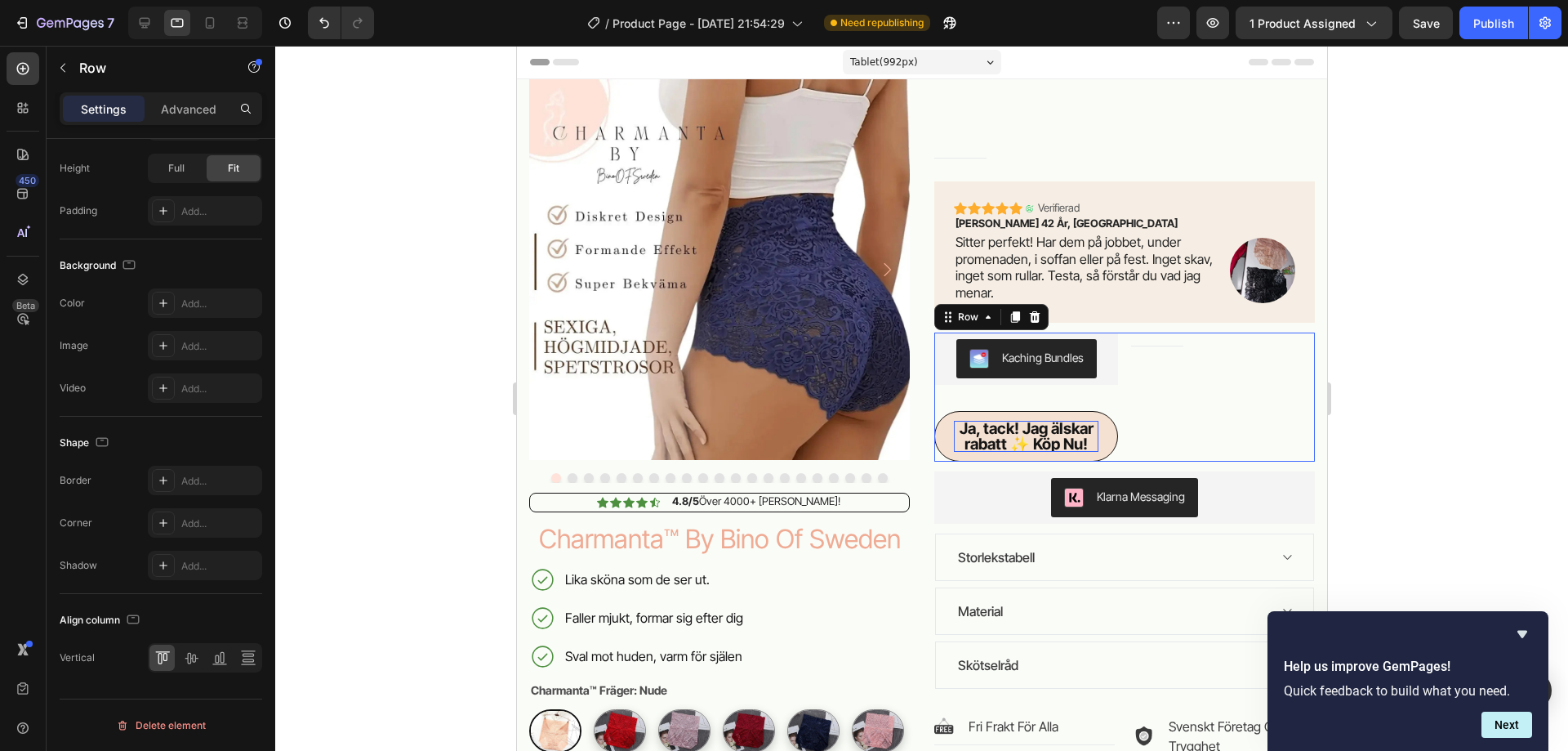
scroll to position [0, 0]
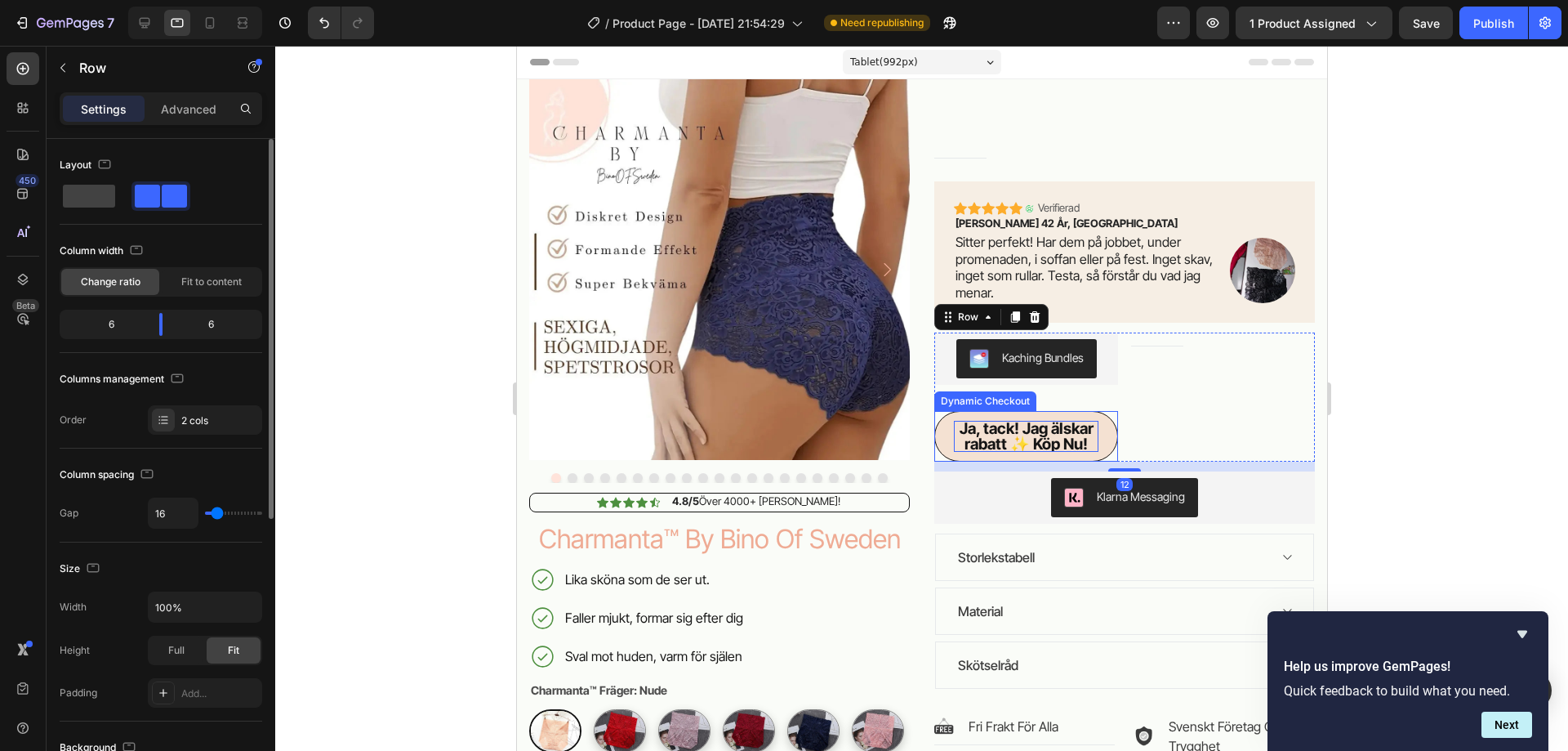
click at [1045, 428] on p "Ja, tack! Jag älskar rabatt ✨ Köp Nu!" at bounding box center [1025, 435] width 145 height 31
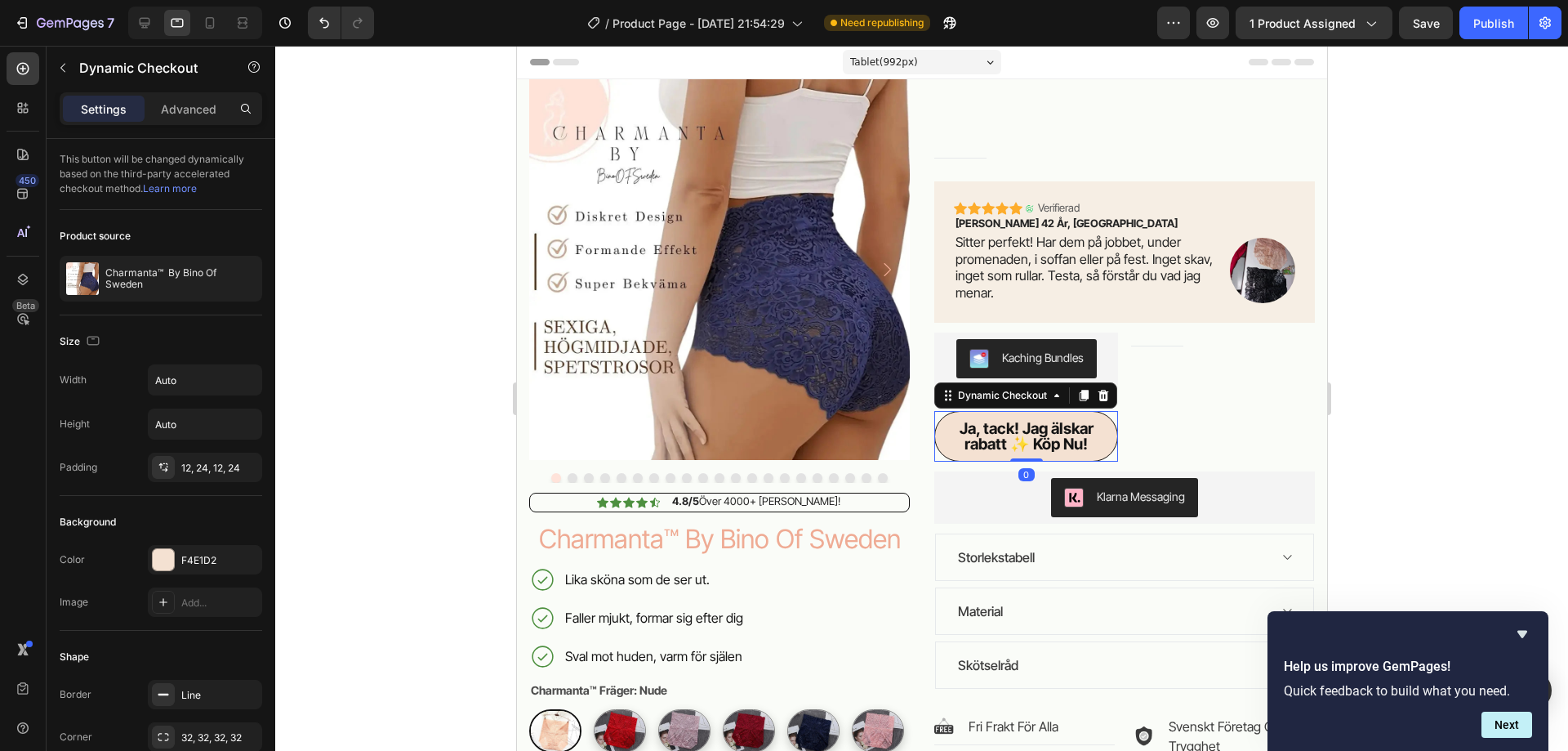
click at [1089, 423] on button "Ja, tack! Jag älskar rabatt ✨ Köp Nu!" at bounding box center [1025, 435] width 183 height 50
click at [357, 306] on div at bounding box center [921, 398] width 1293 height 705
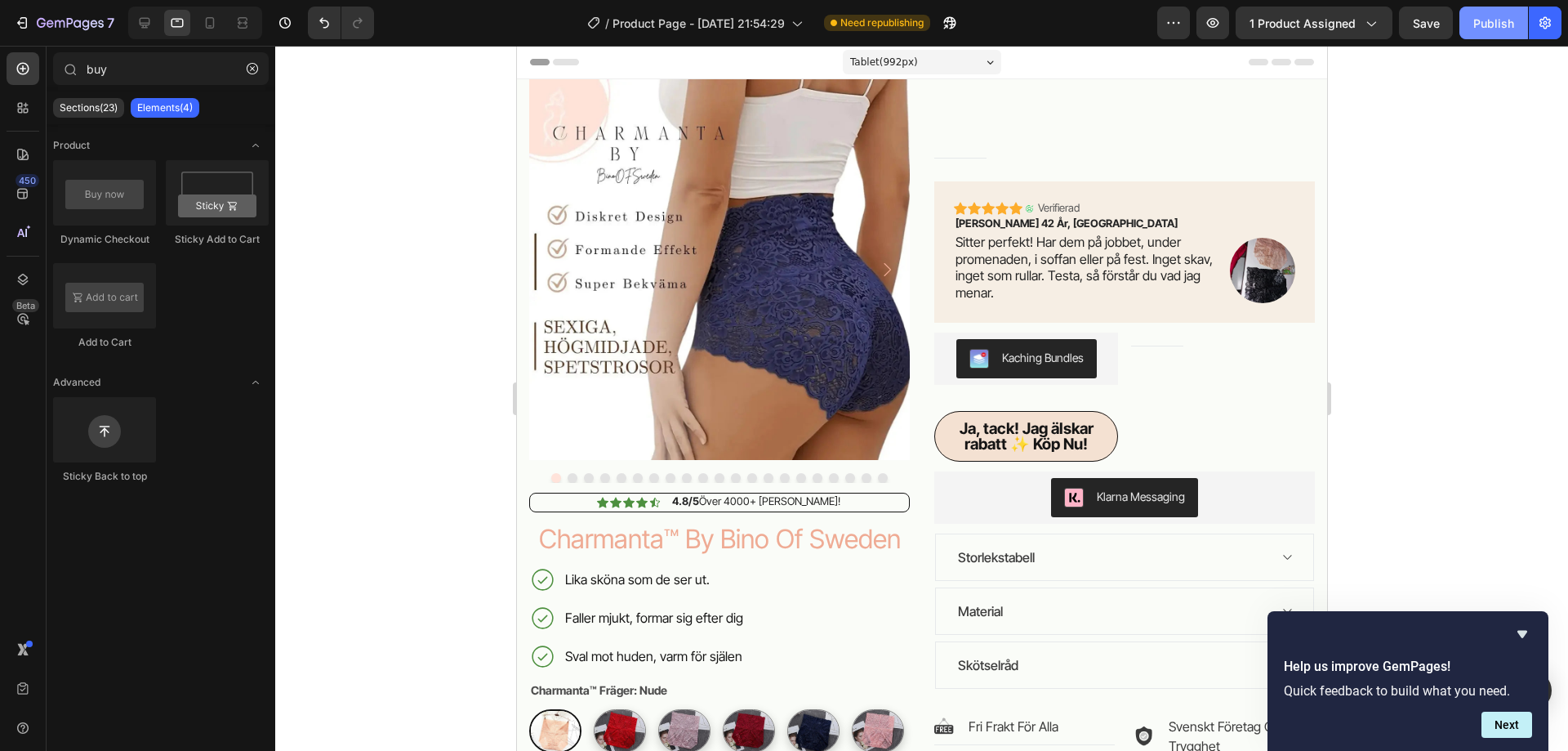
click at [1486, 26] on div "Publish" at bounding box center [1494, 23] width 41 height 17
click at [1130, 432] on div "Title Line" at bounding box center [1222, 397] width 183 height 129
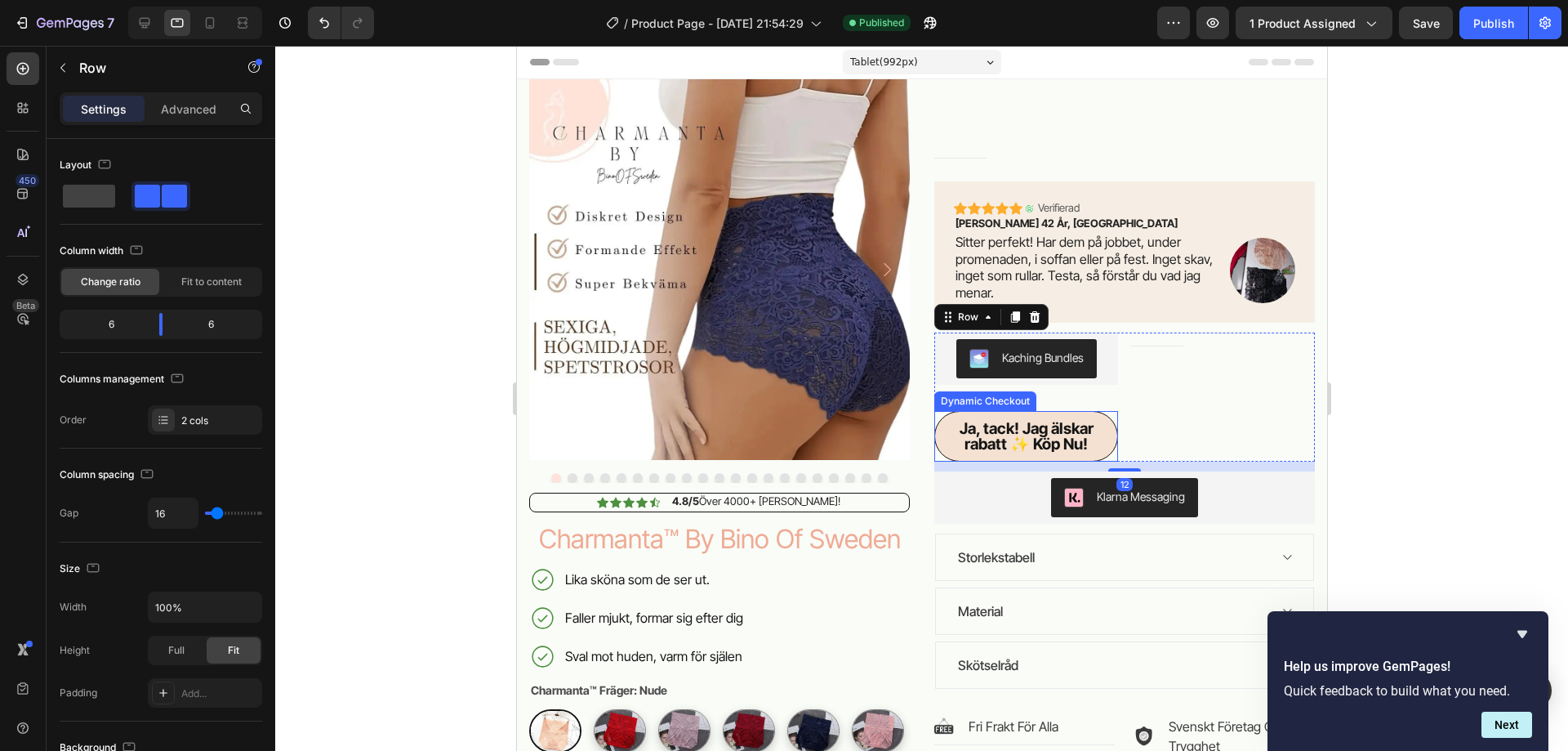
click at [1101, 450] on button "Ja, tack! Jag älskar rabatt ✨ Köp Nu!" at bounding box center [1025, 435] width 183 height 50
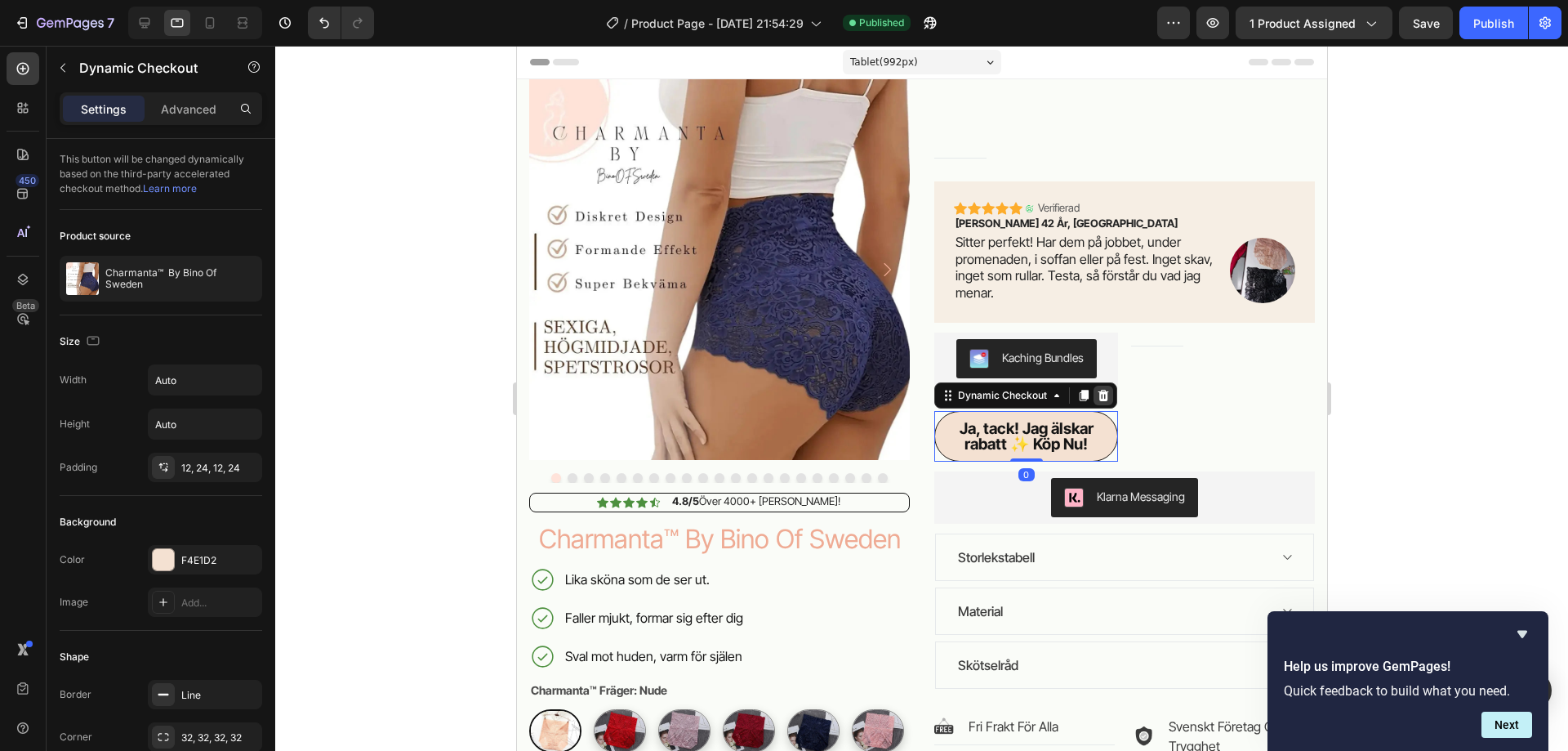
click at [1097, 390] on icon at bounding box center [1102, 395] width 13 height 13
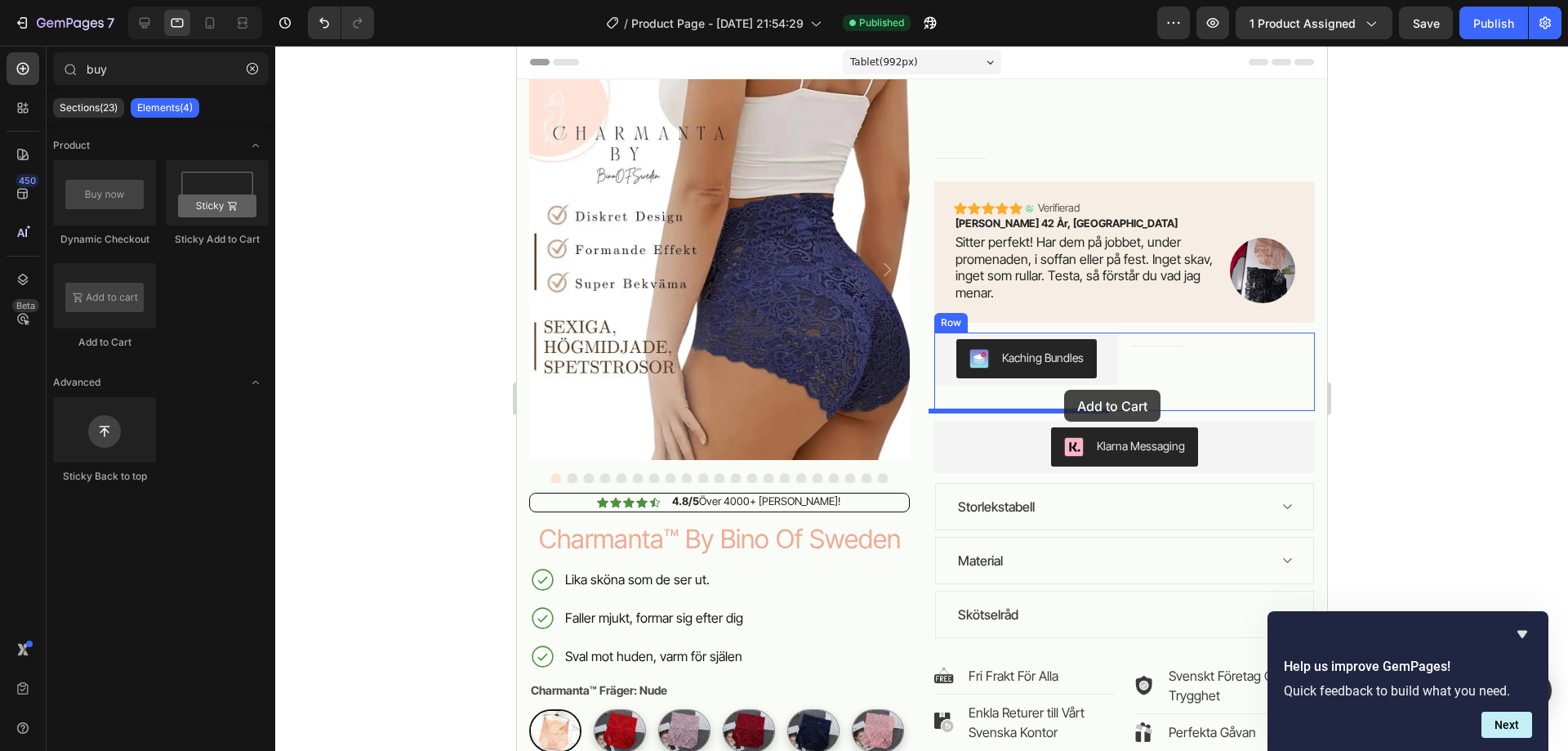
drag, startPoint x: 612, startPoint y: 360, endPoint x: 1063, endPoint y: 390, distance: 452.0
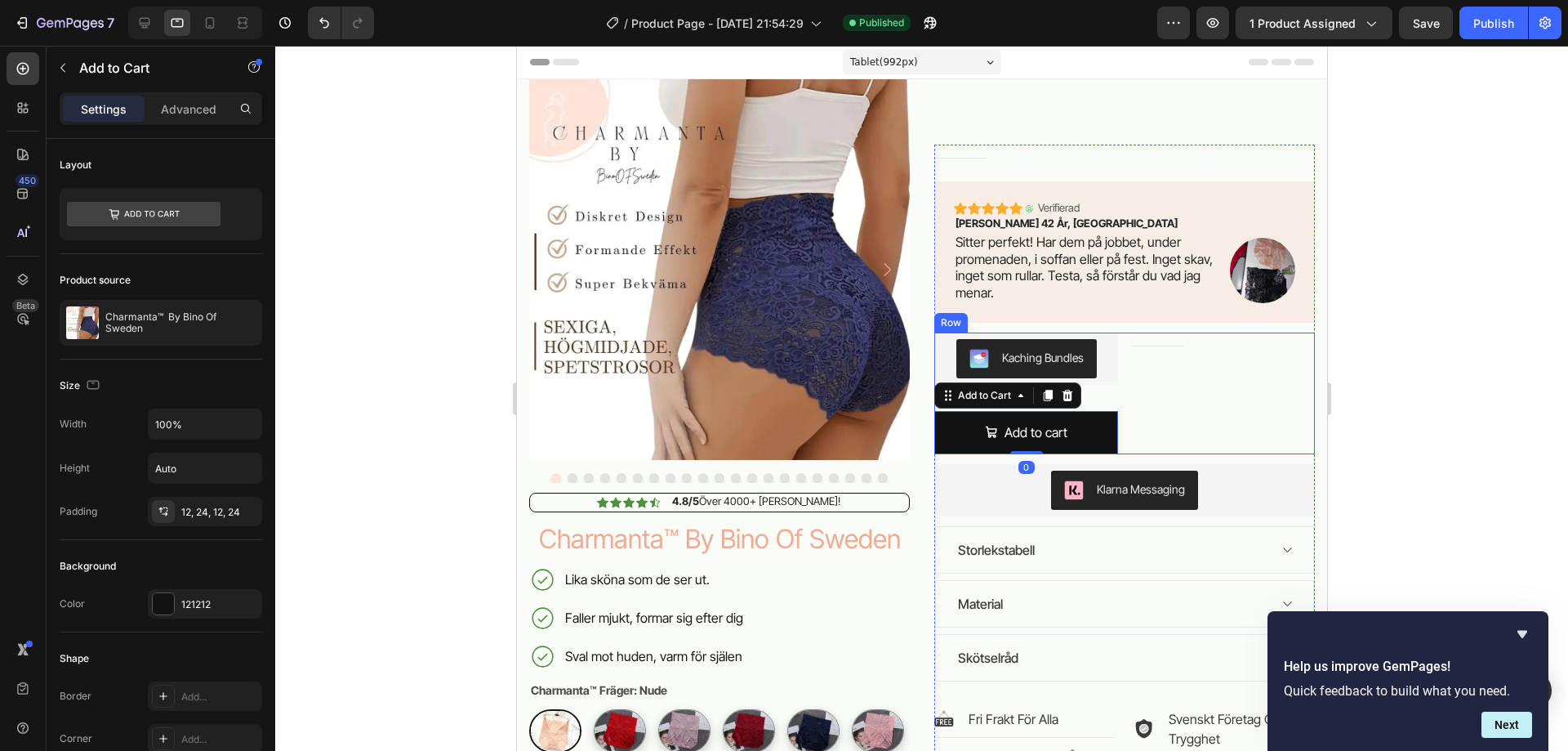
click at [1140, 428] on div "Title Line" at bounding box center [1222, 393] width 183 height 122
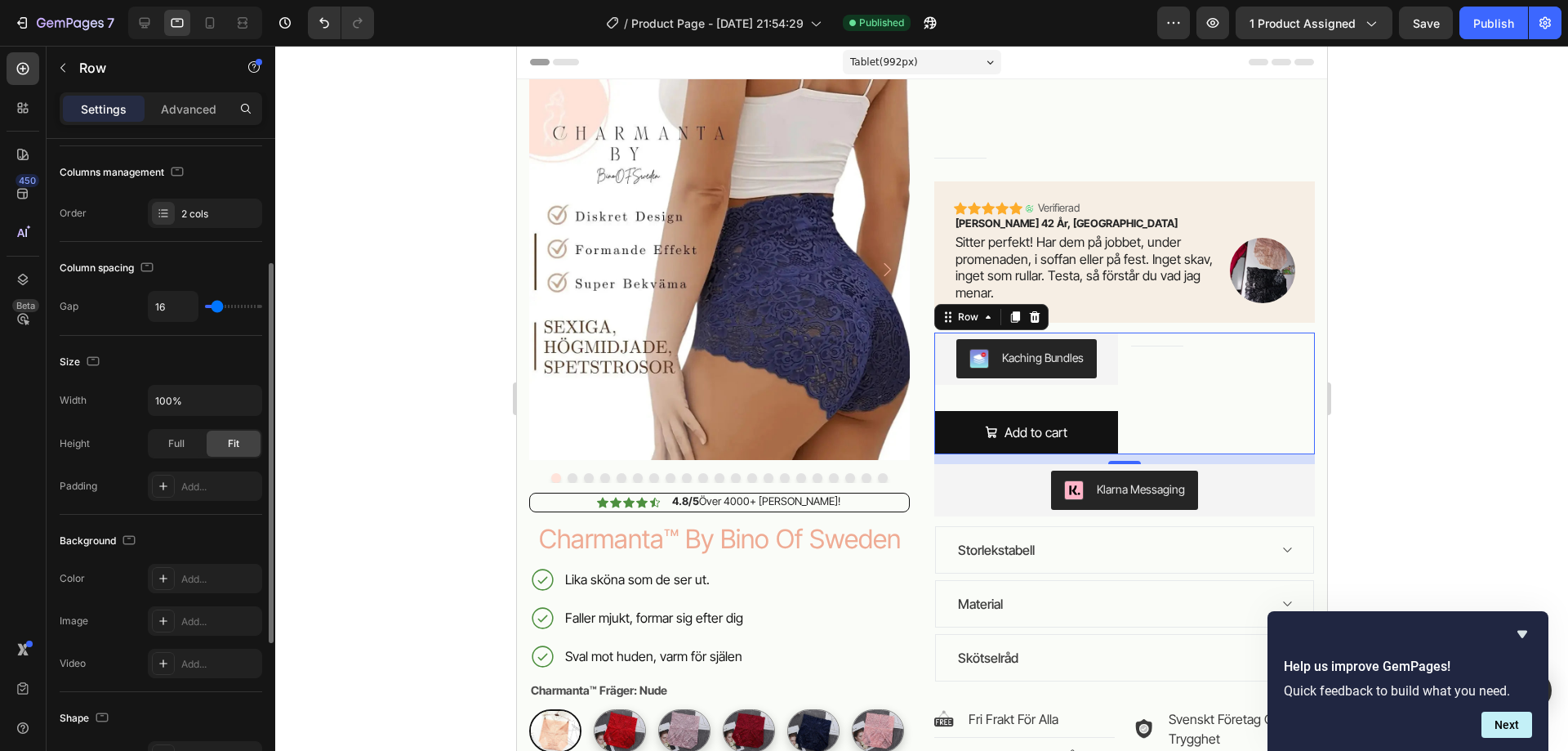
scroll to position [212, 0]
click at [183, 441] on span "Full" at bounding box center [176, 438] width 17 height 15
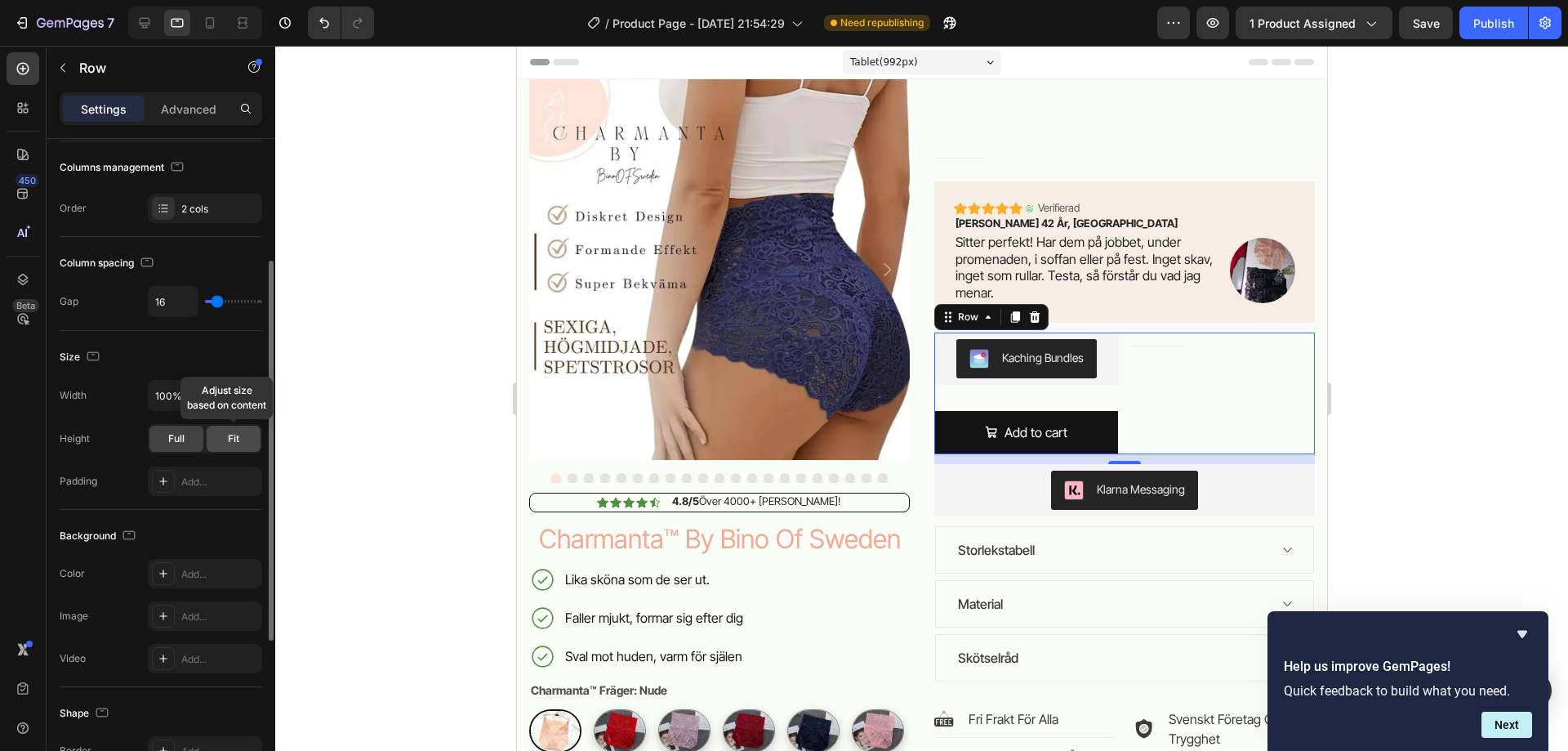
click at [248, 440] on div "Fit" at bounding box center [233, 439] width 54 height 26
click at [163, 425] on div "Full Fit" at bounding box center [205, 438] width 115 height 29
click at [187, 429] on div "Full" at bounding box center [176, 439] width 54 height 26
click at [228, 395] on input "100%" at bounding box center [205, 395] width 113 height 29
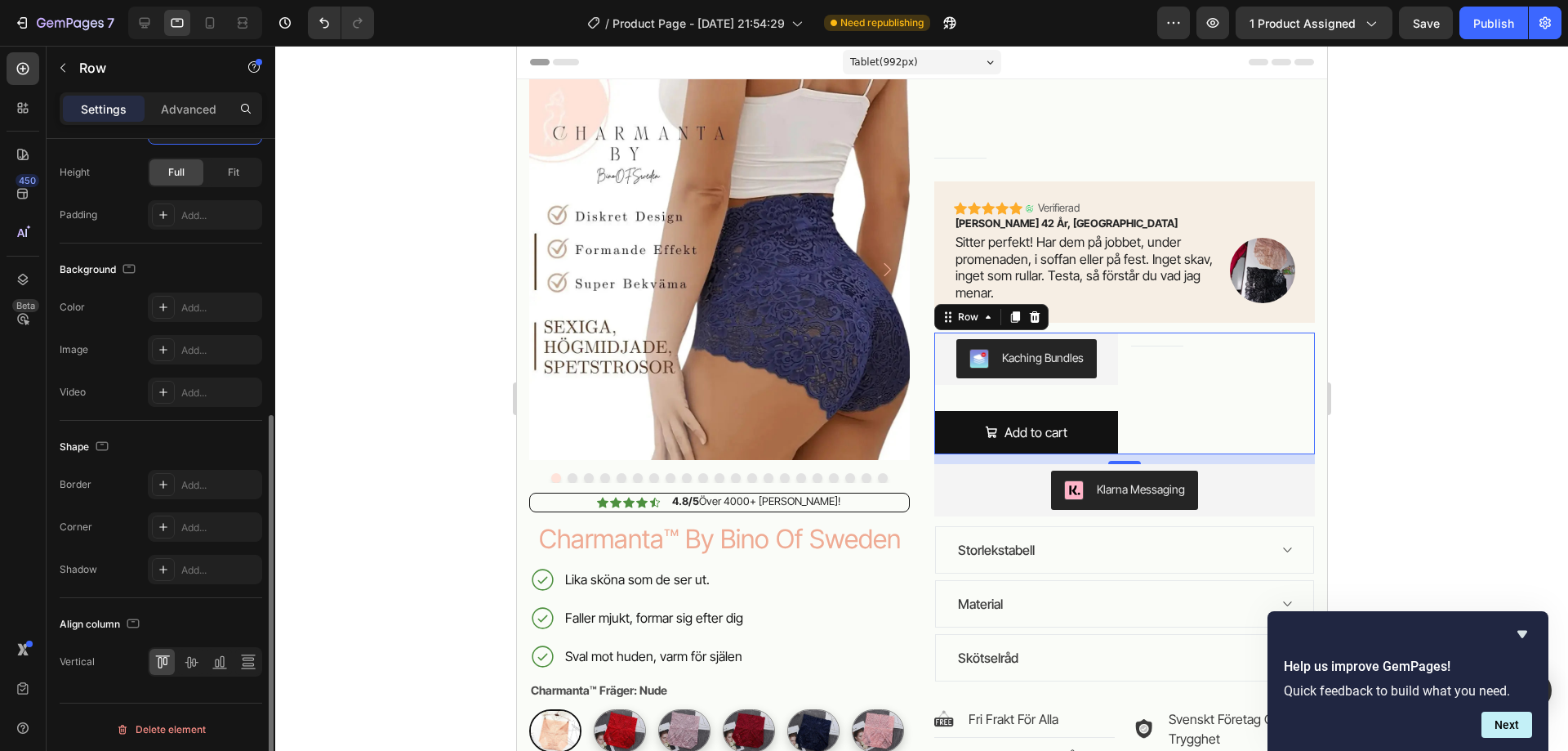
scroll to position [482, 0]
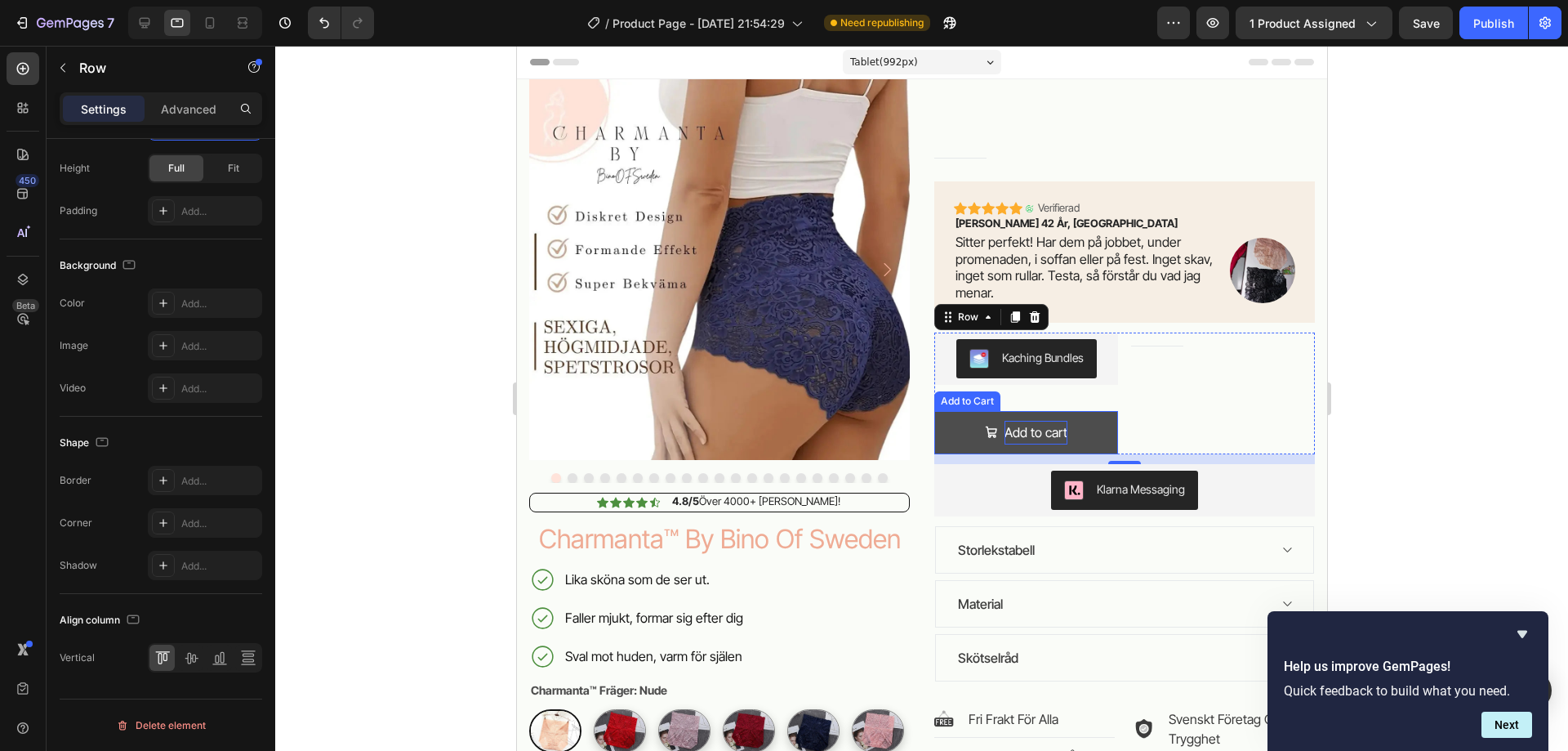
click at [1089, 436] on button "Add to cart" at bounding box center [1025, 432] width 183 height 43
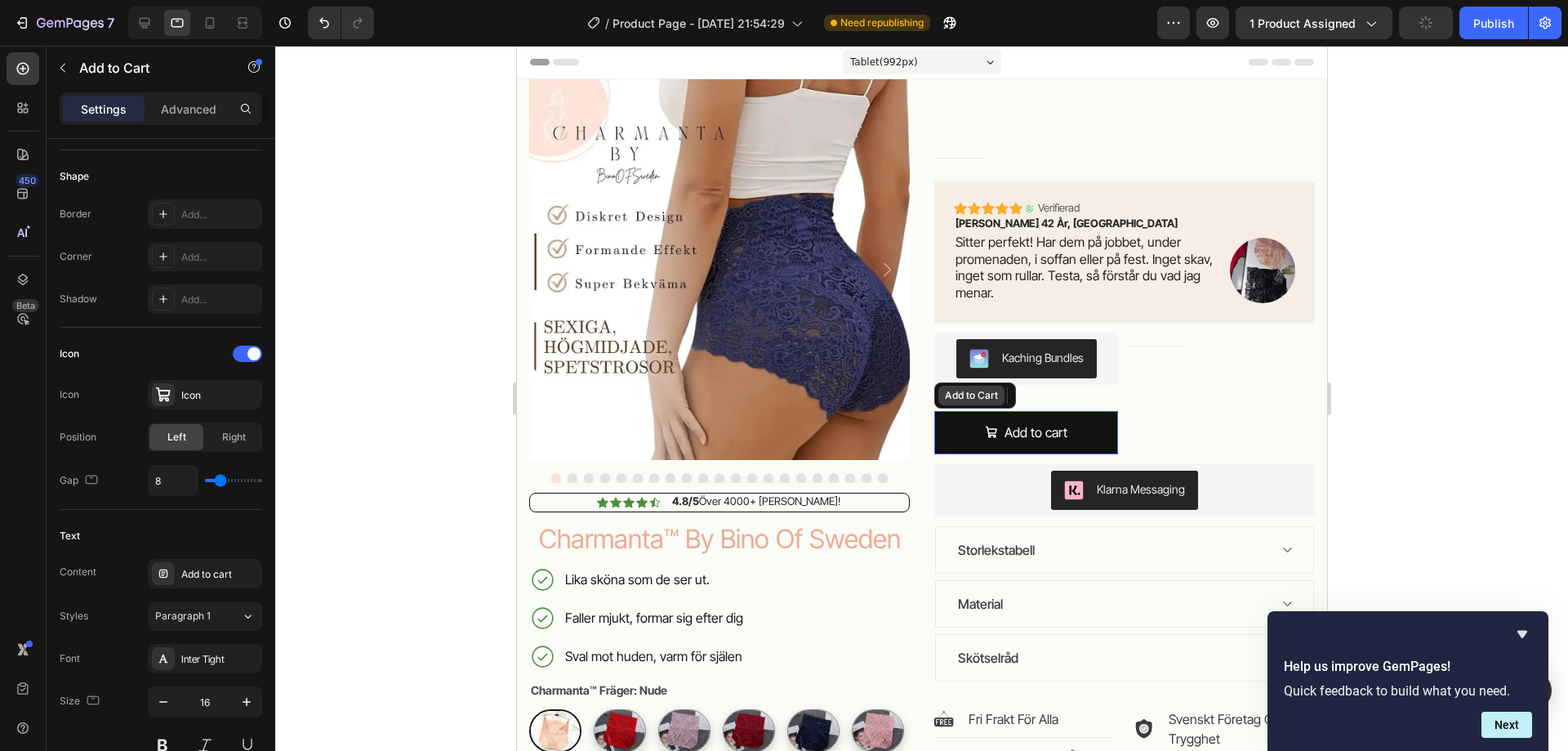
scroll to position [0, 0]
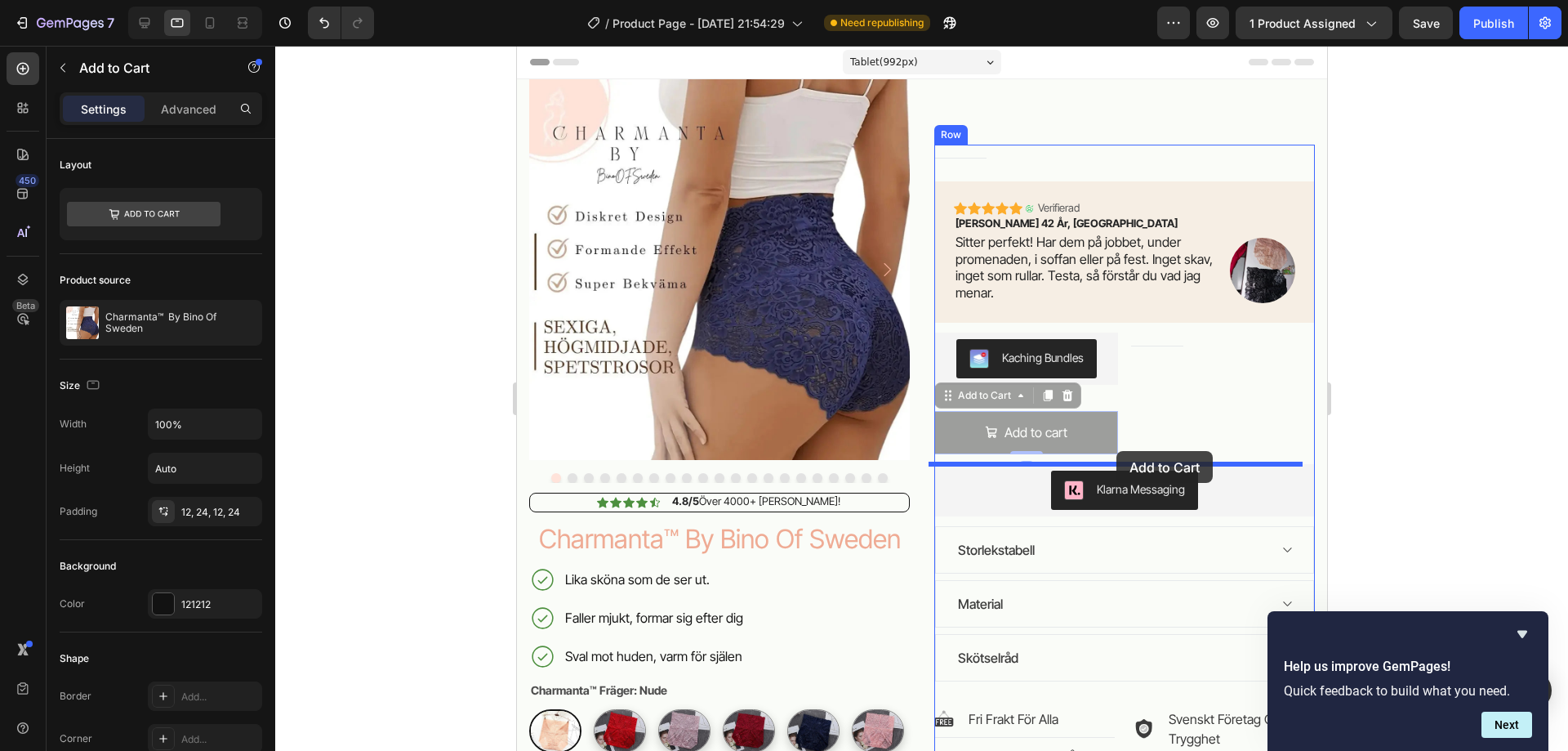
drag, startPoint x: 943, startPoint y: 404, endPoint x: 1116, endPoint y: 450, distance: 179.0
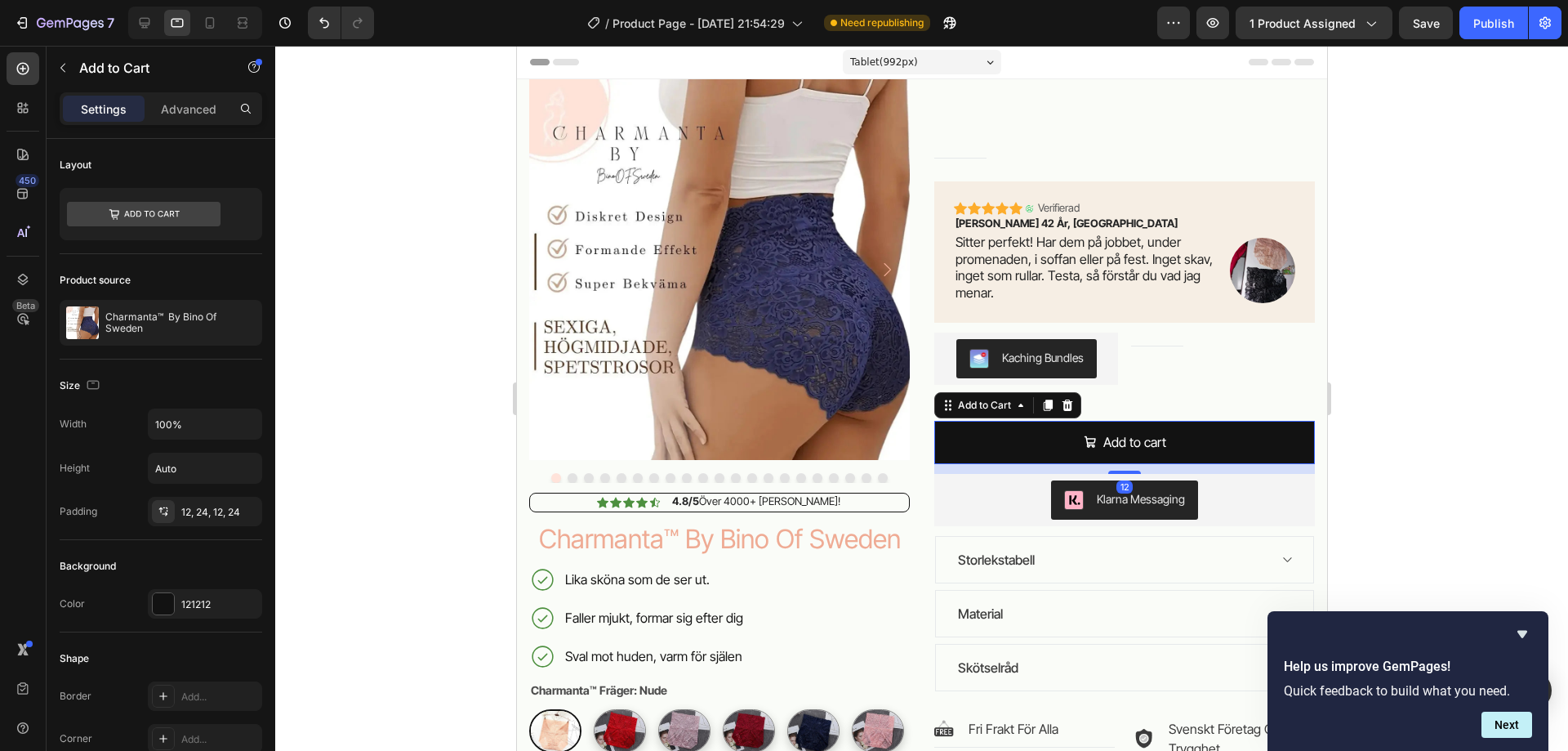
click at [1455, 465] on div at bounding box center [921, 398] width 1293 height 705
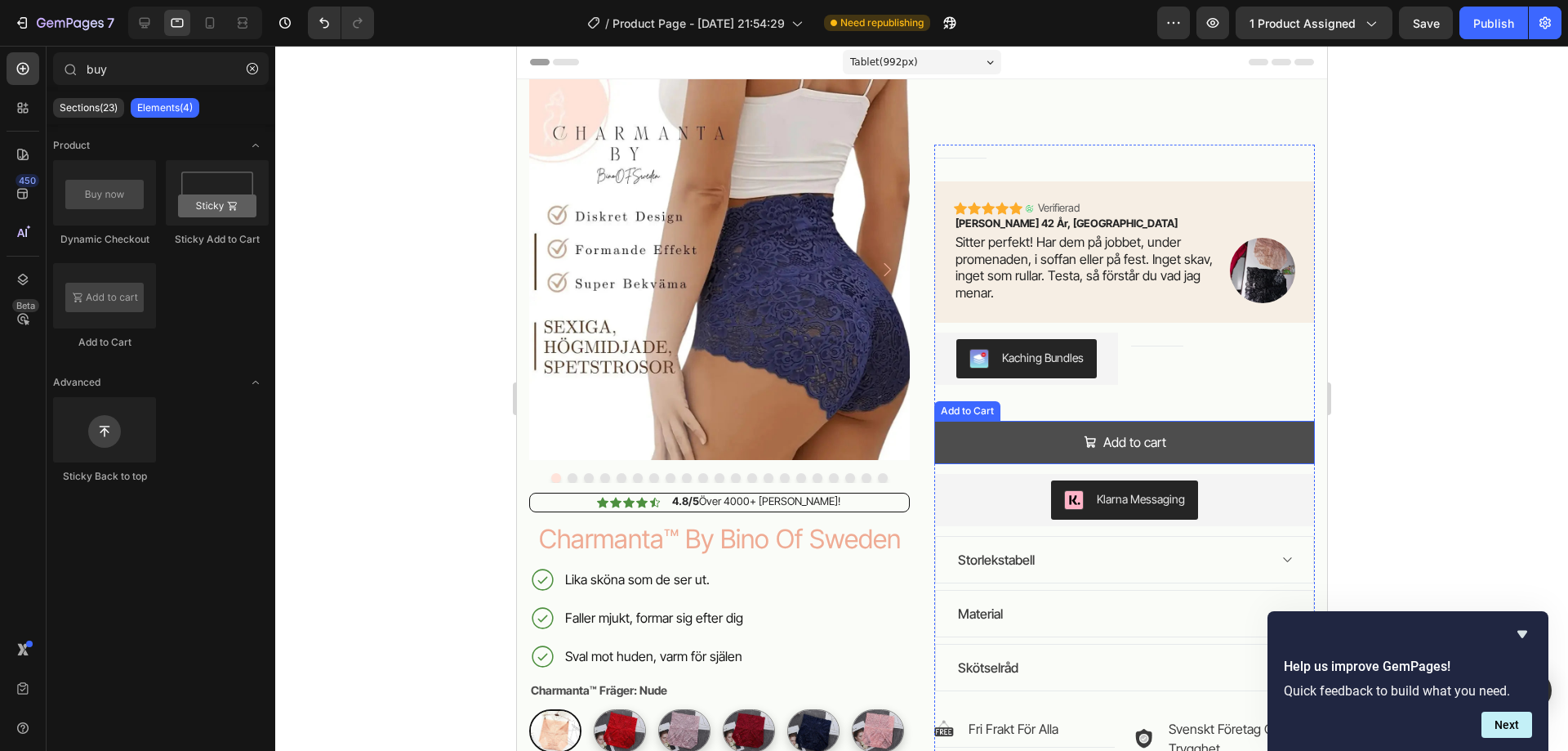
click at [1174, 431] on button "Add to cart" at bounding box center [1124, 442] width 381 height 43
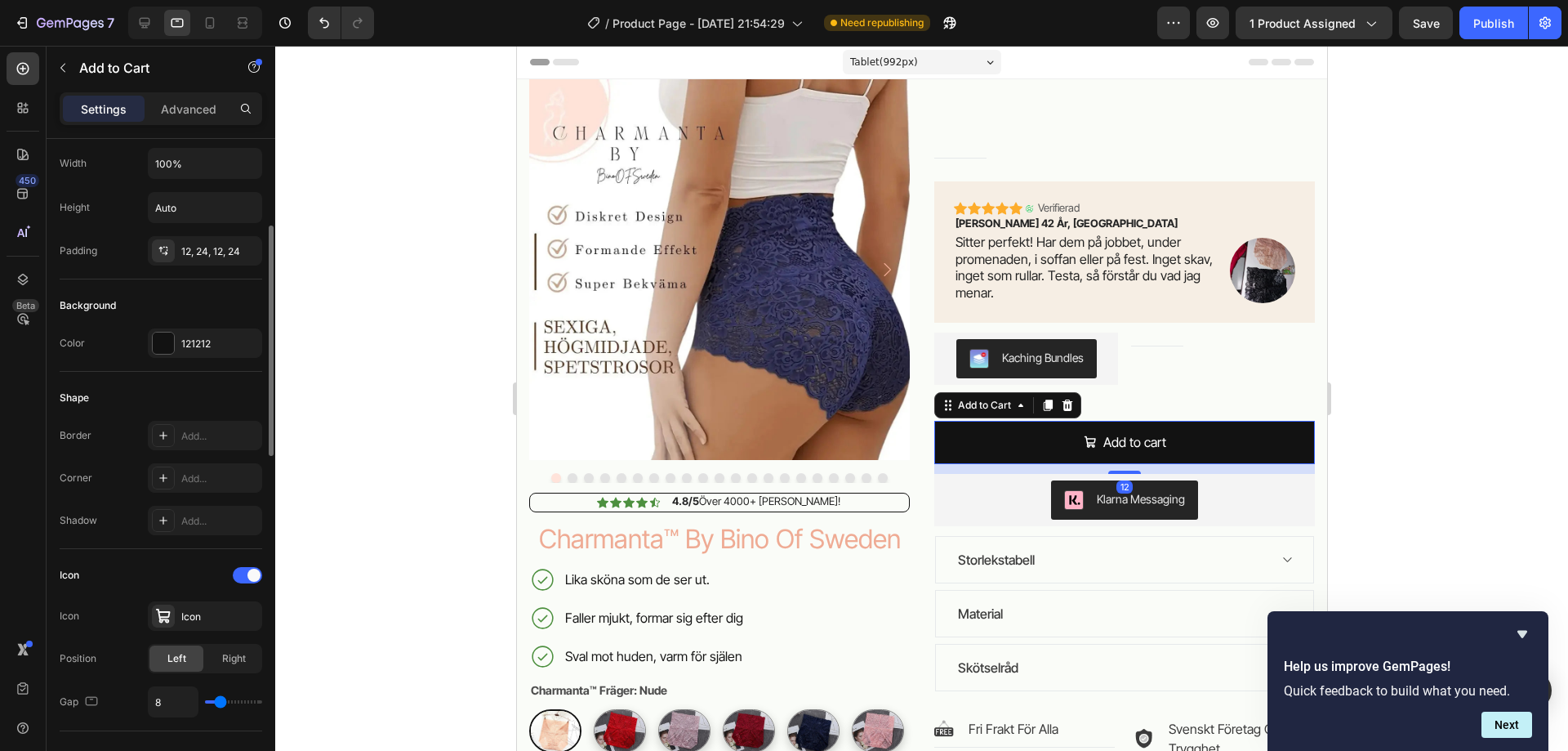
scroll to position [262, 0]
click at [159, 342] on div at bounding box center [163, 342] width 21 height 21
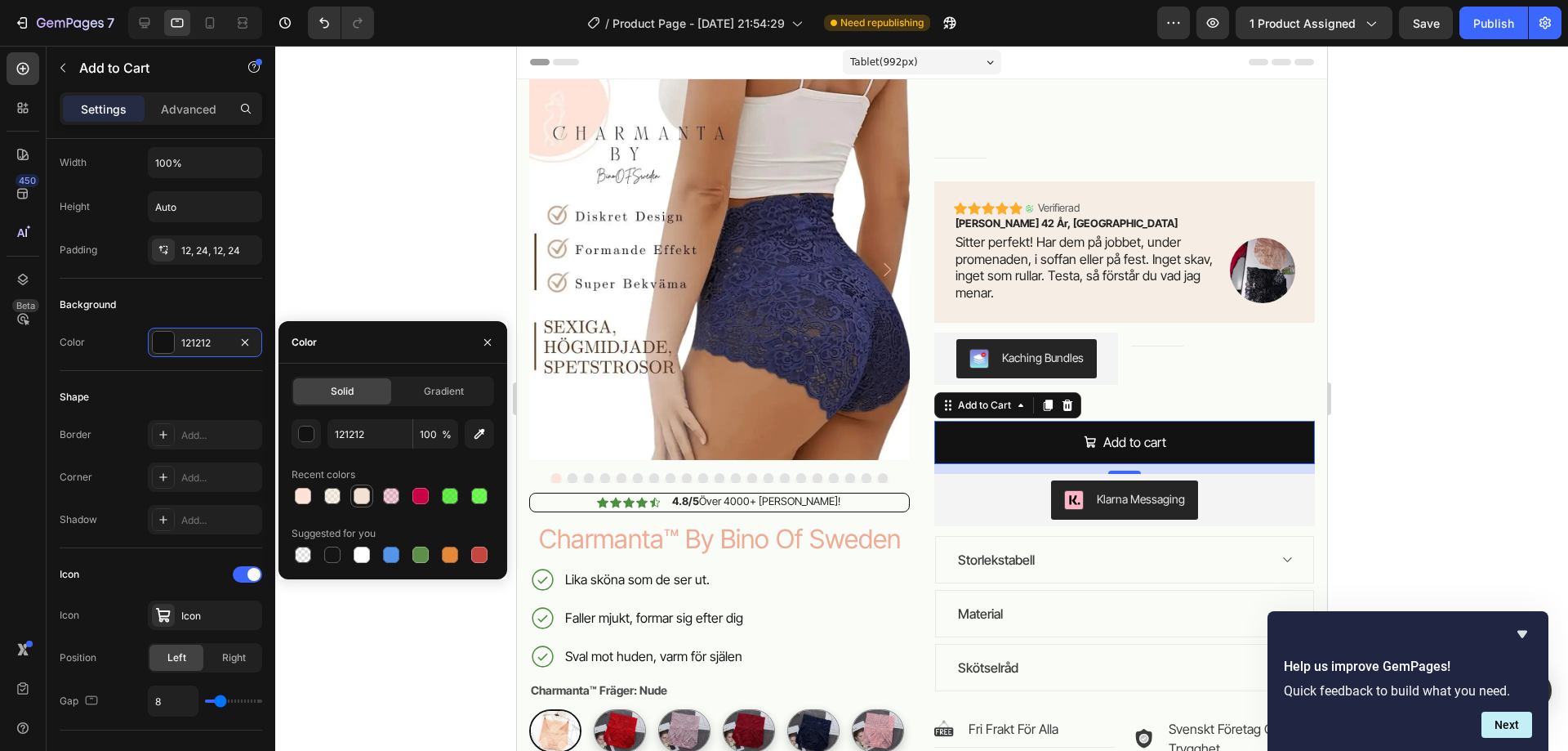
click at [360, 490] on div at bounding box center [361, 495] width 17 height 17
type input "F4E1D2"
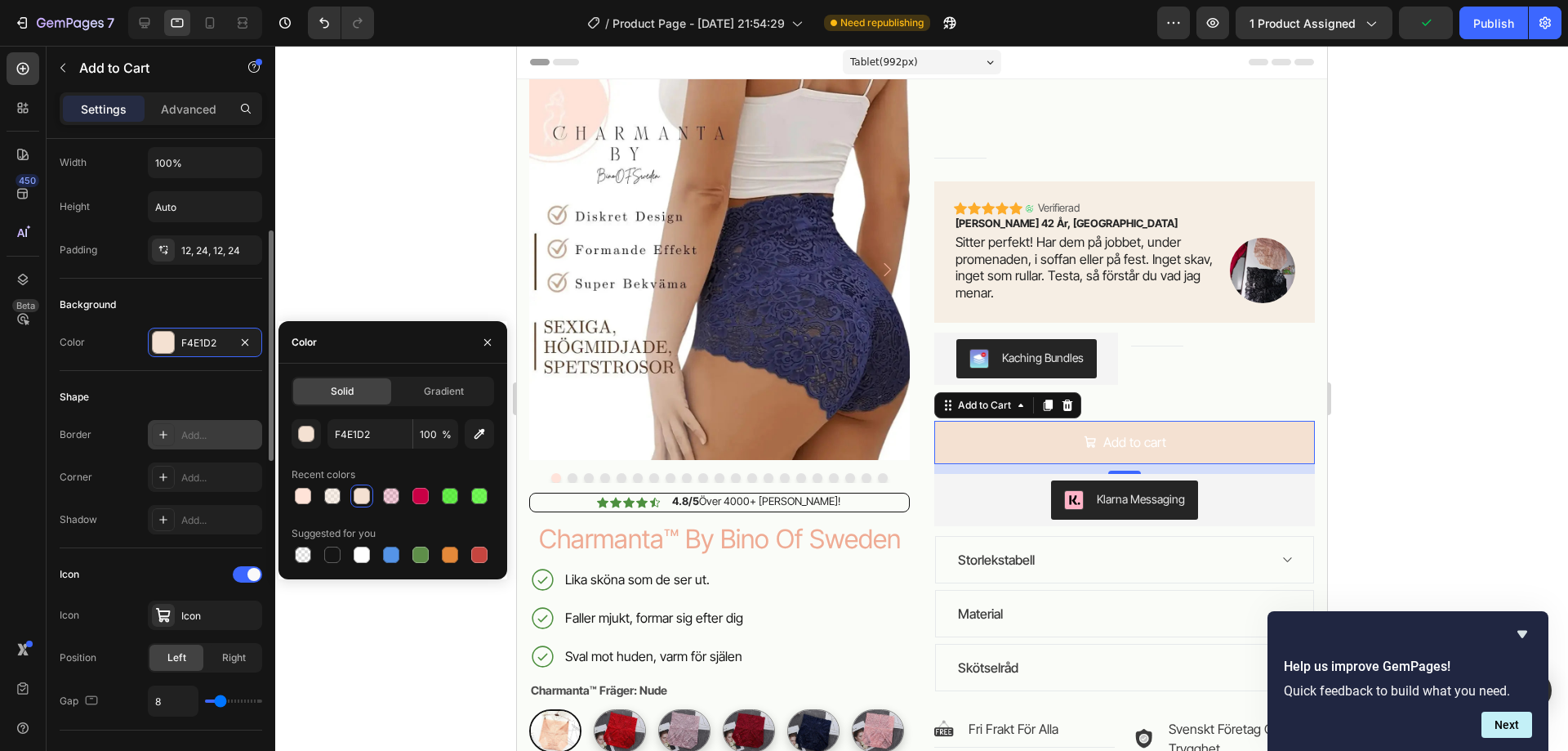
click at [169, 434] on icon at bounding box center [163, 435] width 13 height 13
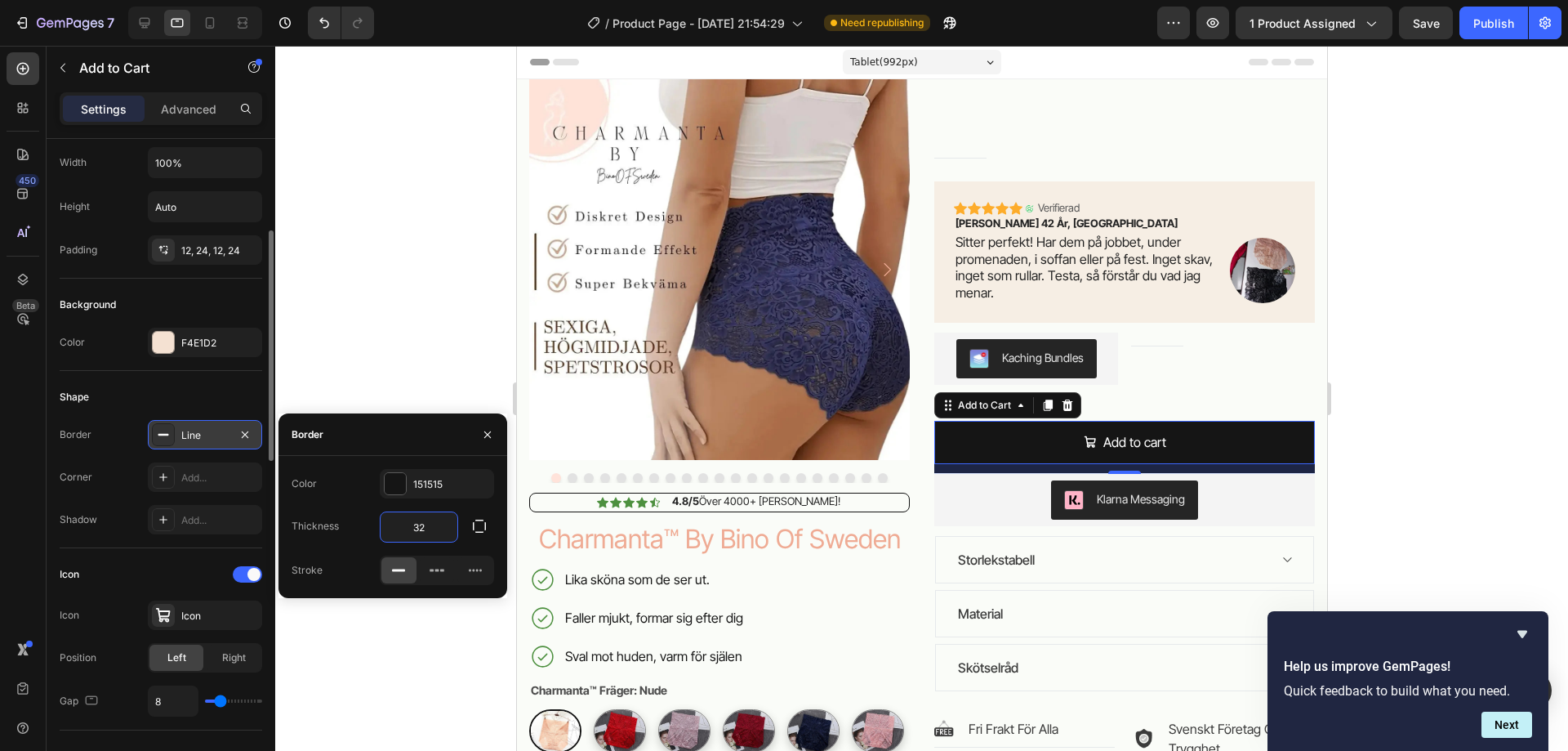
type input "3"
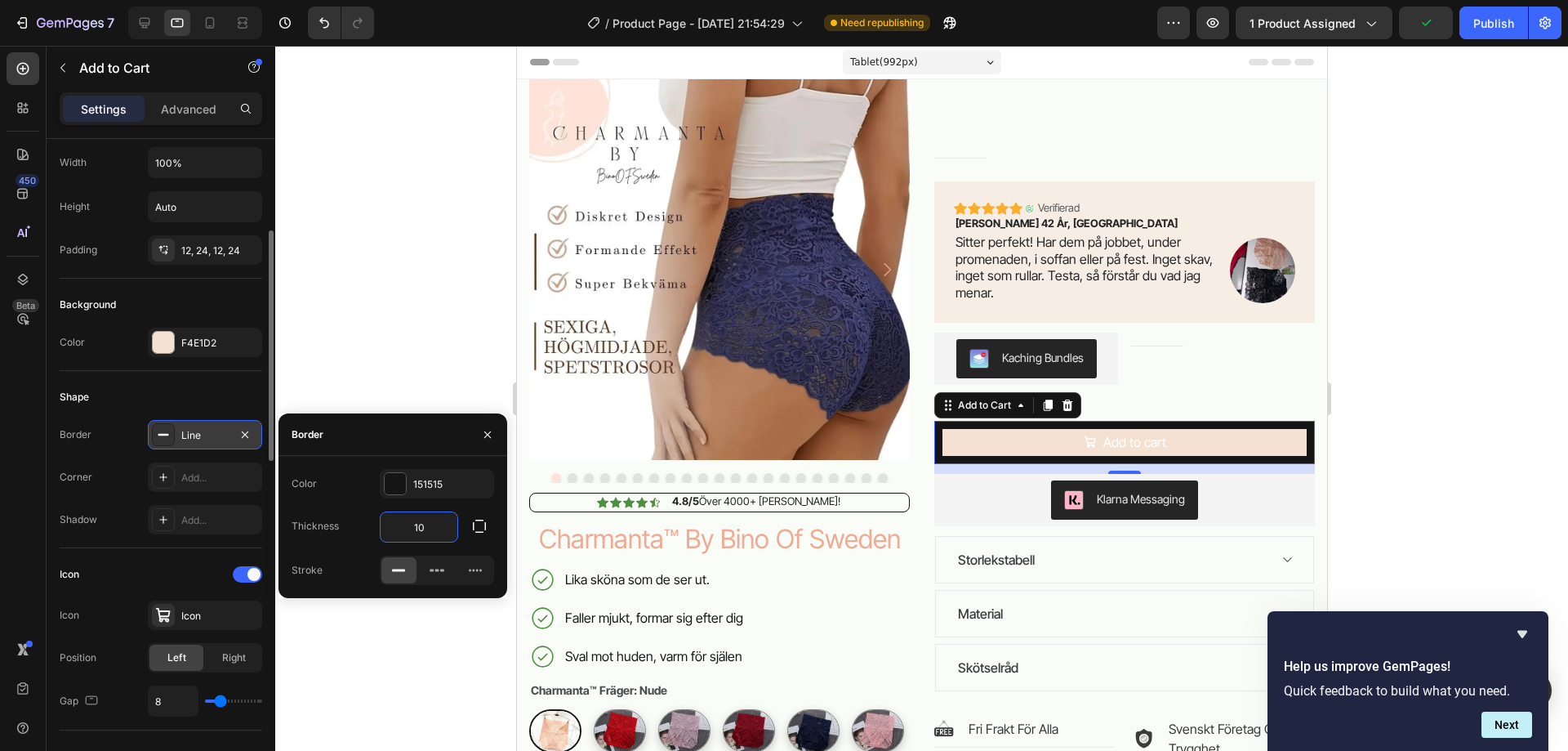
type input "1"
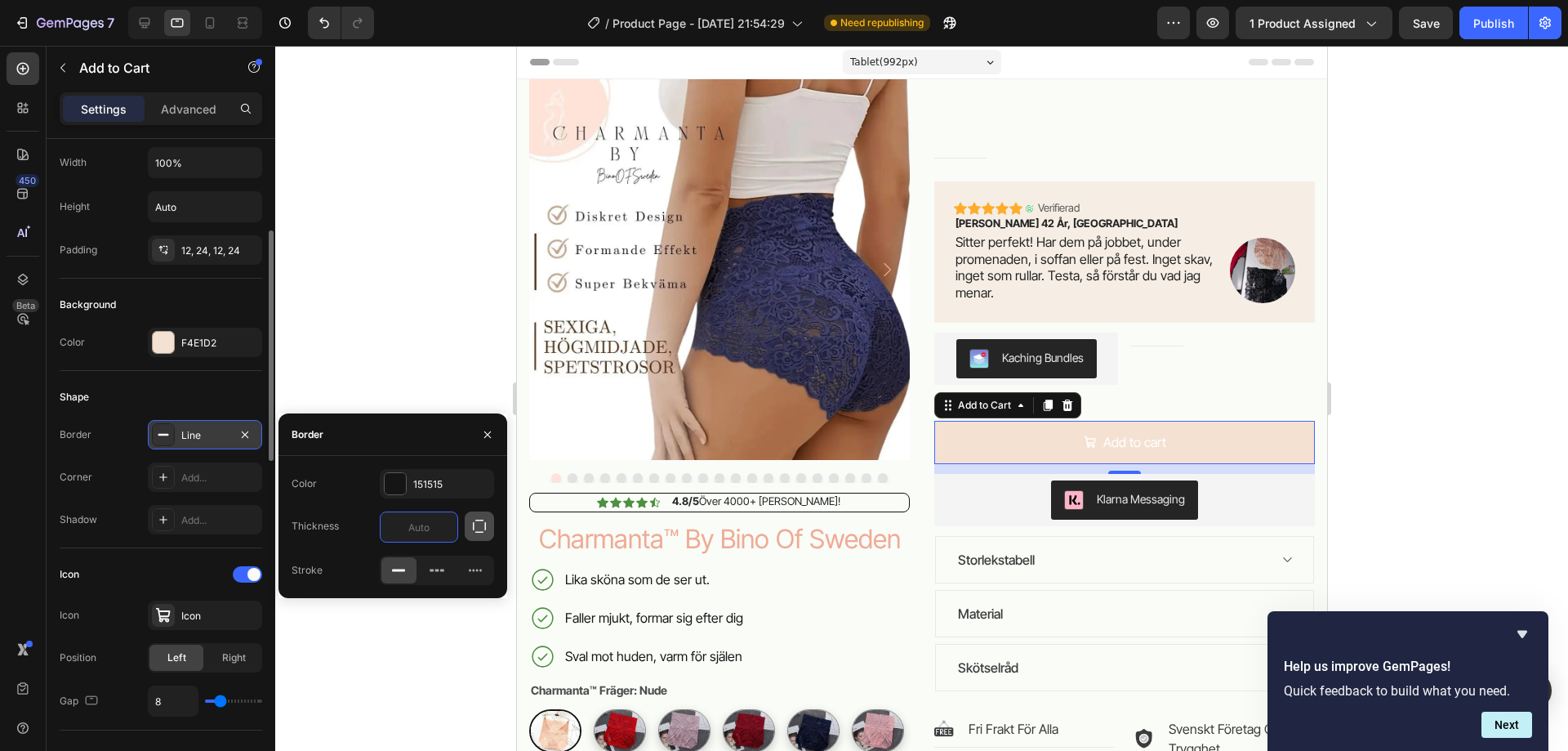
click at [478, 524] on icon "button" at bounding box center [479, 525] width 17 height 17
type input "0"
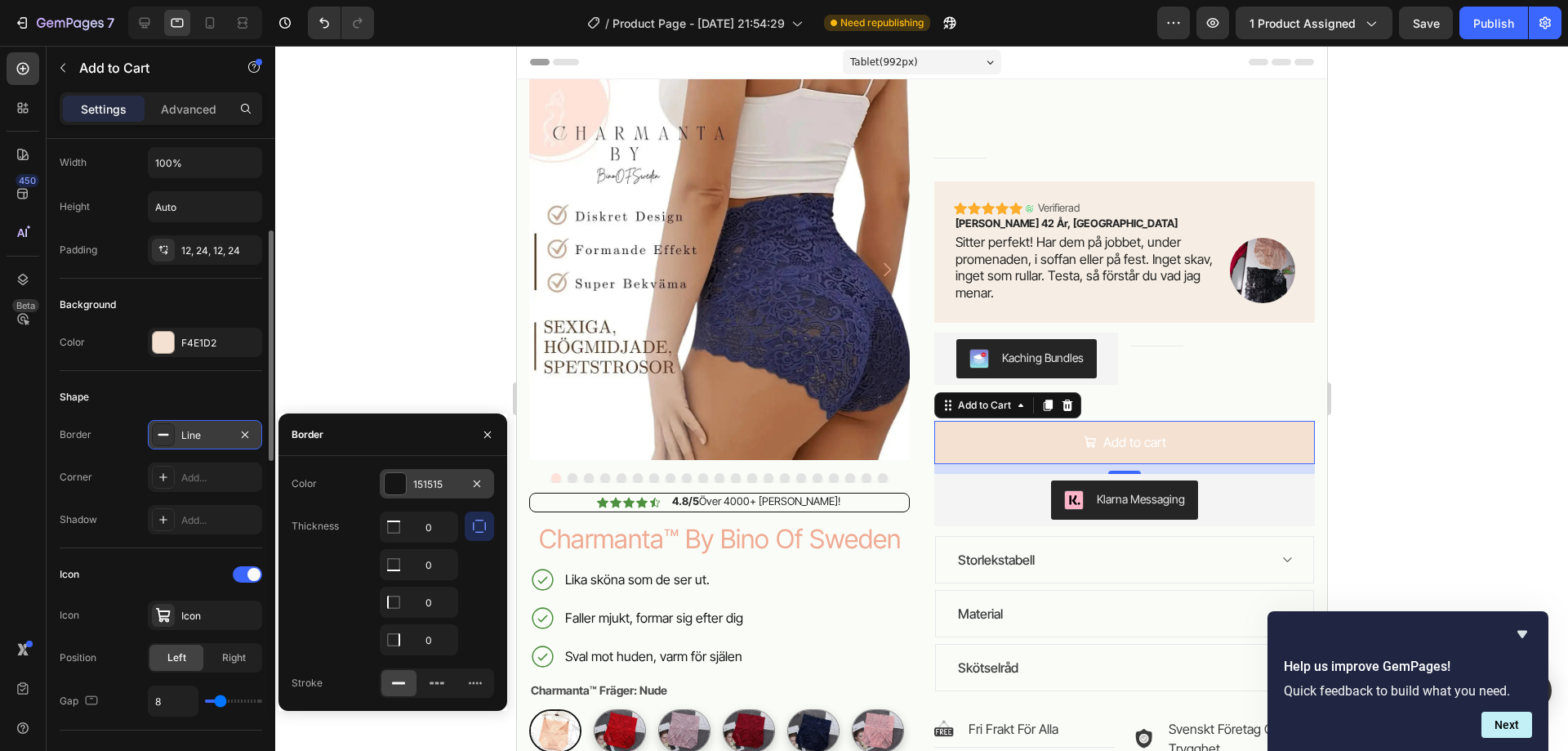
click at [396, 482] on div at bounding box center [395, 483] width 21 height 21
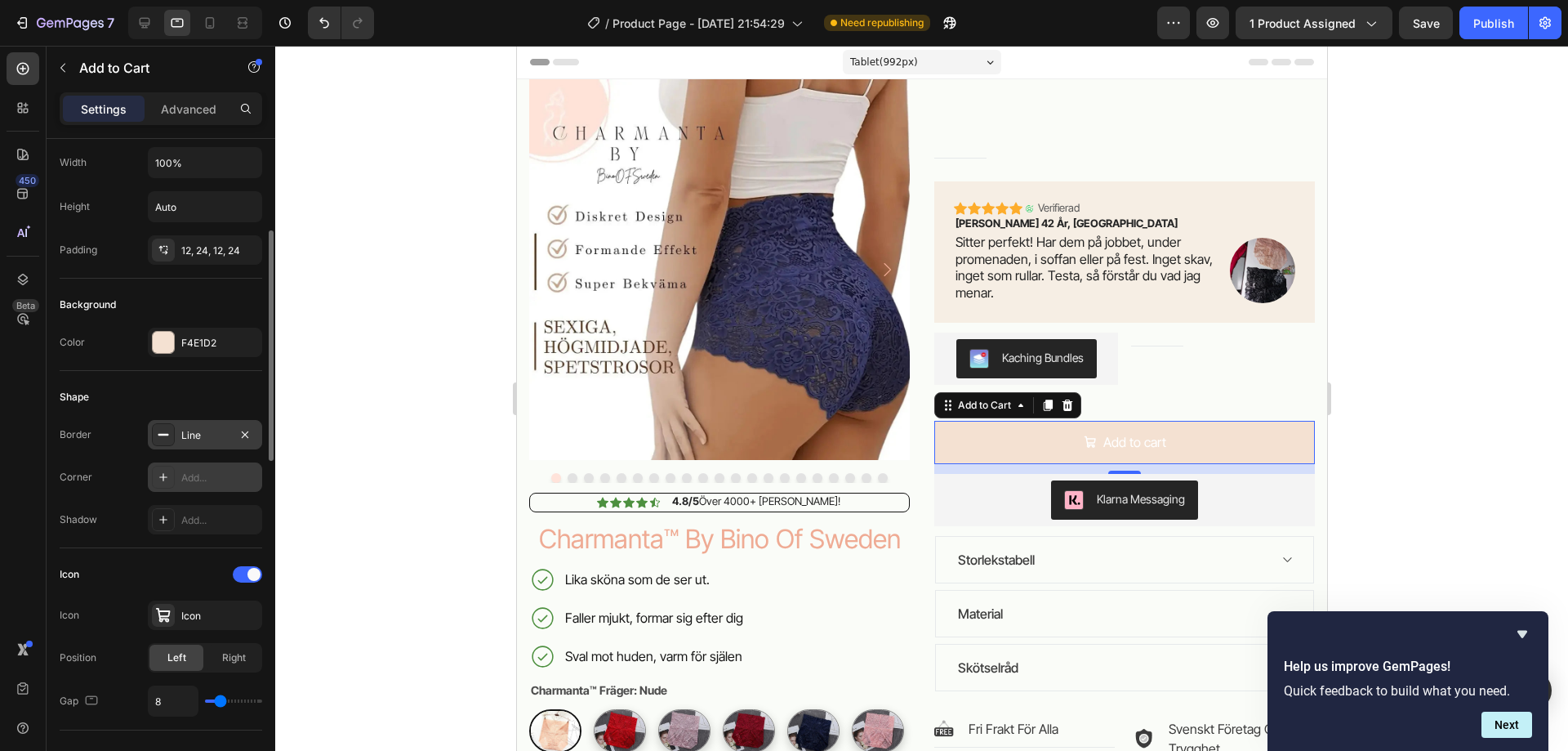
click at [167, 477] on icon at bounding box center [163, 476] width 8 height 8
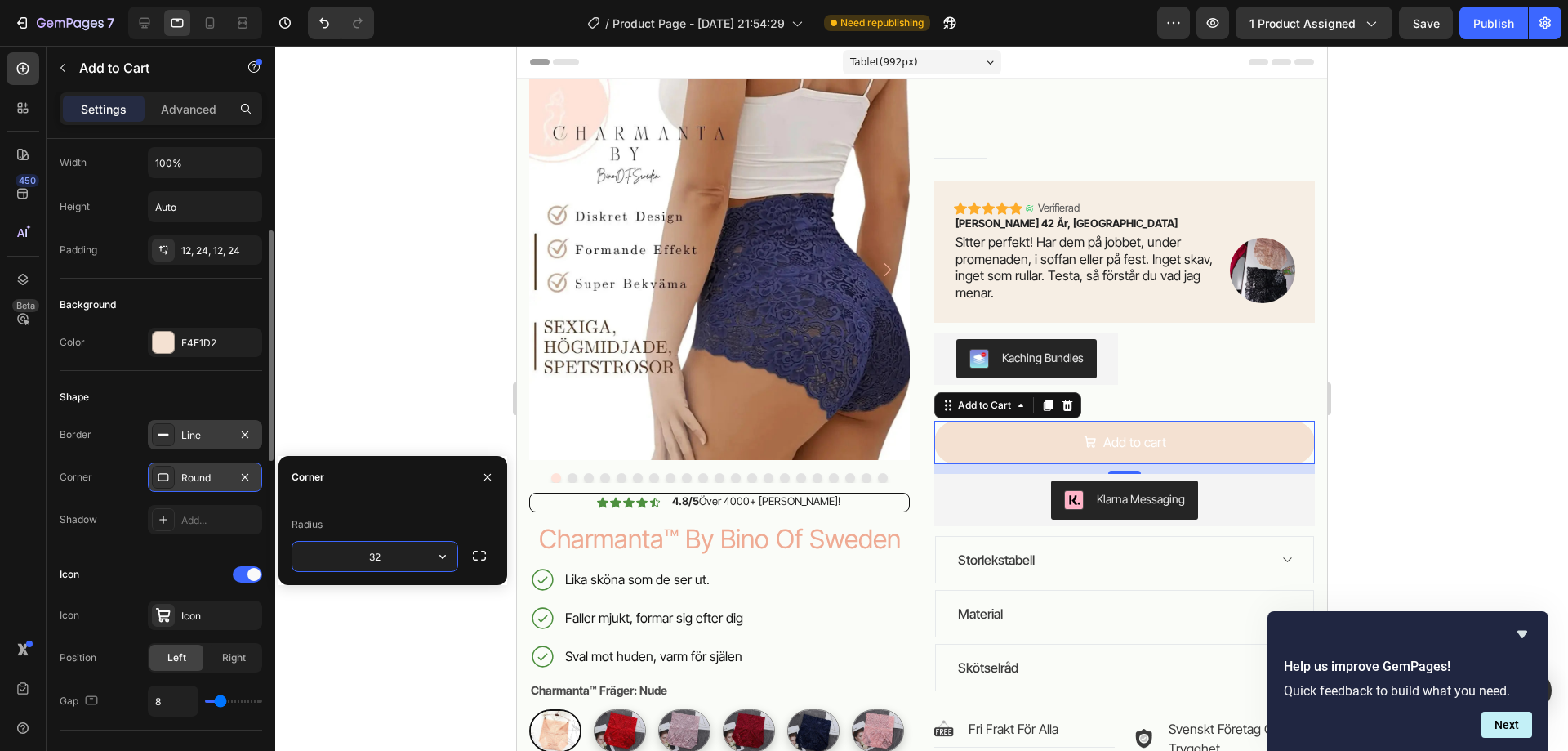
type input "32"
click at [170, 426] on div at bounding box center [163, 435] width 23 height 23
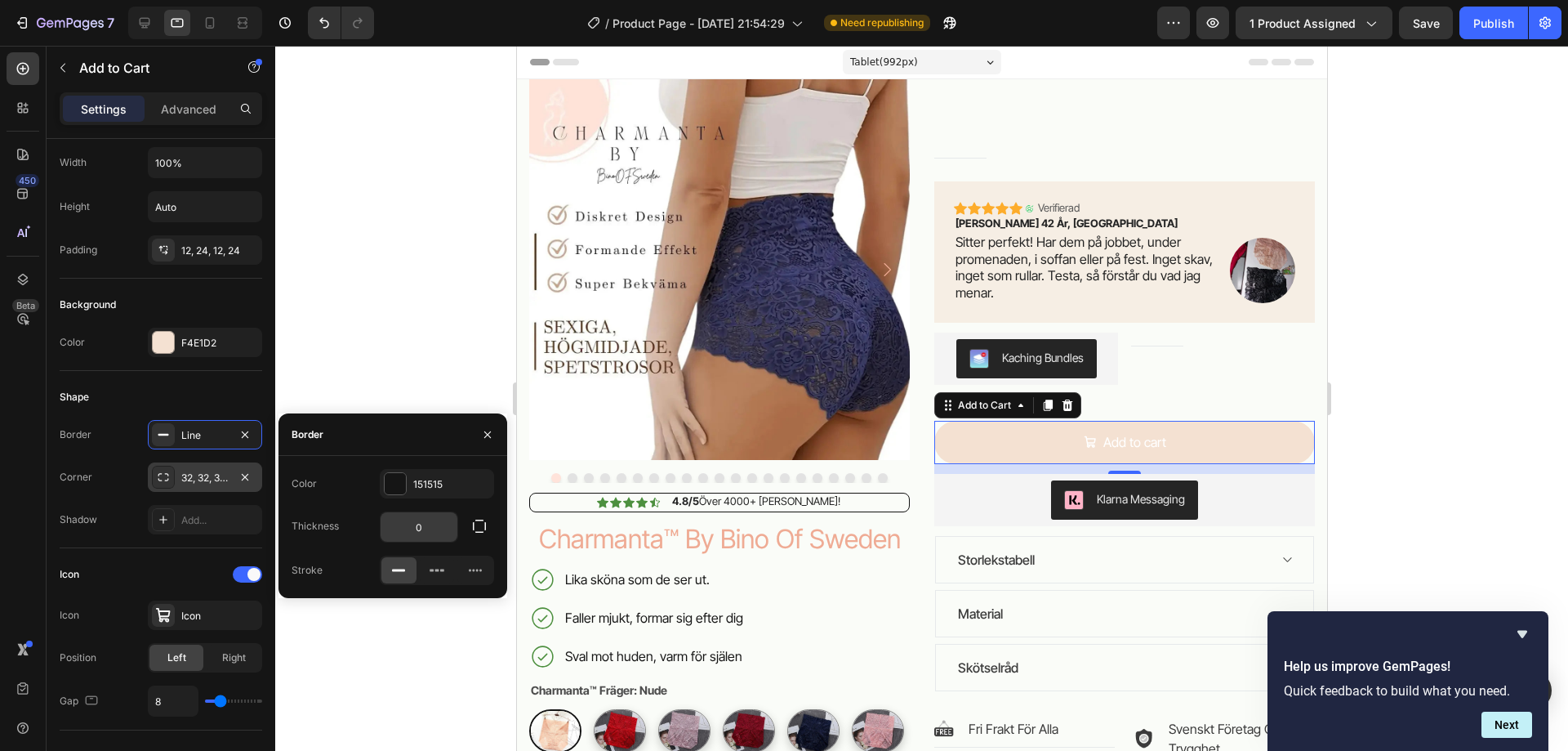
click at [425, 529] on input "0" at bounding box center [419, 526] width 77 height 29
type input "1"
click at [328, 339] on div at bounding box center [921, 398] width 1293 height 705
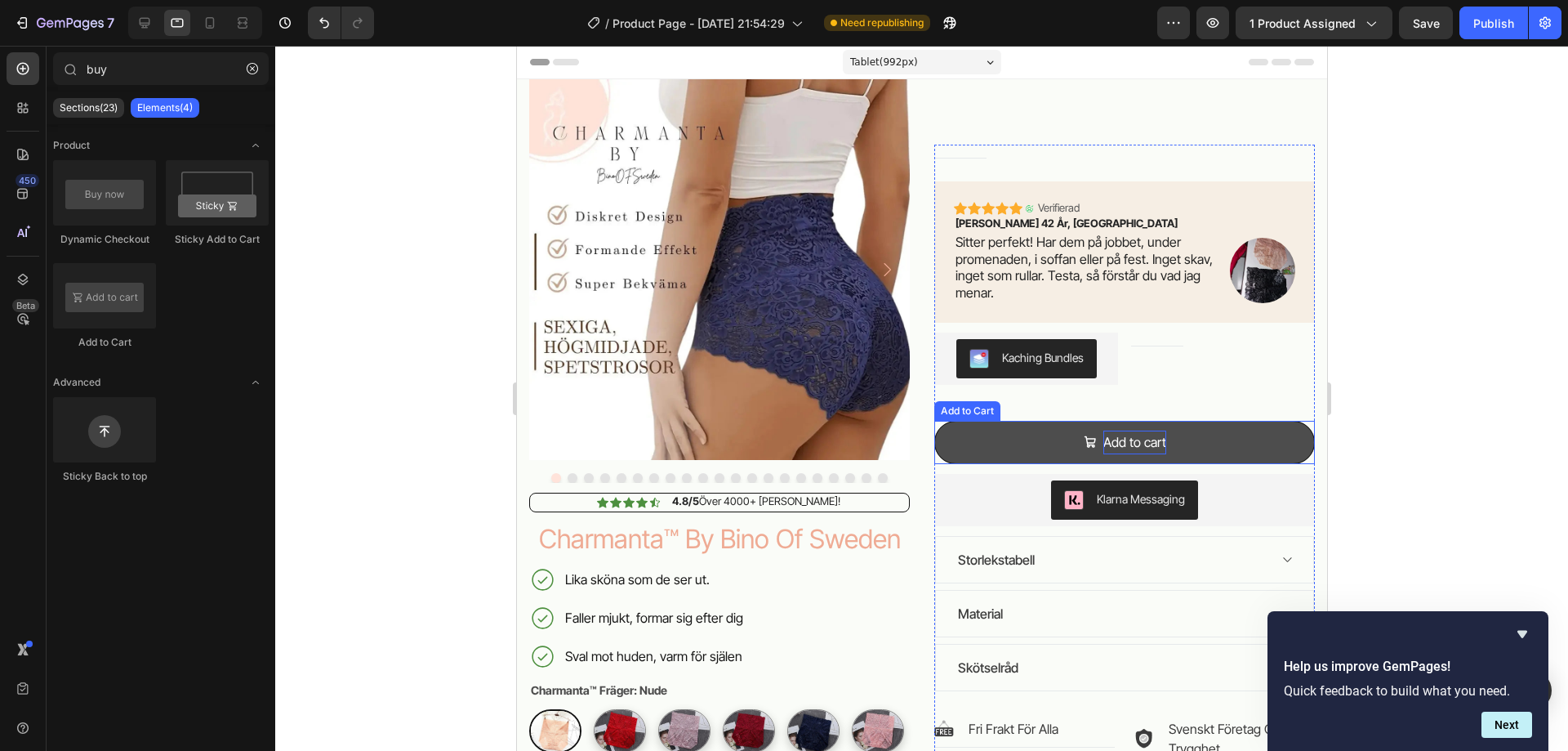
click at [1124, 443] on div "Add to cart" at bounding box center [1133, 442] width 63 height 24
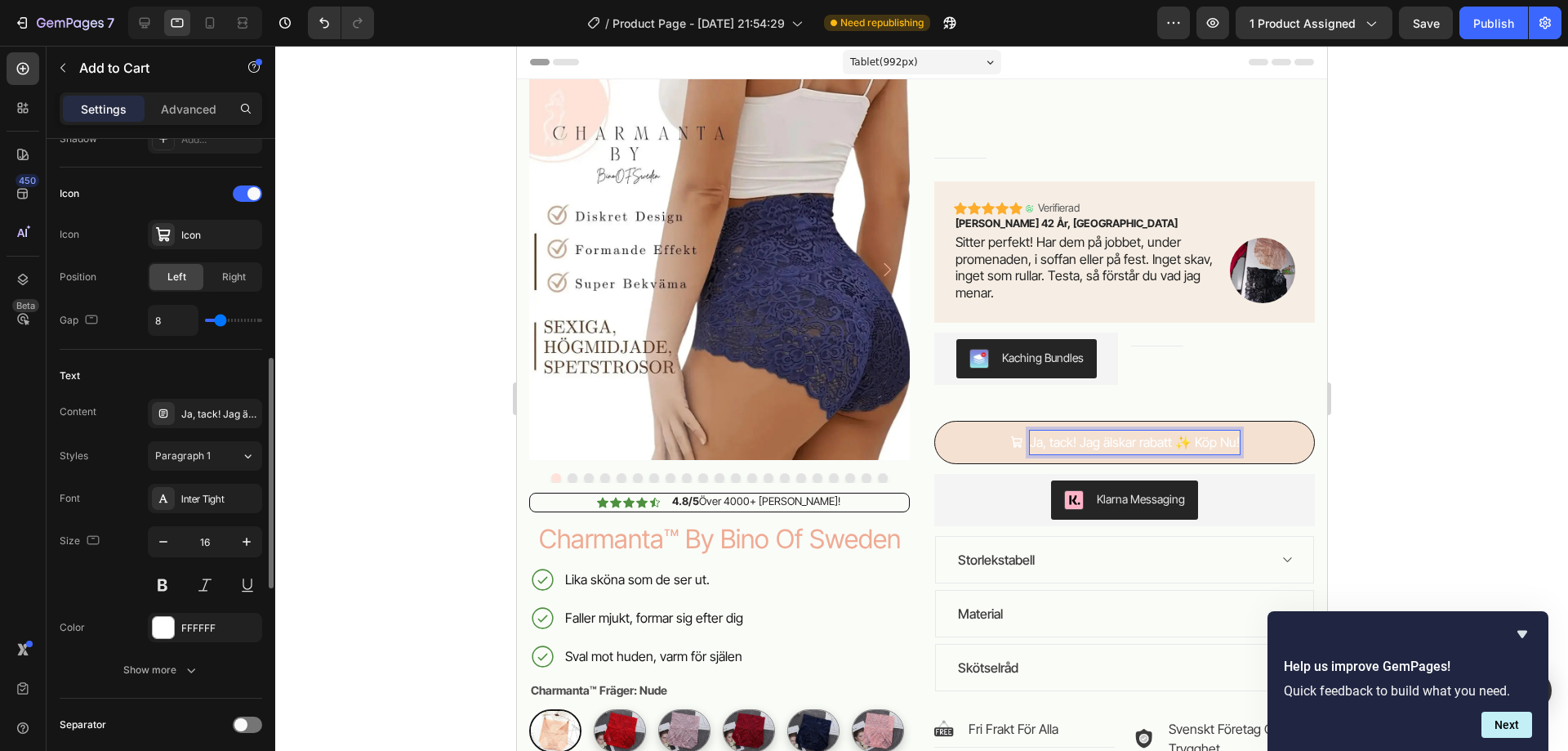
scroll to position [643, 0]
click at [17, 415] on div "450 Beta" at bounding box center [22, 342] width 33 height 581
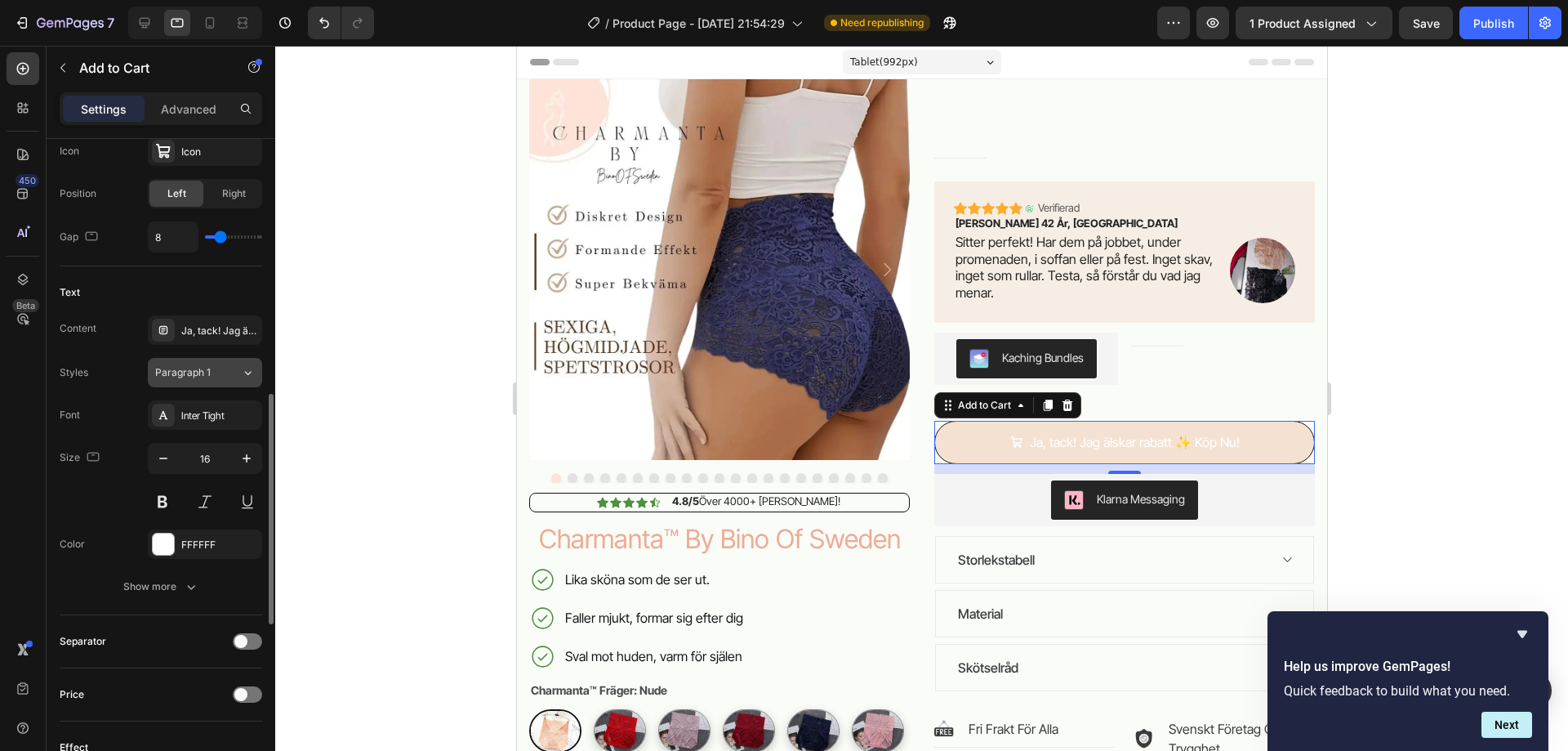
scroll to position [726, 0]
click at [161, 494] on button at bounding box center [162, 500] width 29 height 29
click at [163, 540] on div at bounding box center [163, 543] width 21 height 21
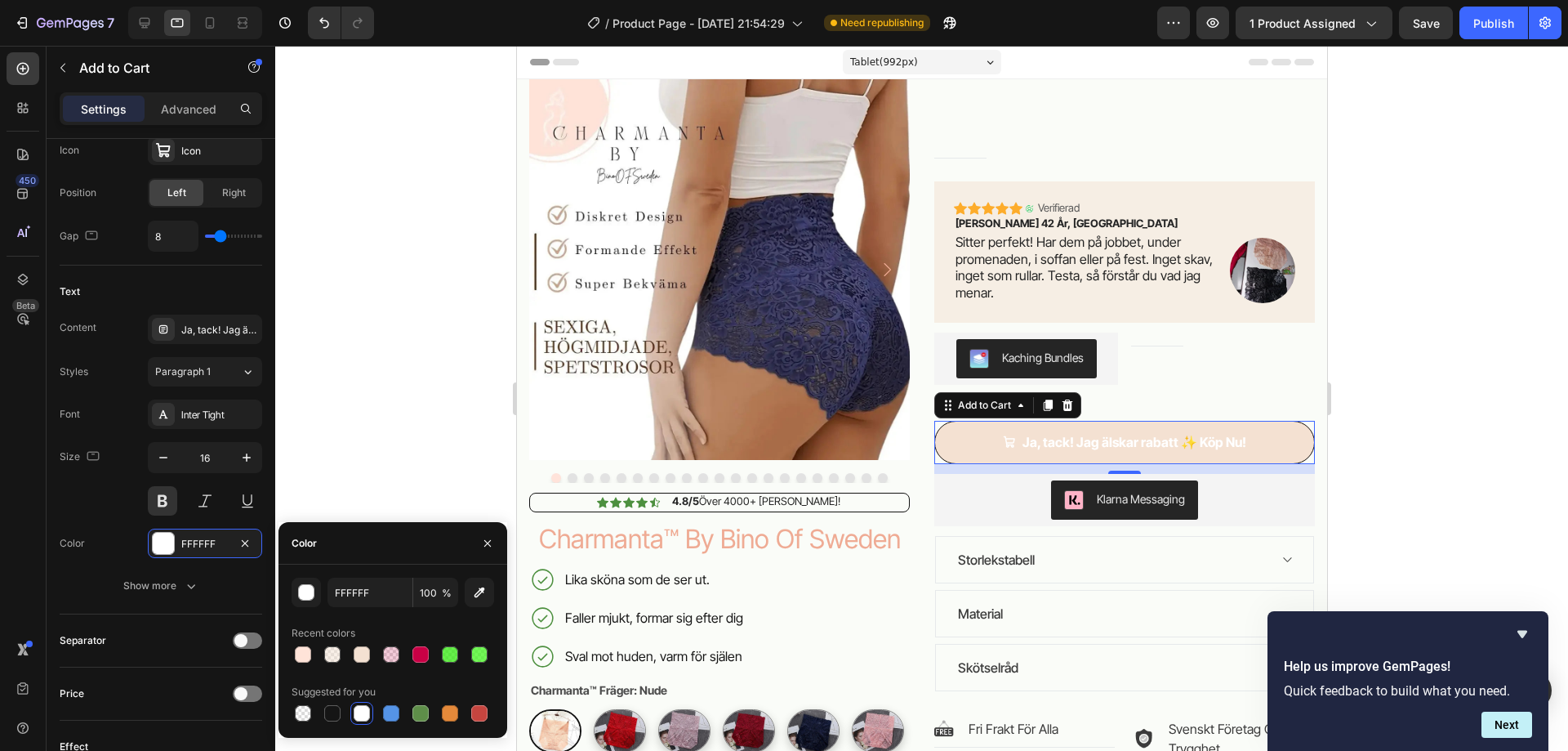
drag, startPoint x: 326, startPoint y: 711, endPoint x: 302, endPoint y: 611, distance: 102.8
click at [326, 712] on div at bounding box center [332, 713] width 17 height 17
type input "151515"
click at [252, 458] on icon "button" at bounding box center [247, 457] width 17 height 17
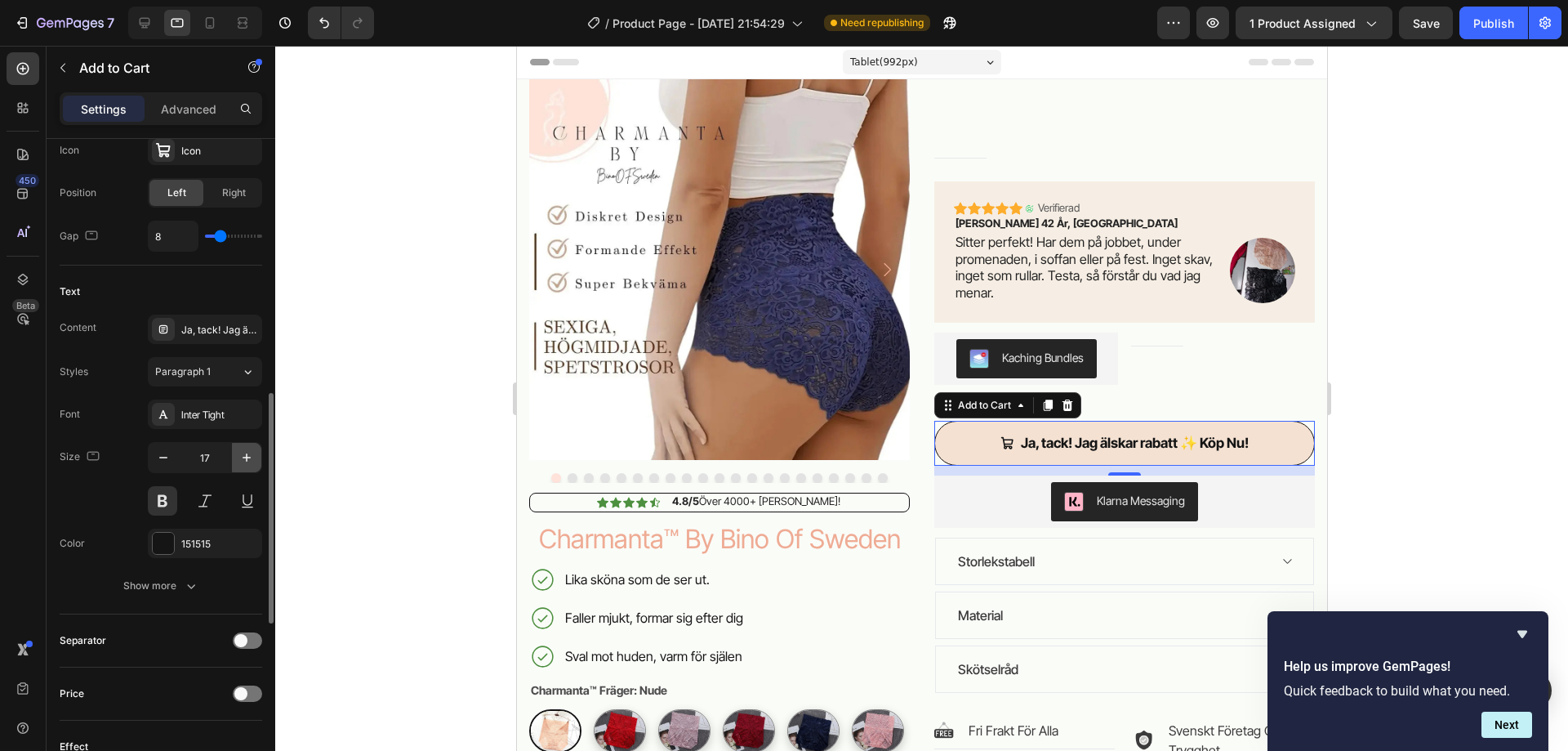
click at [252, 458] on icon "button" at bounding box center [247, 457] width 17 height 17
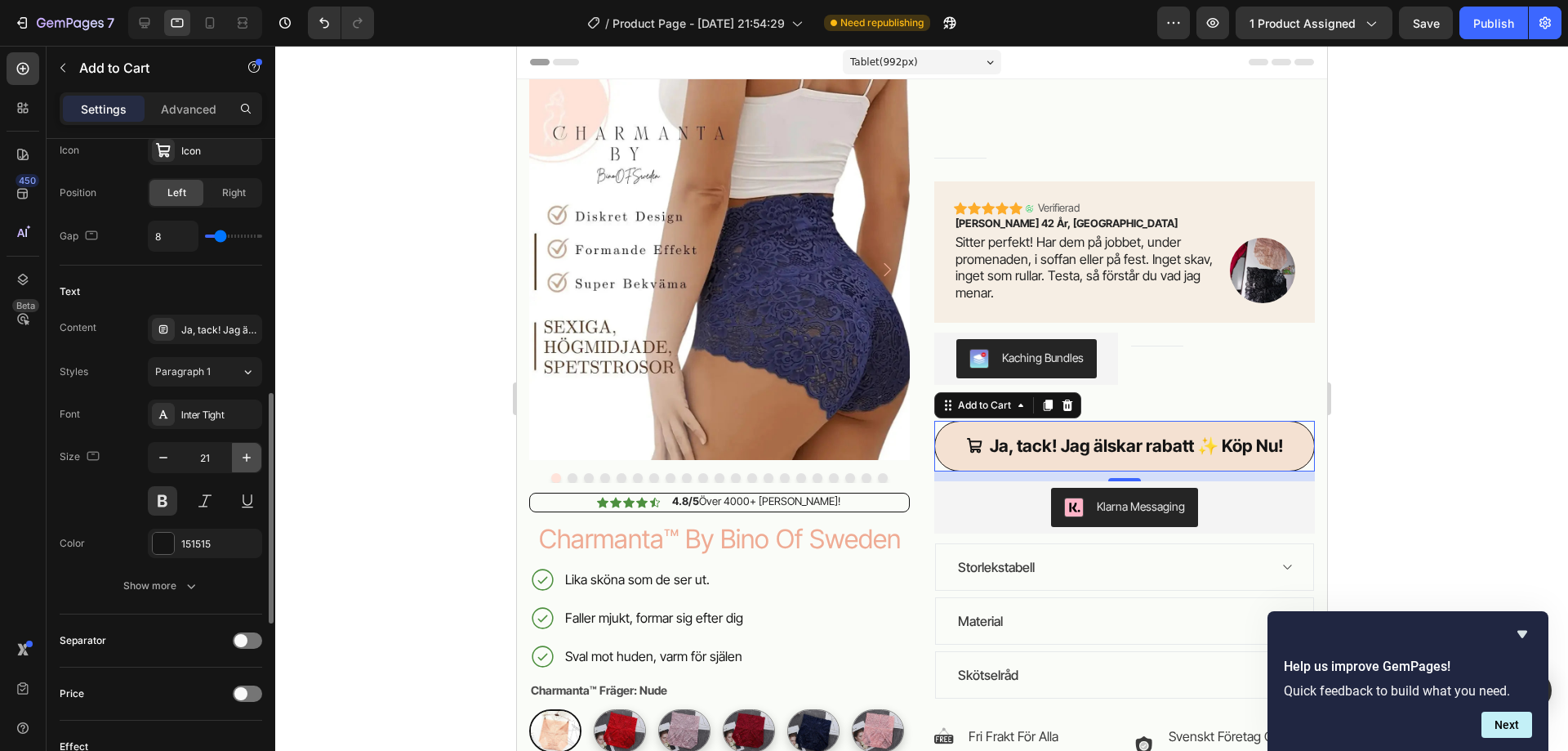
click at [252, 458] on icon "button" at bounding box center [247, 457] width 17 height 17
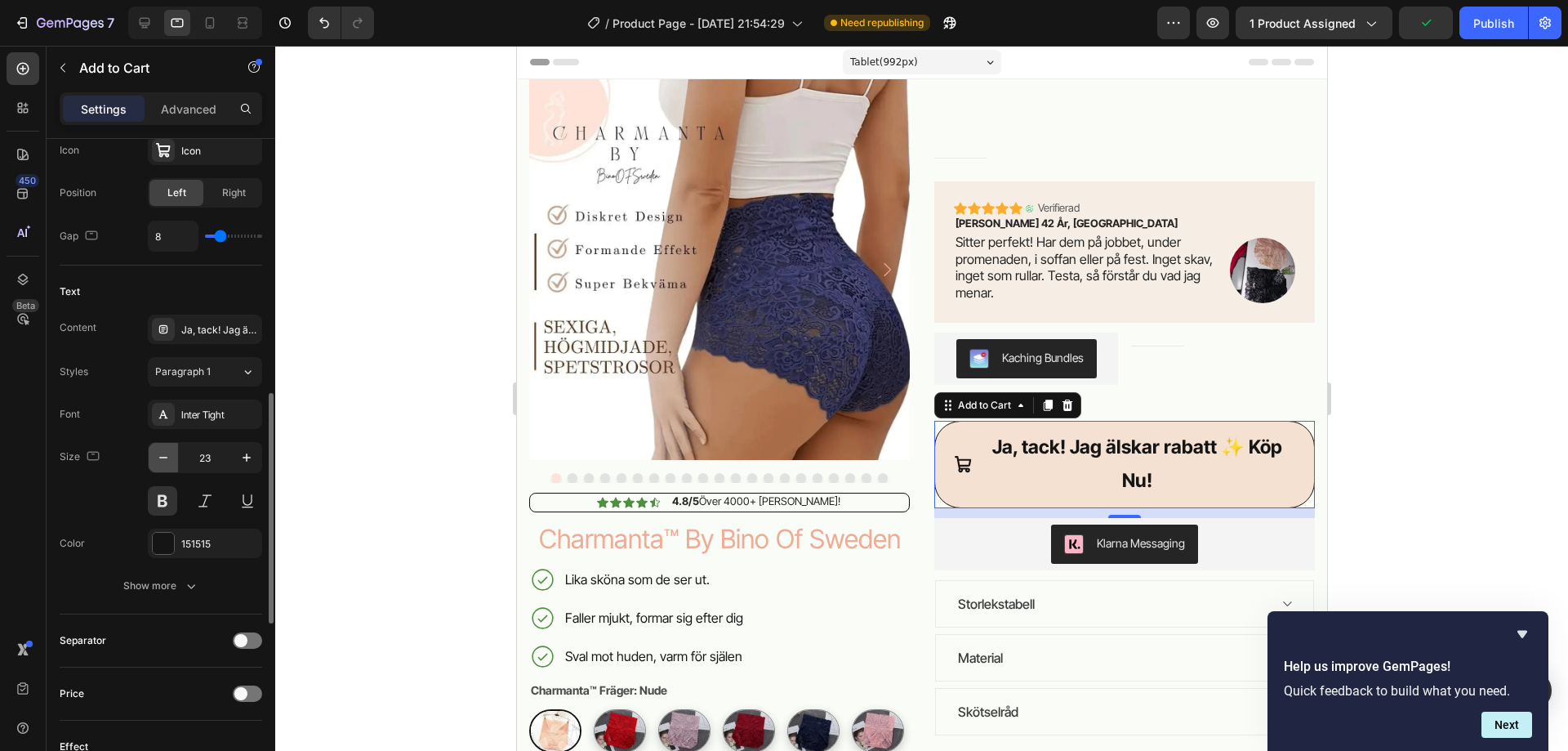
click at [167, 460] on icon "button" at bounding box center [163, 457] width 17 height 17
type input "22"
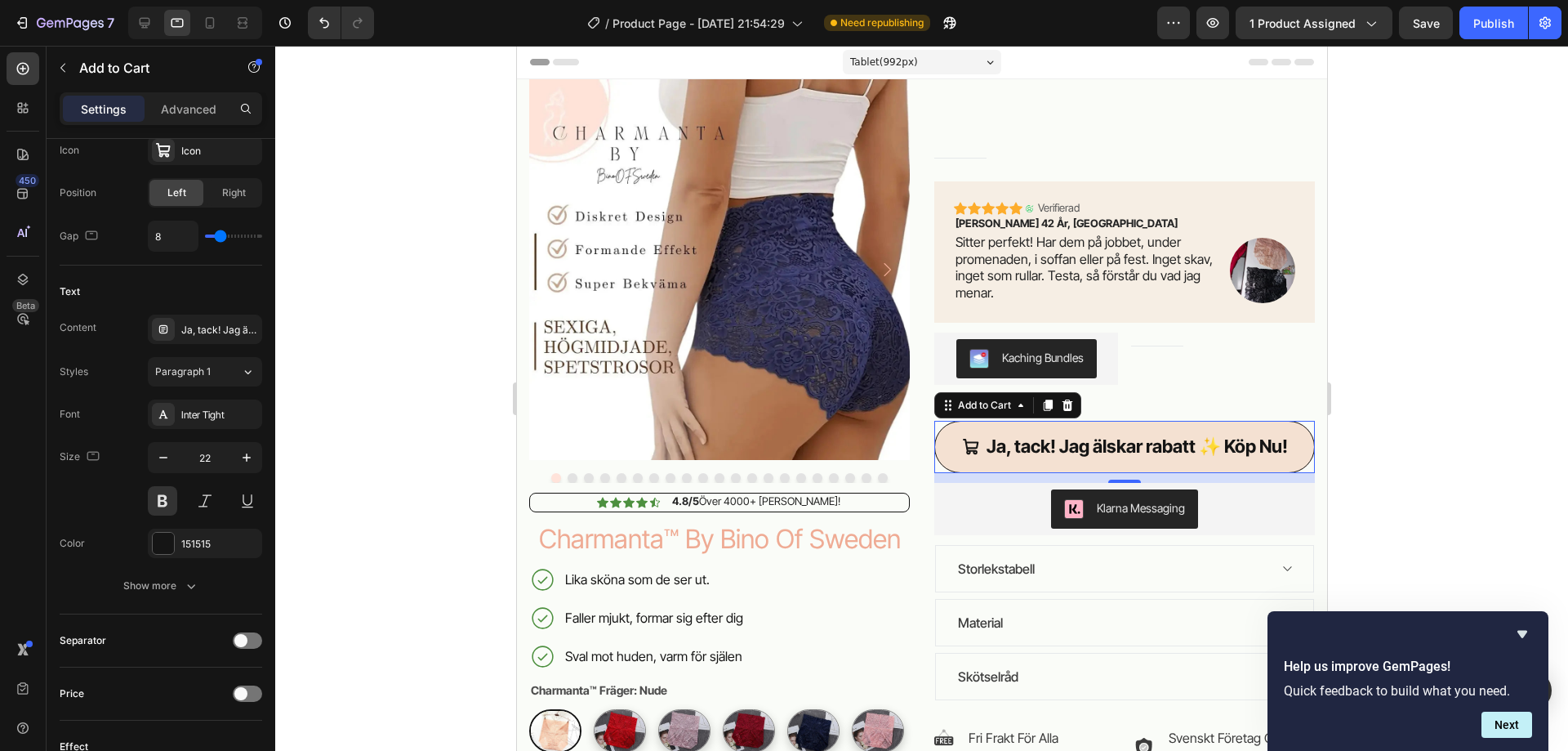
click at [1519, 402] on div at bounding box center [921, 398] width 1293 height 705
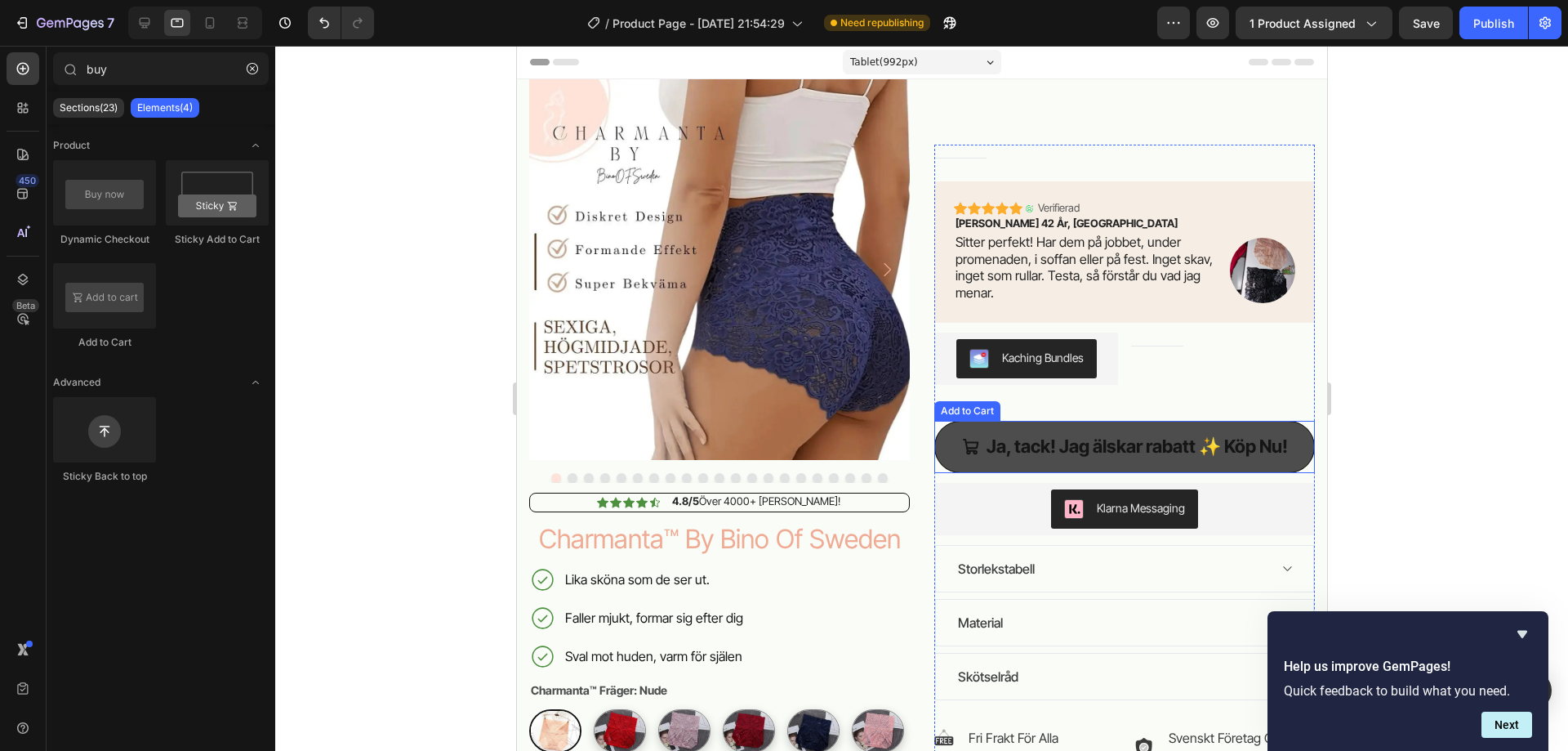
click at [962, 460] on span "Ja, tack! Jag älskar rabatt ✨ Köp Nu!" at bounding box center [970, 446] width 18 height 33
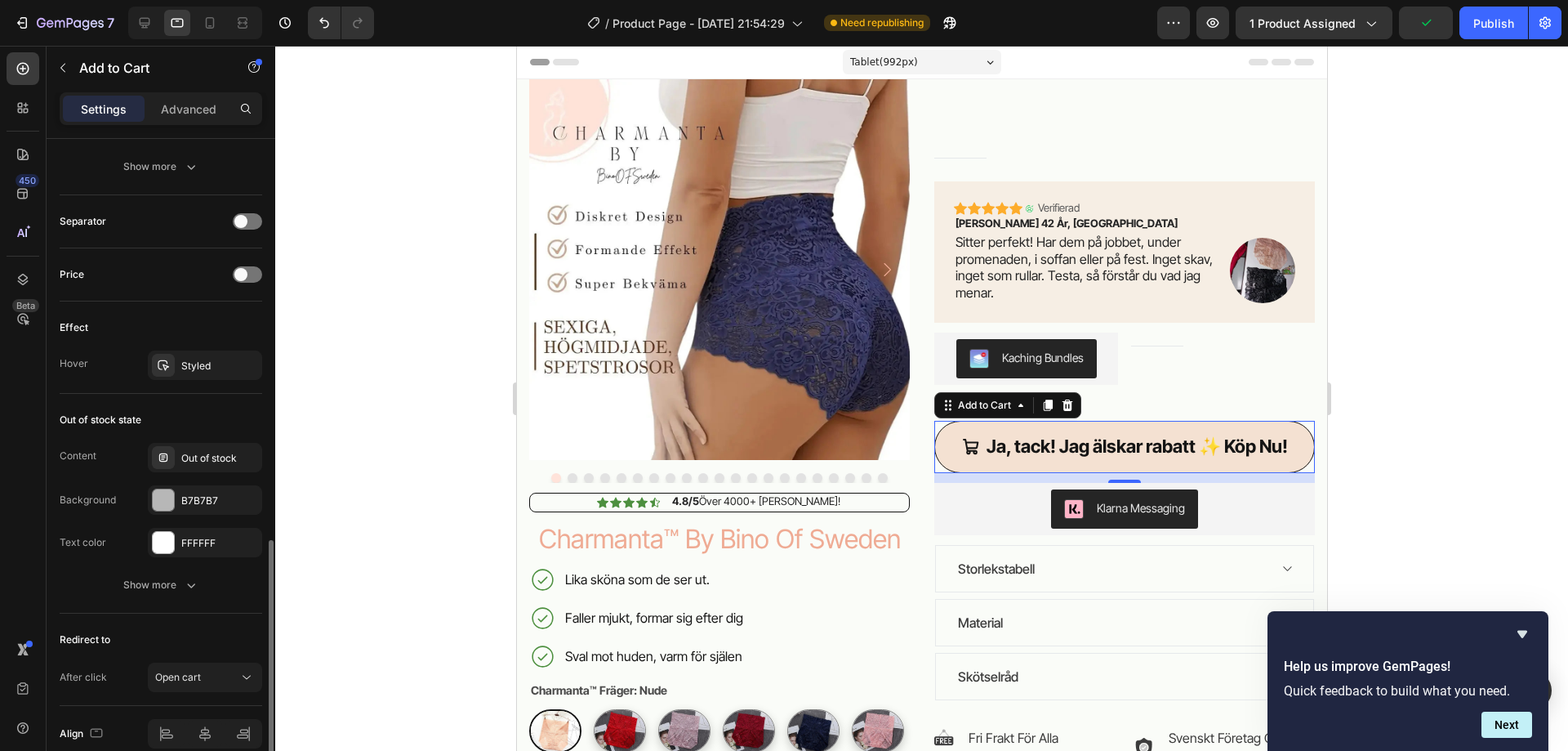
scroll to position [1145, 0]
click at [250, 276] on div at bounding box center [247, 274] width 29 height 17
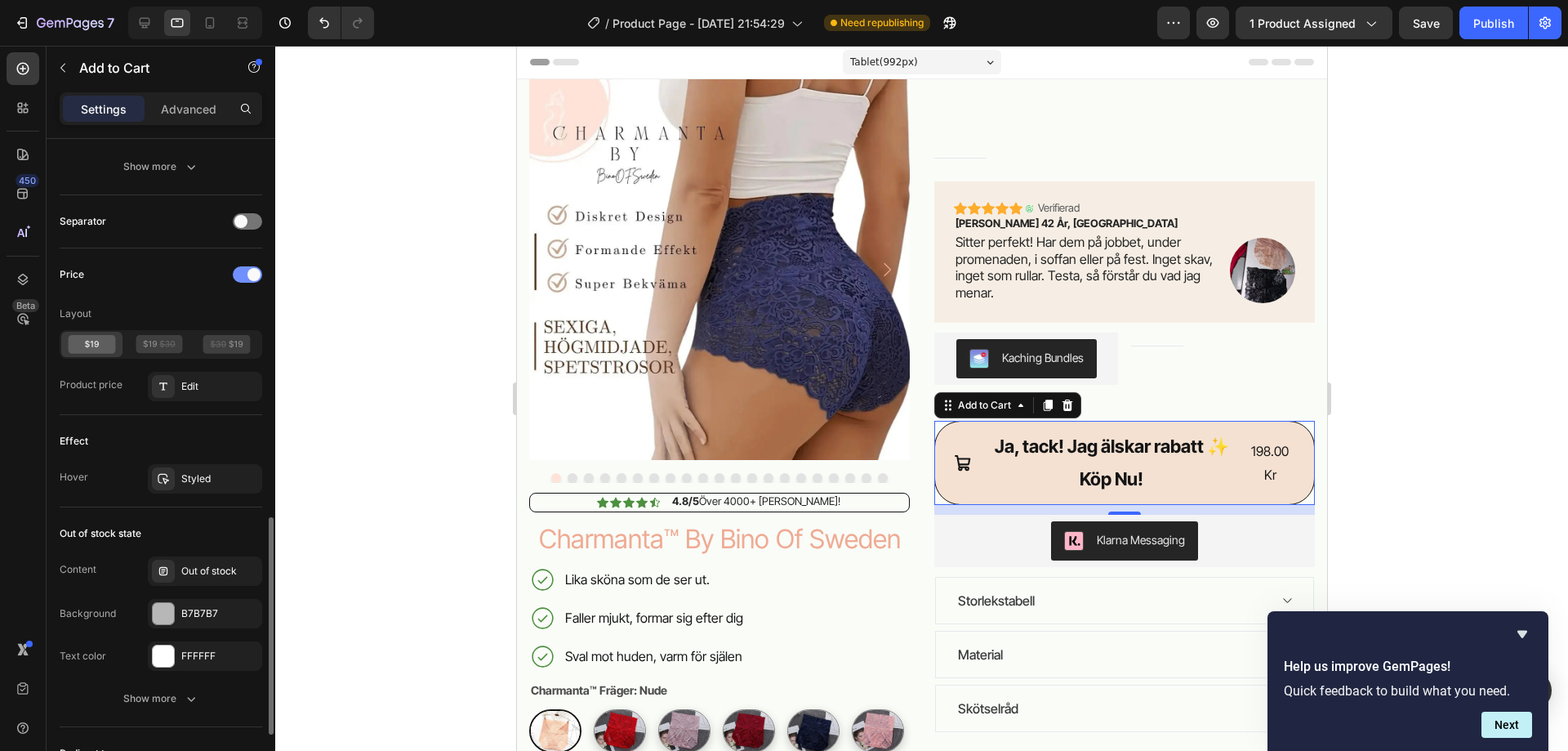
click at [250, 276] on span at bounding box center [254, 274] width 13 height 13
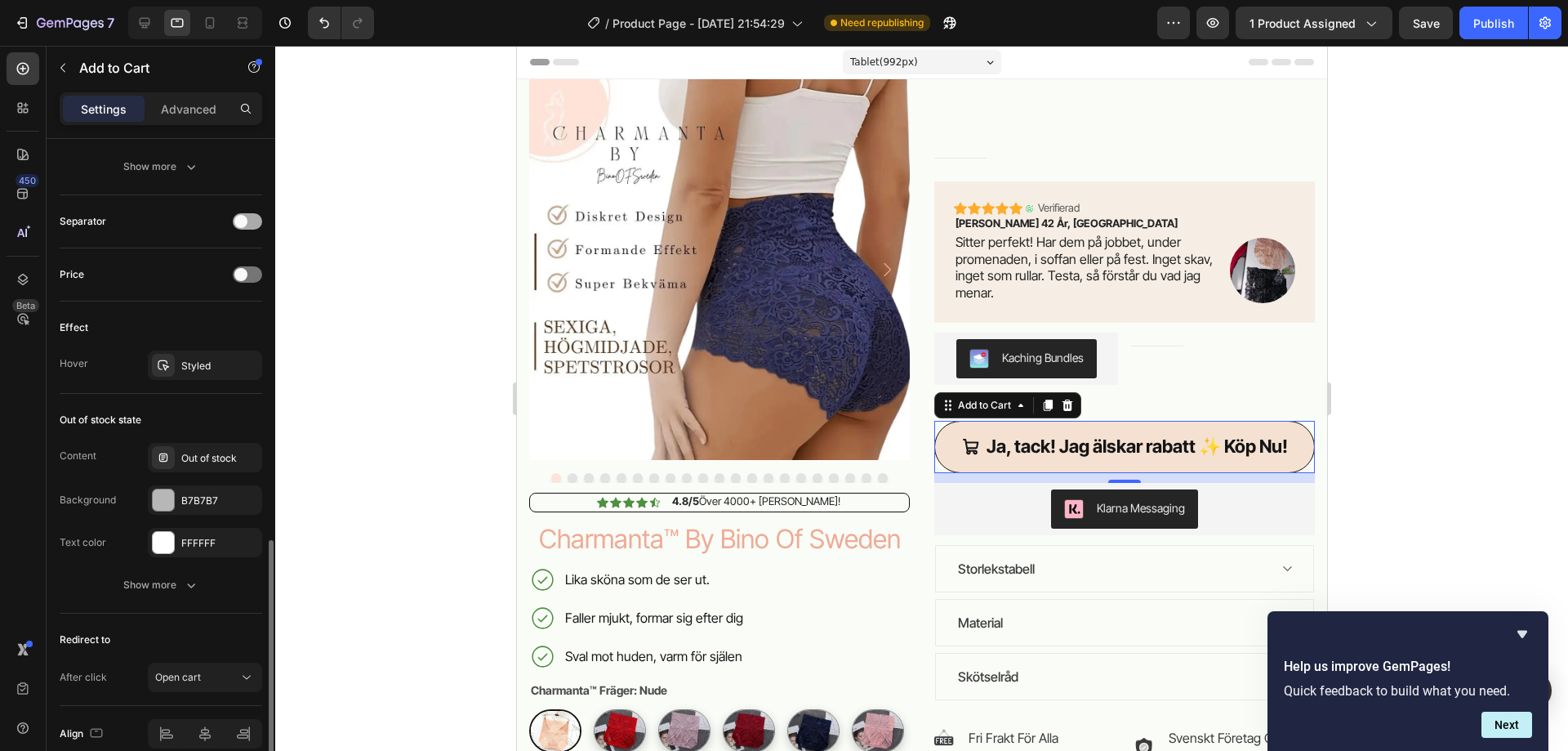
click at [251, 218] on div at bounding box center [247, 221] width 29 height 17
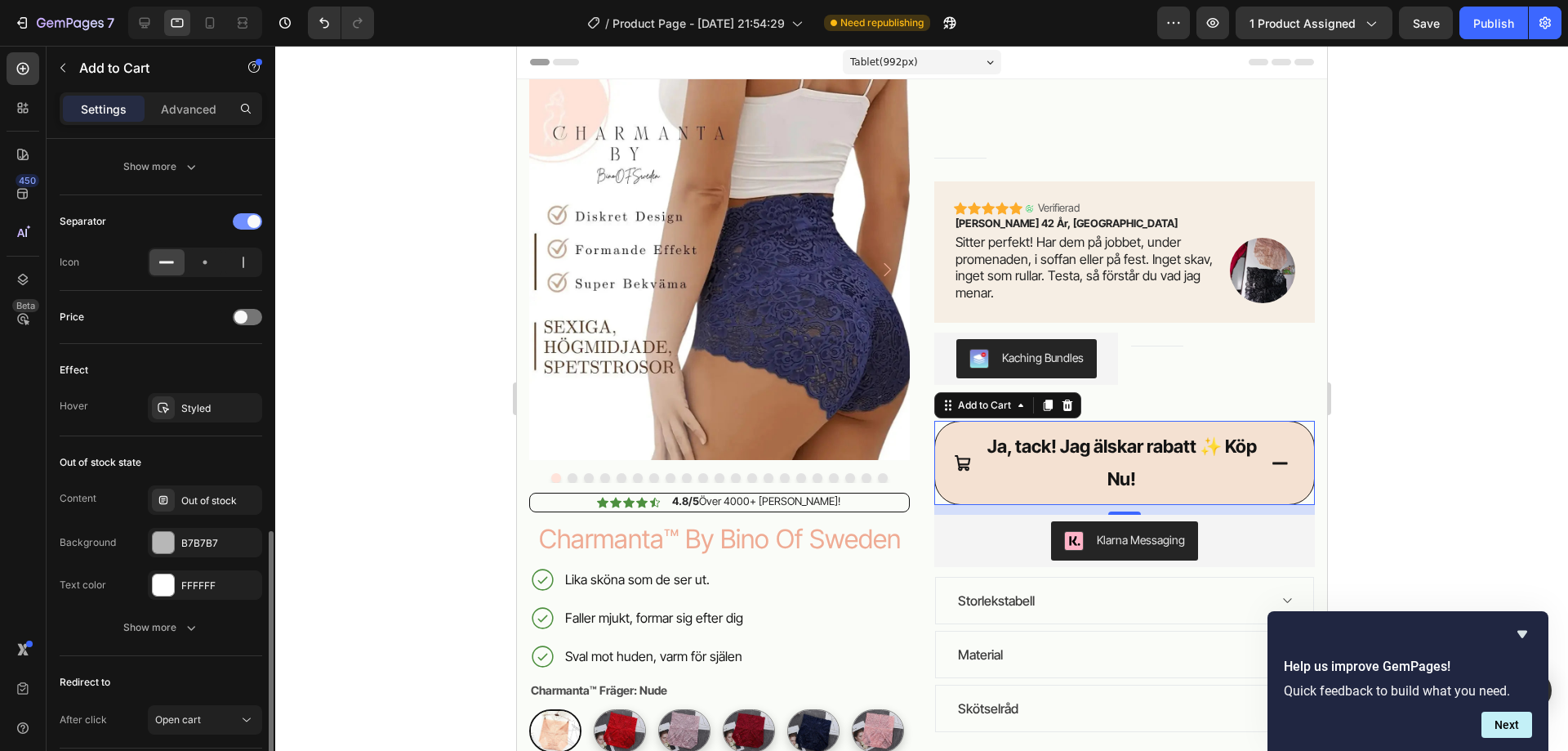
click at [250, 217] on span at bounding box center [254, 221] width 13 height 13
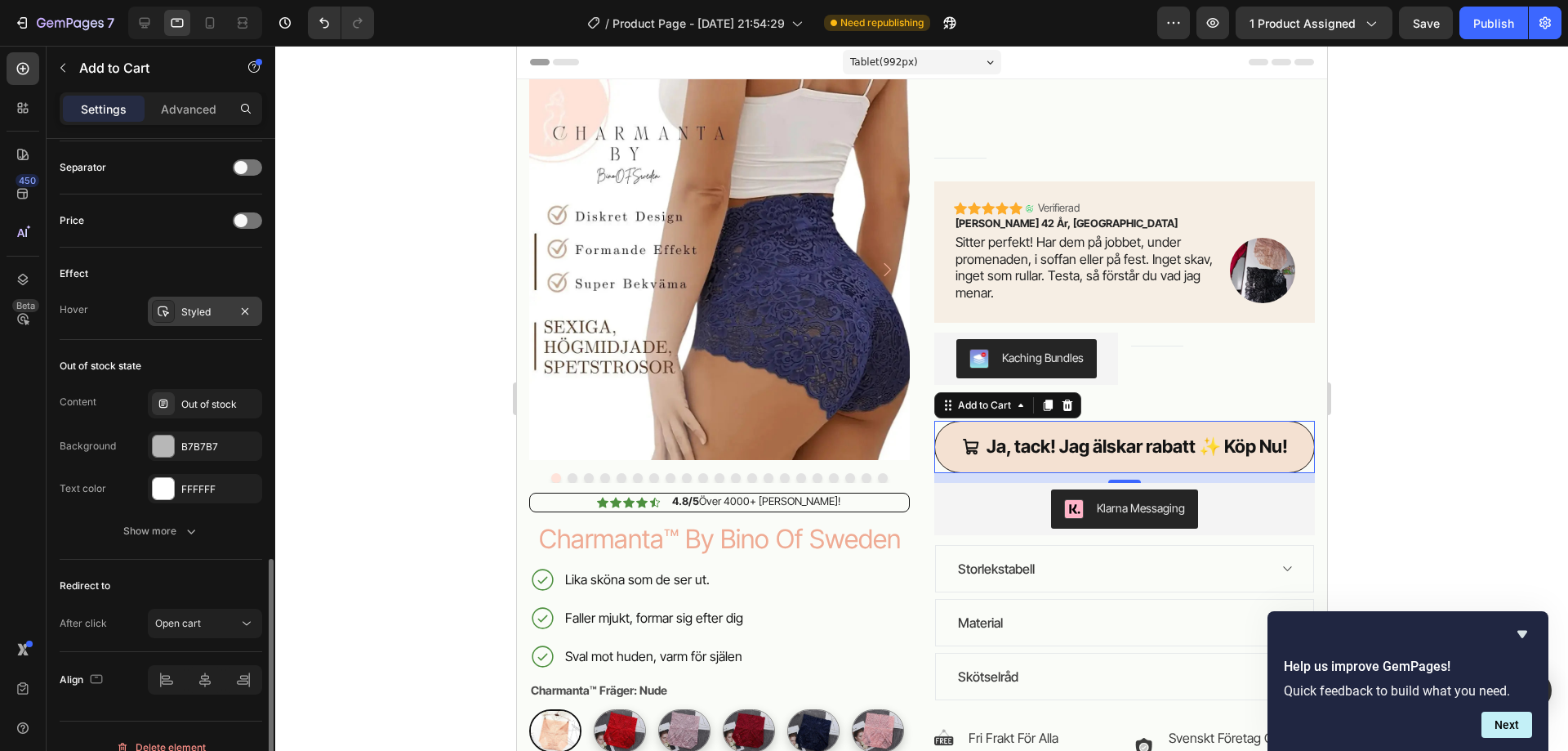
scroll to position [1200, 0]
click at [217, 314] on div "Styled" at bounding box center [205, 311] width 48 height 15
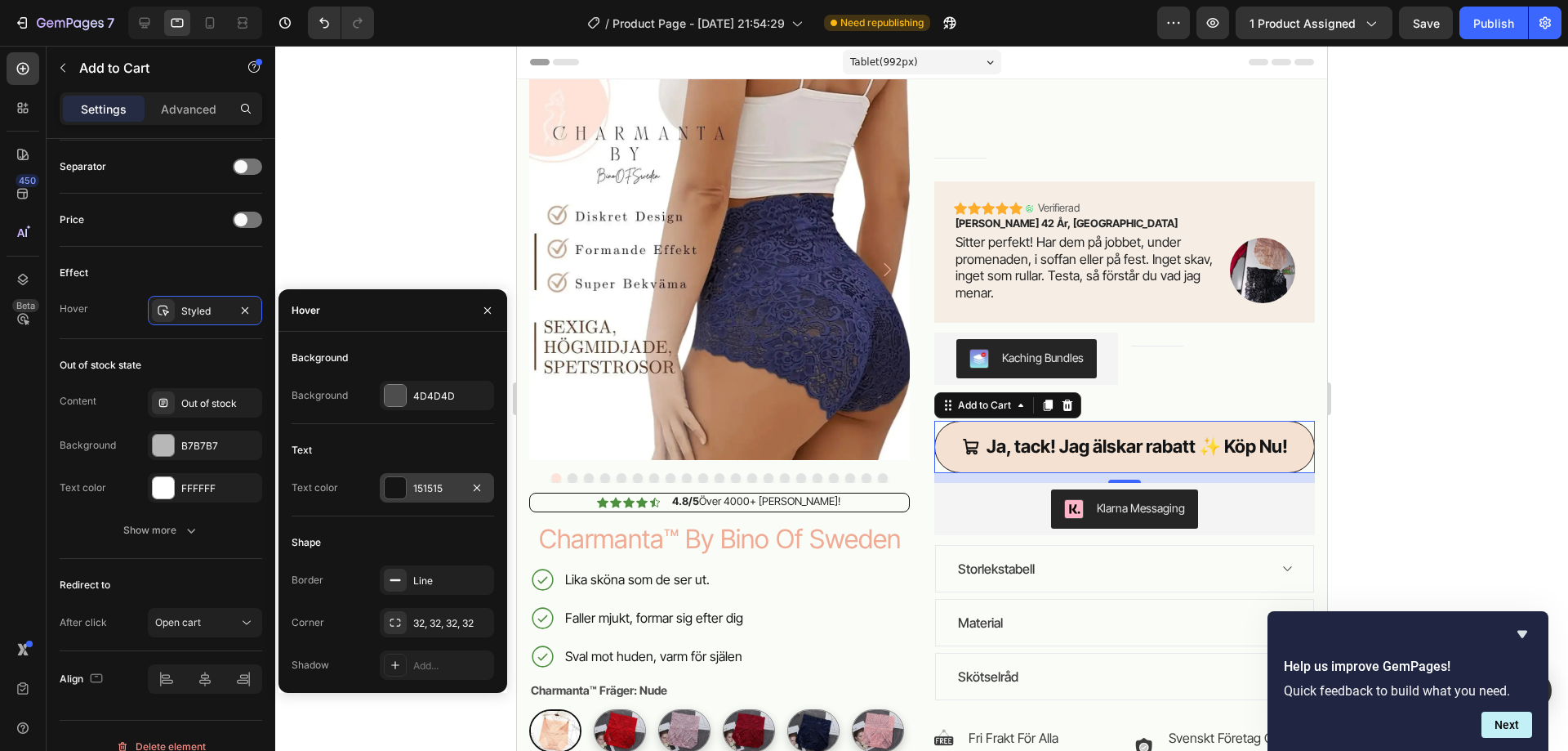
click at [390, 498] on div at bounding box center [395, 487] width 23 height 23
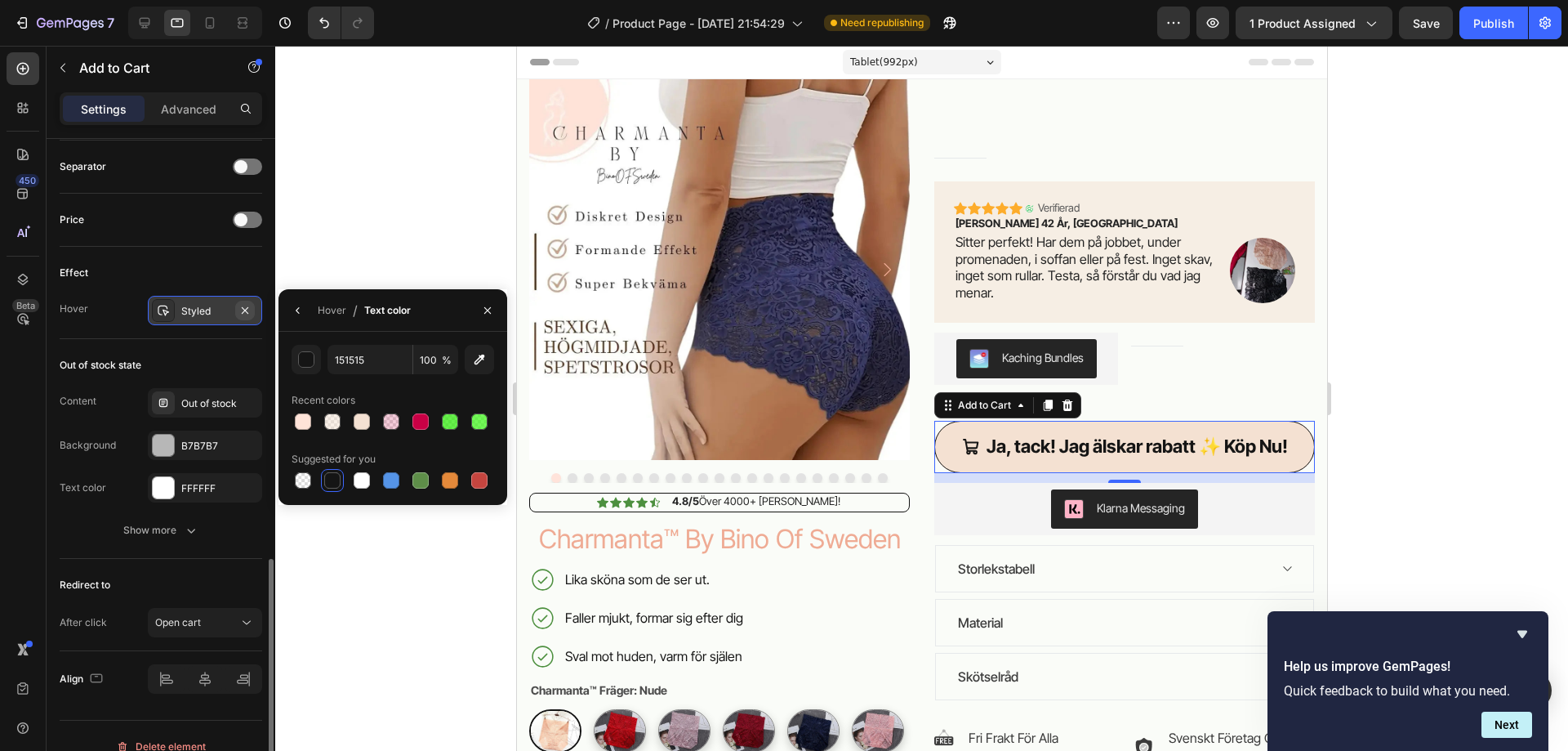
click at [250, 313] on icon "button" at bounding box center [245, 310] width 13 height 13
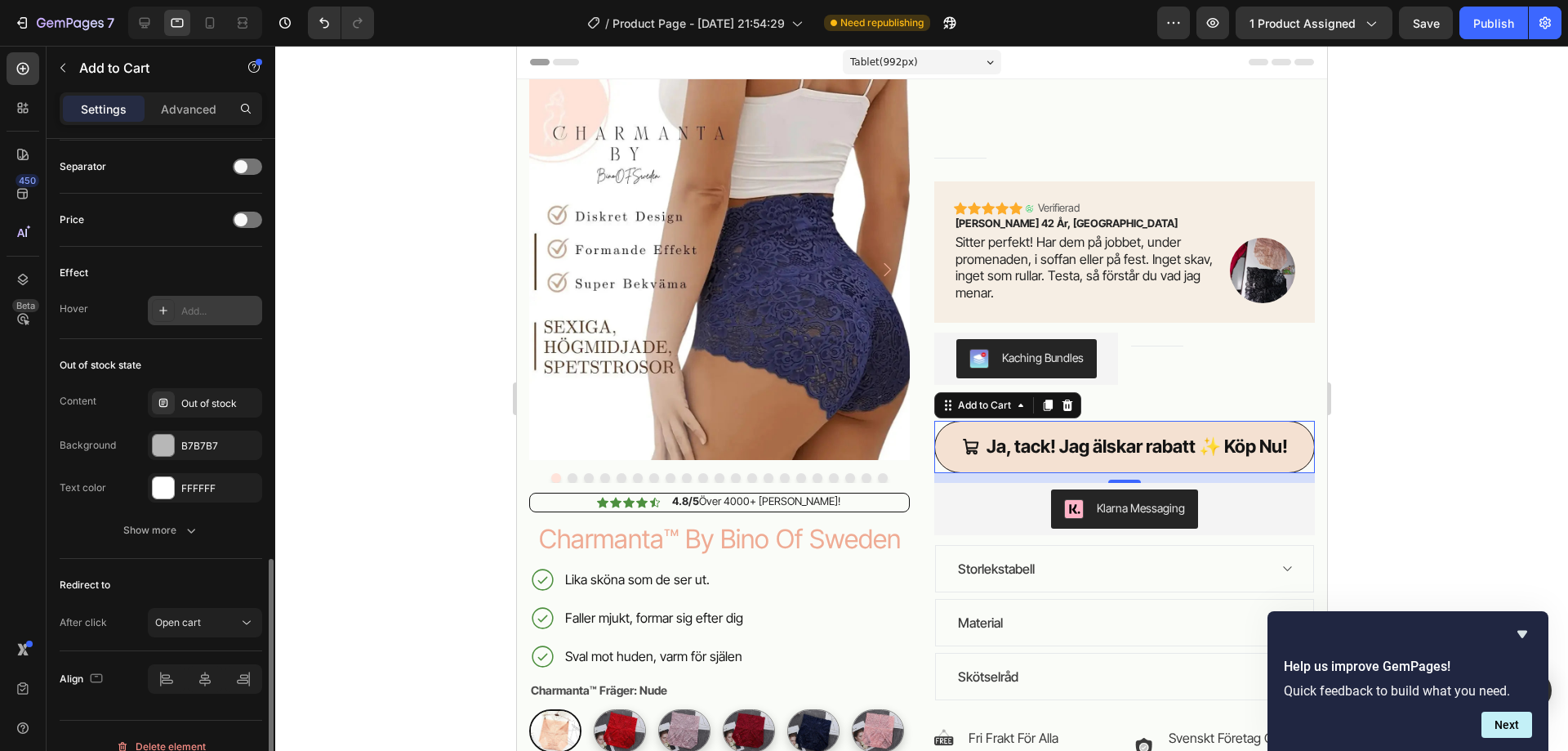
click at [1373, 452] on div at bounding box center [921, 398] width 1293 height 705
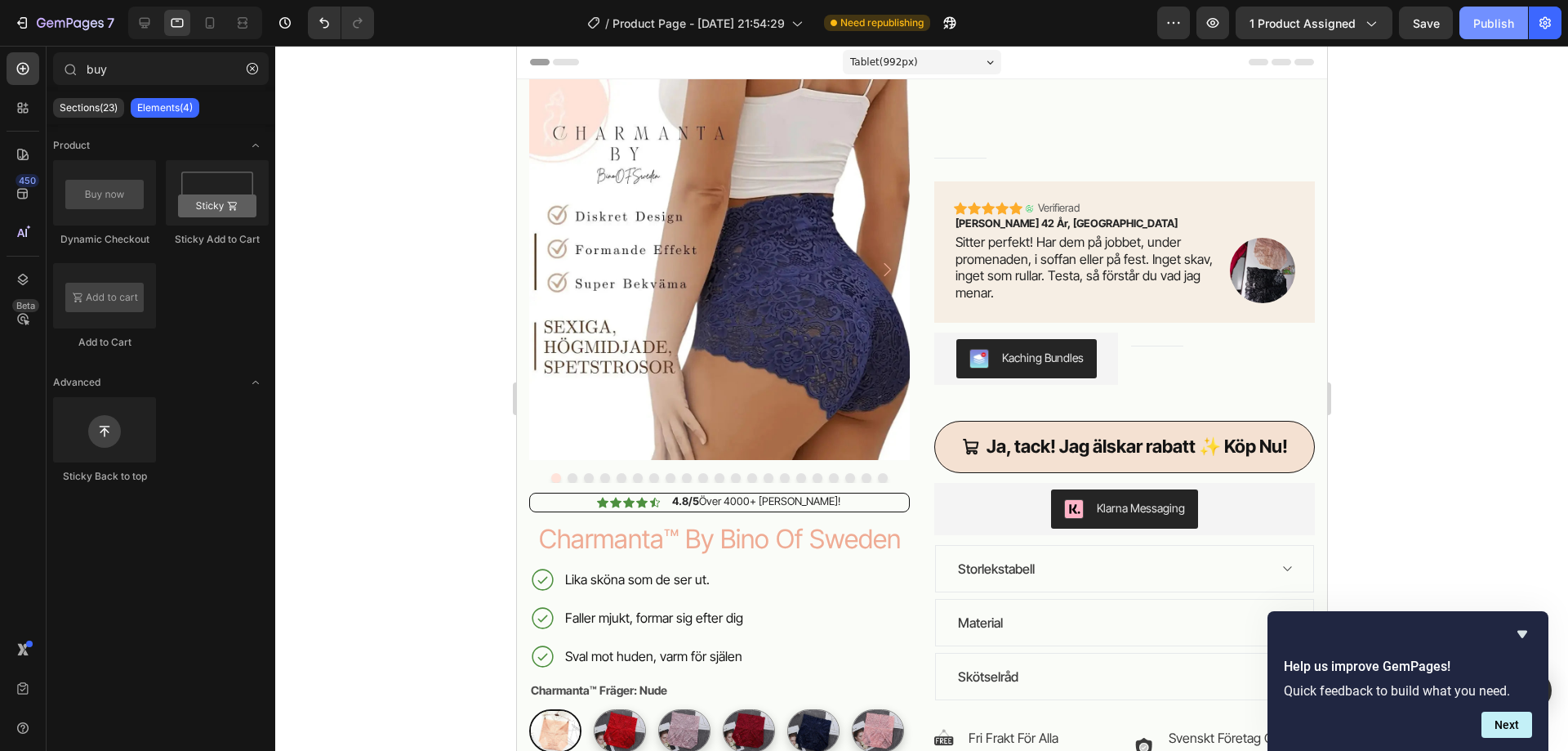
click at [1474, 17] on div "Publish" at bounding box center [1494, 23] width 41 height 17
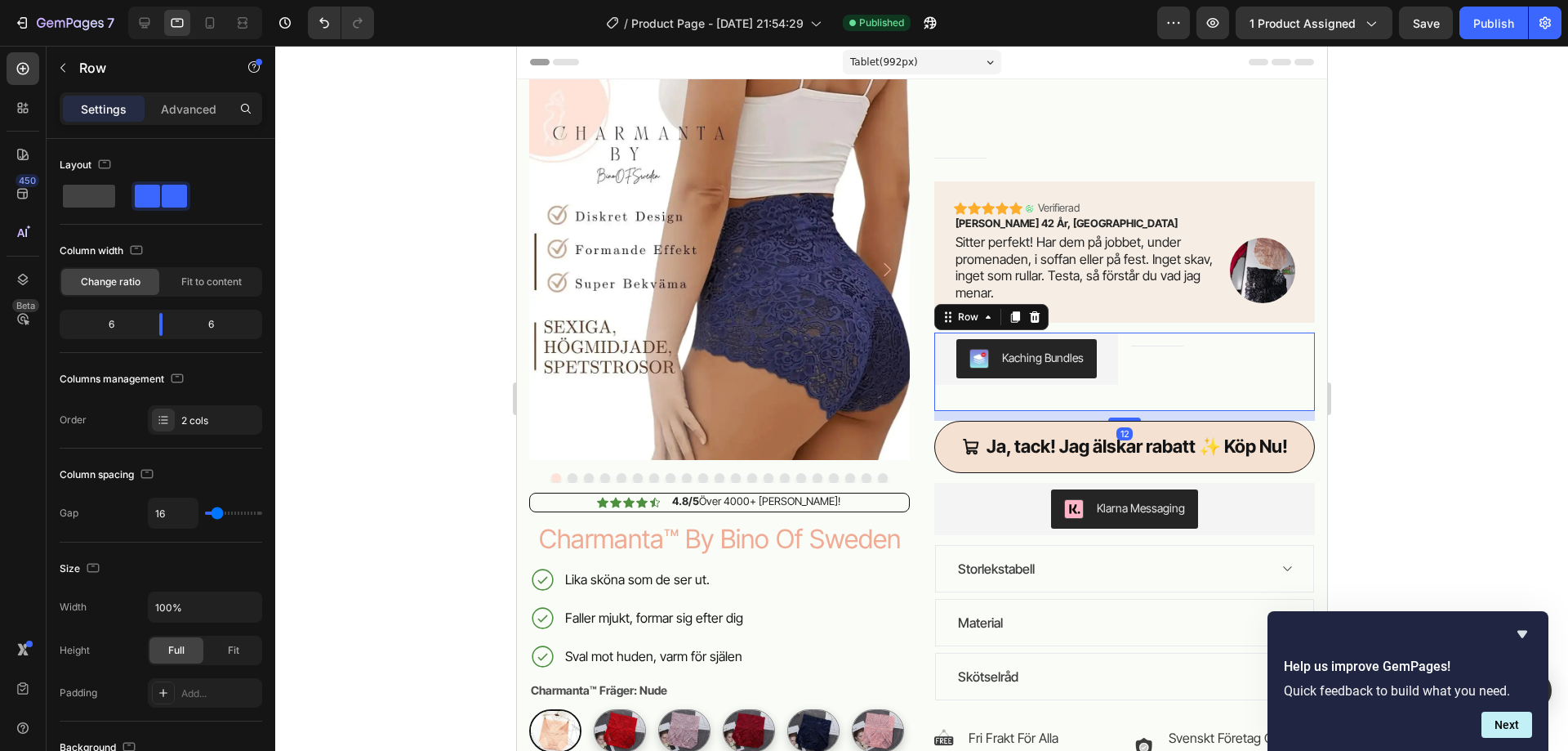
click at [1479, 371] on div at bounding box center [921, 398] width 1293 height 705
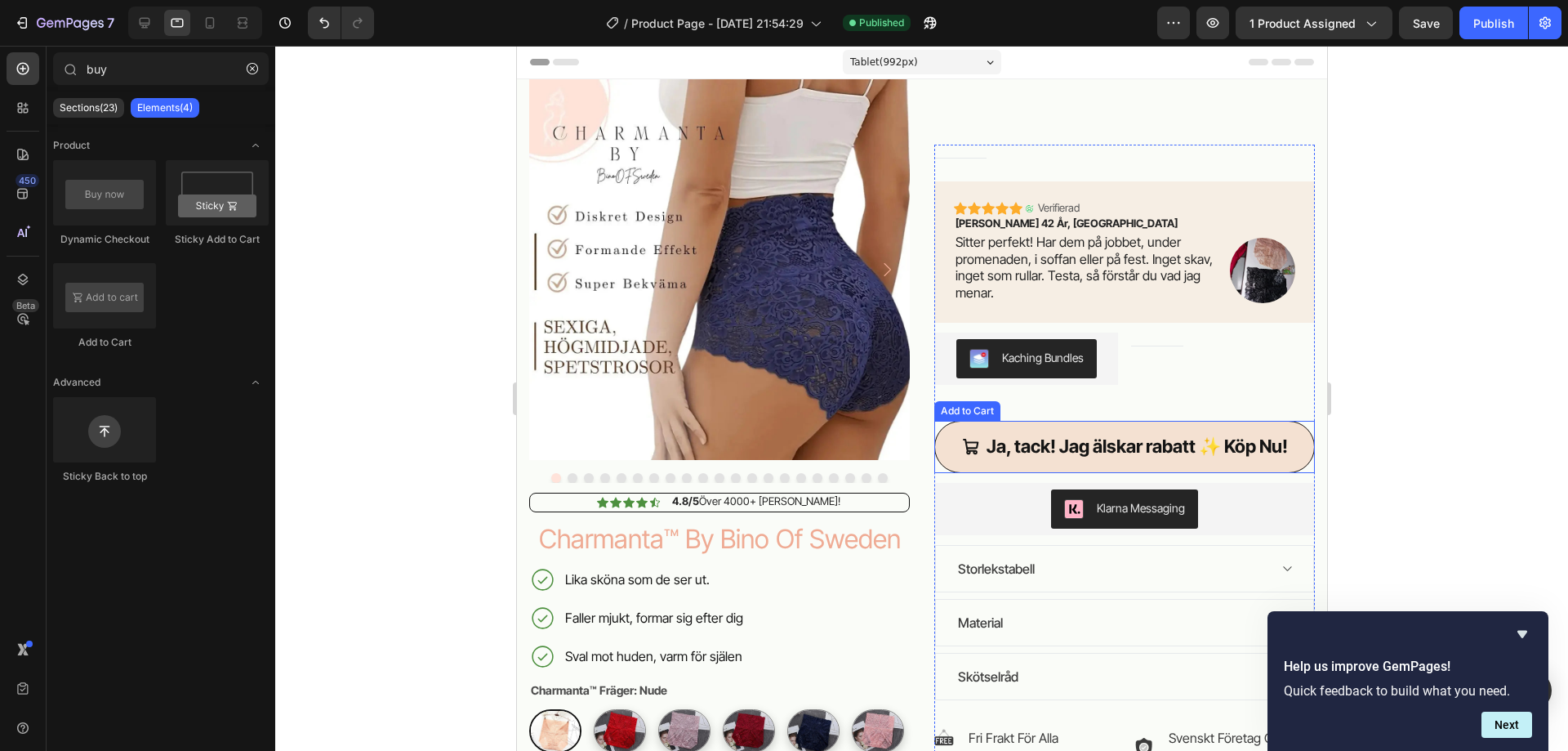
click at [1296, 442] on button "Ja, tack! Jag älskar rabatt ✨ Köp Nu!" at bounding box center [1124, 446] width 381 height 52
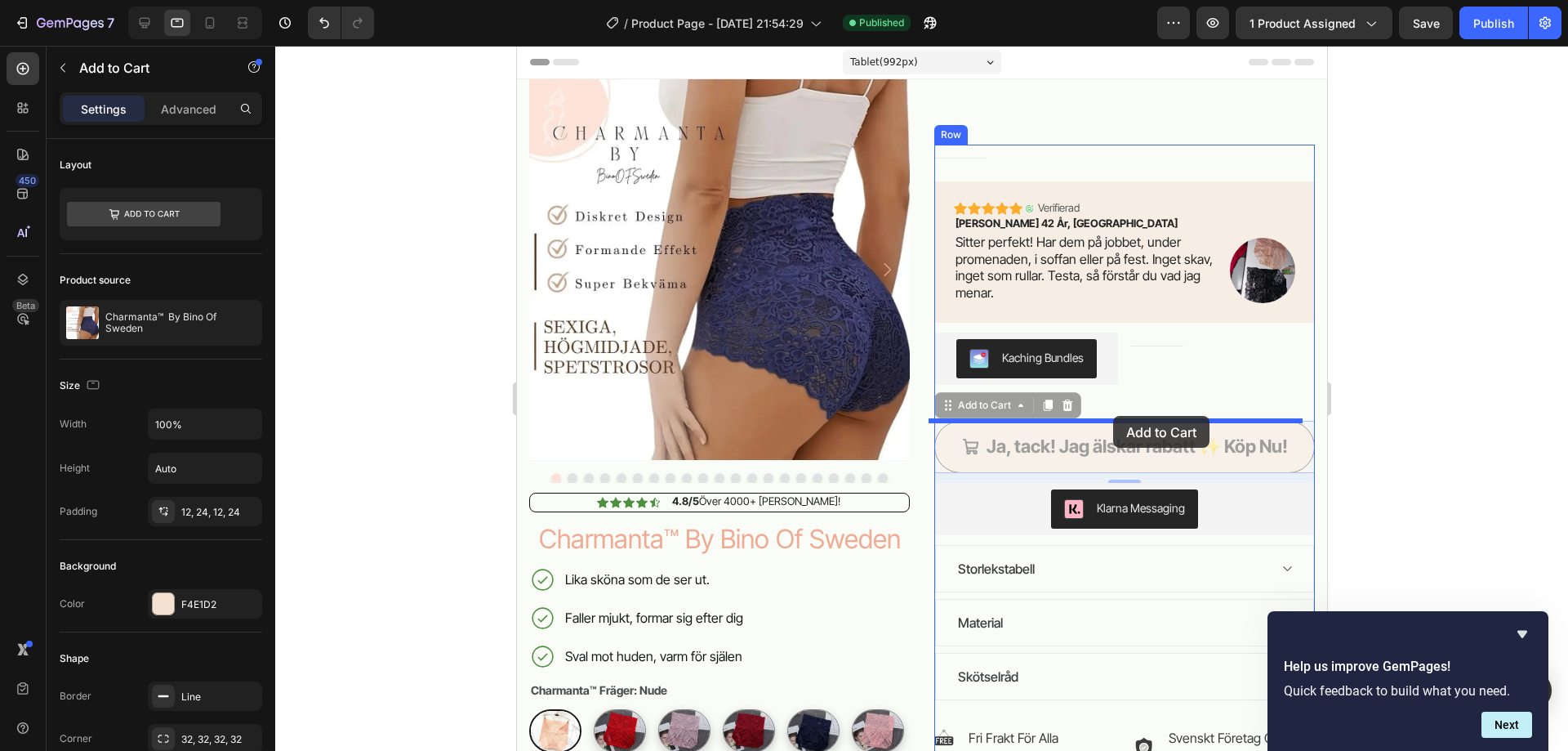
drag, startPoint x: 936, startPoint y: 410, endPoint x: 1112, endPoint y: 416, distance: 176.1
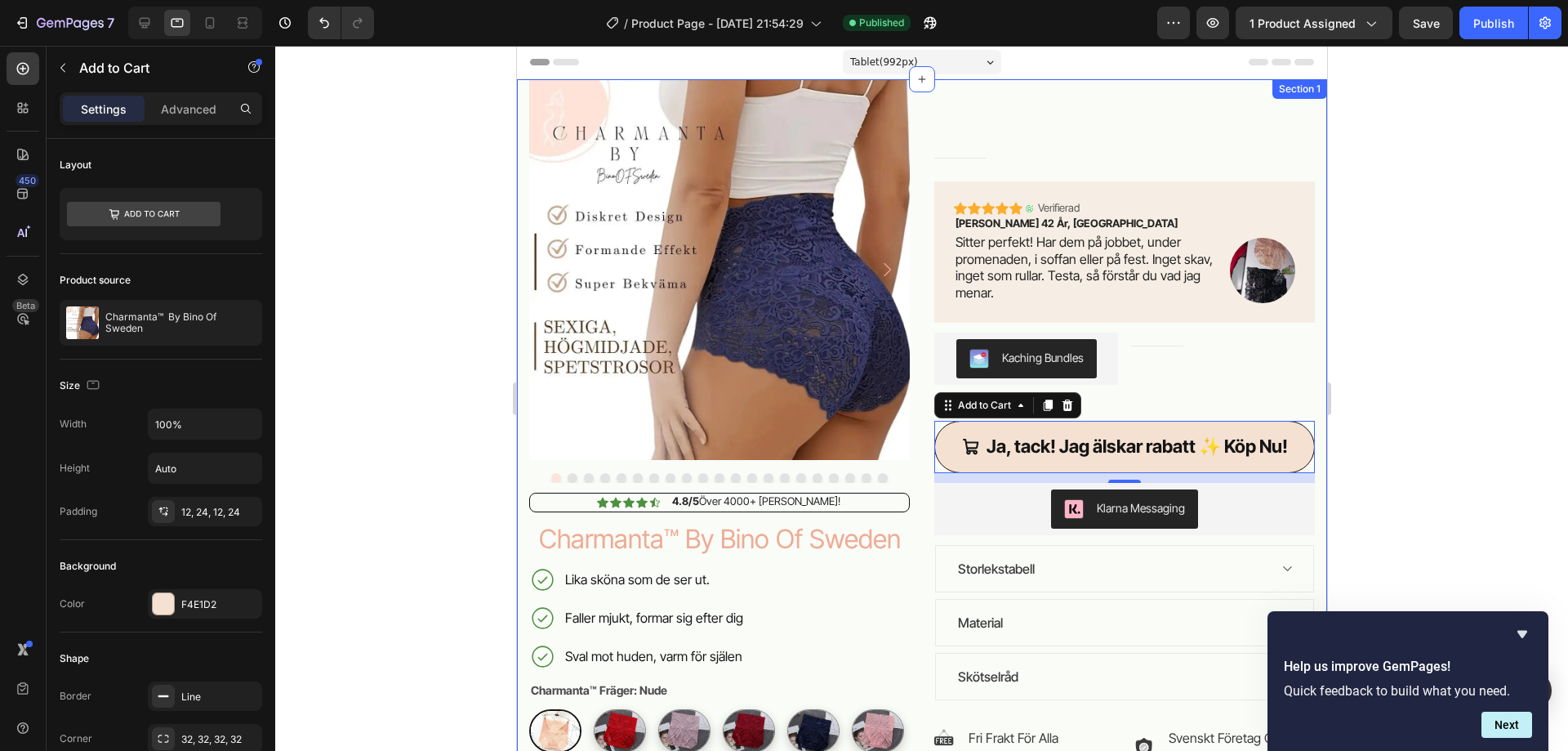
click at [1392, 491] on div at bounding box center [921, 398] width 1293 height 705
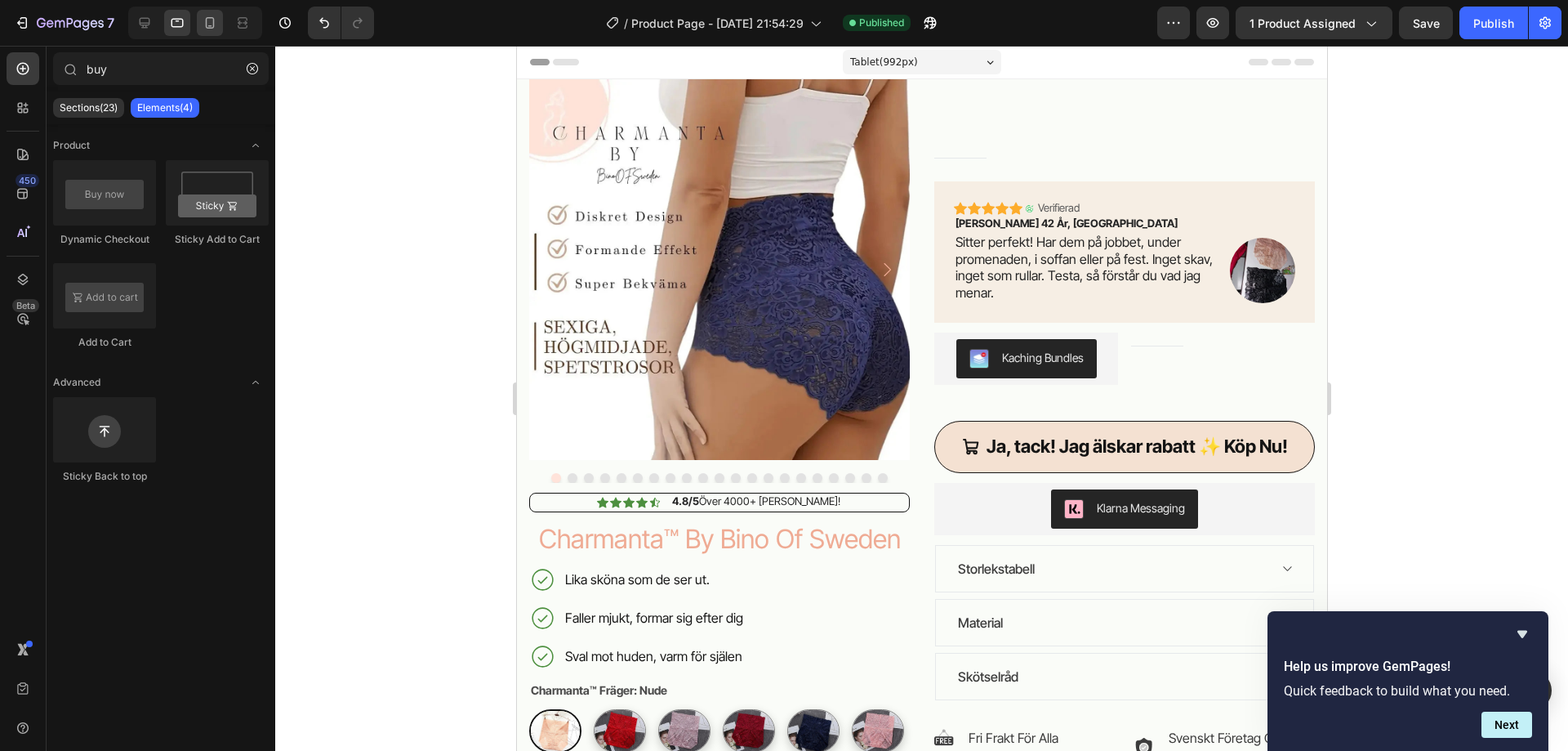
click at [212, 26] on icon at bounding box center [210, 23] width 17 height 17
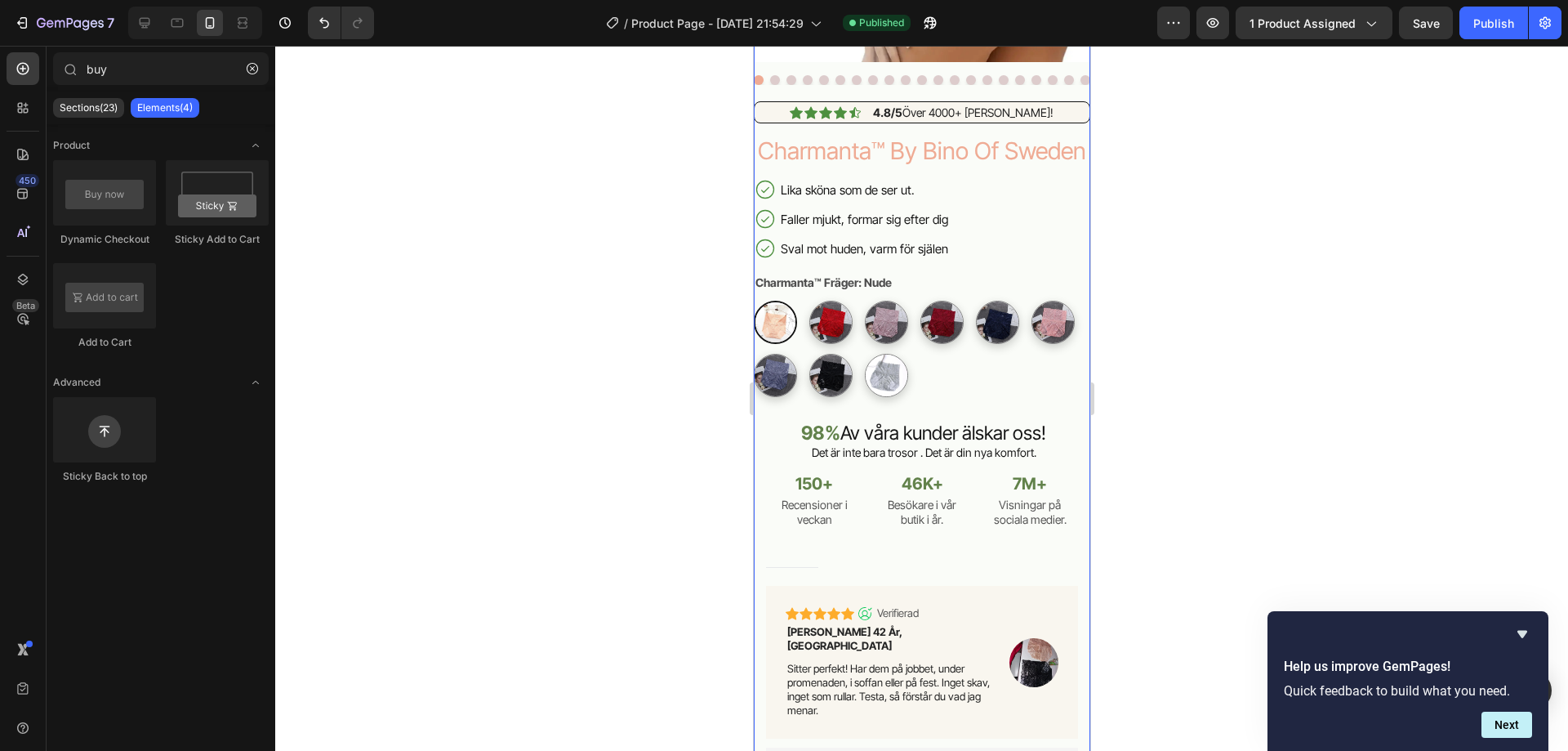
scroll to position [720, 0]
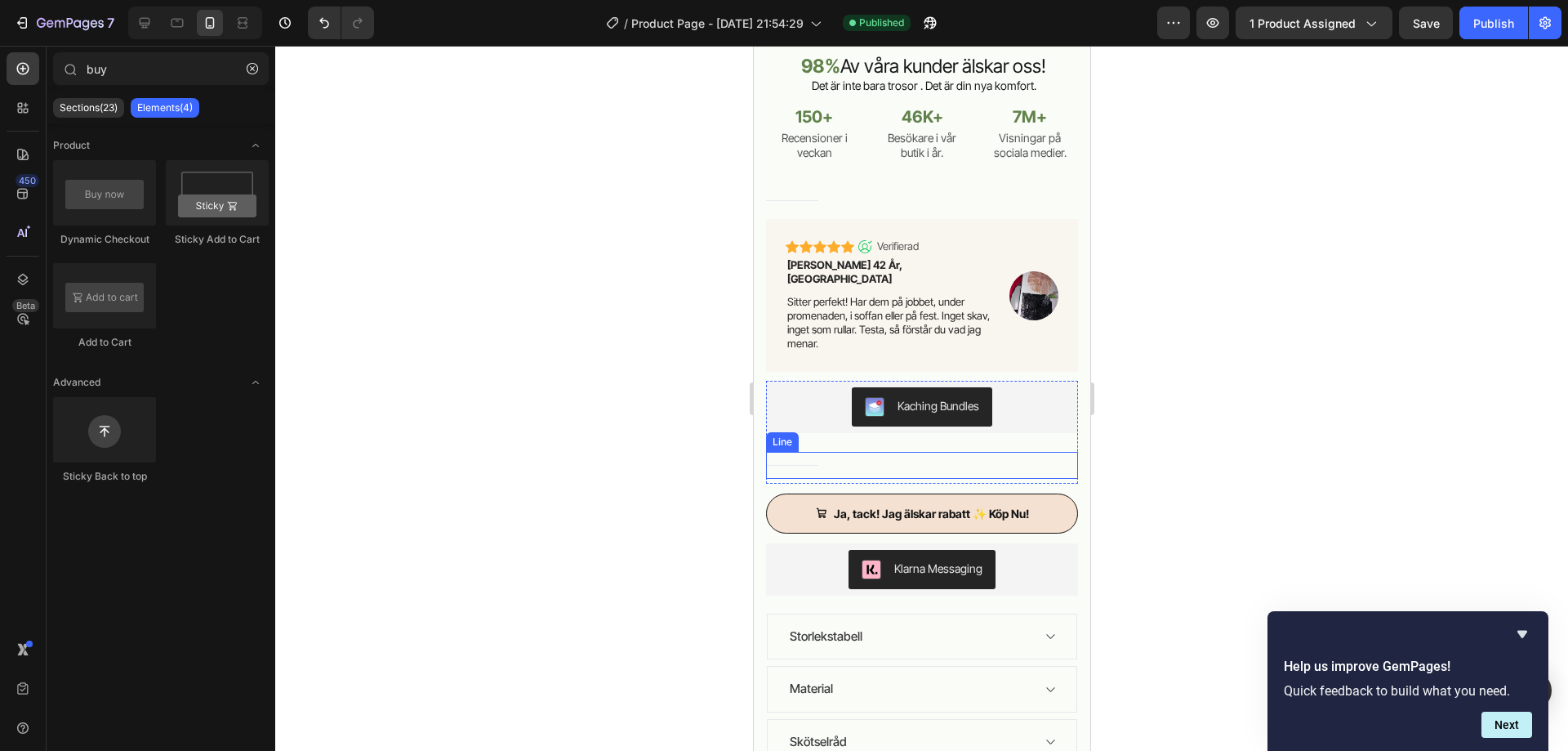
click at [806, 451] on div "Title Line" at bounding box center [921, 465] width 312 height 27
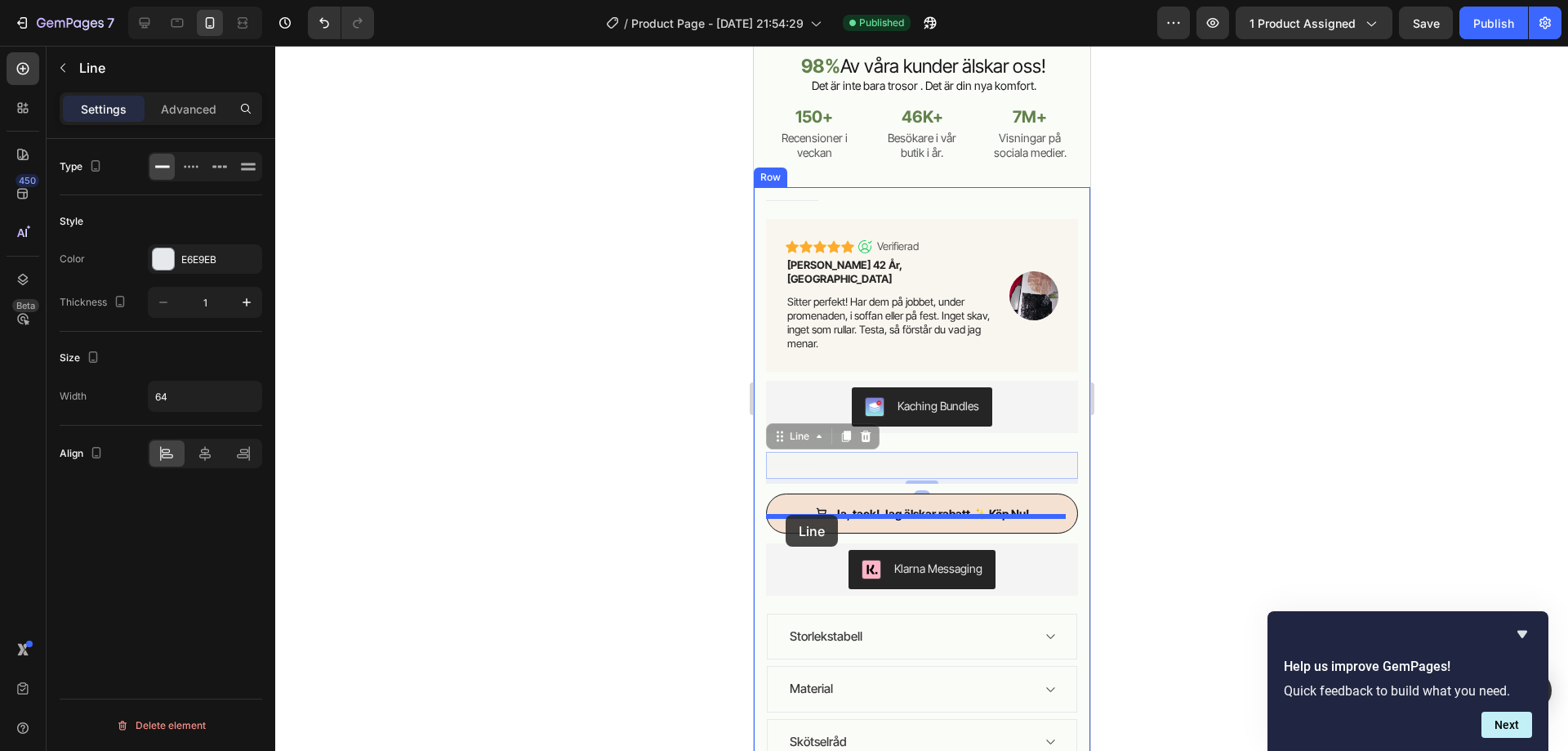
drag, startPoint x: 778, startPoint y: 417, endPoint x: 784, endPoint y: 515, distance: 98.2
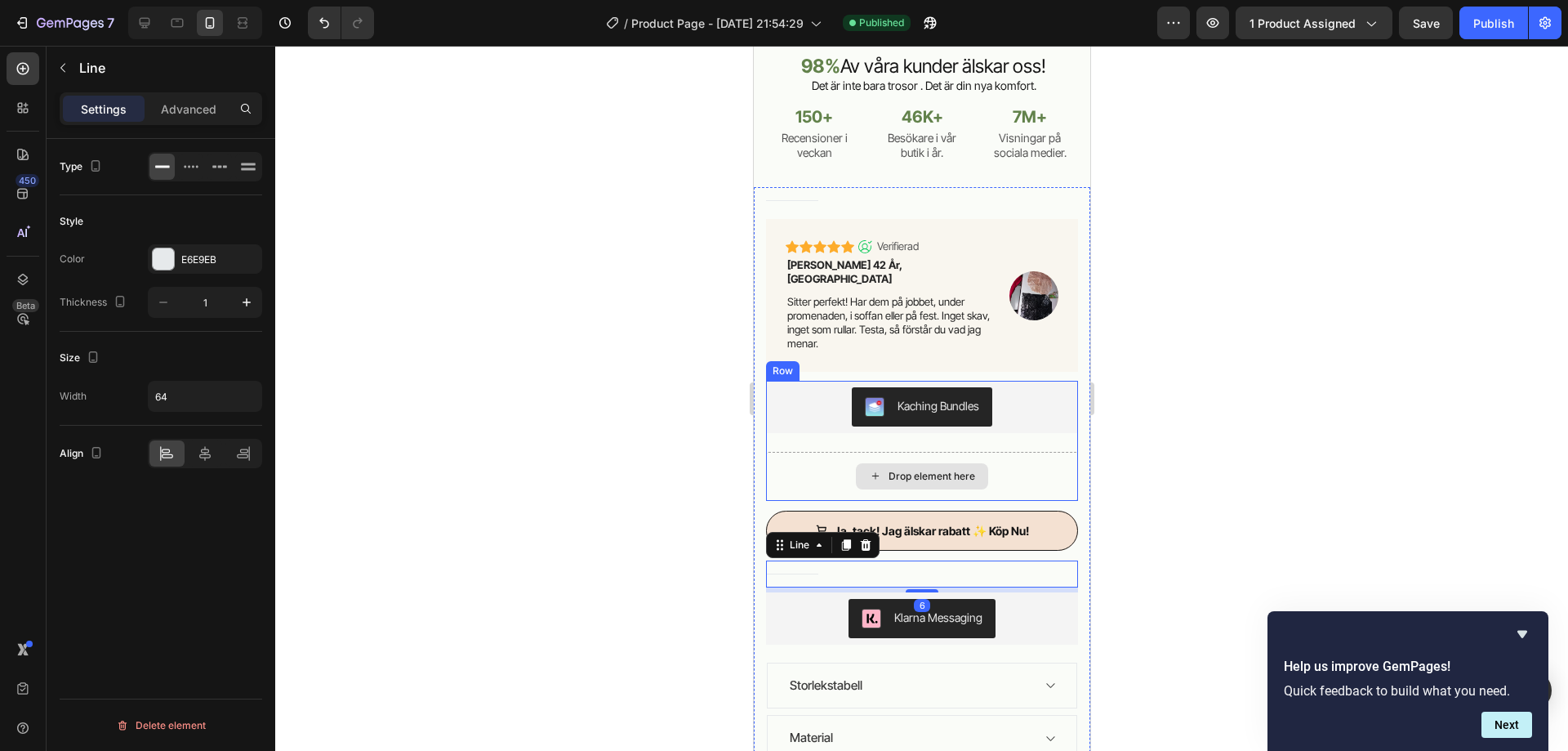
click at [1035, 451] on div "Drop element here" at bounding box center [921, 476] width 312 height 49
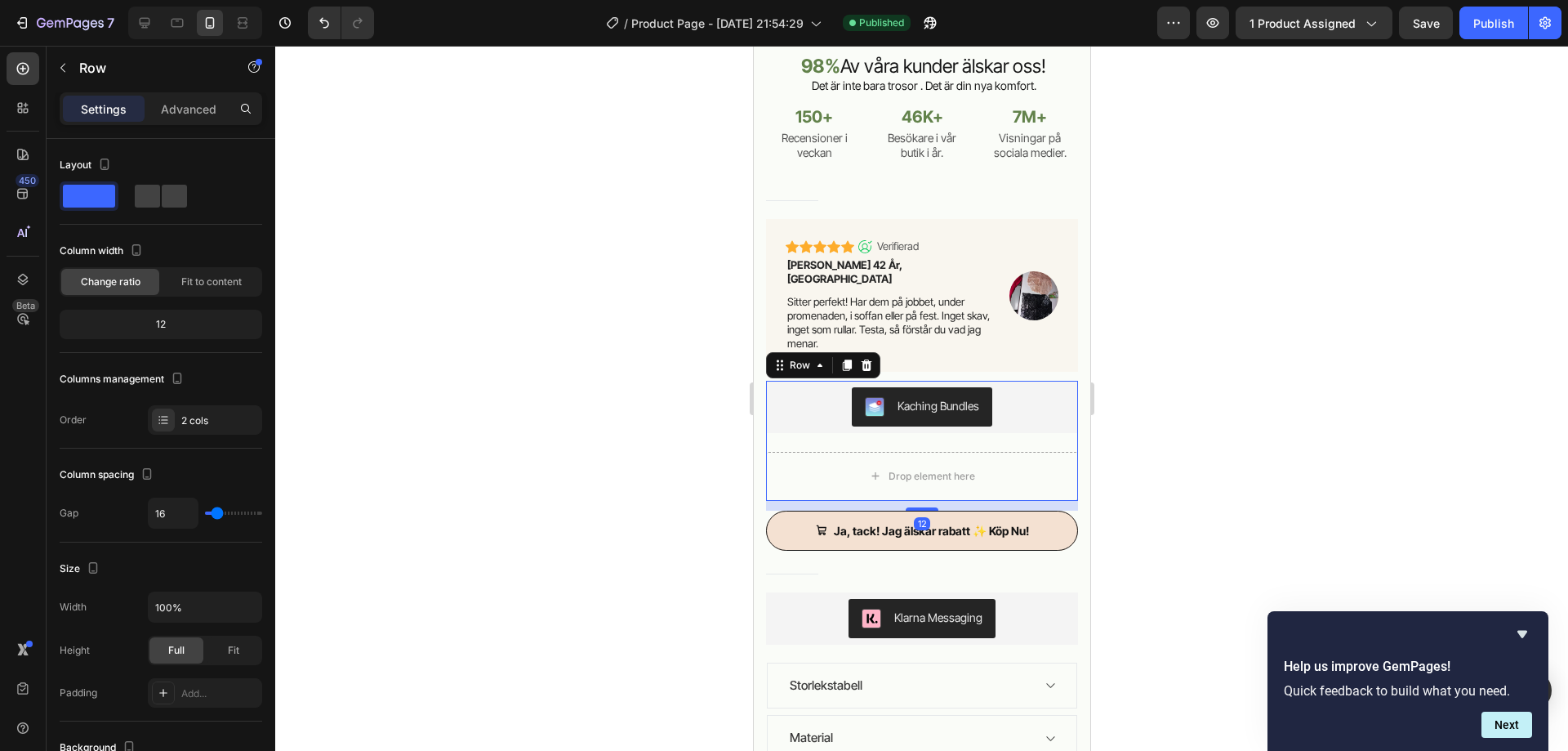
click at [1161, 464] on div at bounding box center [921, 398] width 1293 height 705
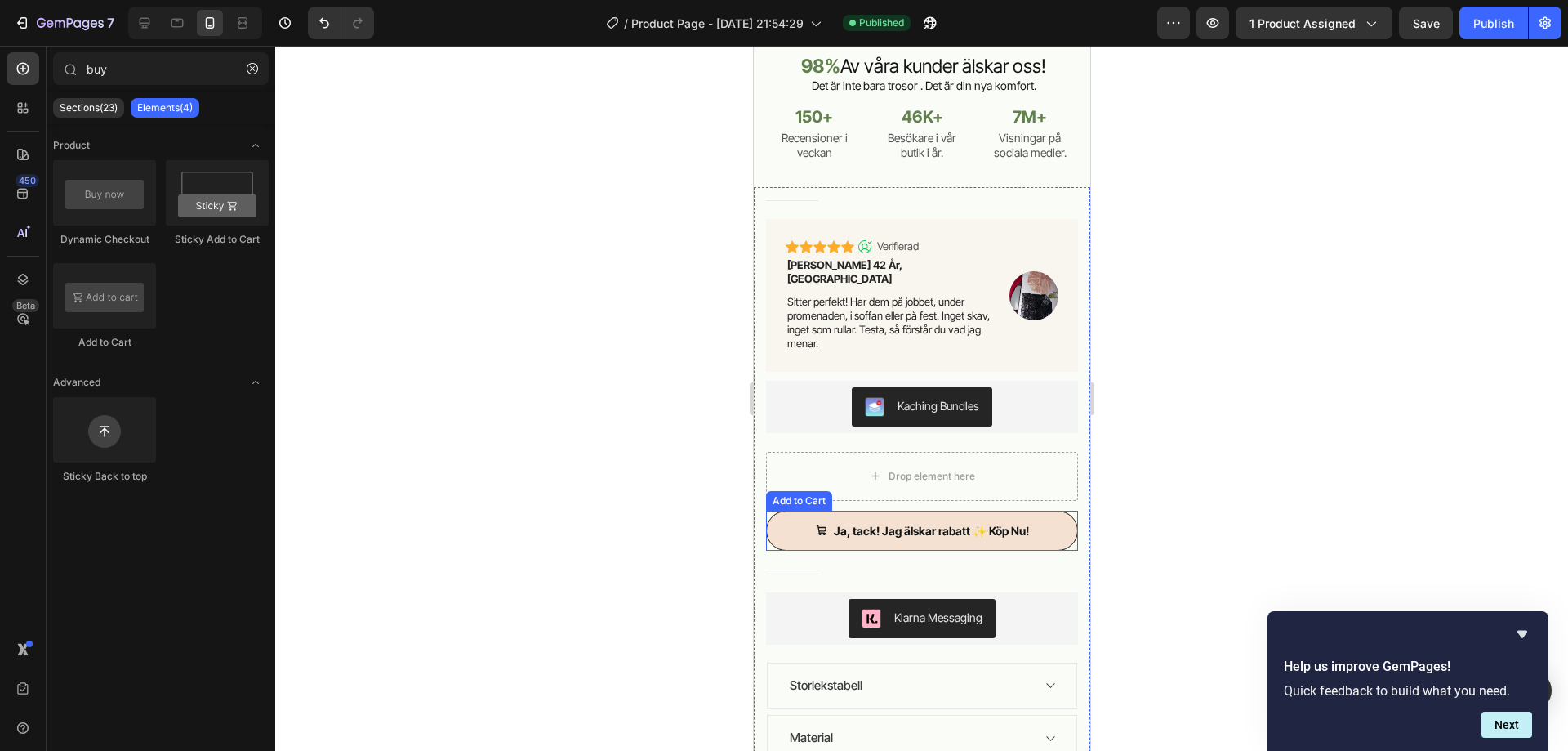
click at [1049, 510] on button "Ja, tack! Jag älskar rabatt ✨ Köp Nu!" at bounding box center [921, 530] width 312 height 40
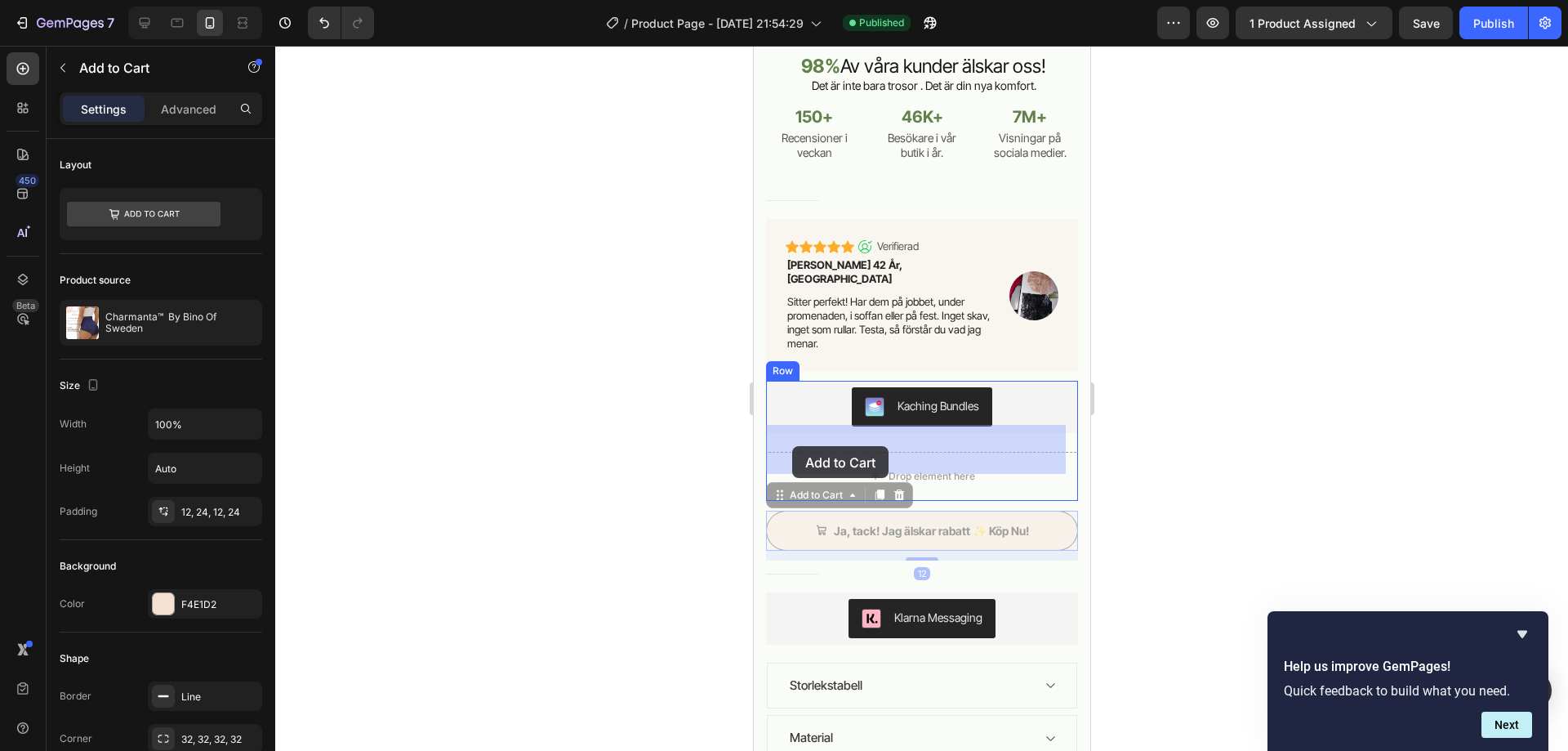
drag, startPoint x: 777, startPoint y: 471, endPoint x: 791, endPoint y: 446, distance: 28.7
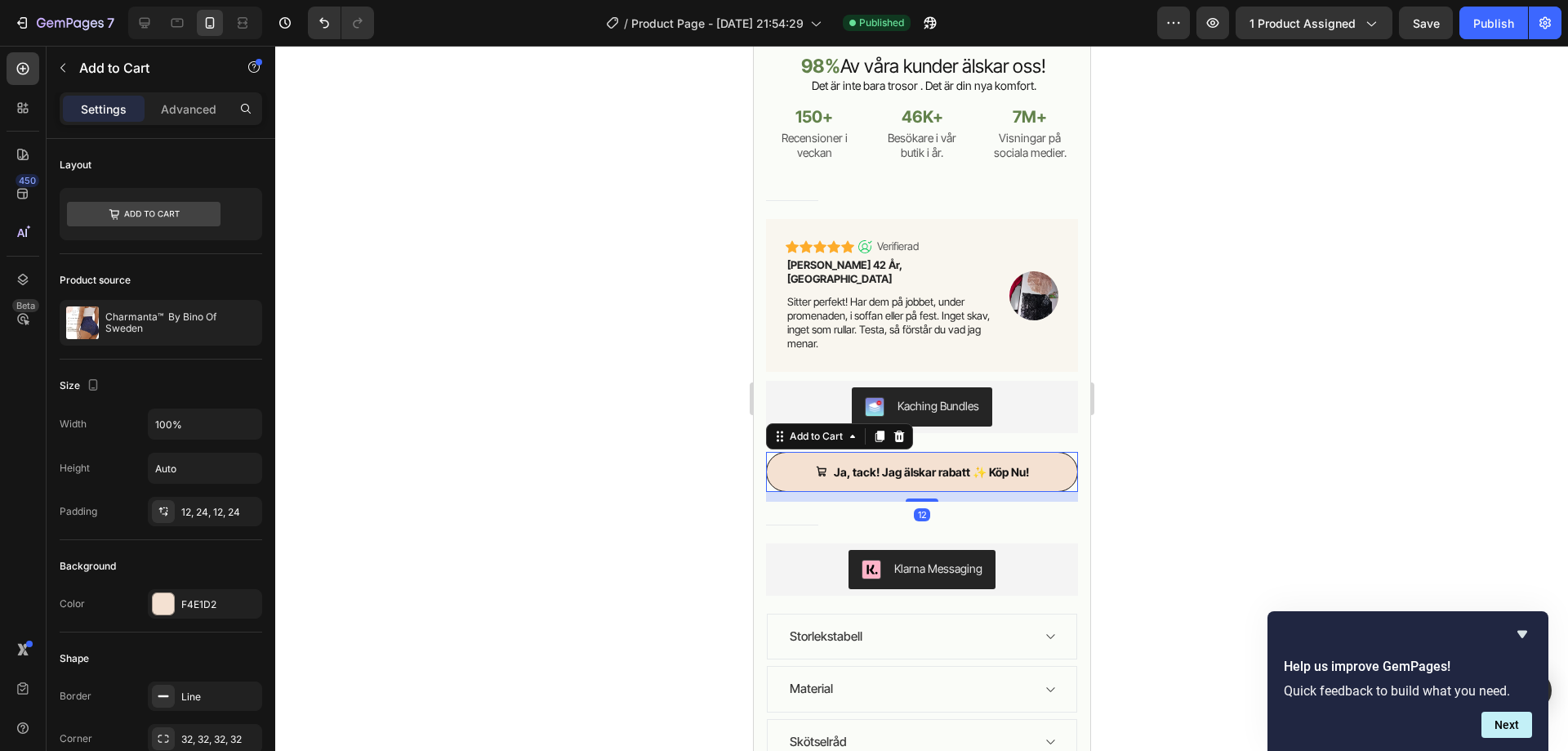
click at [665, 383] on div at bounding box center [921, 398] width 1293 height 705
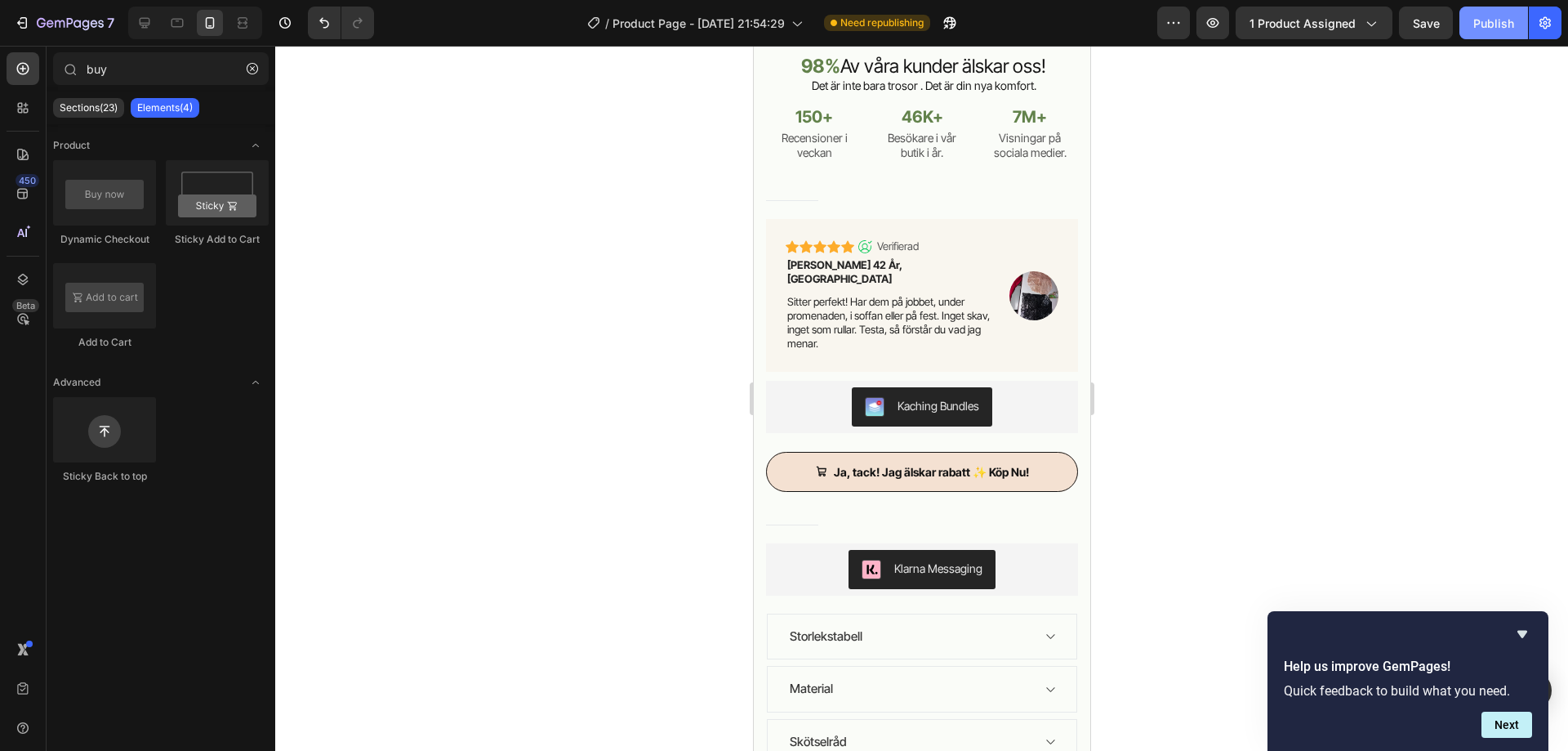
click at [1507, 25] on div "Publish" at bounding box center [1494, 23] width 41 height 17
click at [1052, 451] on button "Ja, tack! Jag älskar rabatt ✨ Köp Nu!" at bounding box center [921, 471] width 312 height 40
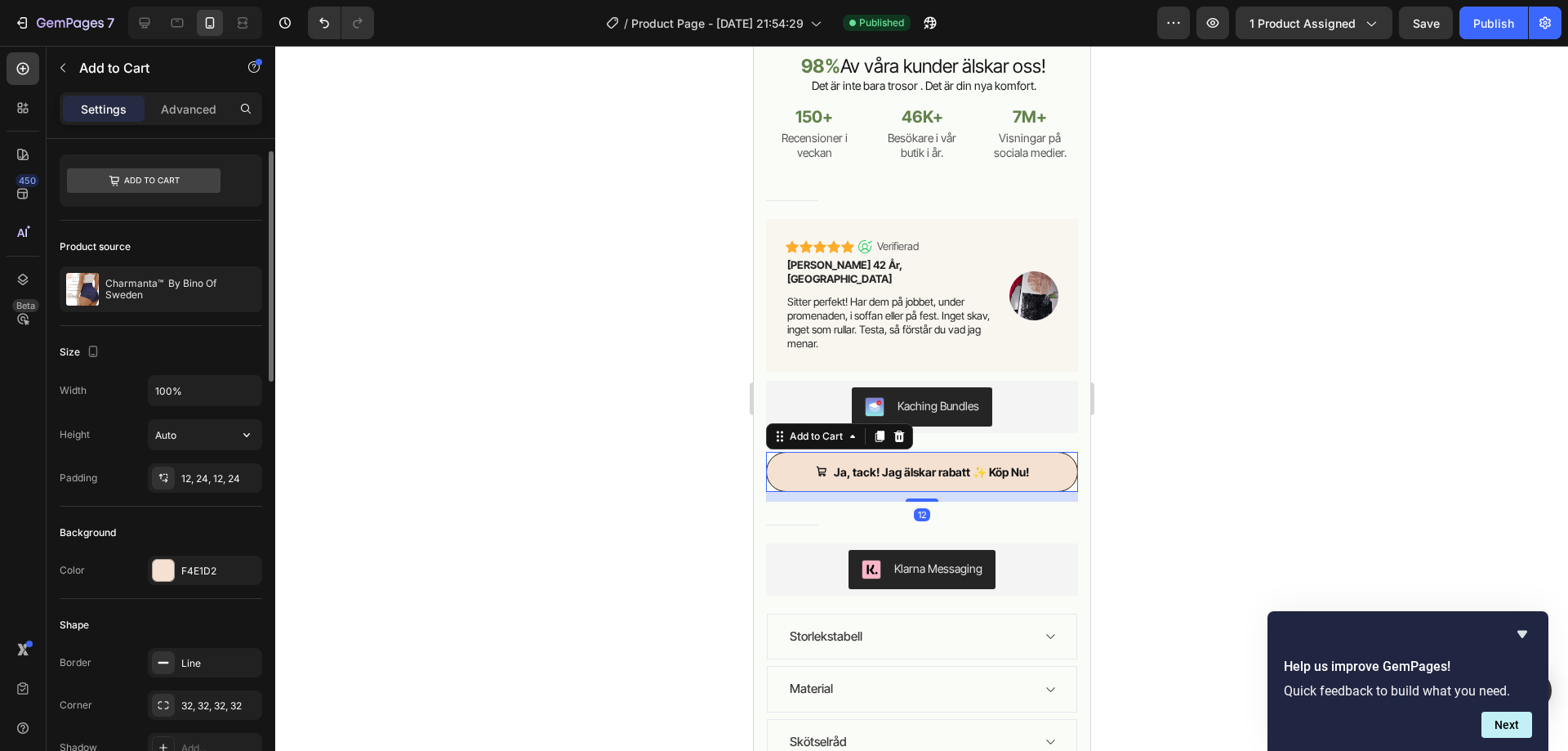
scroll to position [34, 0]
click at [201, 397] on input "100%" at bounding box center [205, 389] width 113 height 29
click at [253, 389] on icon "button" at bounding box center [247, 390] width 17 height 17
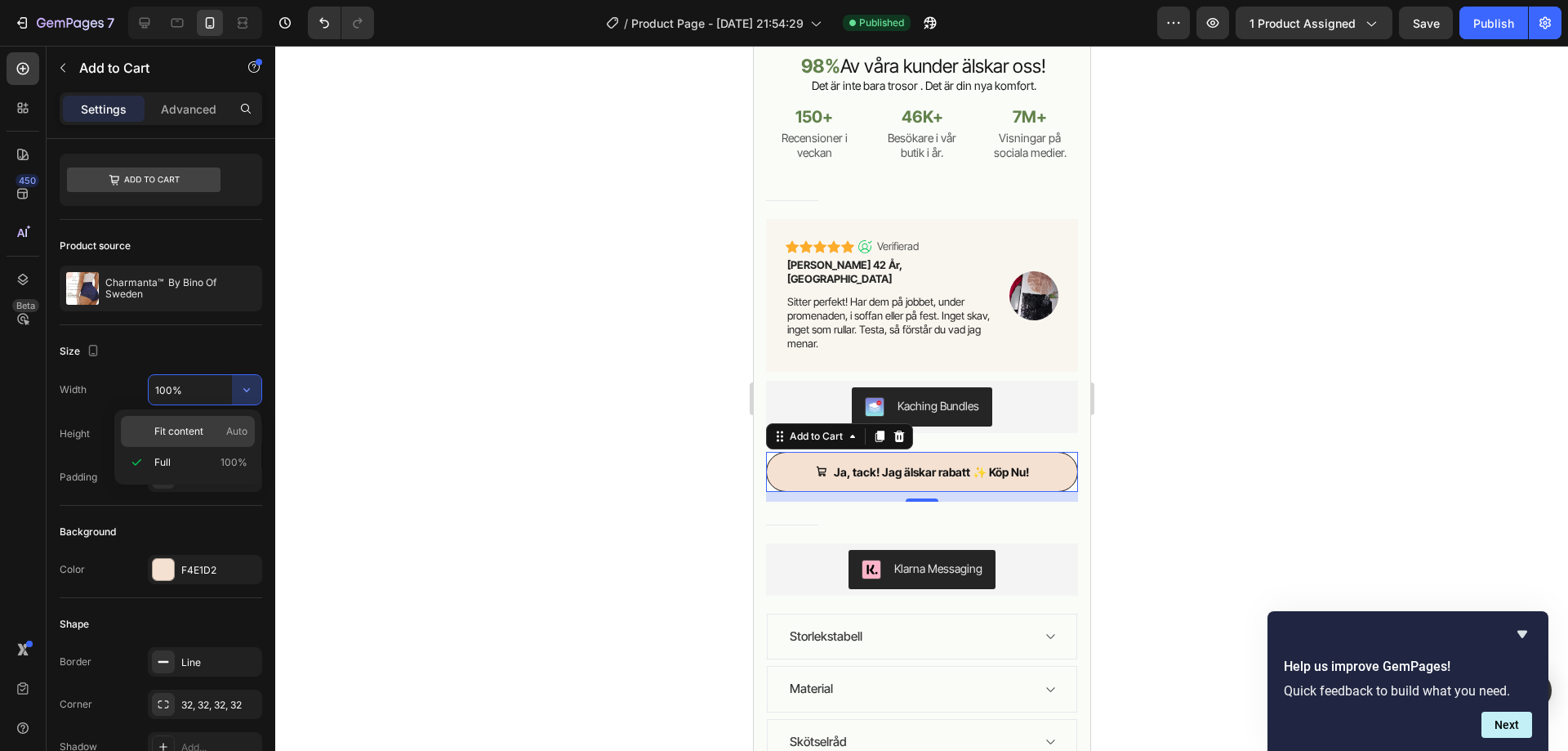
click at [225, 430] on p "Fit content Auto" at bounding box center [201, 431] width 93 height 15
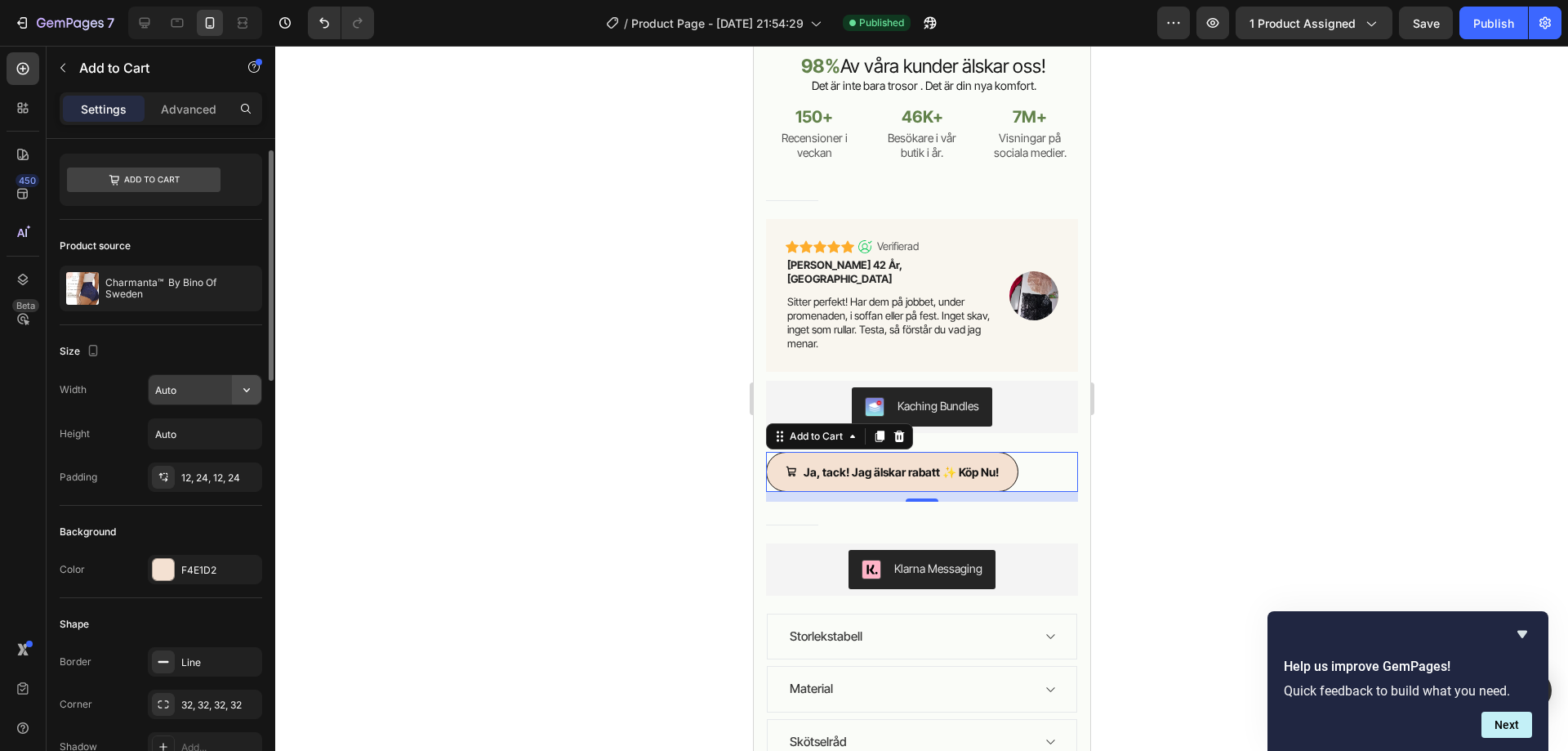
click at [245, 384] on icon "button" at bounding box center [247, 390] width 17 height 17
click at [192, 465] on p "Full 100%" at bounding box center [201, 462] width 93 height 15
click at [171, 390] on input "100%" at bounding box center [205, 389] width 113 height 29
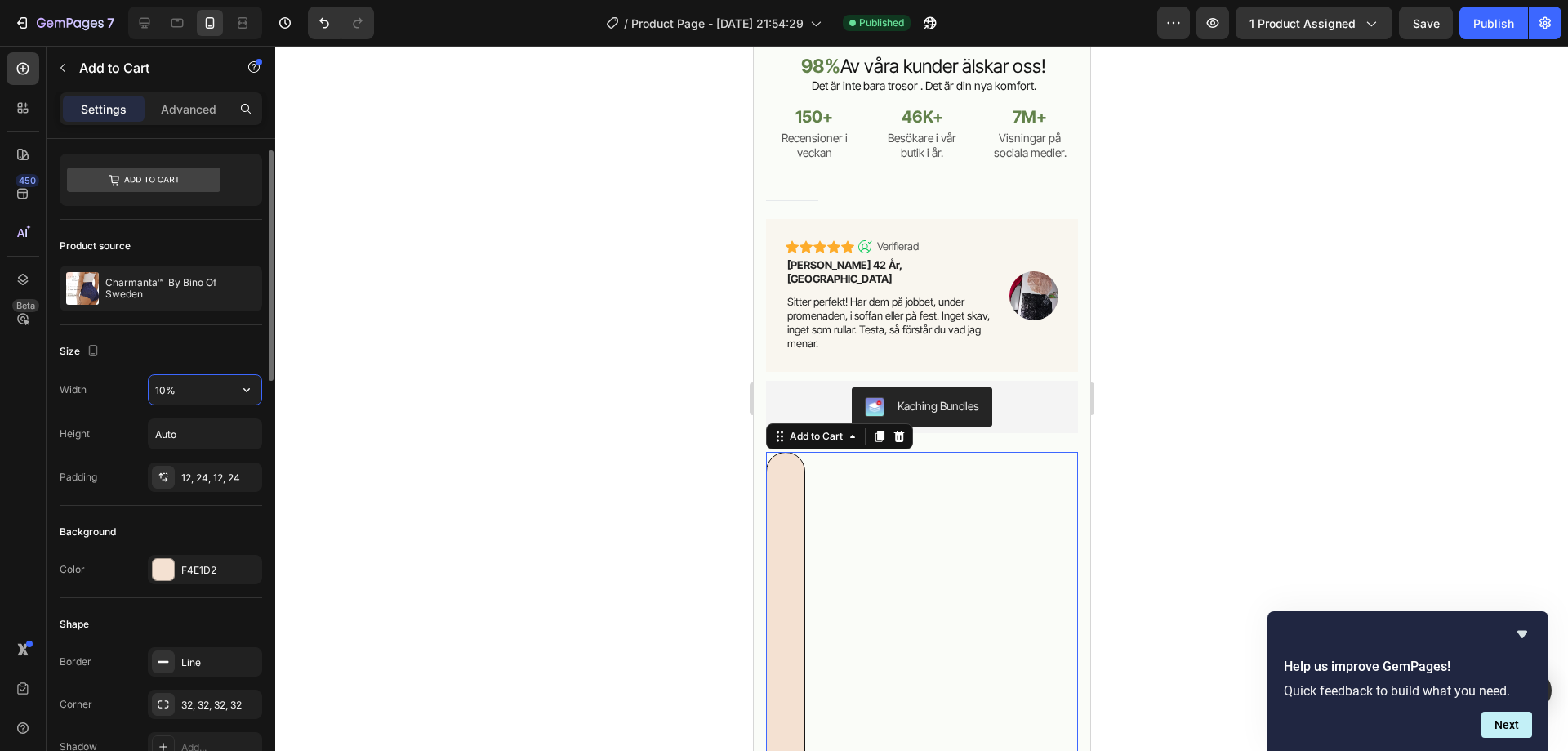
type input "100%"
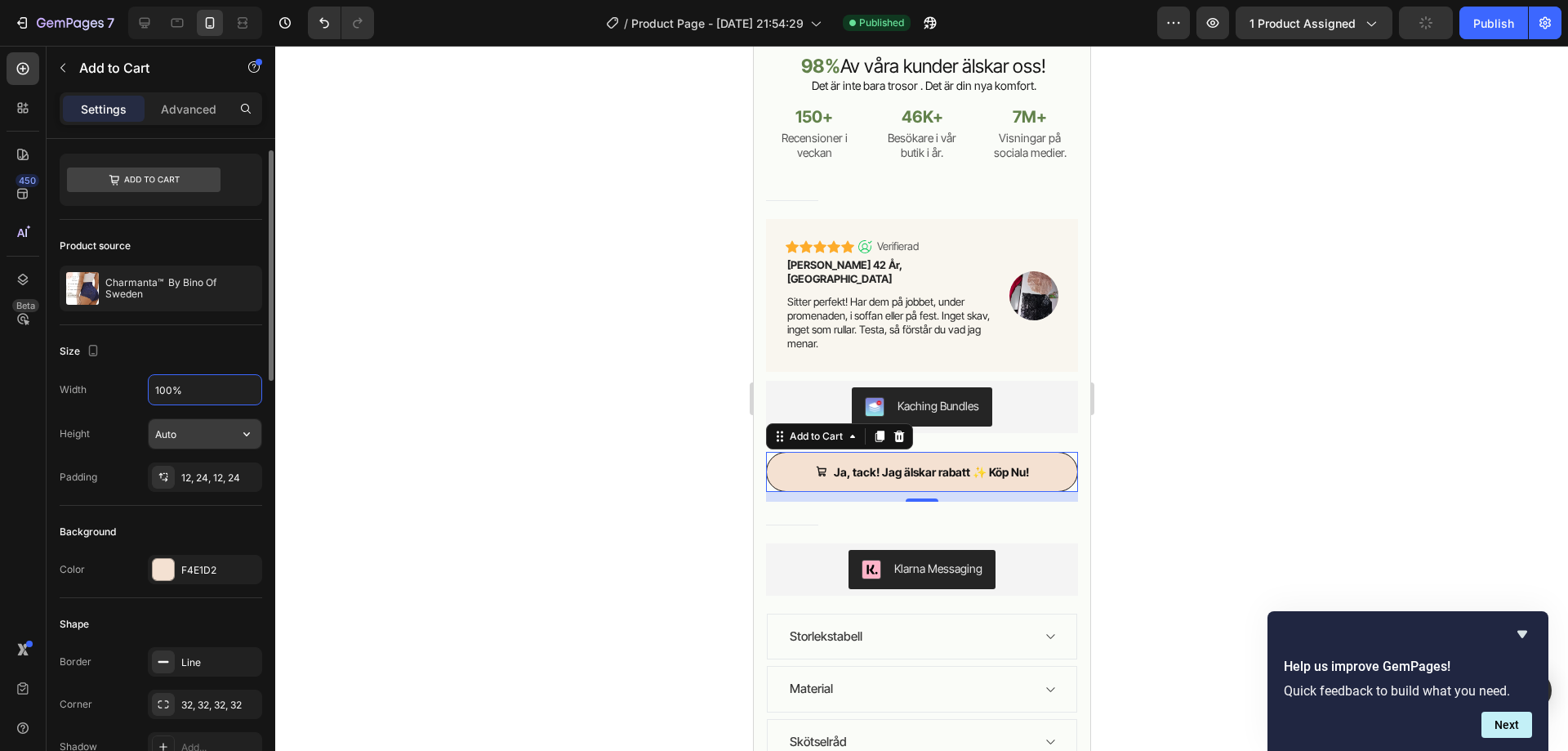
click at [193, 428] on input "Auto" at bounding box center [205, 433] width 113 height 29
click at [250, 429] on icon "button" at bounding box center [247, 434] width 17 height 17
click at [210, 429] on input "Auto" at bounding box center [205, 433] width 113 height 29
type input "A"
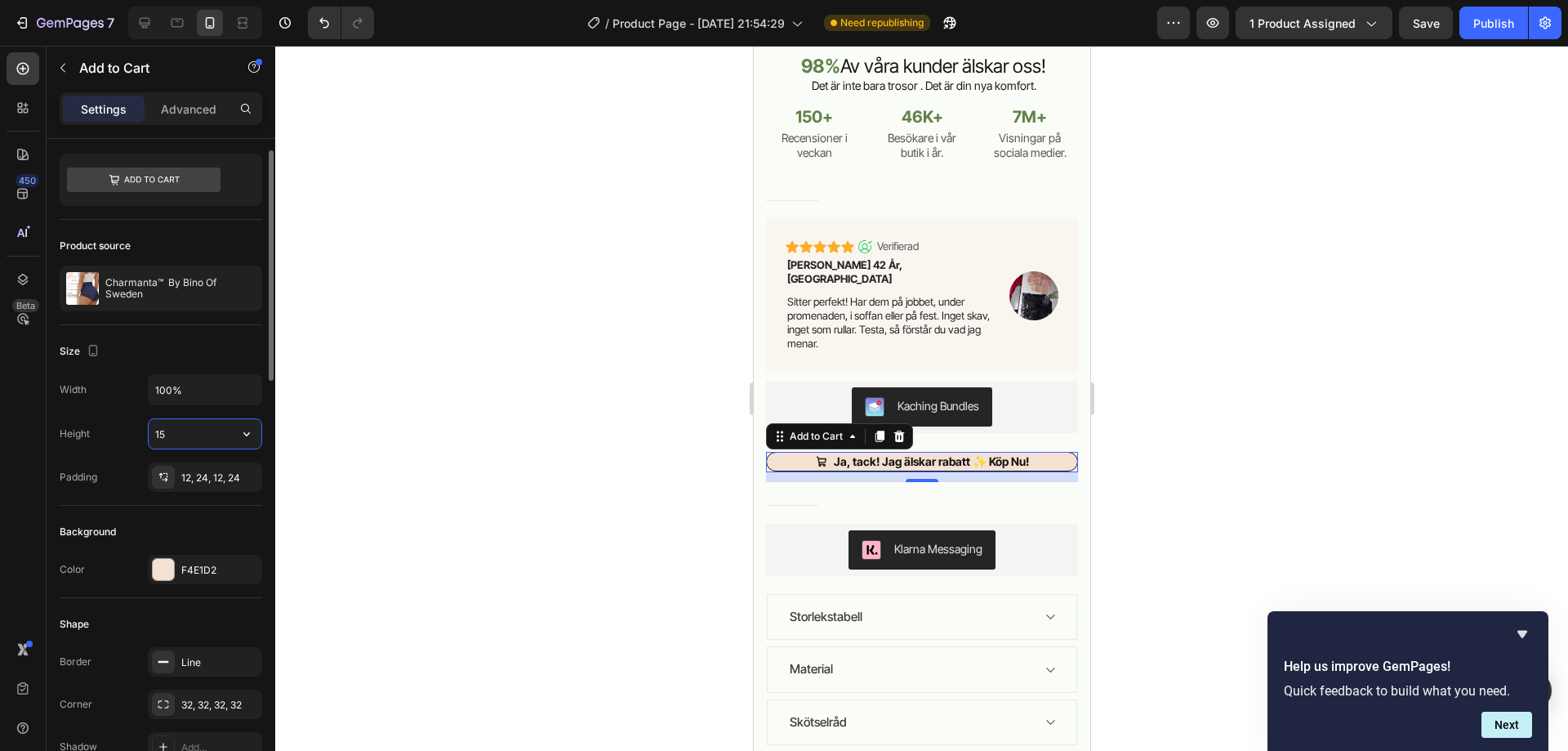
type input "1"
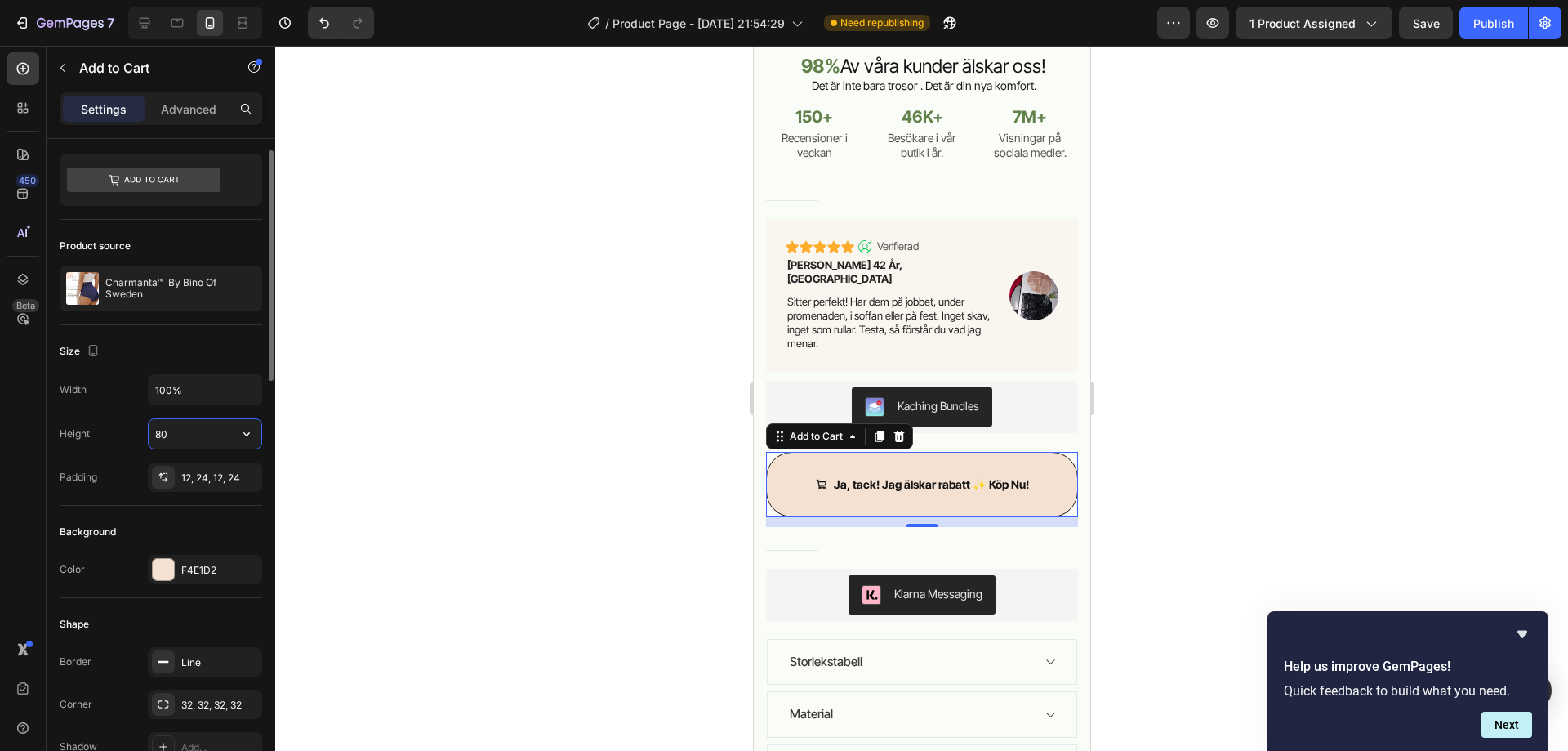
type input "8"
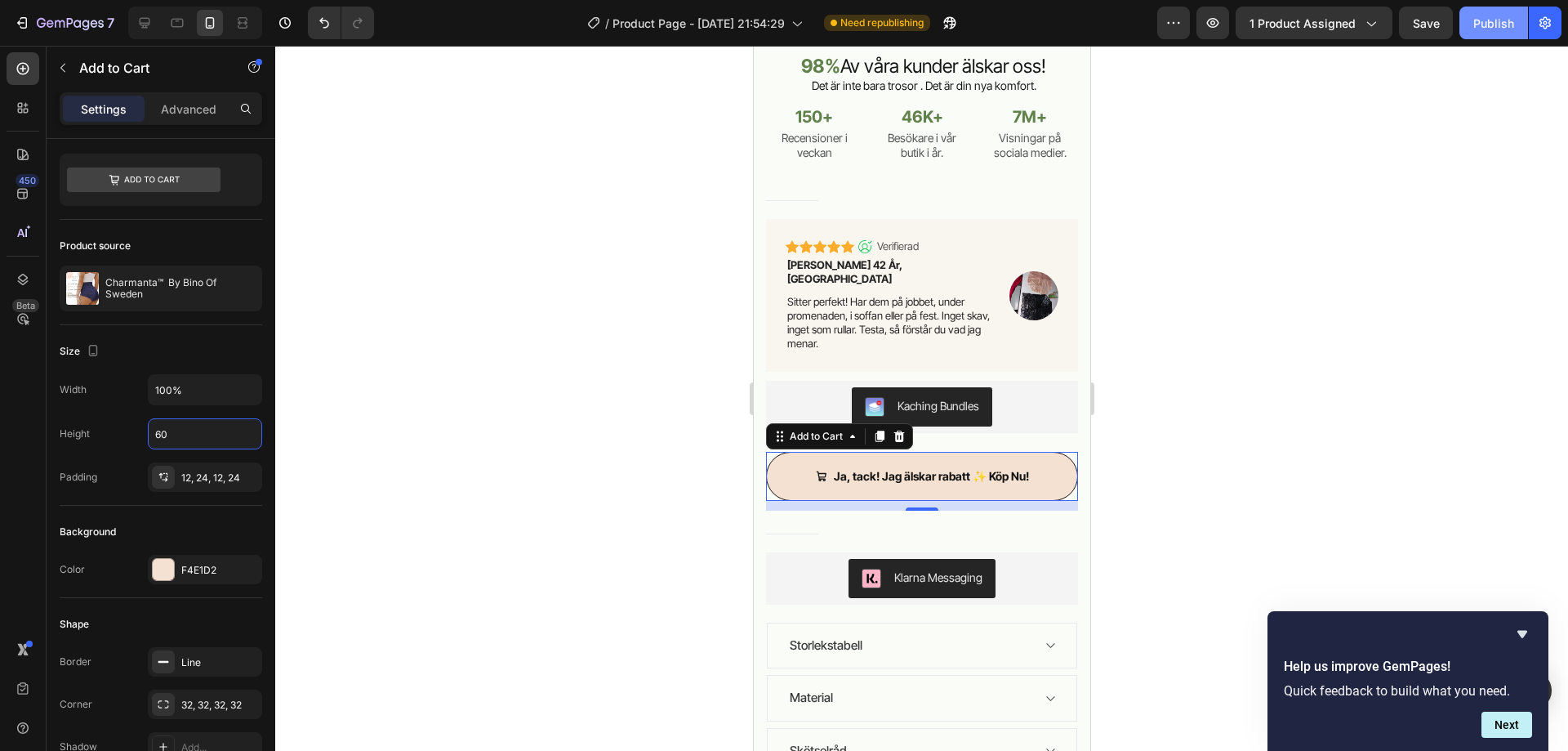
type input "60"
click at [1503, 20] on div "Publish" at bounding box center [1494, 23] width 41 height 17
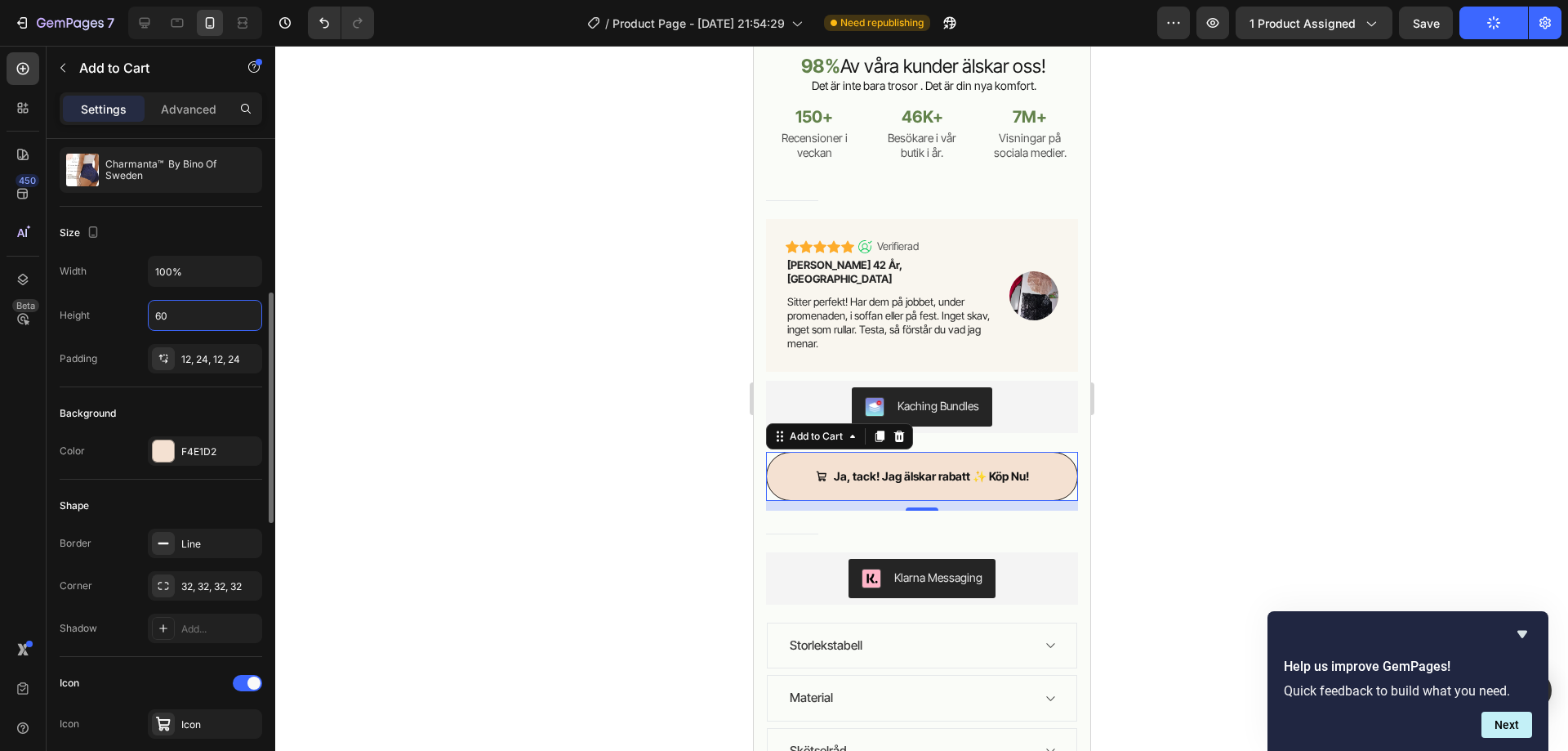
scroll to position [248, 0]
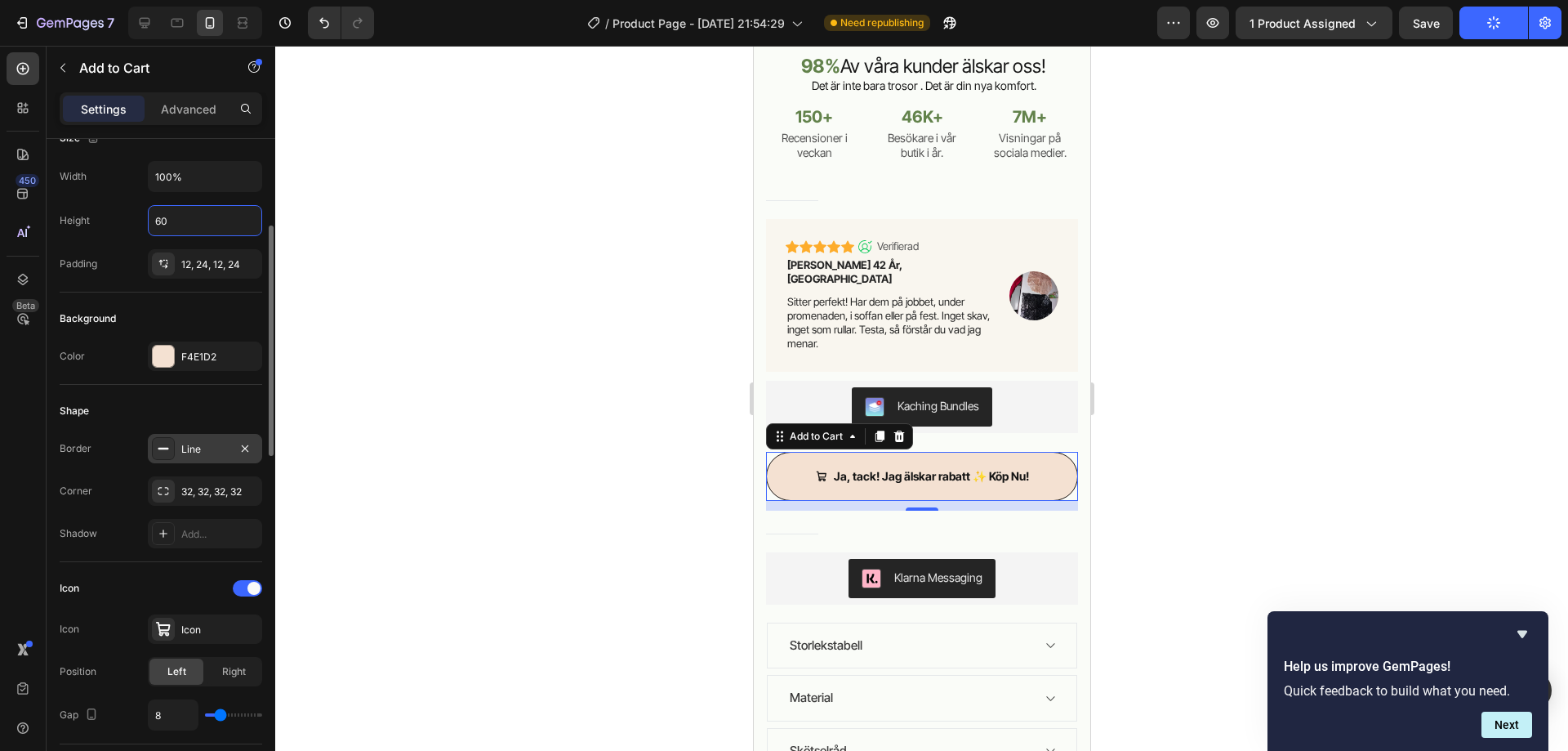
click at [161, 445] on icon at bounding box center [163, 448] width 13 height 13
click at [130, 524] on div "Shadow Add..." at bounding box center [161, 532] width 203 height 29
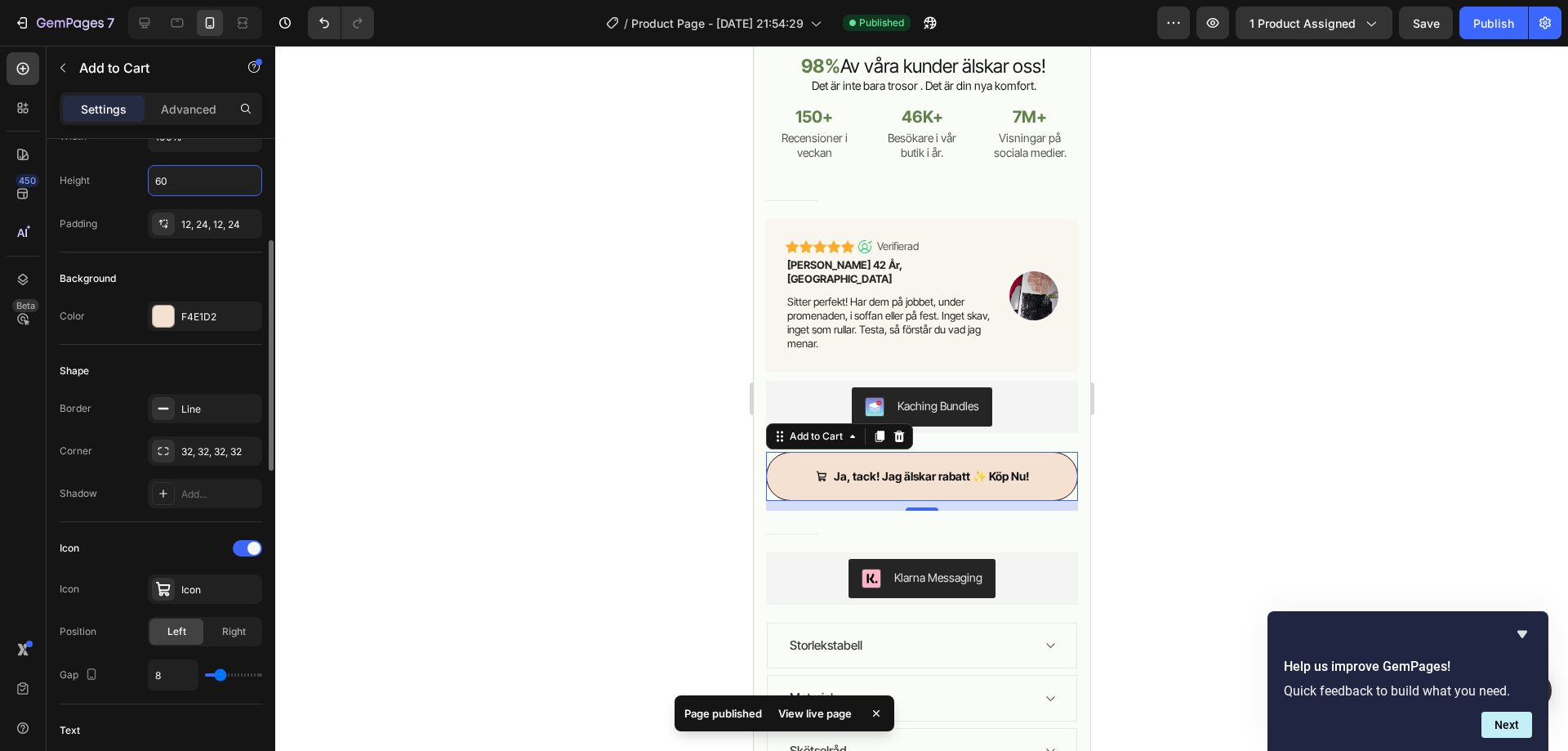
scroll to position [288, 0]
click at [160, 495] on icon at bounding box center [163, 492] width 13 height 13
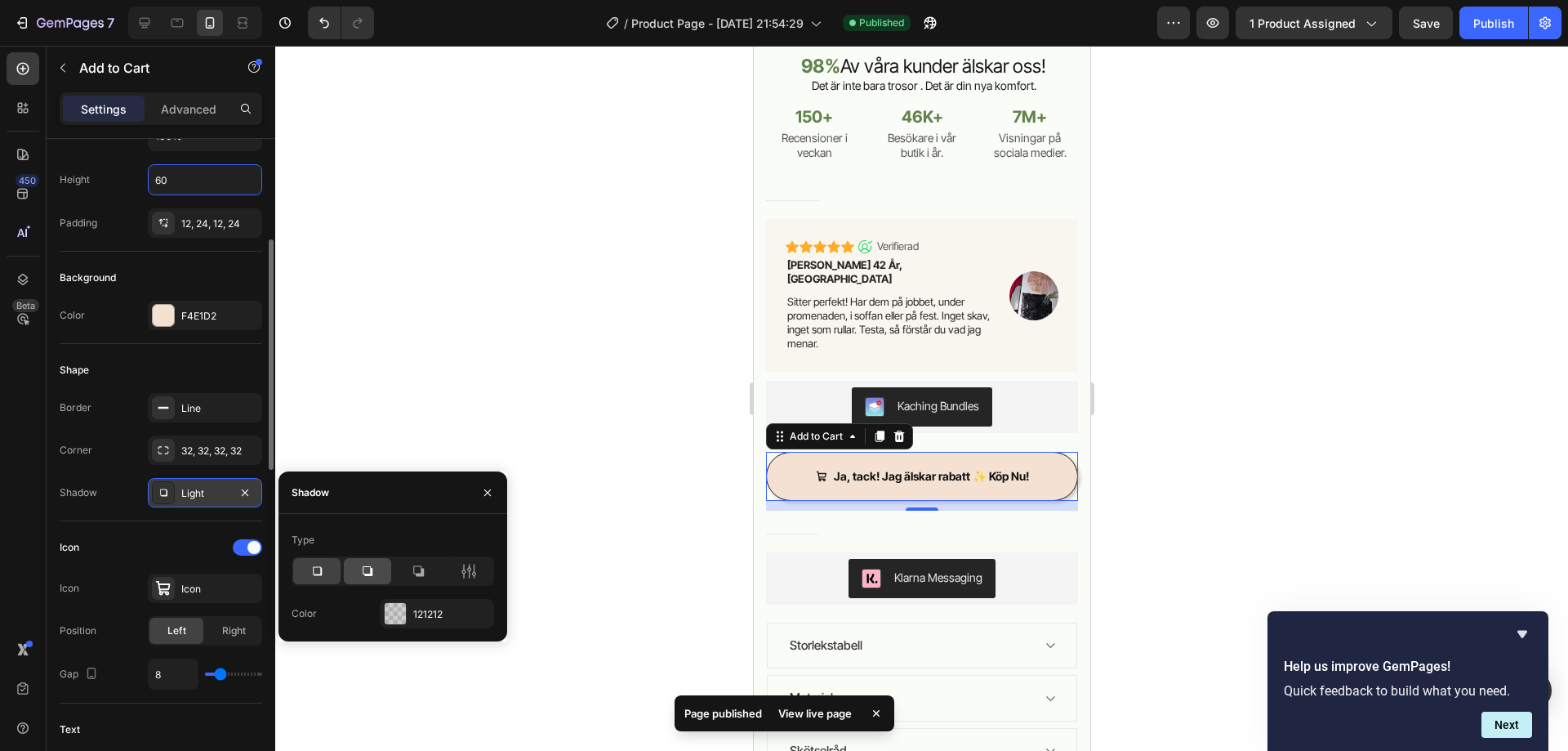
click at [354, 574] on div at bounding box center [368, 571] width 48 height 26
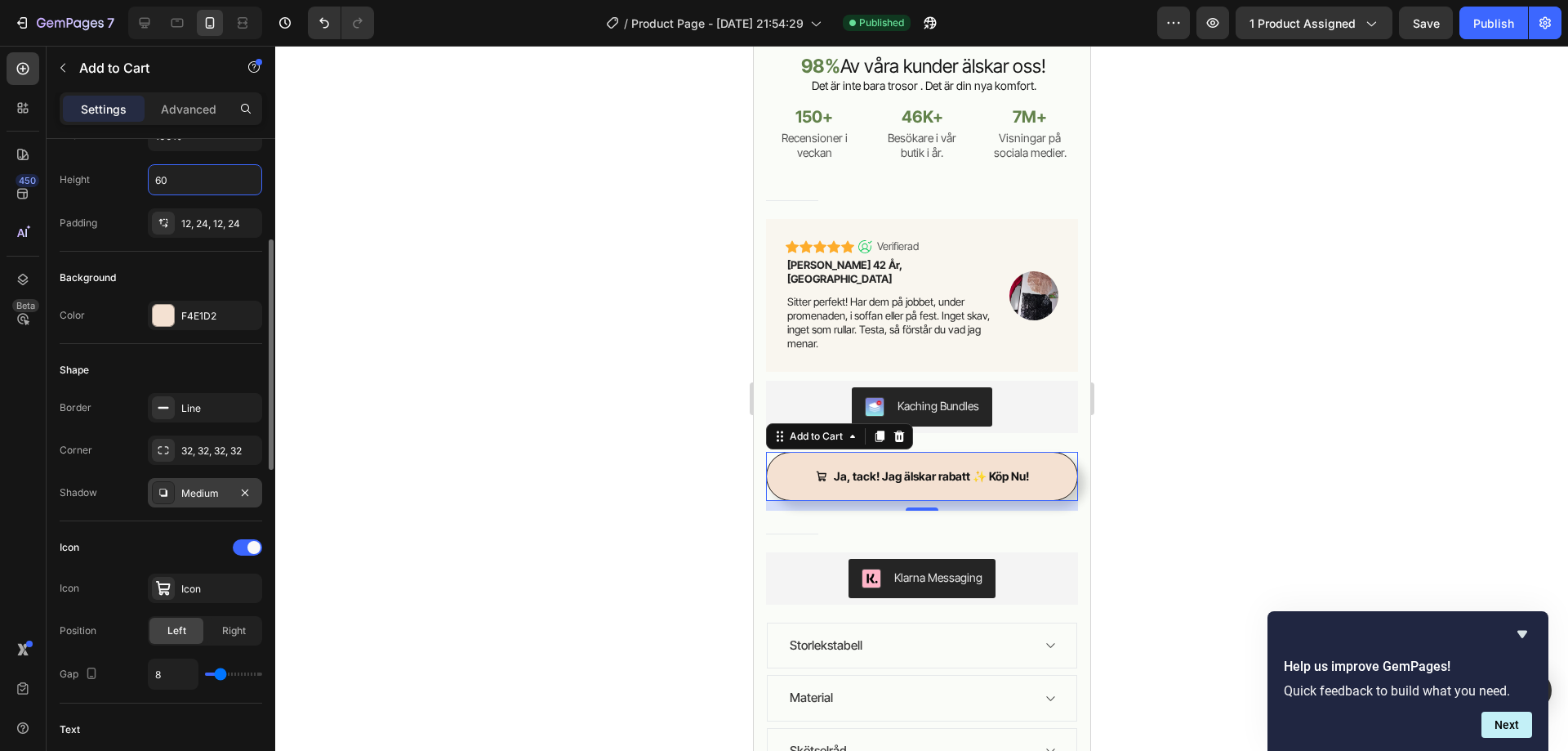
click at [464, 378] on div at bounding box center [921, 398] width 1293 height 705
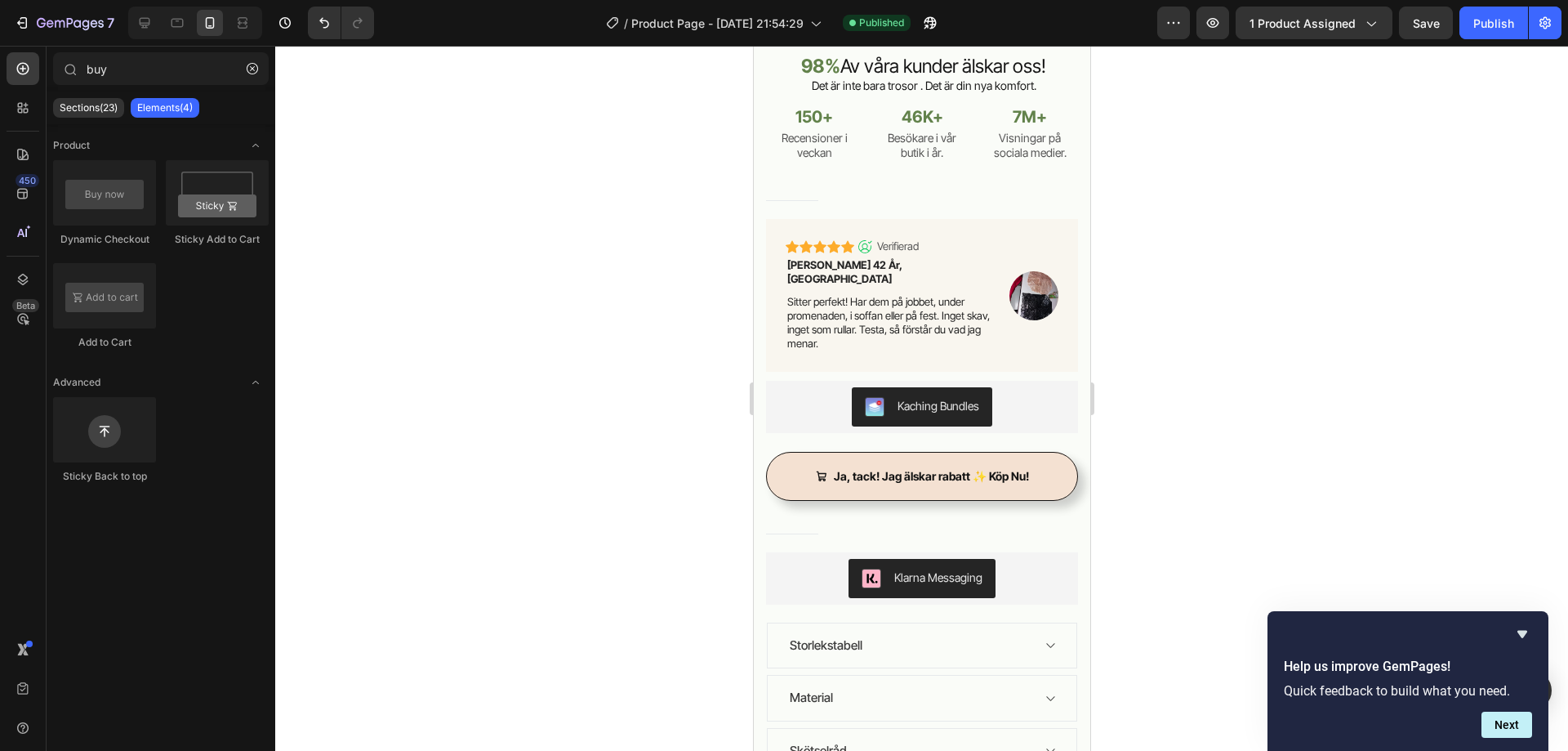
click at [464, 378] on div at bounding box center [921, 398] width 1293 height 705
click at [1514, 27] on button "Publish" at bounding box center [1494, 22] width 69 height 33
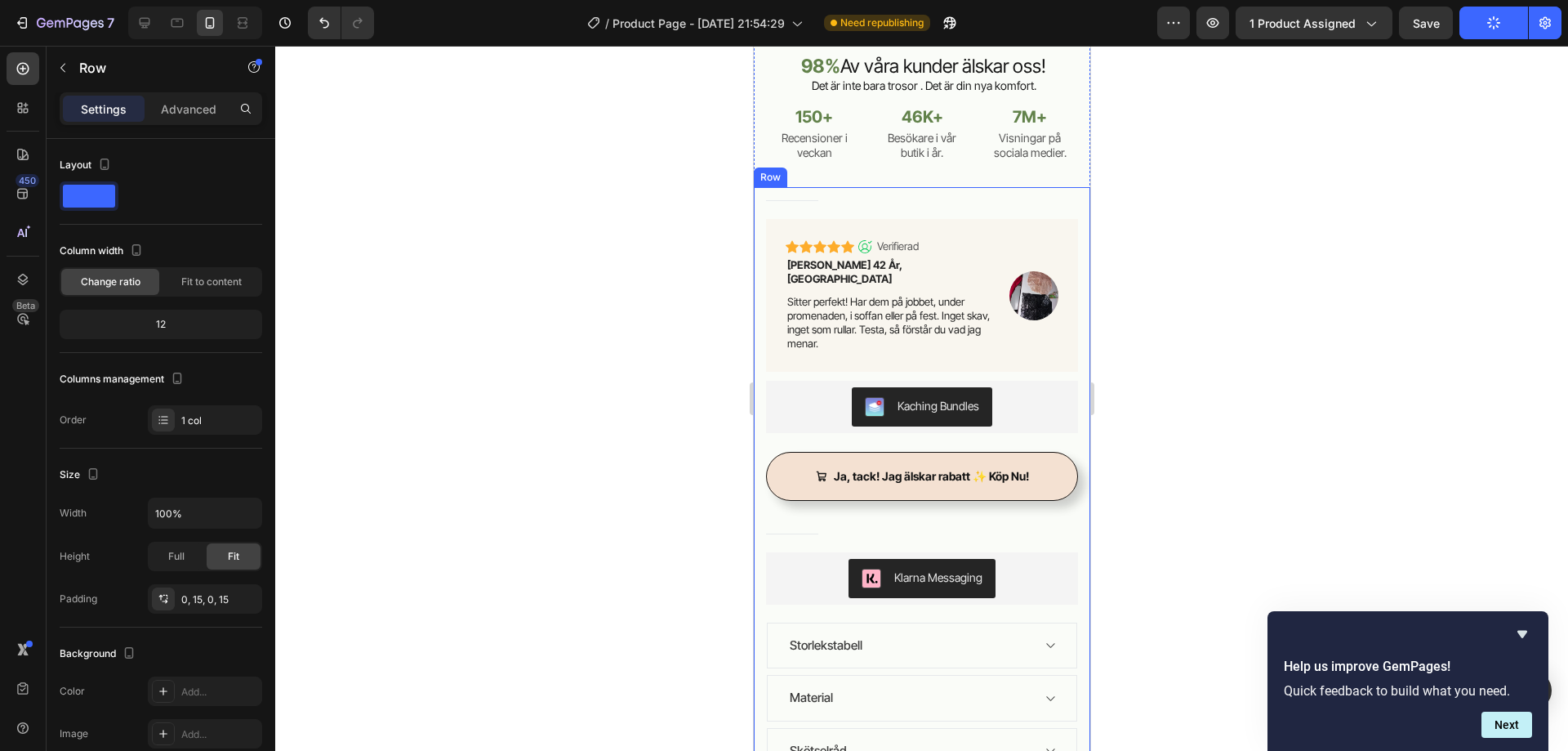
click at [1052, 468] on button "Ja, tack! Jag älskar rabatt ✨ Köp Nu!" at bounding box center [921, 476] width 312 height 49
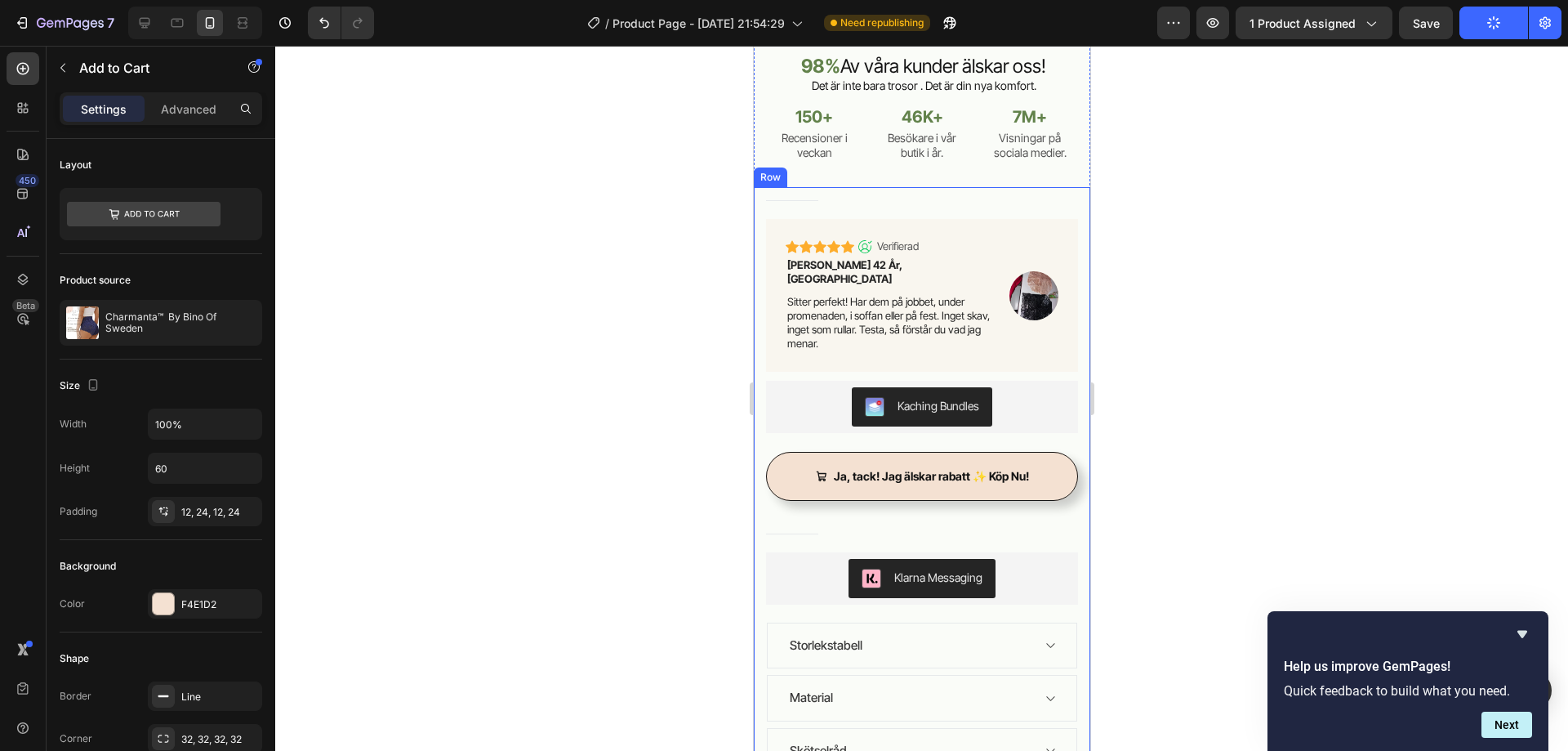
click at [1036, 451] on button "Ja, tack! Jag älskar rabatt ✨ Köp Nu!" at bounding box center [921, 476] width 312 height 49
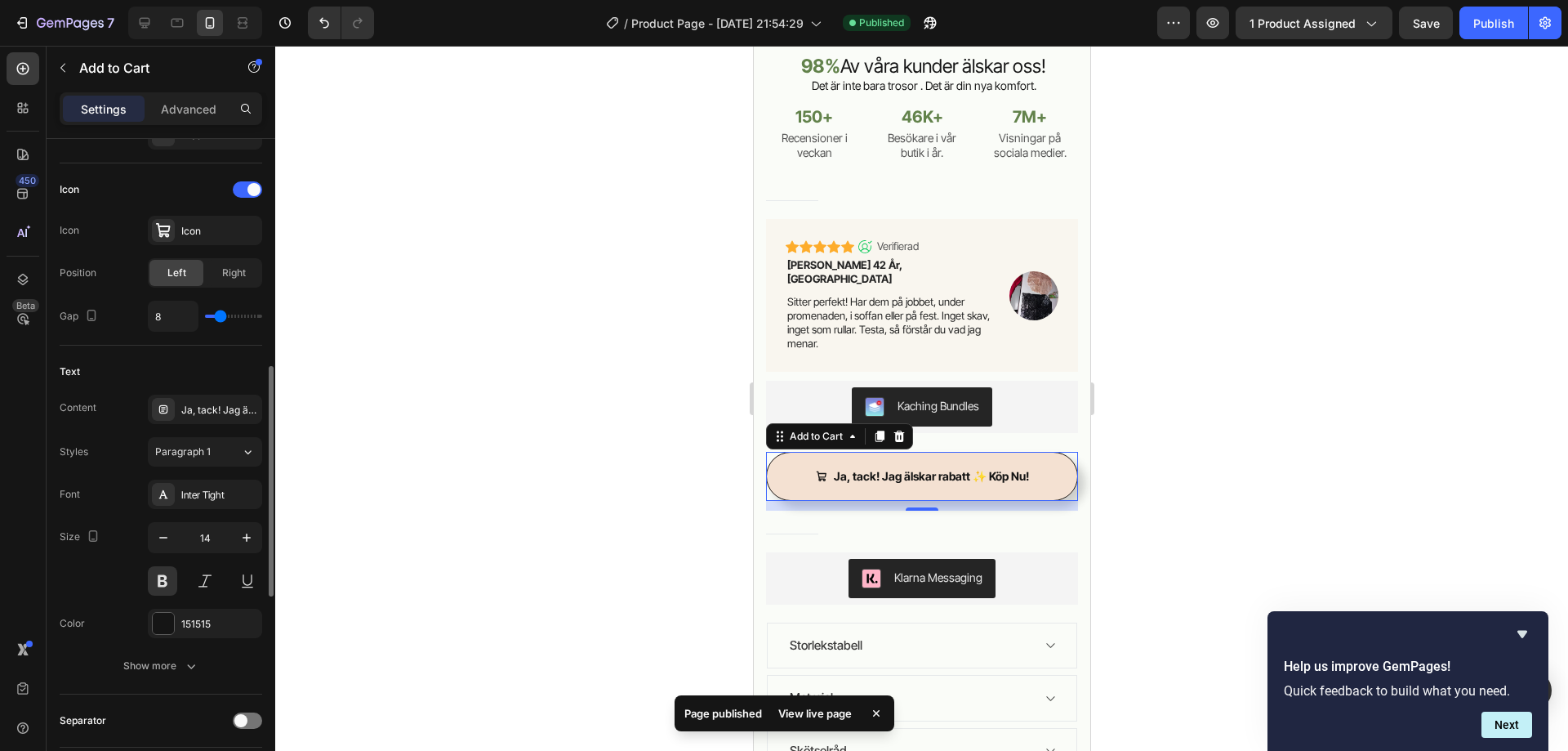
scroll to position [647, 0]
click at [243, 532] on icon "button" at bounding box center [247, 537] width 17 height 17
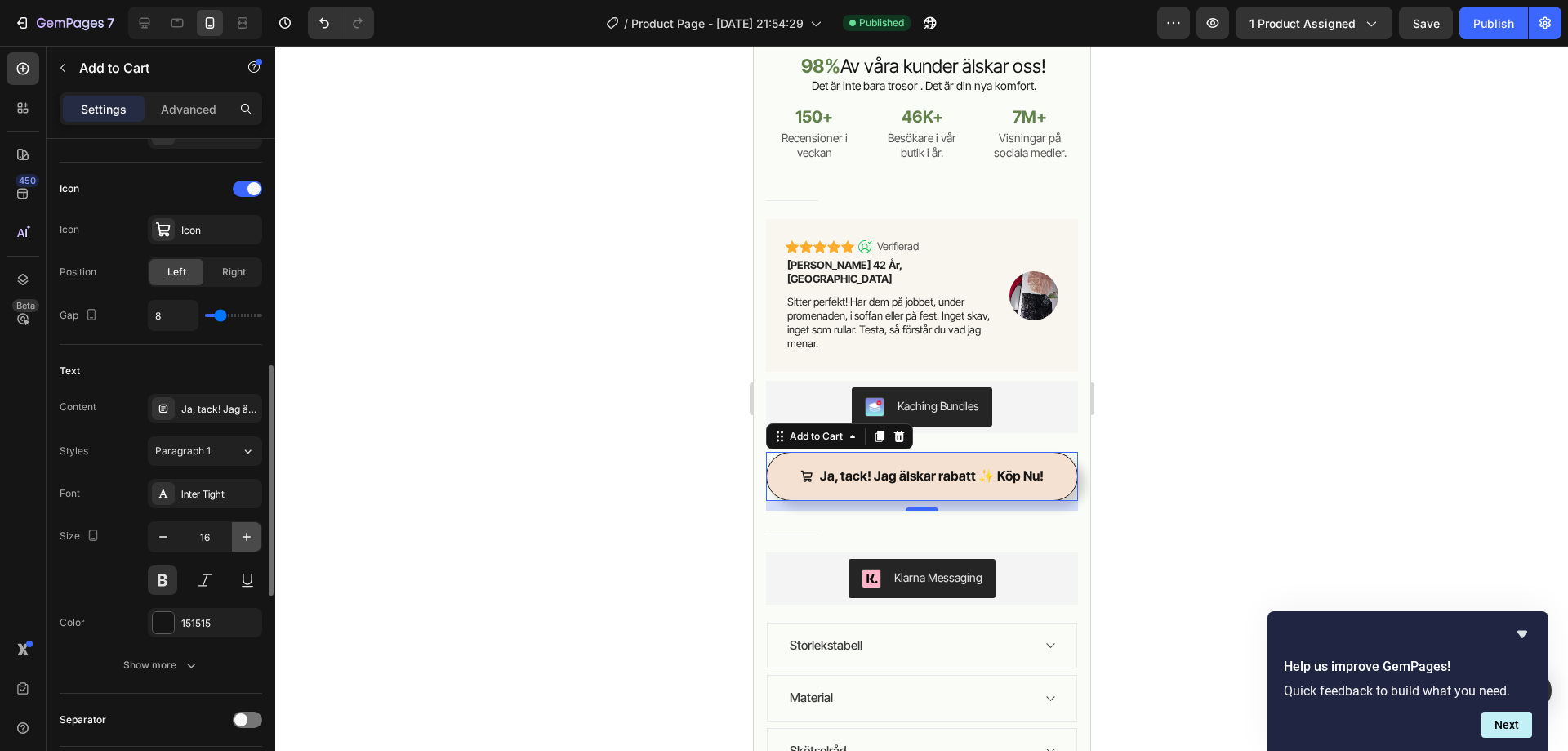
click at [243, 532] on icon "button" at bounding box center [247, 537] width 17 height 17
click at [1506, 24] on div "Publish" at bounding box center [1494, 23] width 41 height 17
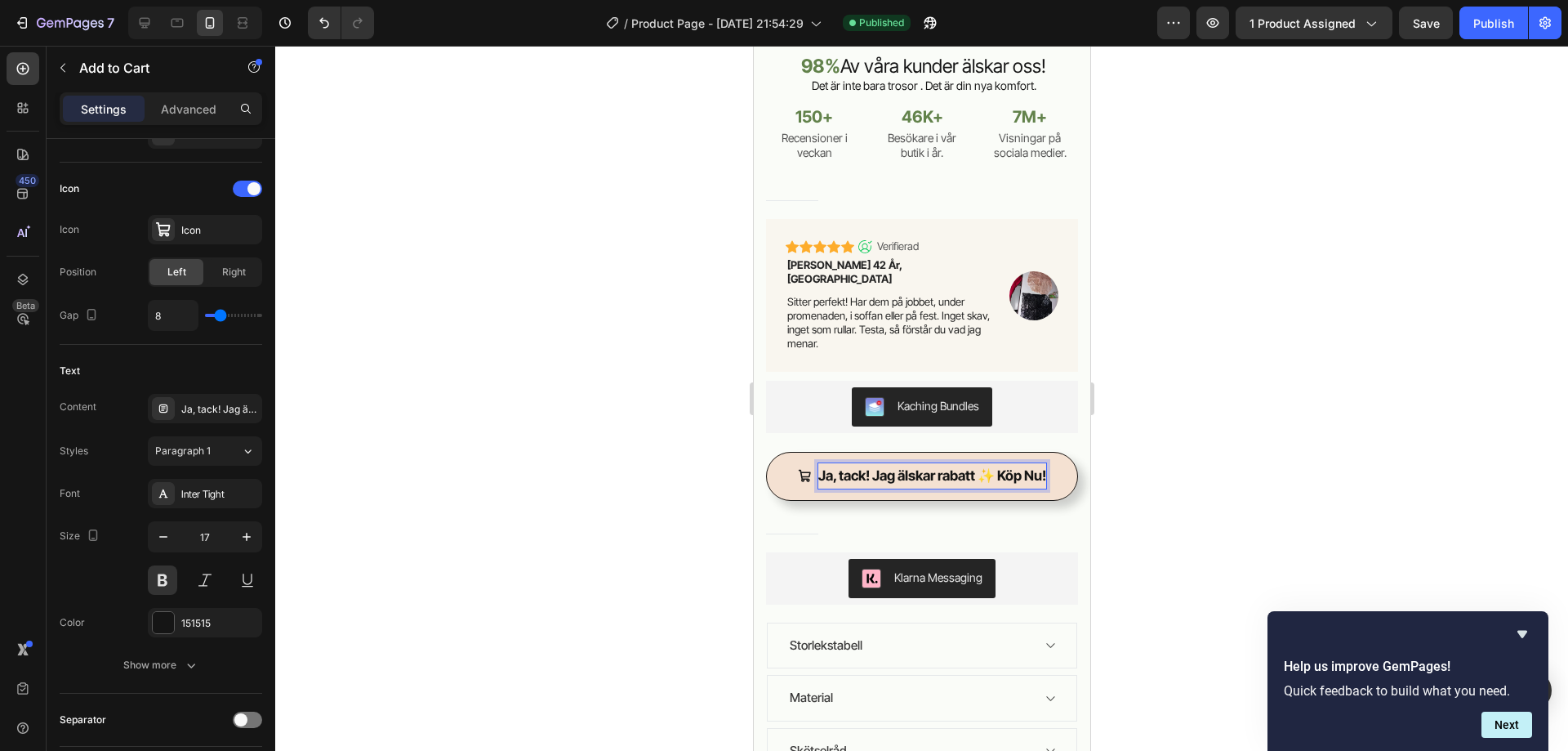
click at [797, 469] on icon "Ja, tack! Jag älskar rabatt ✨ Köp Nu!" at bounding box center [804, 476] width 14 height 14
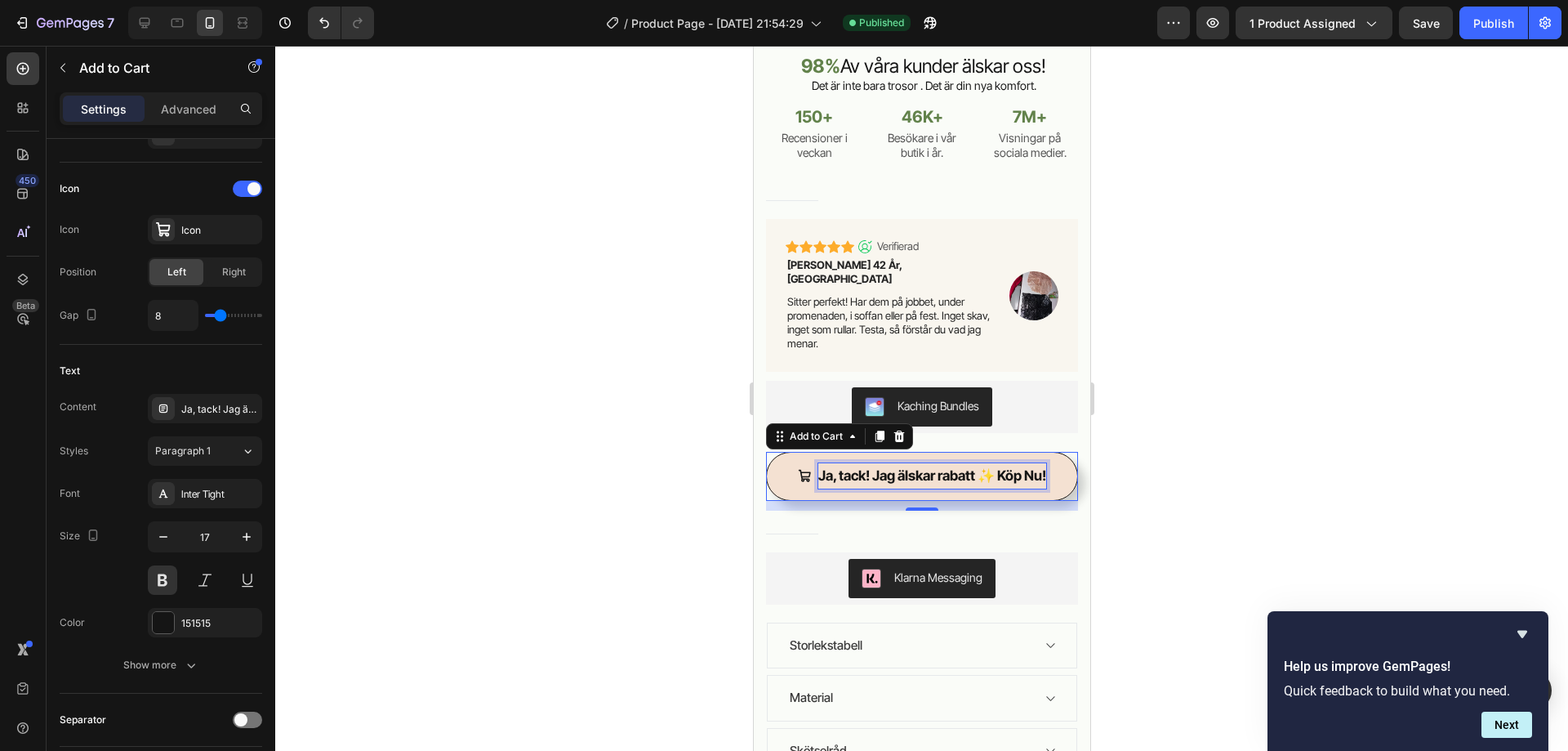
click at [861, 463] on p "Ja, tack! Jag älskar rabatt ✨ Köp Nu!" at bounding box center [932, 475] width 228 height 26
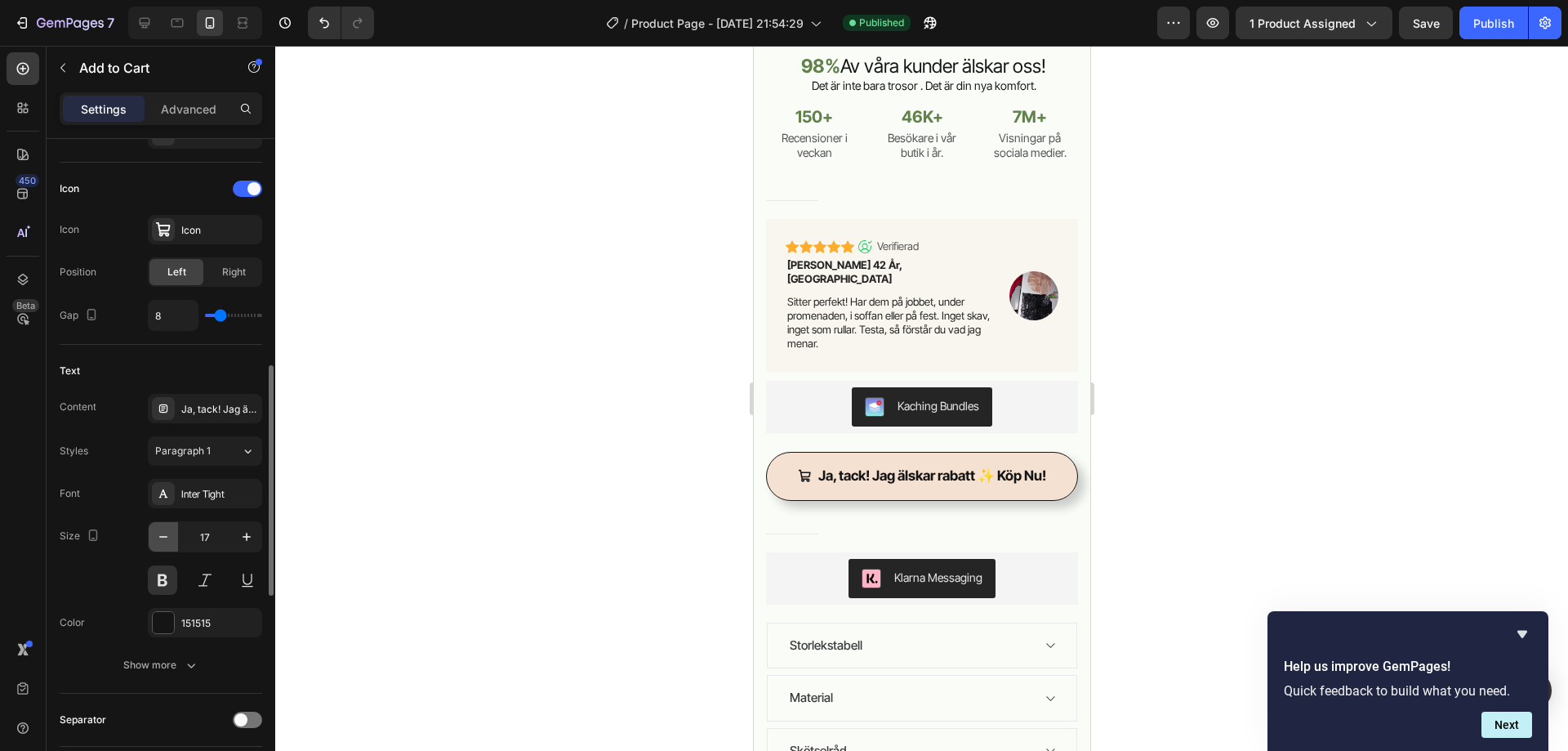
click at [152, 535] on button "button" at bounding box center [163, 536] width 29 height 29
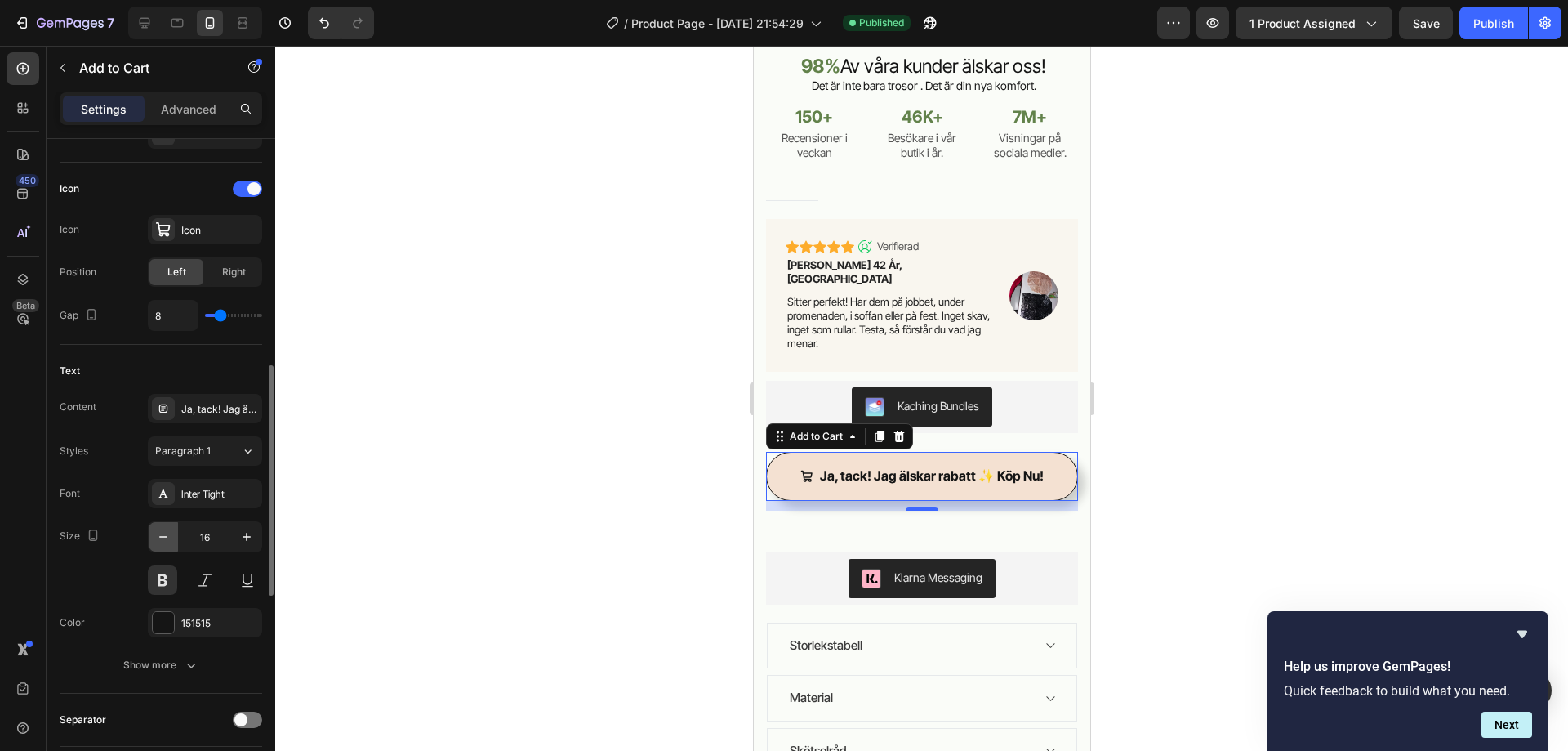
click at [152, 535] on button "button" at bounding box center [163, 536] width 29 height 29
type input "15"
click at [1488, 30] on div "Publish" at bounding box center [1494, 23] width 41 height 17
